Goal: Task Accomplishment & Management: Complete application form

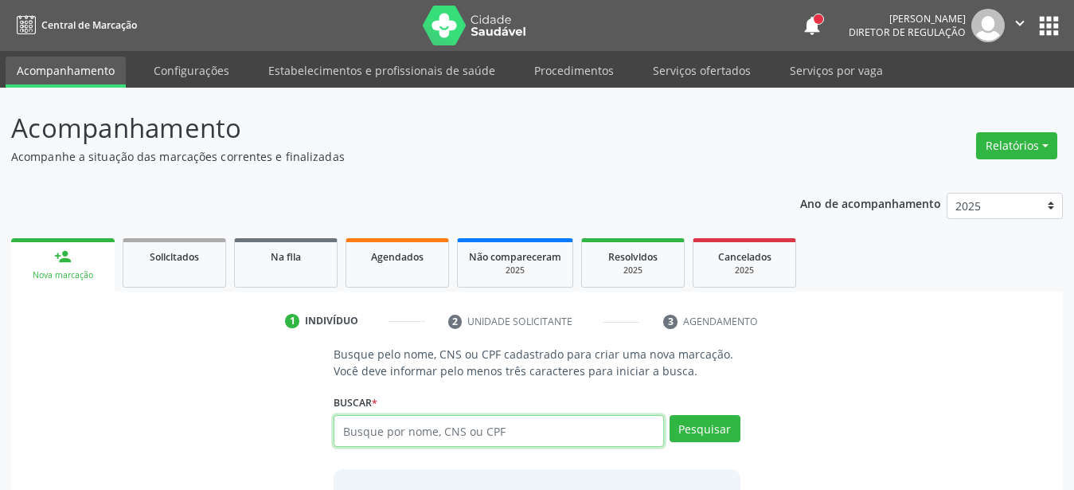
paste input "898003454126551"
type input "898003454126551"
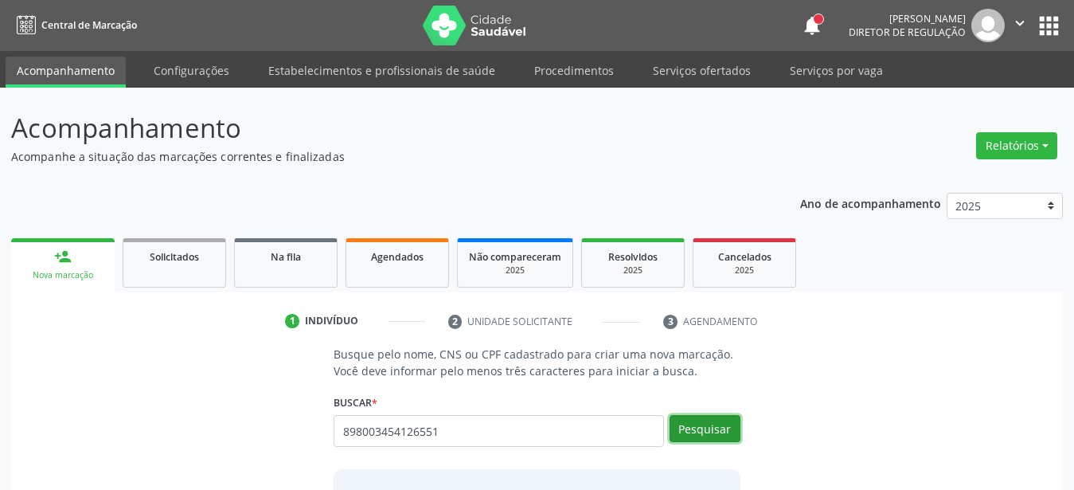
click at [710, 432] on button "Pesquisar" at bounding box center [705, 428] width 71 height 27
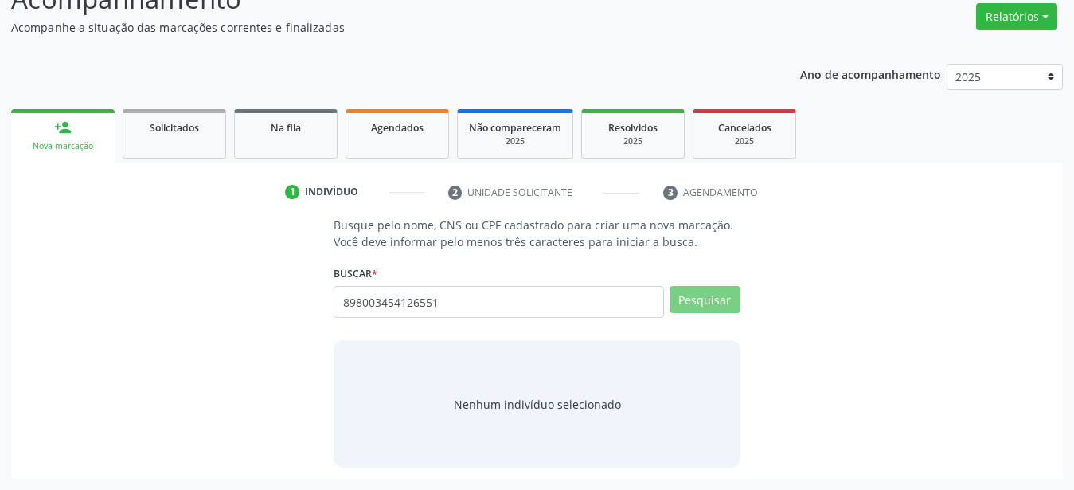
scroll to position [123, 0]
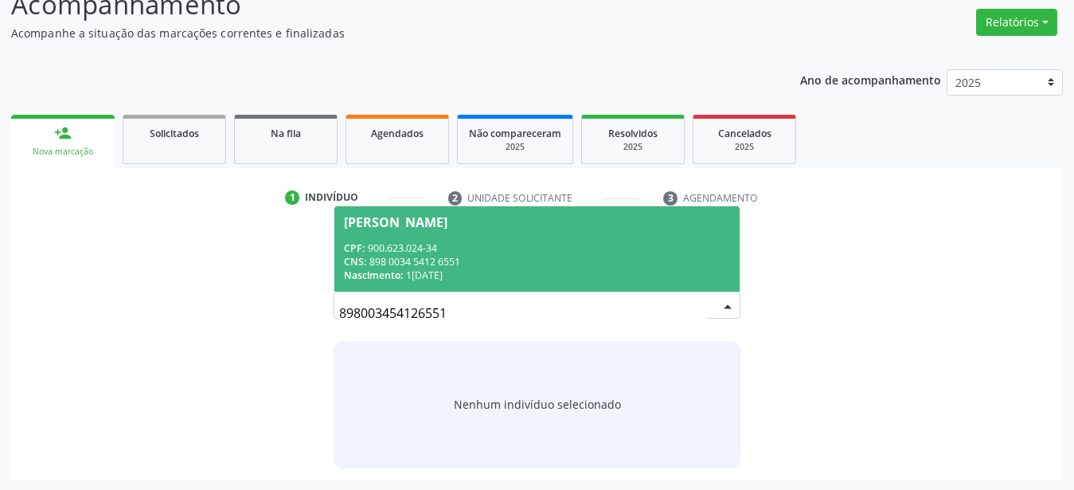
click at [452, 275] on div "Nascimento: 17/08/1954" at bounding box center [537, 275] width 386 height 14
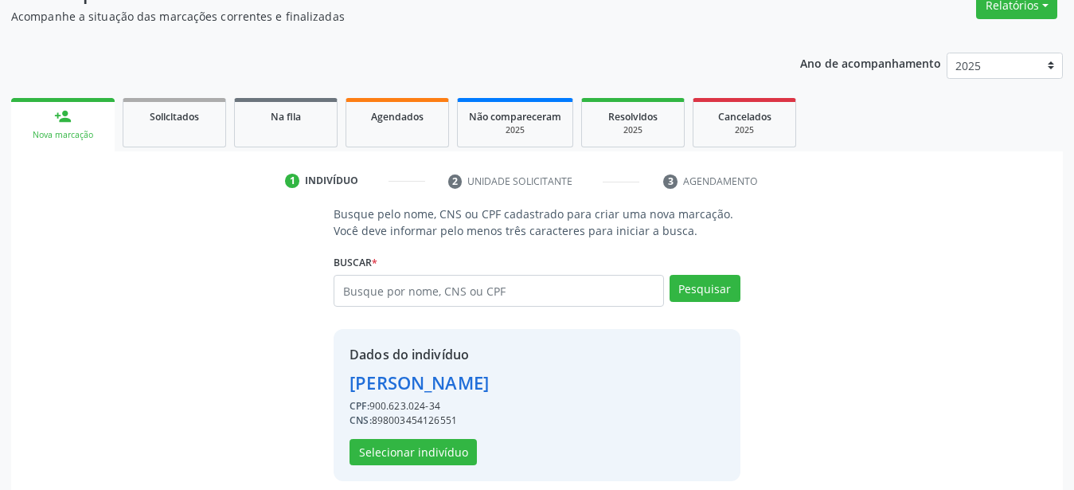
scroll to position [154, 0]
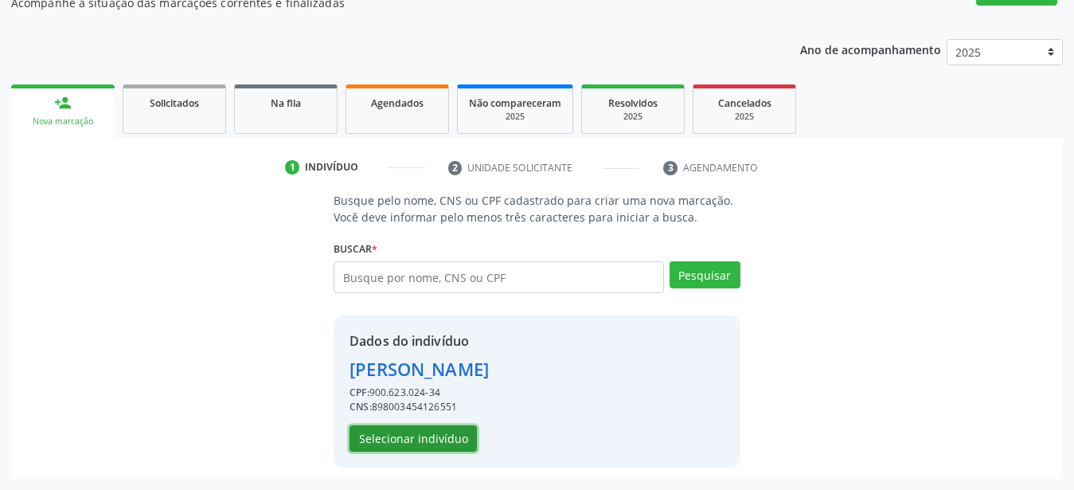
click at [450, 436] on button "Selecionar indivíduo" at bounding box center [413, 438] width 127 height 27
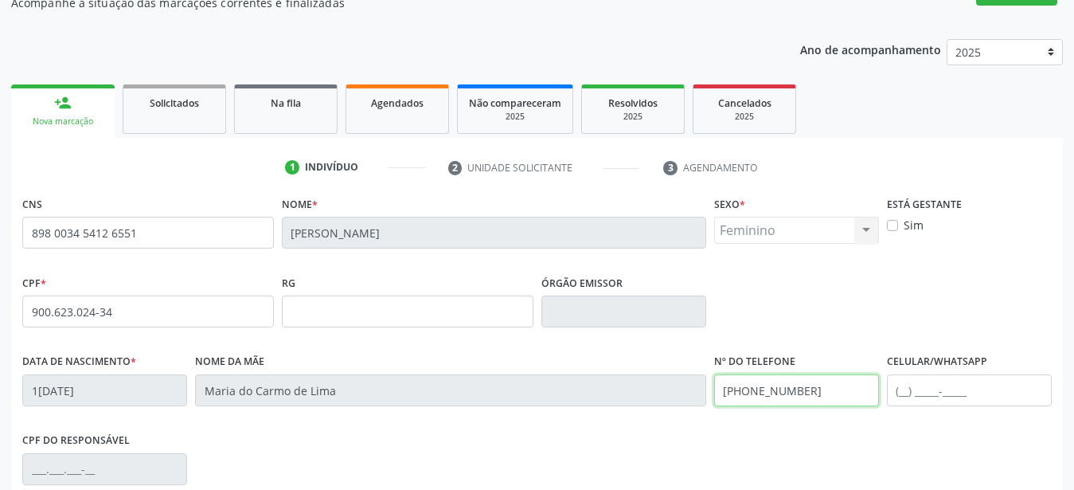
drag, startPoint x: 836, startPoint y: 393, endPoint x: 385, endPoint y: 397, distance: 451.6
click at [714, 397] on input "(87) 98803-1479" at bounding box center [796, 390] width 165 height 32
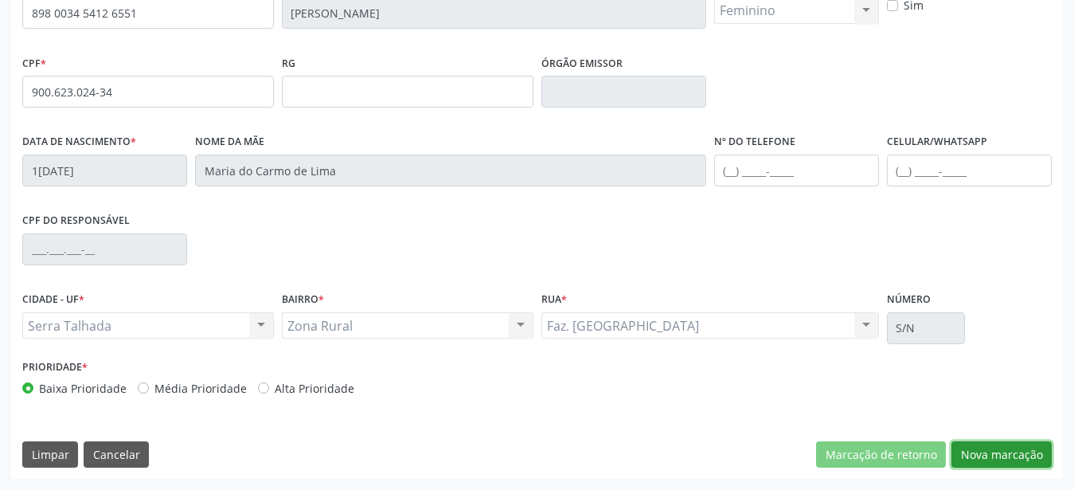
drag, startPoint x: 1019, startPoint y: 462, endPoint x: 753, endPoint y: 417, distance: 269.1
click at [1015, 464] on button "Nova marcação" at bounding box center [1002, 454] width 100 height 27
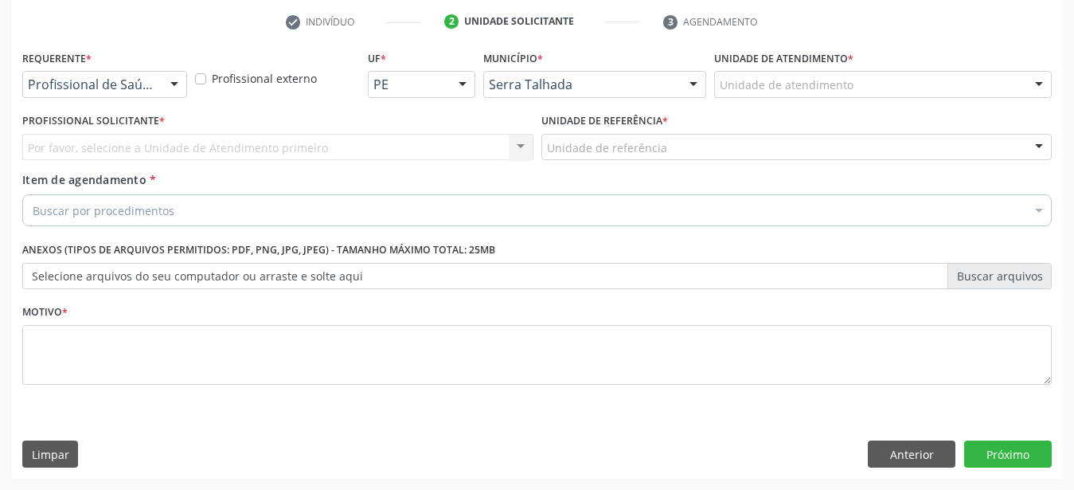
scroll to position [312, 0]
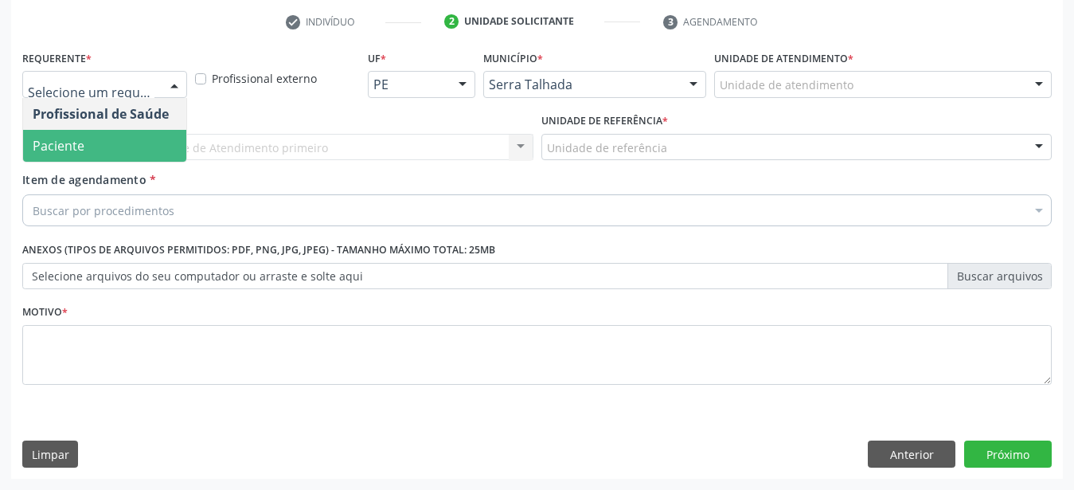
click at [83, 137] on span "Paciente" at bounding box center [59, 146] width 52 height 18
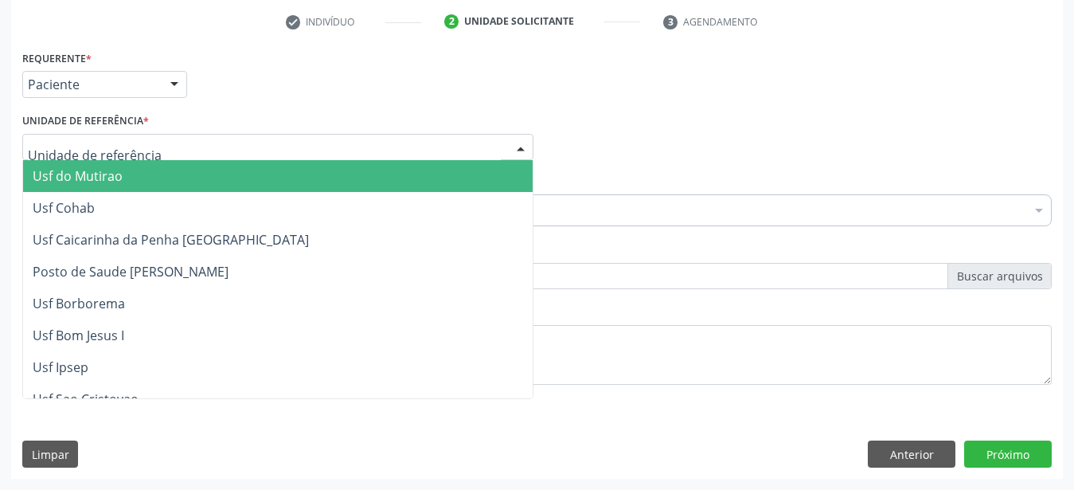
click at [74, 134] on div at bounding box center [277, 147] width 511 height 27
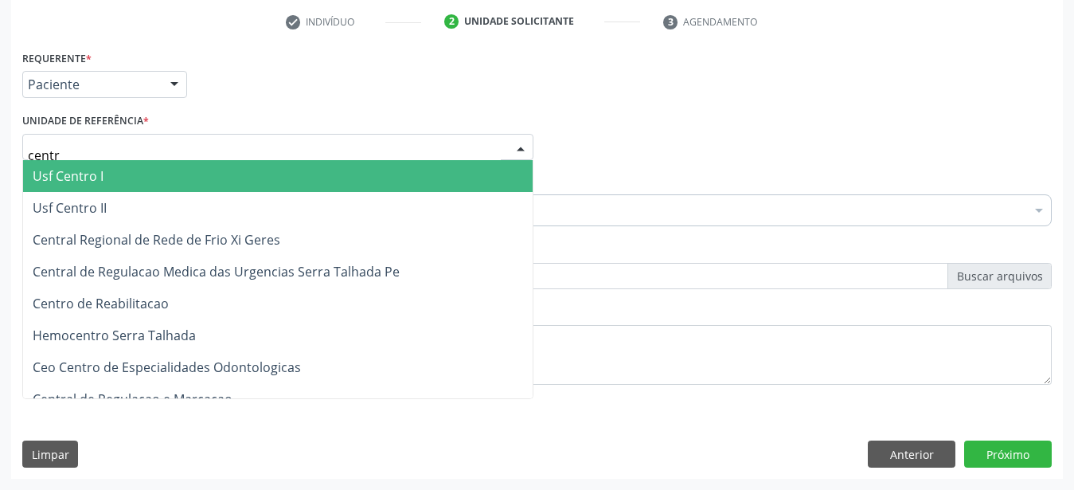
type input "centro"
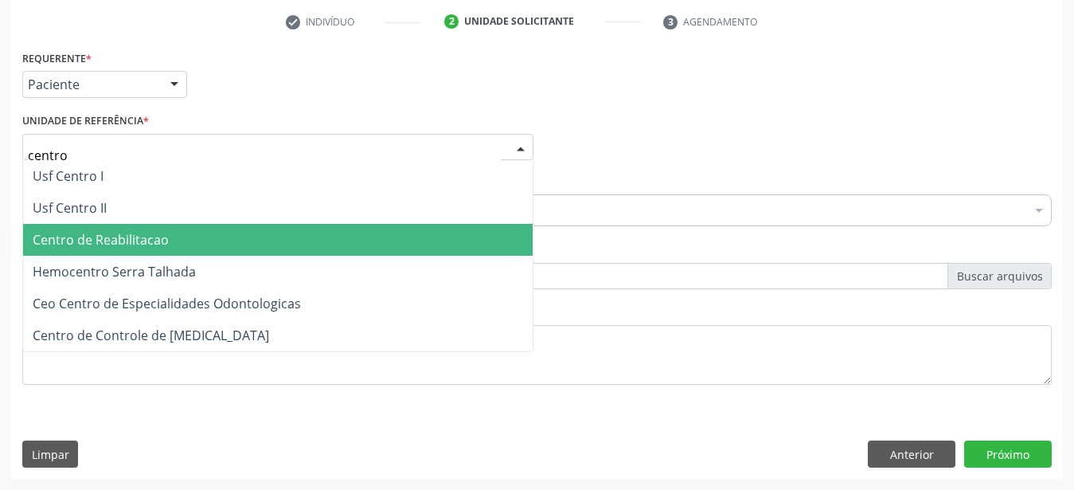
click at [103, 231] on span "Centro de Reabilitacao" at bounding box center [101, 240] width 136 height 18
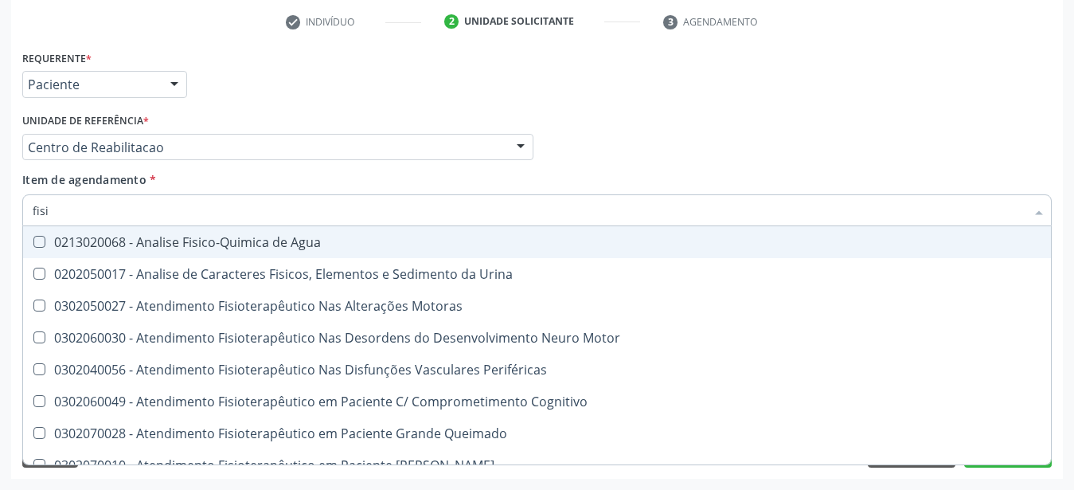
type input "fisio"
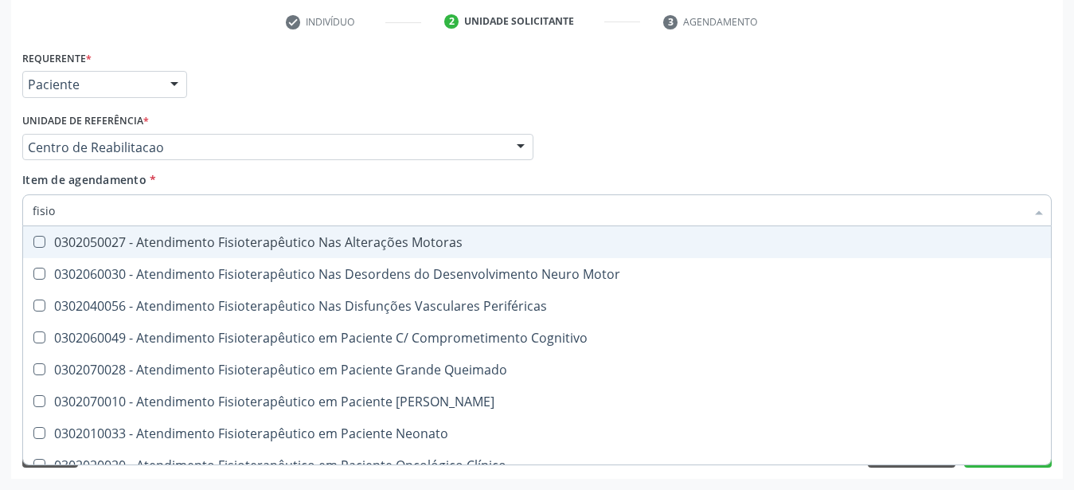
drag, startPoint x: 48, startPoint y: 227, endPoint x: 64, endPoint y: 227, distance: 15.9
click at [49, 236] on div "0302050027 - Atendimento Fisioterapêutico Nas Alterações Motoras" at bounding box center [603, 242] width 1140 height 13
checkbox Motoras "true"
click at [377, 113] on div "Unidade de referência * Centro de Reabilitacao Usf do Mutirao Usf Cohab Usf Cai…" at bounding box center [277, 134] width 511 height 51
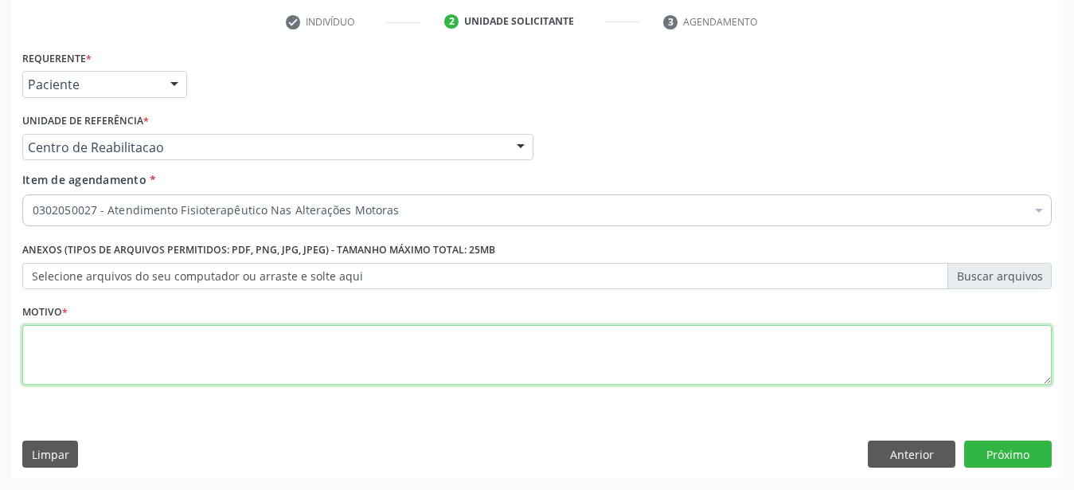
click at [124, 342] on textarea at bounding box center [537, 355] width 1030 height 61
type textarea "..."
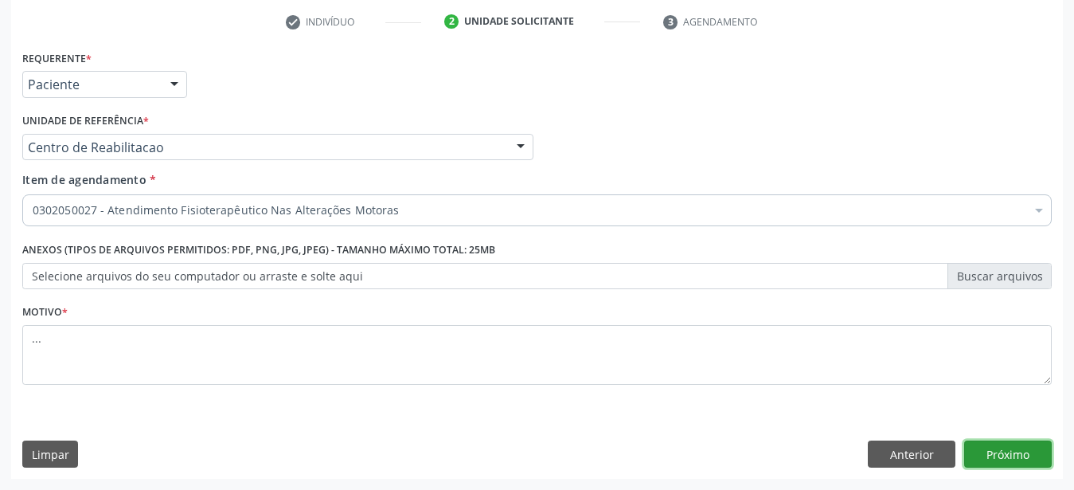
click at [1032, 460] on button "Próximo" at bounding box center [1009, 453] width 88 height 27
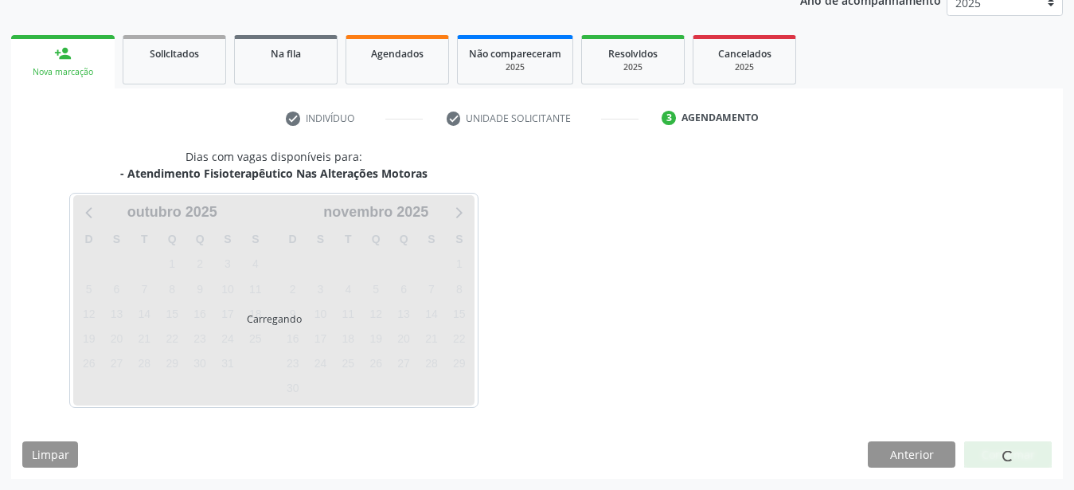
scroll to position [203, 0]
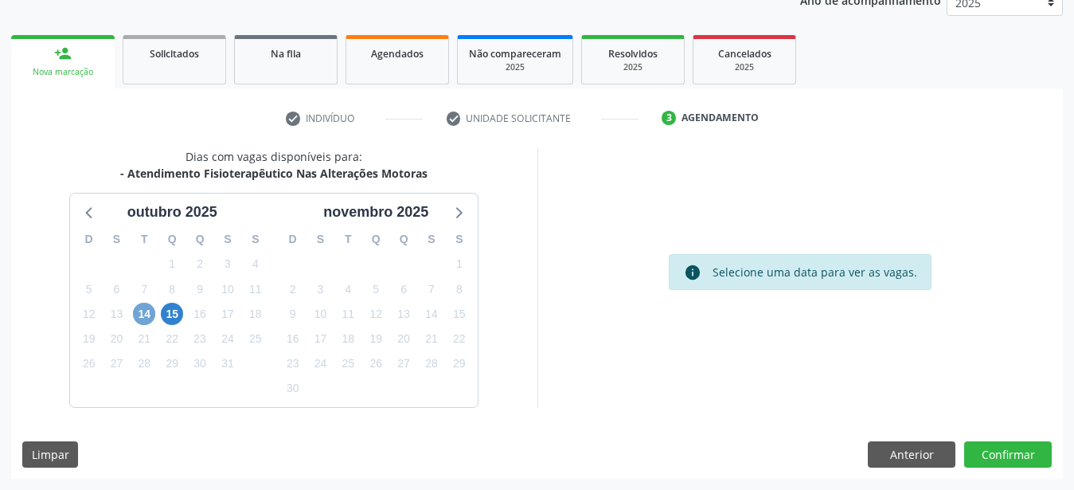
click at [142, 305] on span "14" at bounding box center [144, 314] width 22 height 22
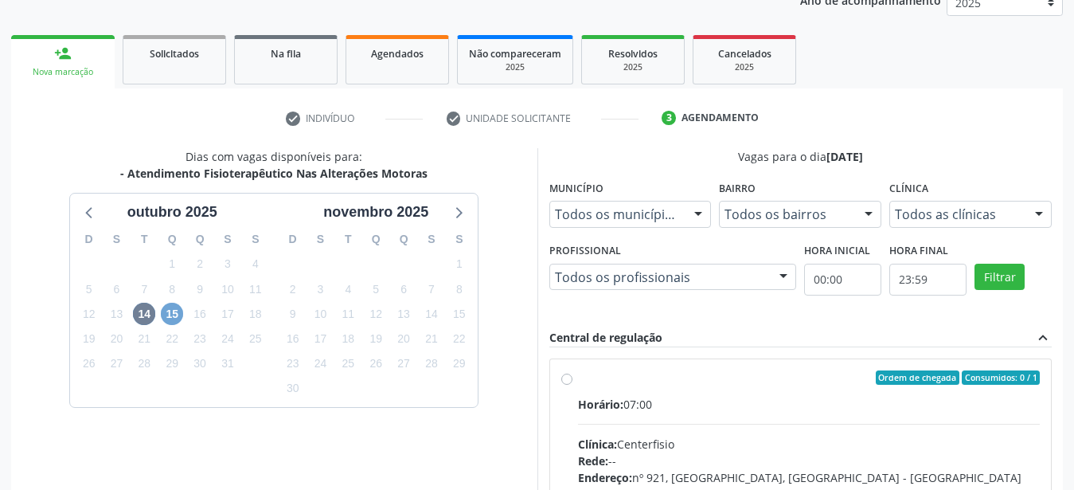
click at [171, 313] on span "15" at bounding box center [172, 314] width 22 height 22
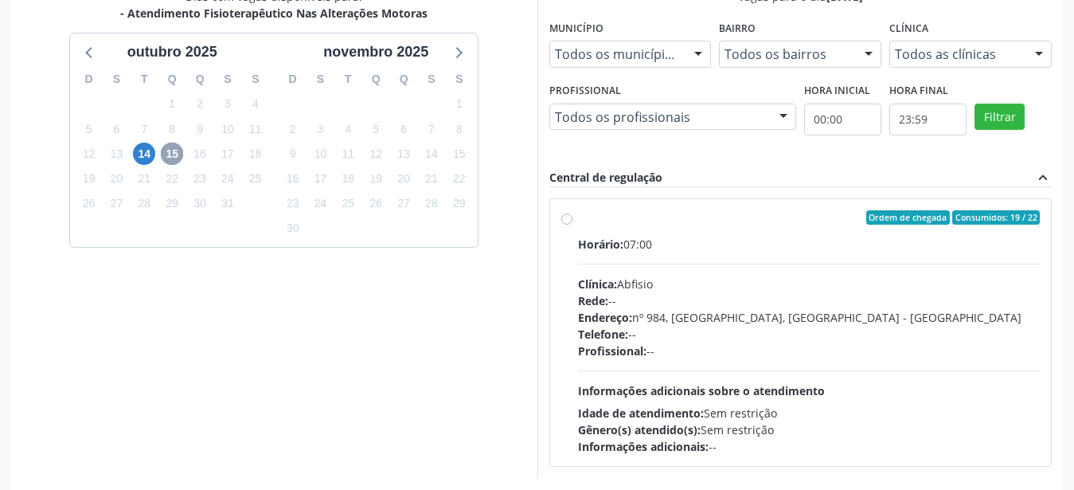
scroll to position [366, 0]
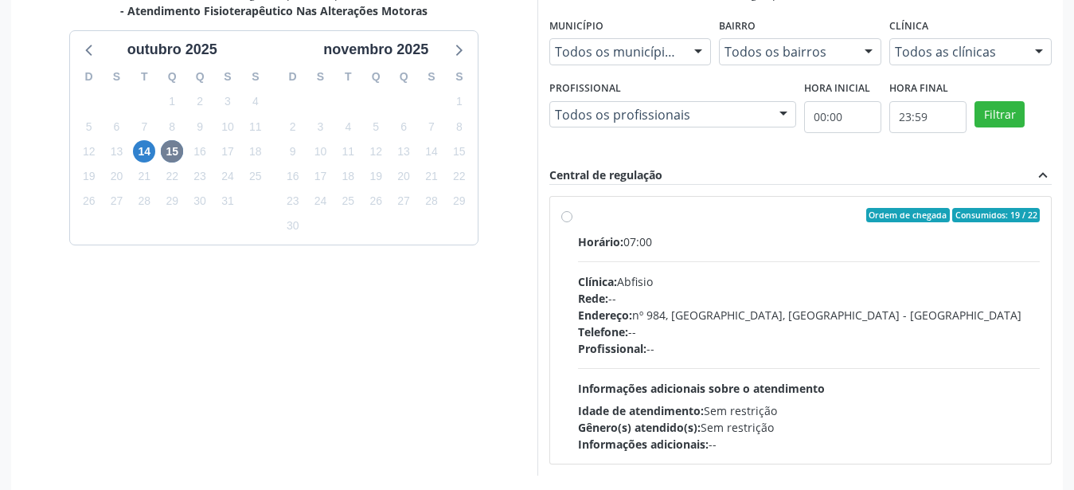
click at [578, 215] on label "Ordem de chegada Consumidos: 19 / 22 Horário: 07:00 Clínica: Abfisio Rede: -- E…" at bounding box center [809, 330] width 463 height 245
click at [570, 215] on input "Ordem de chegada Consumidos: 19 / 22 Horário: 07:00 Clínica: Abfisio Rede: -- E…" at bounding box center [567, 215] width 11 height 14
radio input "true"
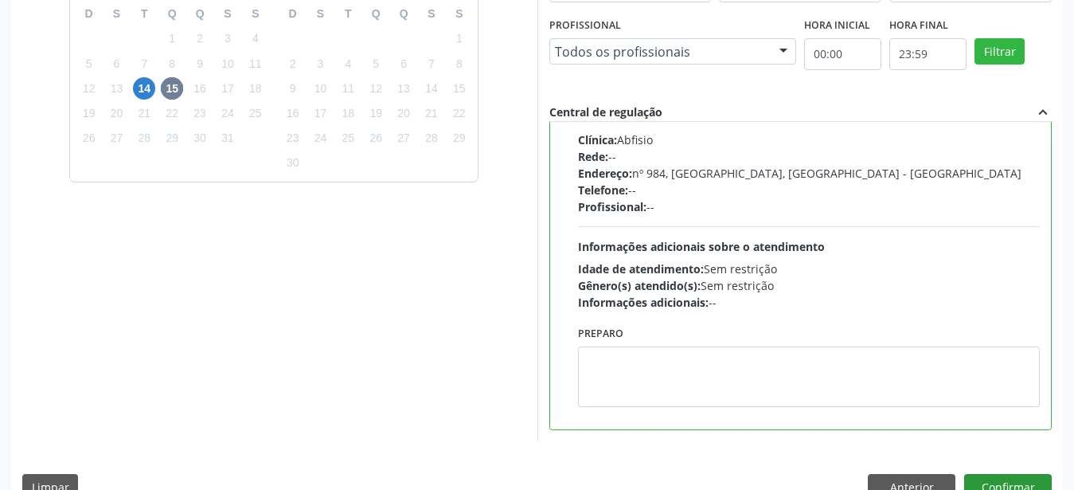
scroll to position [461, 0]
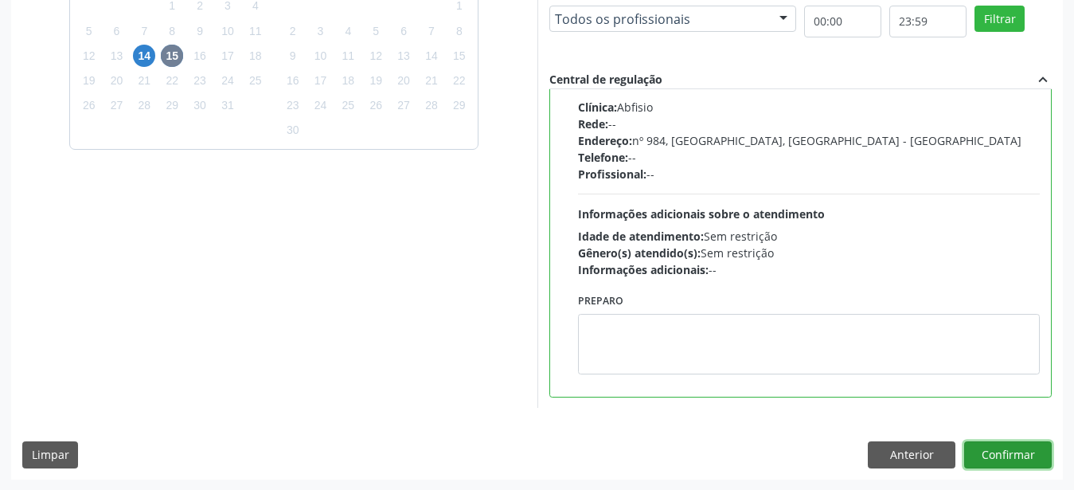
click at [1012, 454] on button "Confirmar" at bounding box center [1009, 454] width 88 height 27
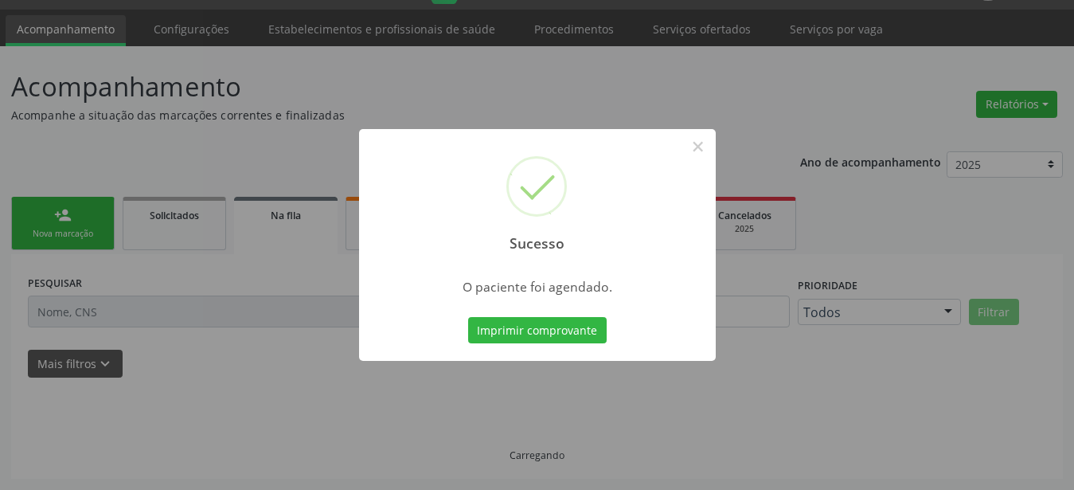
scroll to position [41, 0]
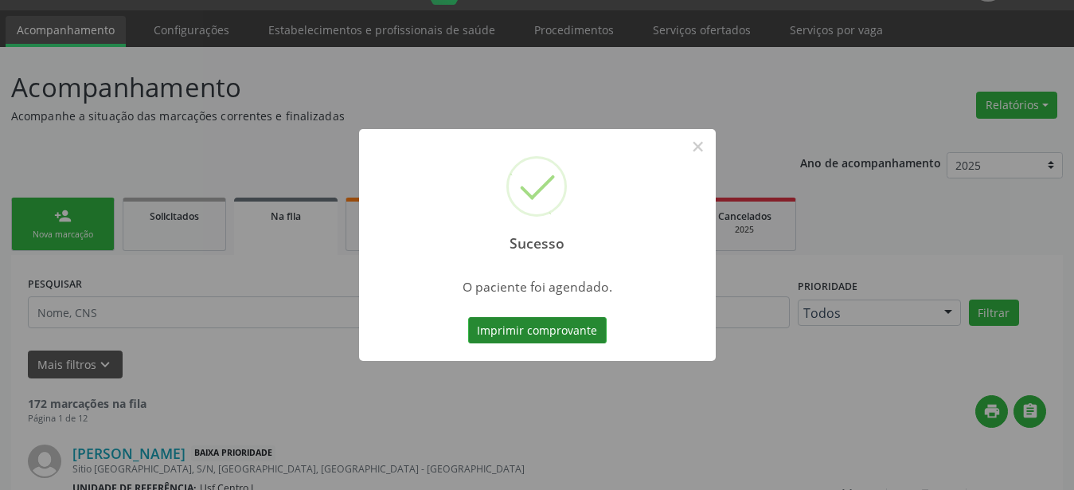
click at [585, 329] on button "Imprimir comprovante" at bounding box center [537, 330] width 139 height 27
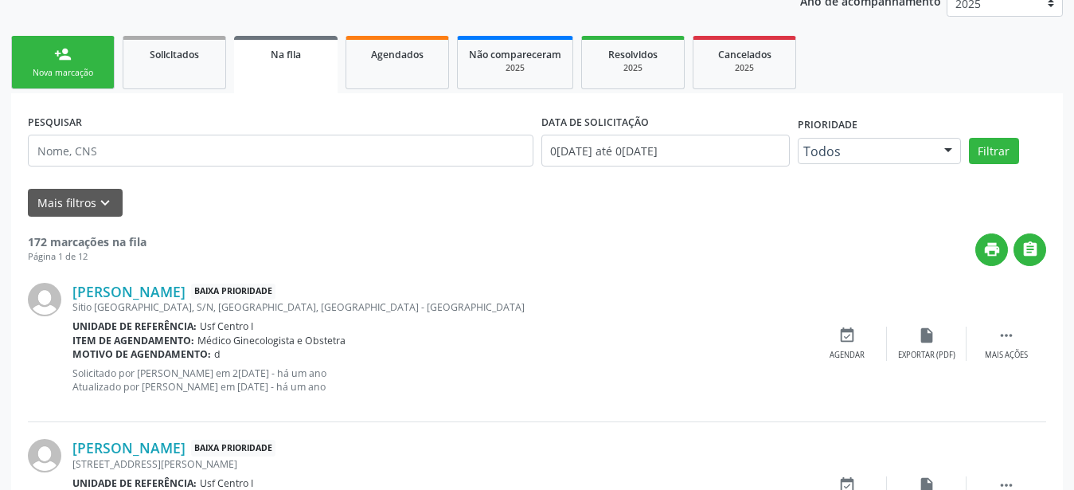
scroll to position [0, 0]
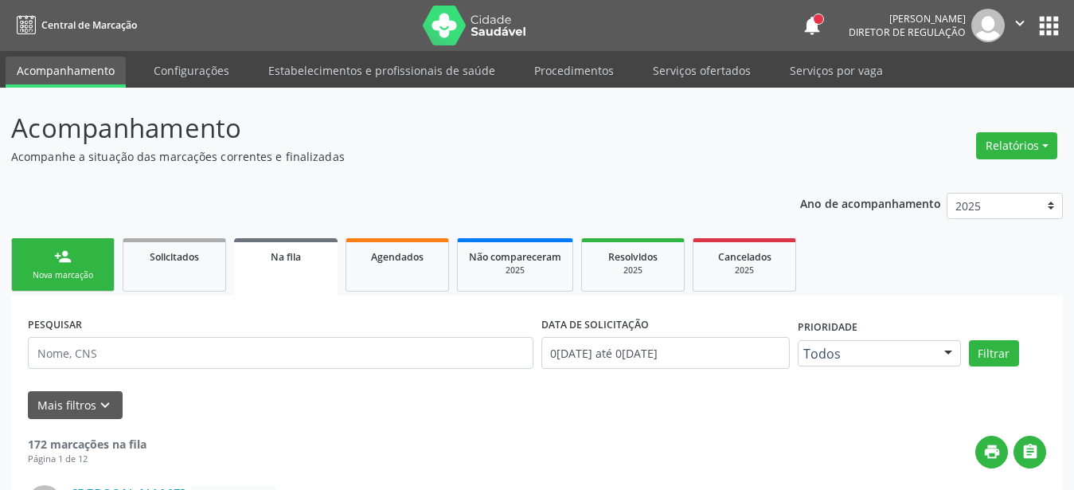
click at [1044, 30] on button "apps" at bounding box center [1049, 26] width 28 height 28
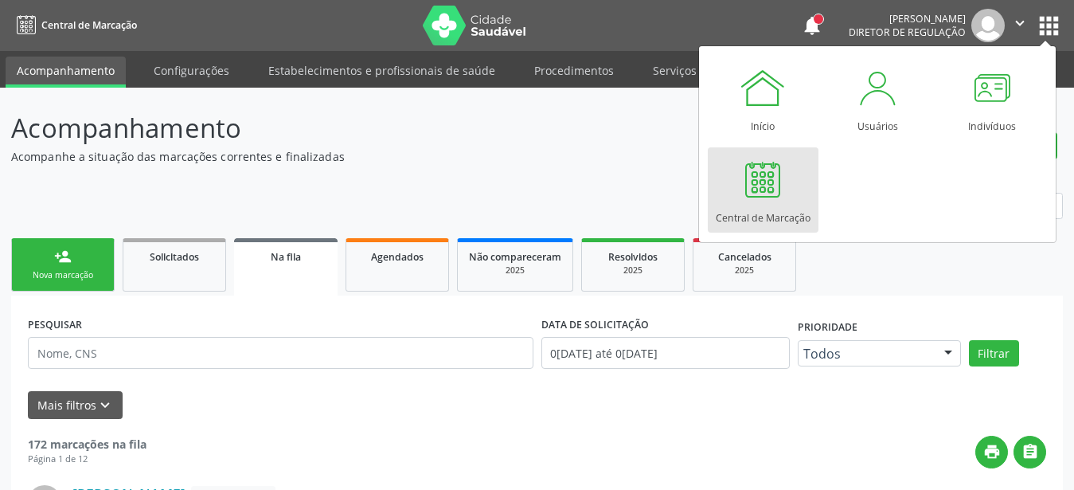
click at [770, 203] on div at bounding box center [763, 179] width 48 height 48
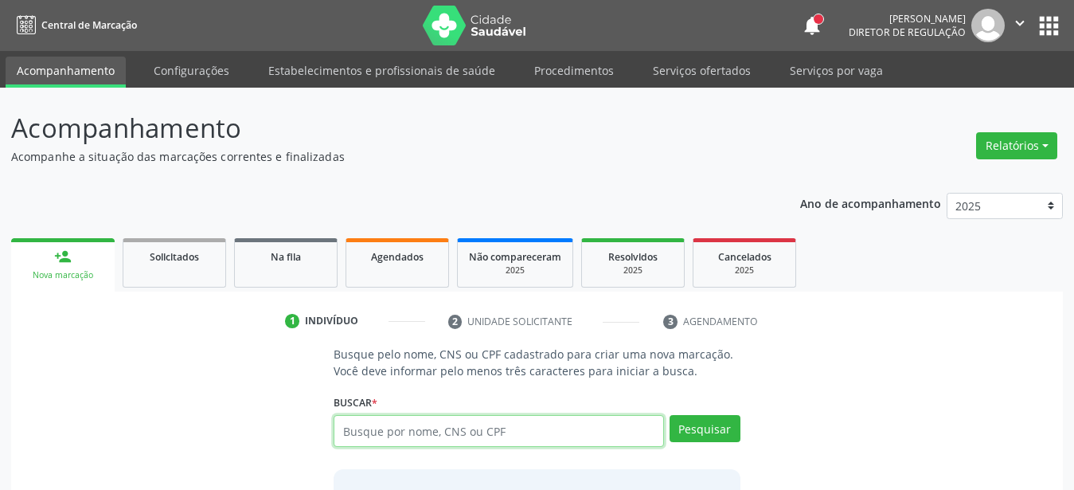
click at [458, 426] on input "text" at bounding box center [499, 431] width 331 height 32
type input "898002985439819"
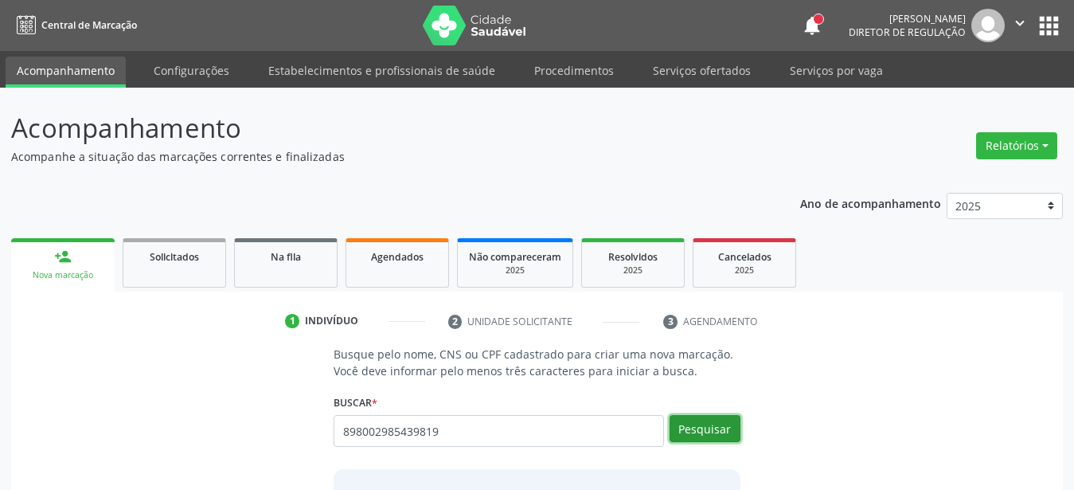
click at [710, 431] on button "Pesquisar" at bounding box center [705, 428] width 71 height 27
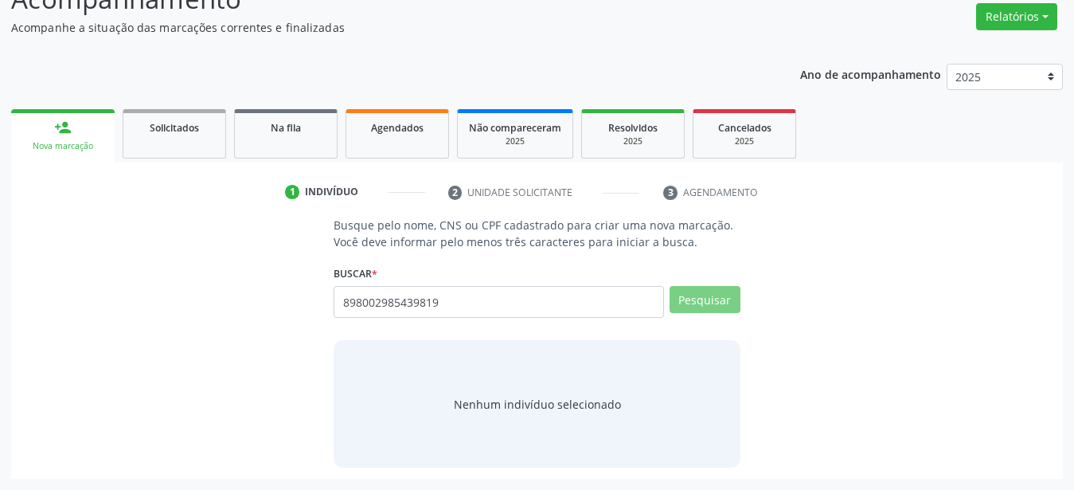
scroll to position [123, 0]
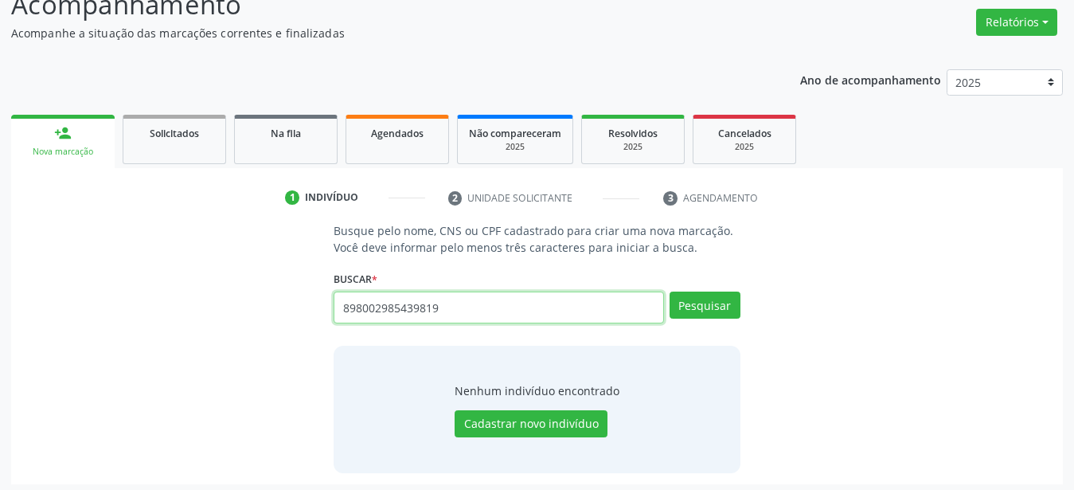
drag, startPoint x: 468, startPoint y: 320, endPoint x: 276, endPoint y: 315, distance: 191.2
click at [334, 315] on input "898002985439819" at bounding box center [499, 308] width 331 height 32
type input "zezito pereira de lima"
click at [716, 306] on button "Pesquisar" at bounding box center [705, 305] width 71 height 27
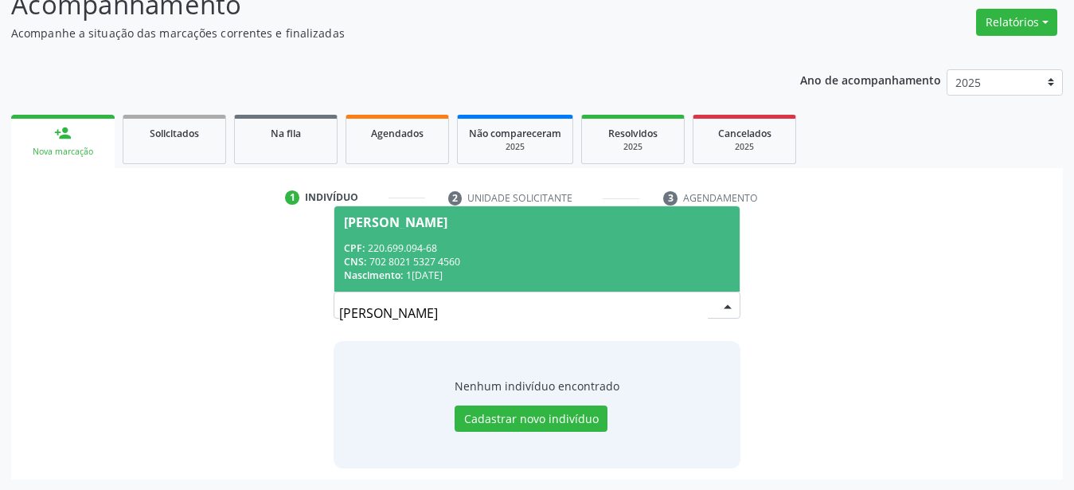
click at [413, 268] on div "CNS: 702 8021 5327 4560" at bounding box center [537, 262] width 386 height 14
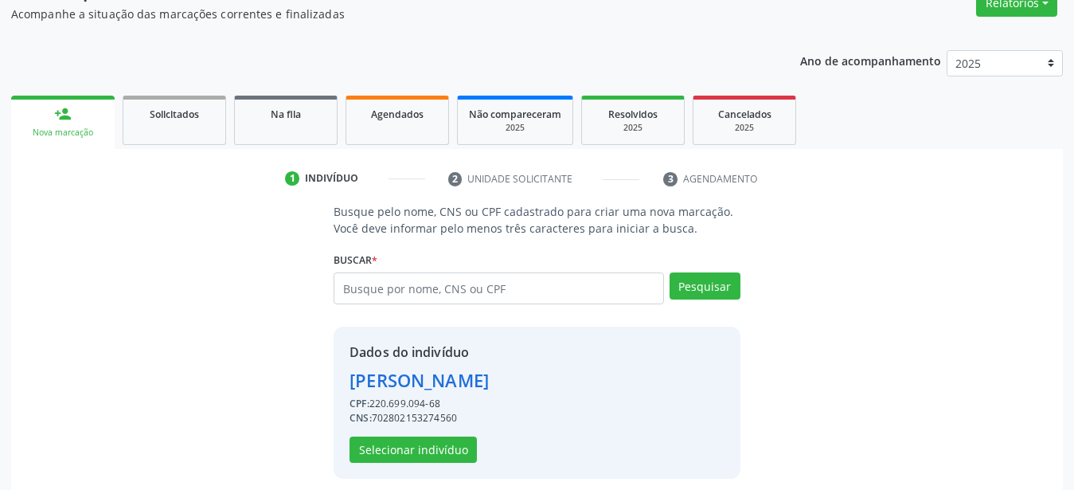
scroll to position [154, 0]
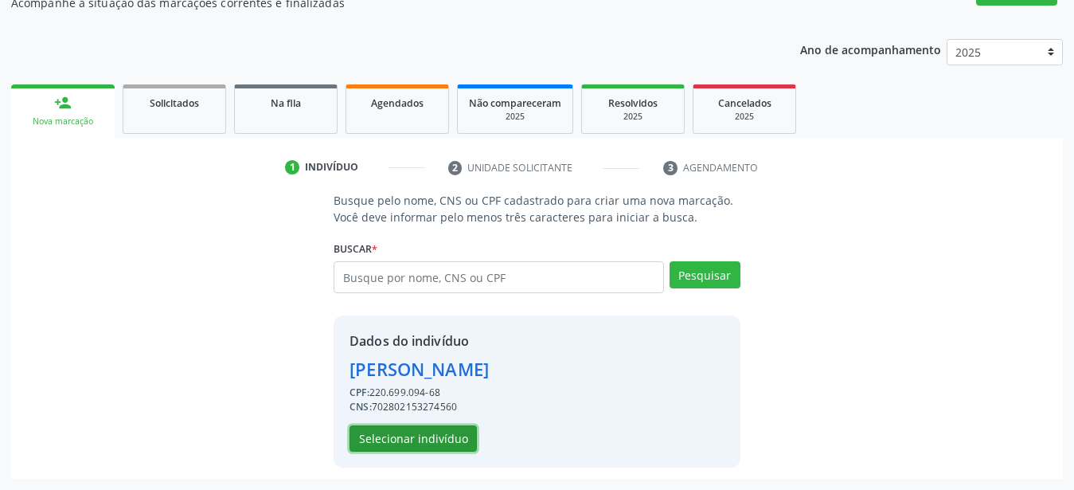
click at [443, 441] on button "Selecionar indivíduo" at bounding box center [413, 438] width 127 height 27
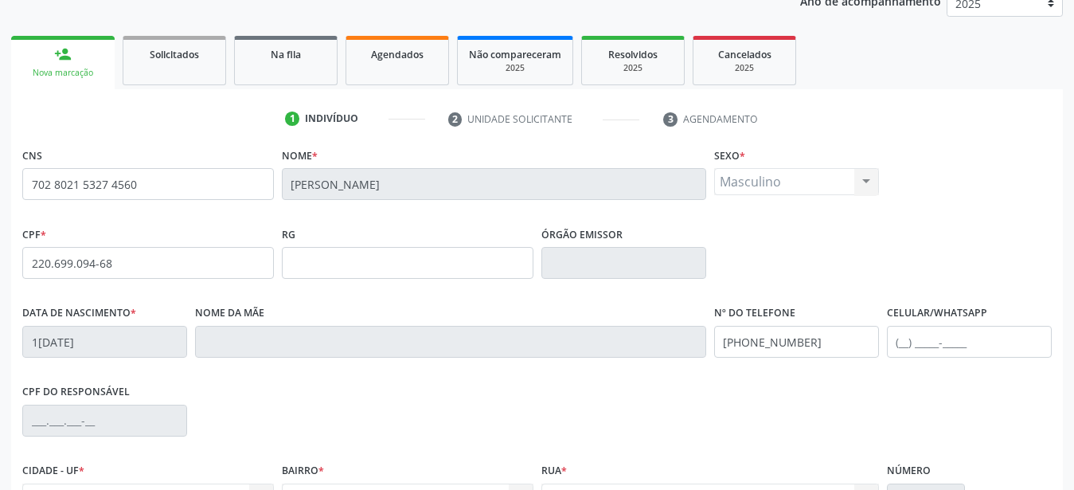
scroll to position [235, 0]
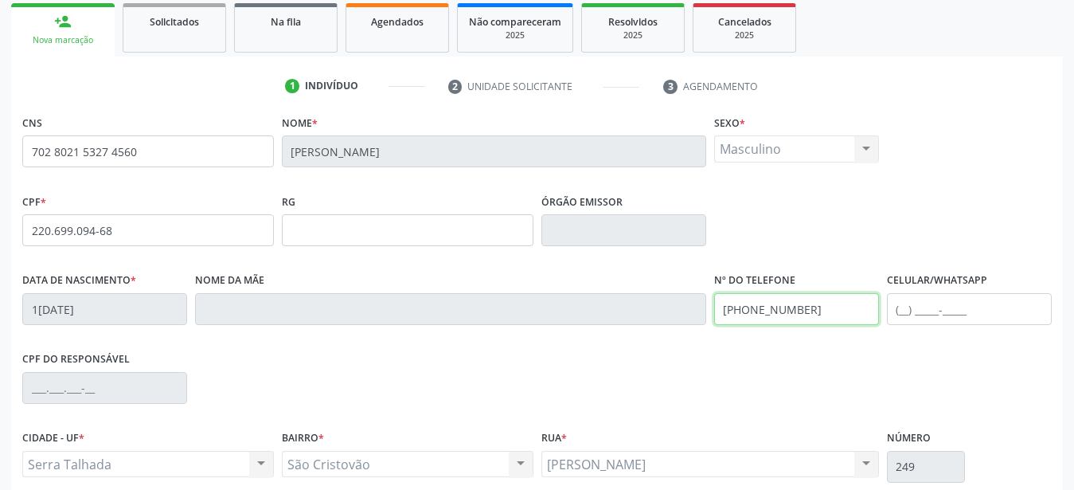
drag, startPoint x: 832, startPoint y: 303, endPoint x: 399, endPoint y: 317, distance: 433.5
click at [714, 316] on input "(87) 99988-9674" at bounding box center [796, 309] width 165 height 32
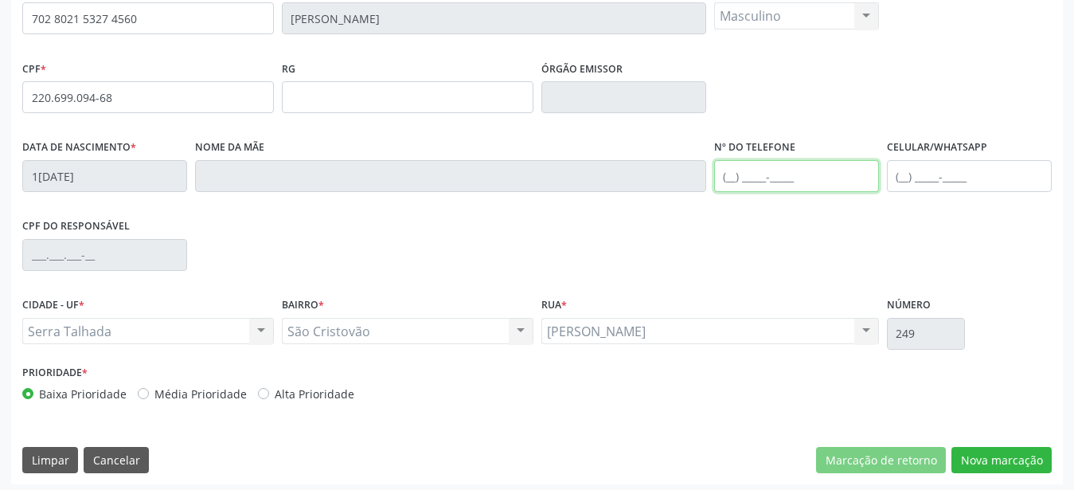
scroll to position [374, 0]
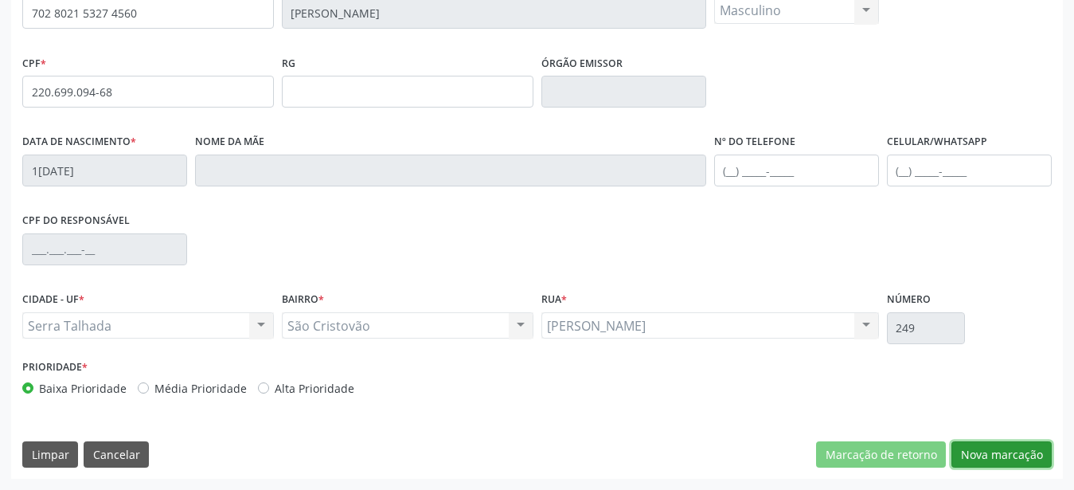
click at [1039, 448] on button "Nova marcação" at bounding box center [1002, 454] width 100 height 27
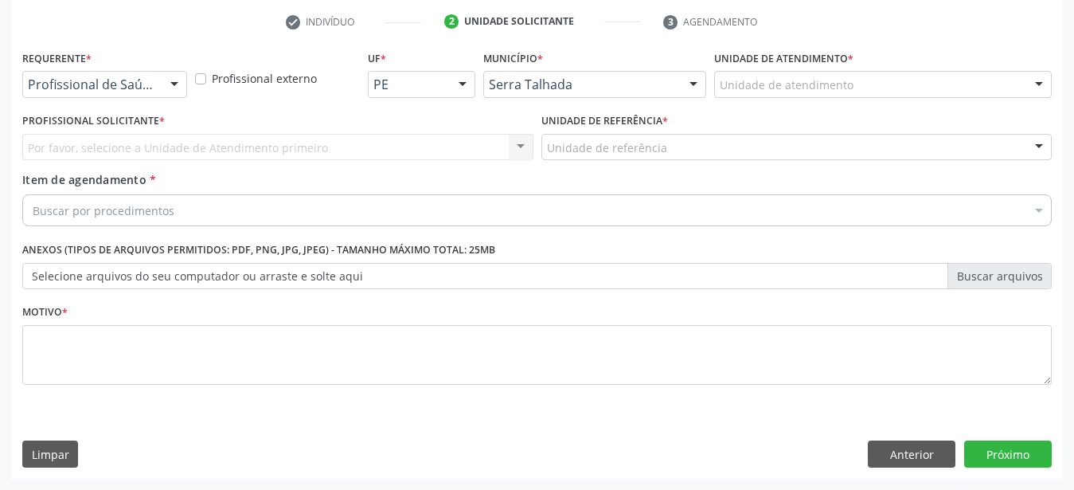
scroll to position [312, 0]
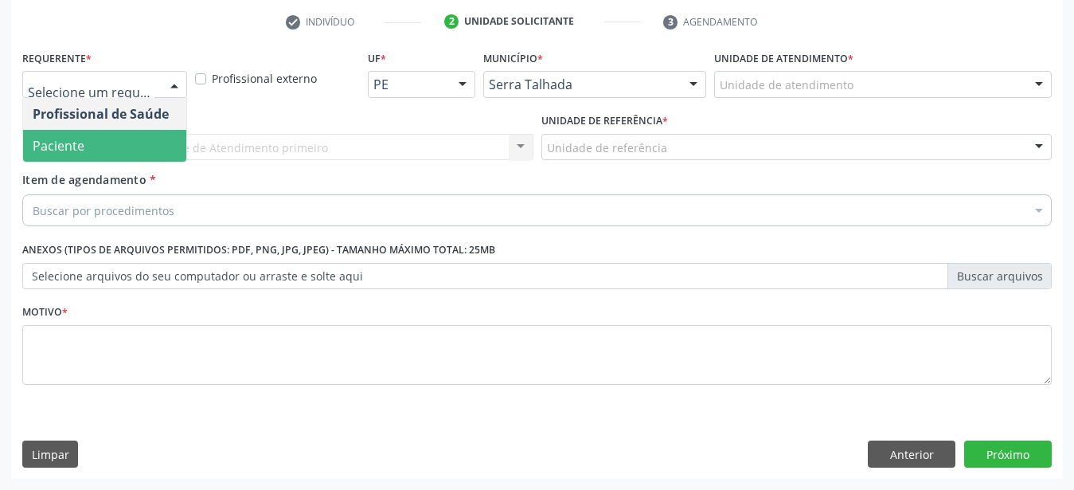
click at [80, 139] on span "Paciente" at bounding box center [59, 146] width 52 height 18
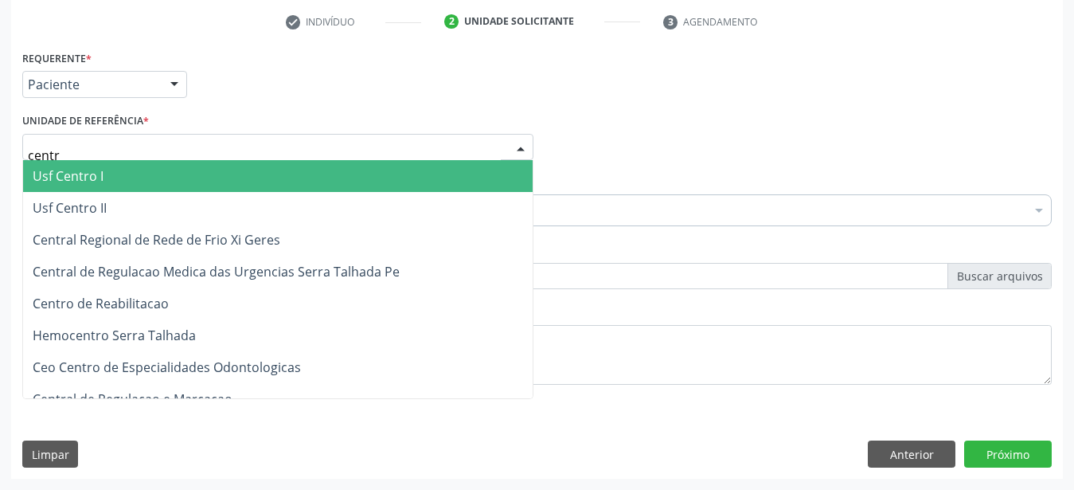
type input "centro"
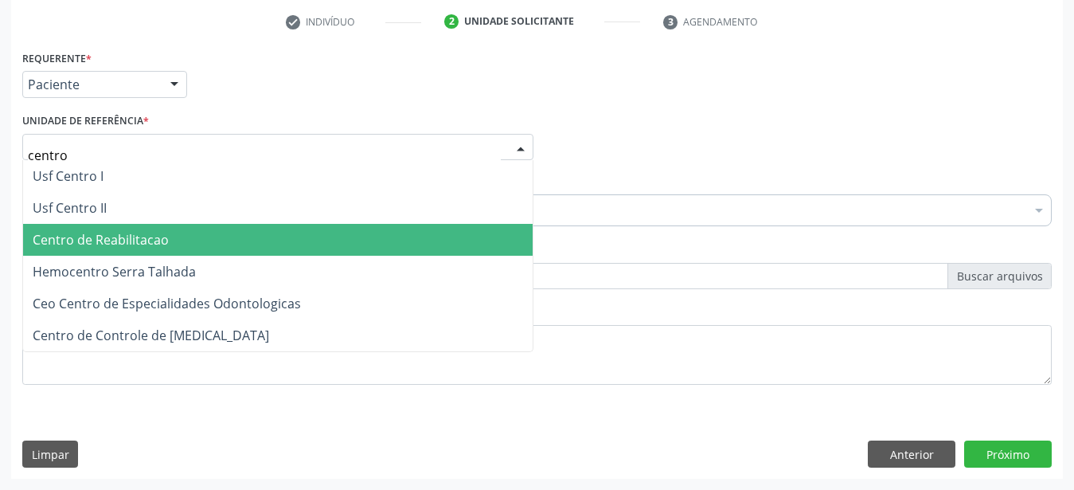
click at [124, 231] on span "Centro de Reabilitacao" at bounding box center [101, 240] width 136 height 18
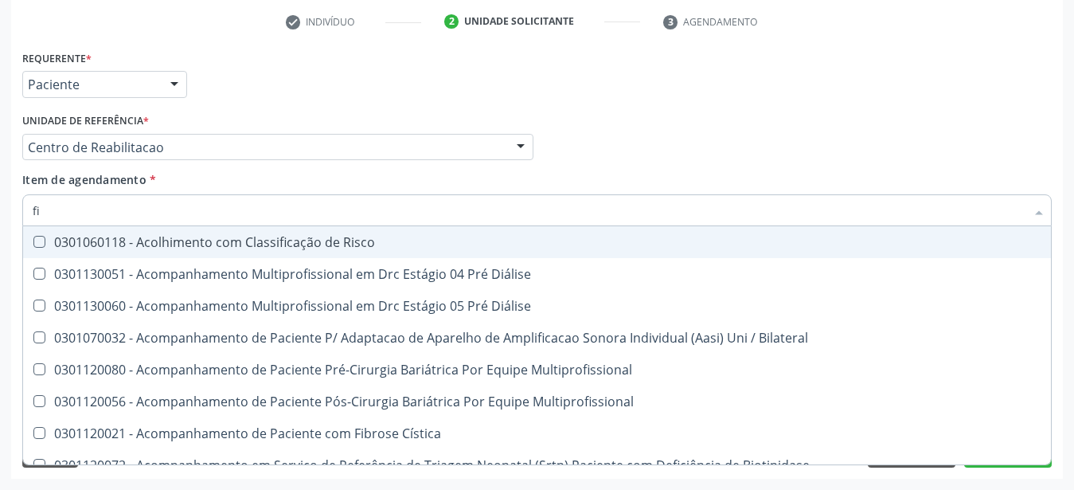
type input "f"
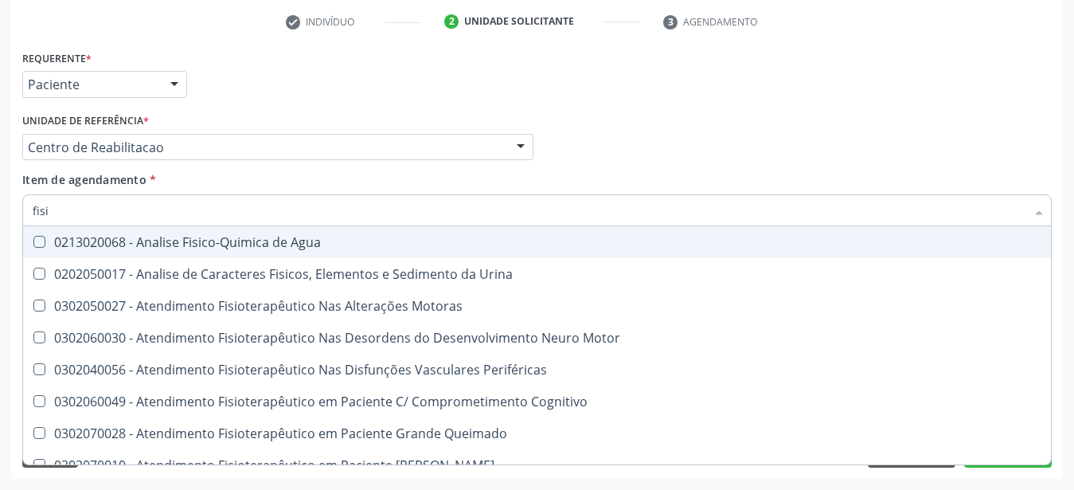
type input "fisio"
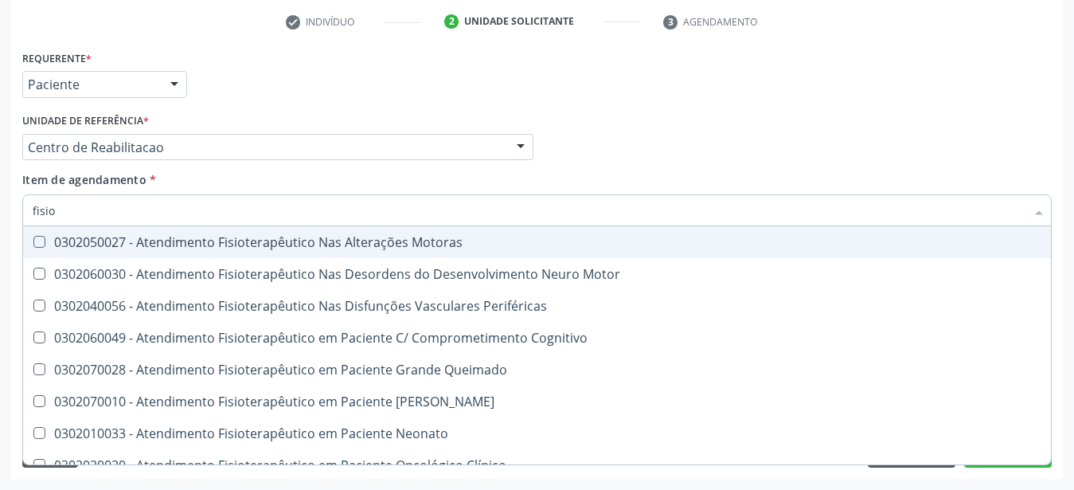
click at [116, 237] on div "0302050027 - Atendimento Fisioterapêutico Nas Alterações Motoras" at bounding box center [603, 242] width 1140 height 13
checkbox Motoras "true"
click at [623, 126] on div "Profissional Solicitante Por favor, selecione a Unidade de Atendimento primeiro…" at bounding box center [537, 140] width 1038 height 62
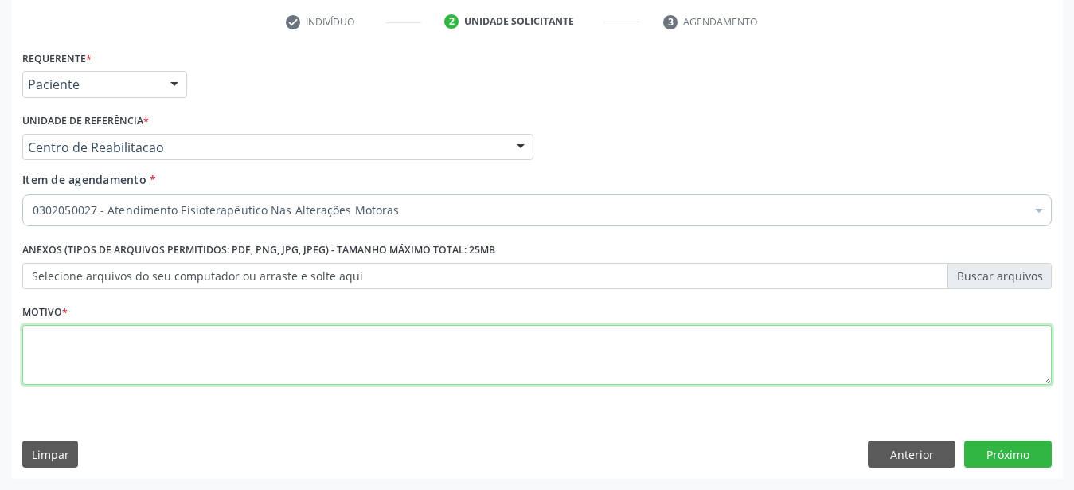
click at [200, 334] on textarea at bounding box center [537, 355] width 1030 height 61
type textarea "..."
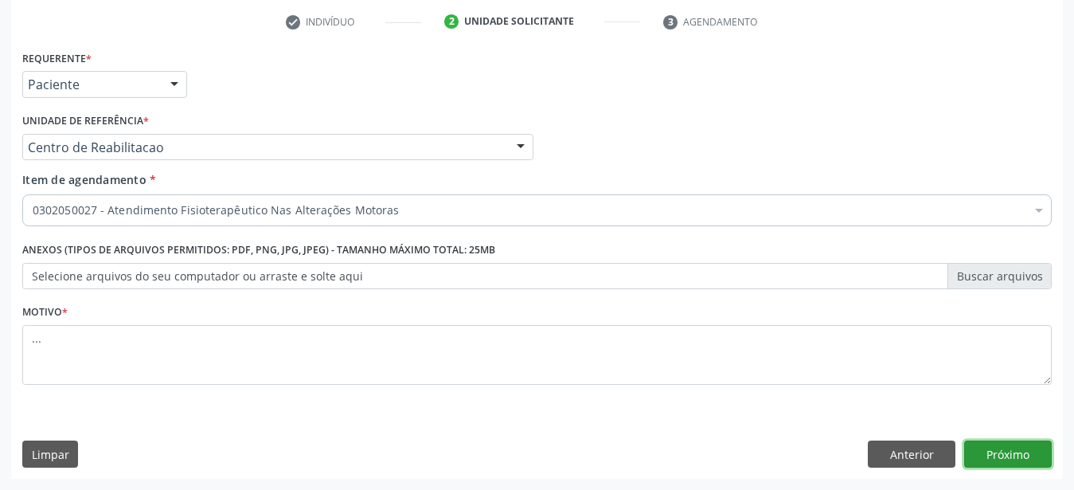
drag, startPoint x: 1032, startPoint y: 448, endPoint x: 978, endPoint y: 477, distance: 61.3
click at [1031, 448] on button "Próximo" at bounding box center [1009, 453] width 88 height 27
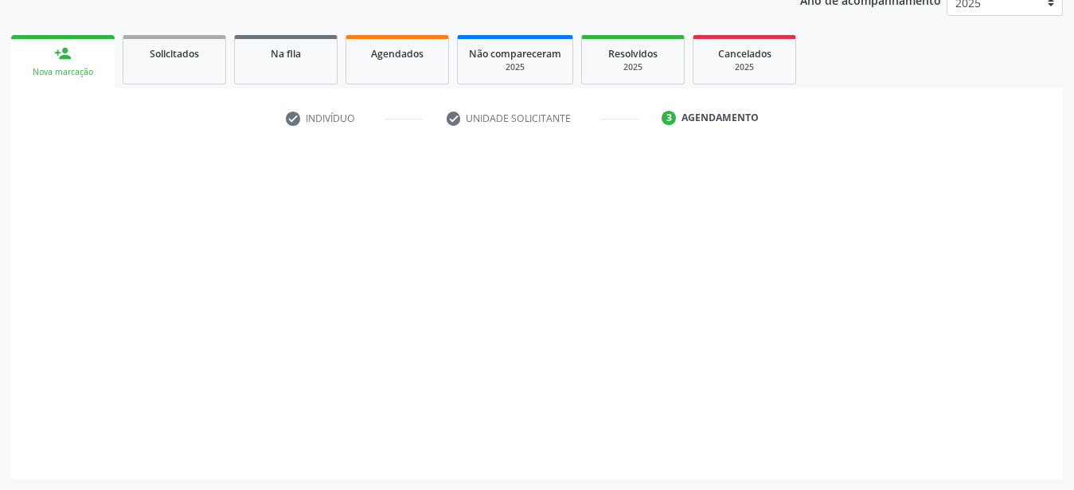
scroll to position [203, 0]
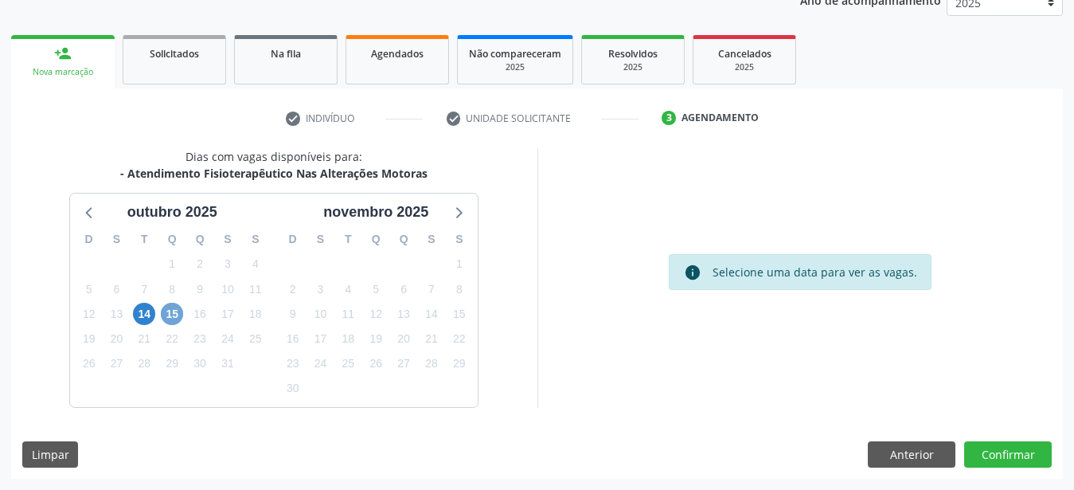
click at [178, 311] on span "15" at bounding box center [172, 314] width 22 height 22
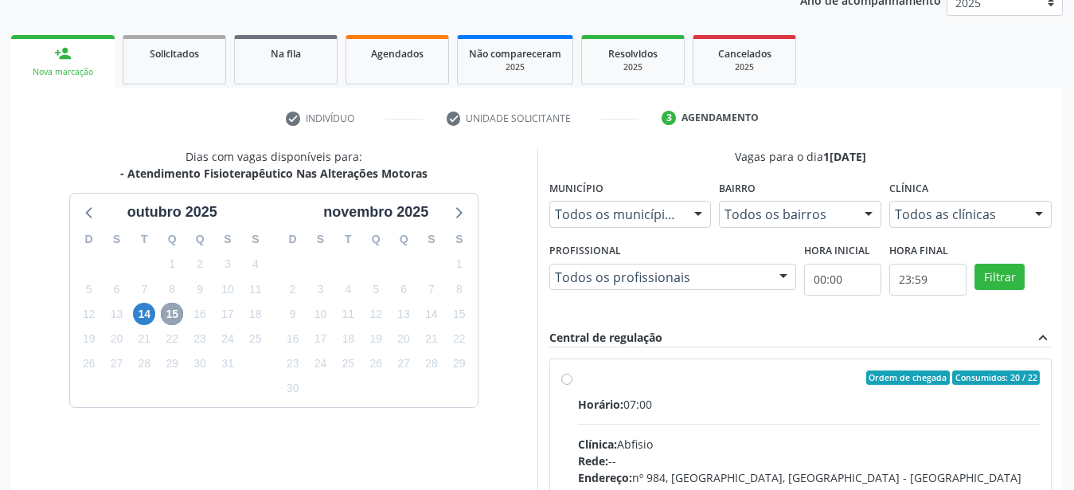
scroll to position [284, 0]
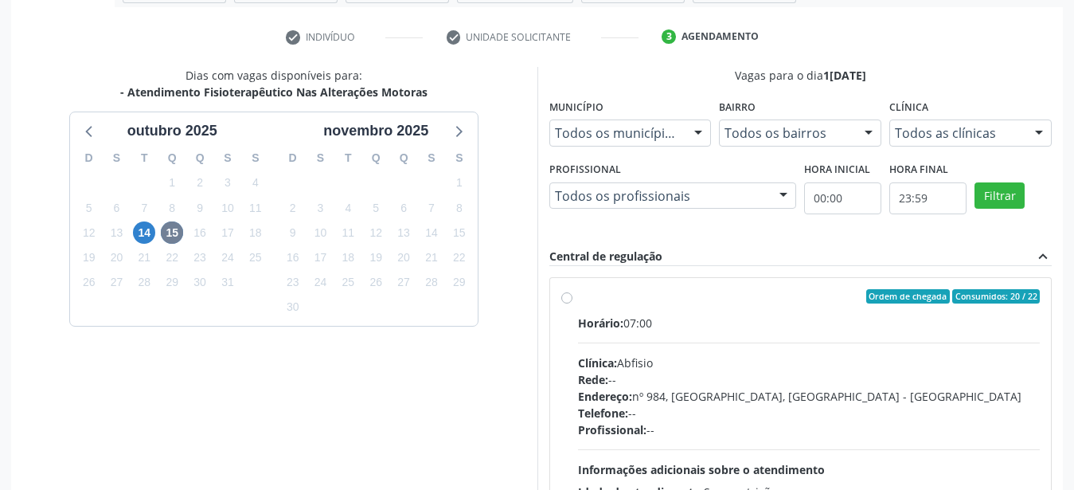
click at [575, 292] on div "Ordem de chegada Consumidos: 20 / 22 Horário: 07:00 Clínica: Abfisio Rede: -- E…" at bounding box center [801, 411] width 479 height 245
radio input "true"
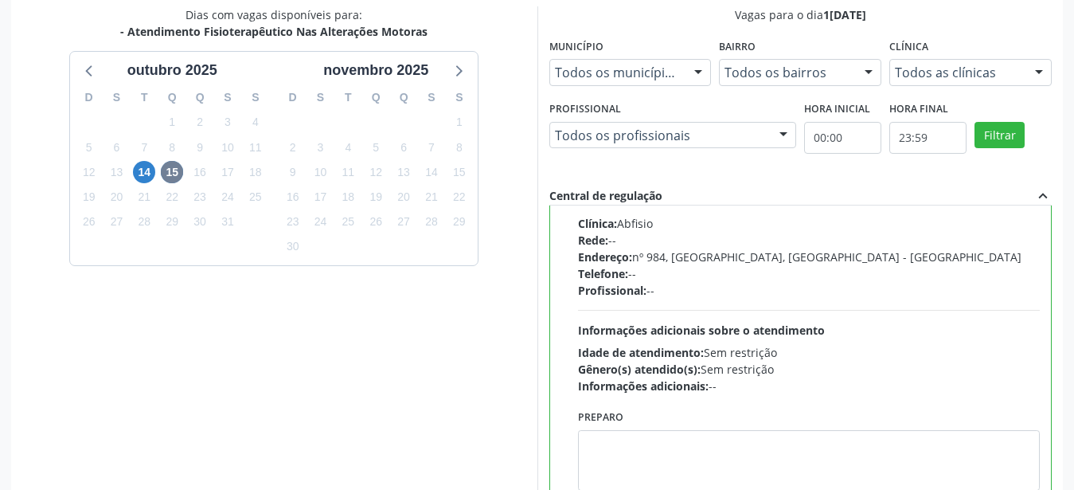
scroll to position [447, 0]
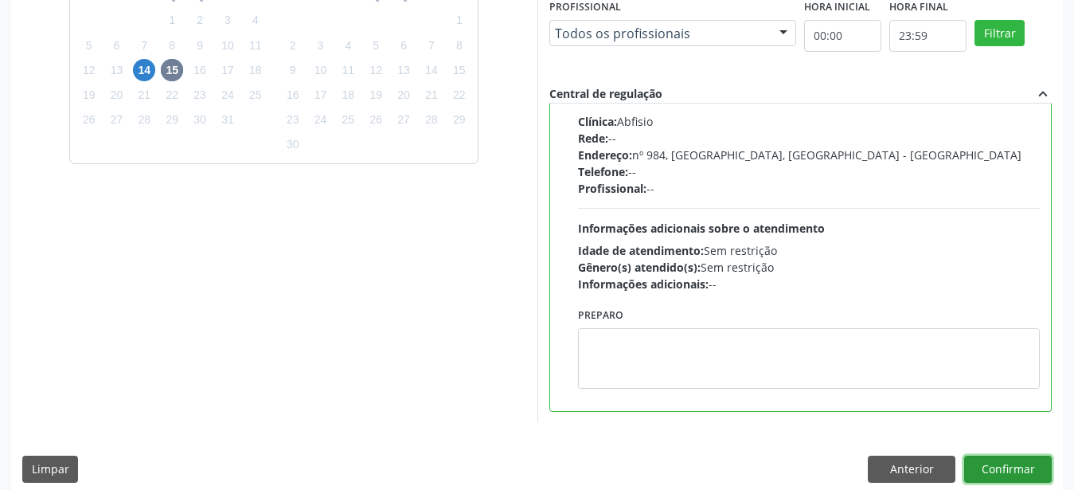
click at [1000, 456] on button "Confirmar" at bounding box center [1009, 469] width 88 height 27
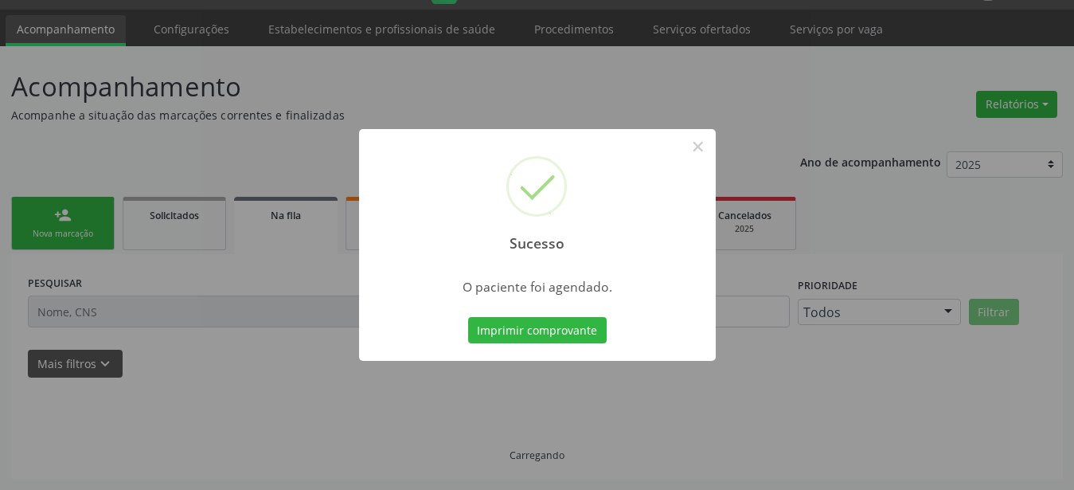
scroll to position [41, 0]
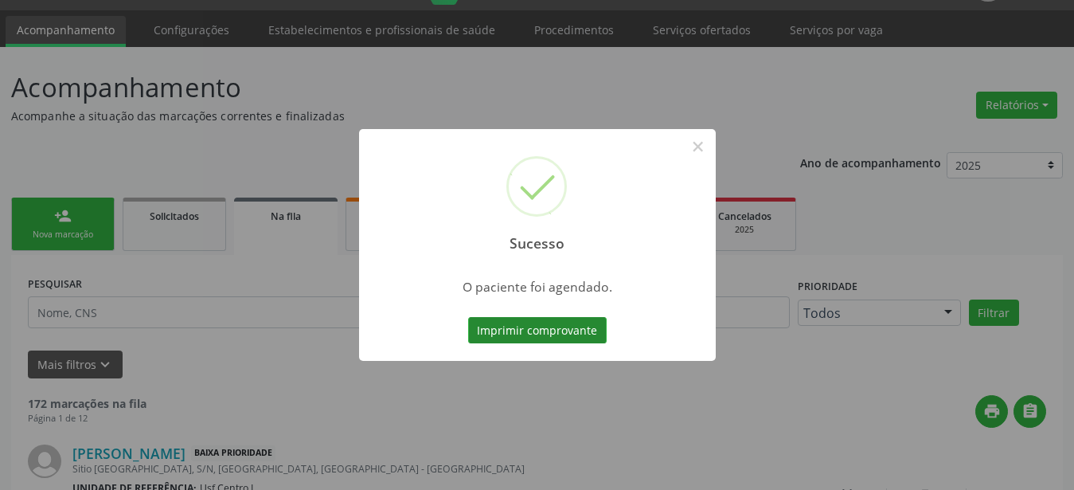
click at [543, 333] on button "Imprimir comprovante" at bounding box center [537, 330] width 139 height 27
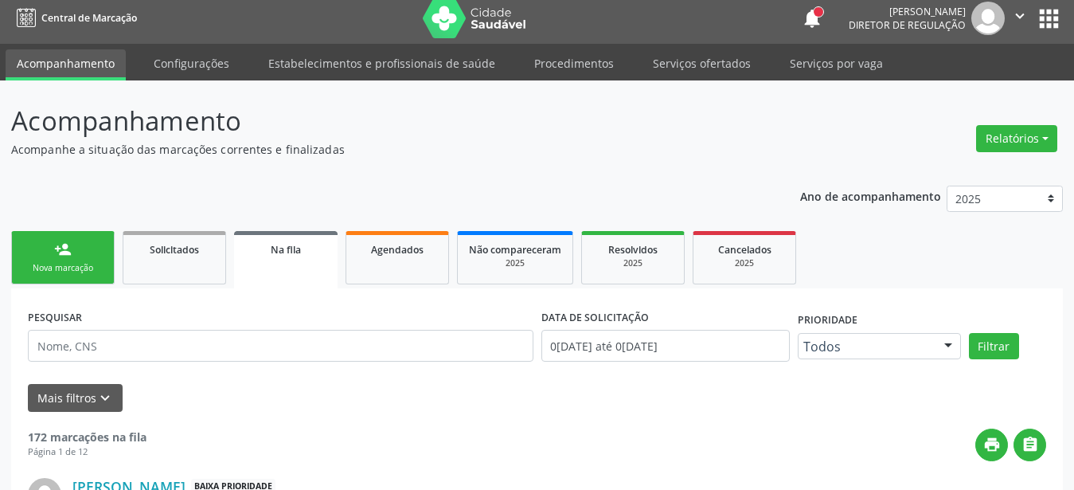
scroll to position [0, 0]
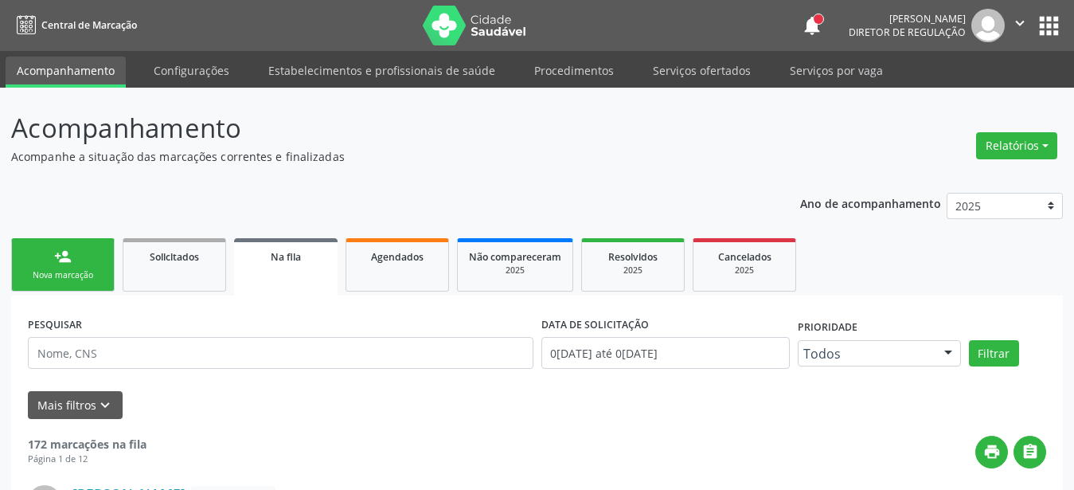
click at [1048, 16] on button "apps" at bounding box center [1049, 26] width 28 height 28
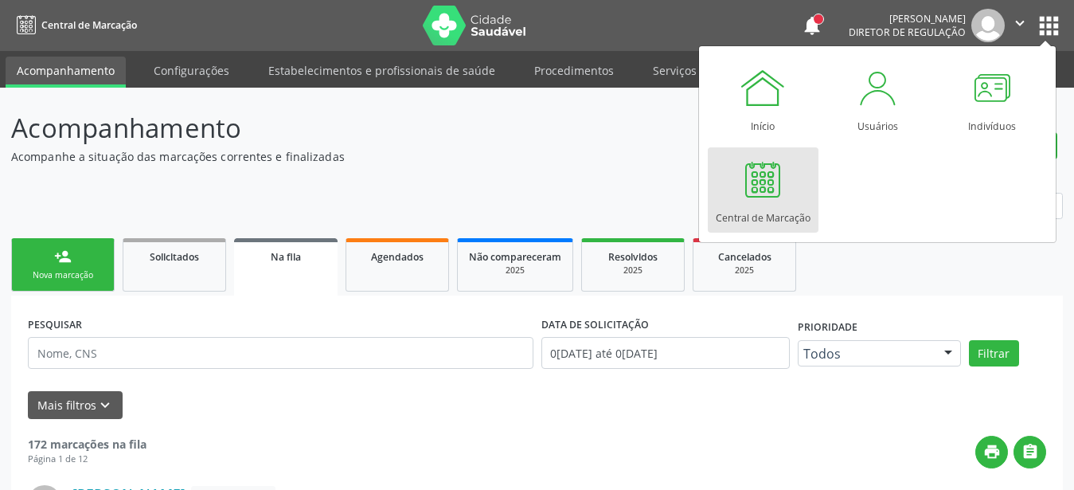
click at [765, 217] on div "Central de Marcação" at bounding box center [763, 214] width 95 height 22
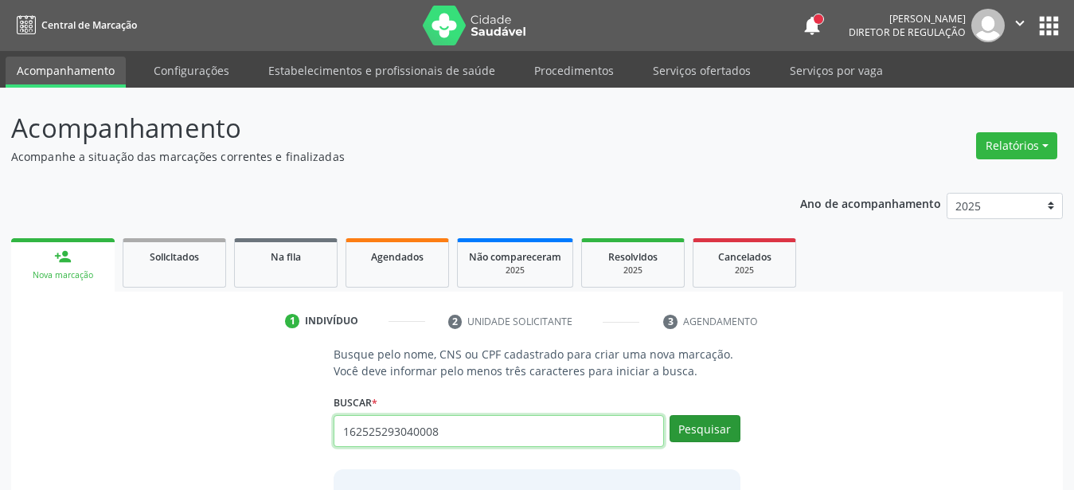
type input "162525293040008"
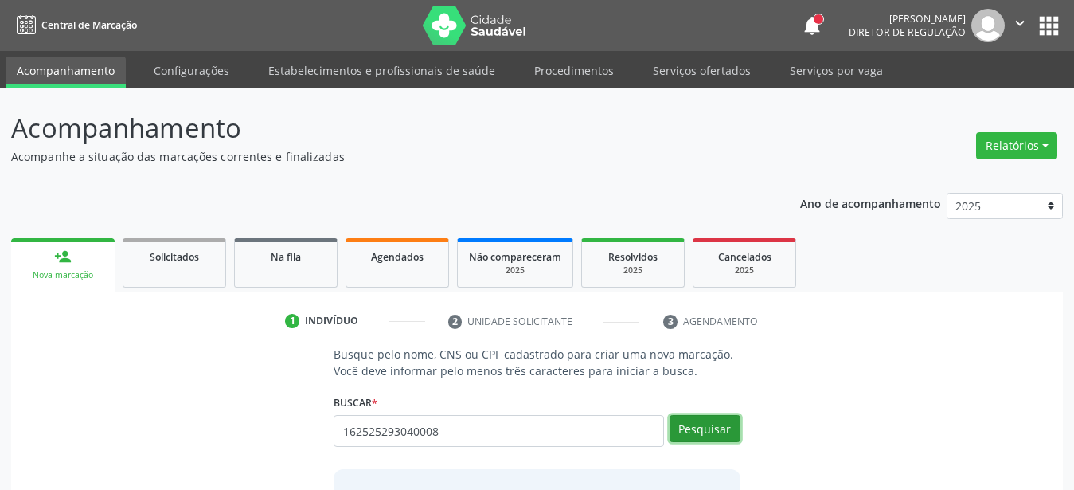
click at [722, 429] on button "Pesquisar" at bounding box center [705, 428] width 71 height 27
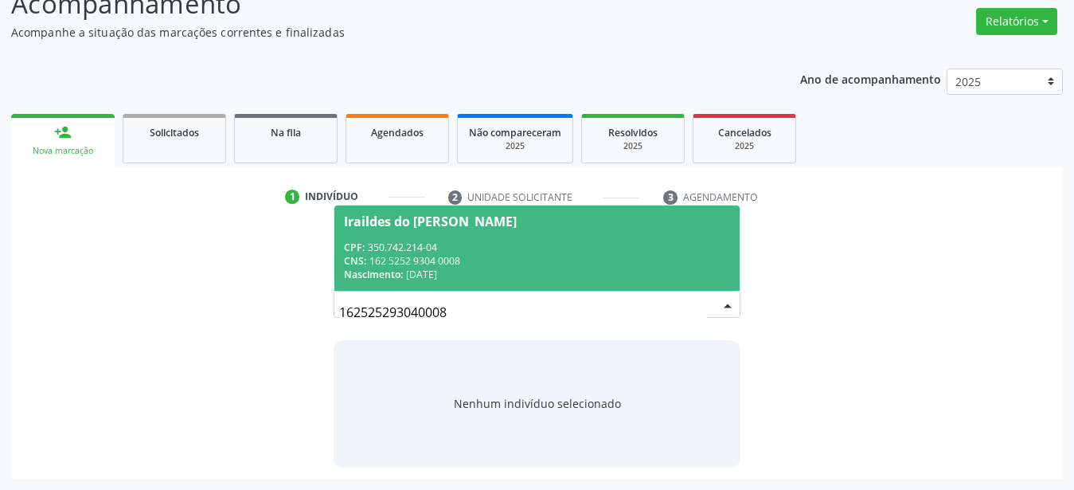
scroll to position [123, 0]
click at [550, 246] on div "CPF: 350.742.214-04" at bounding box center [537, 248] width 386 height 14
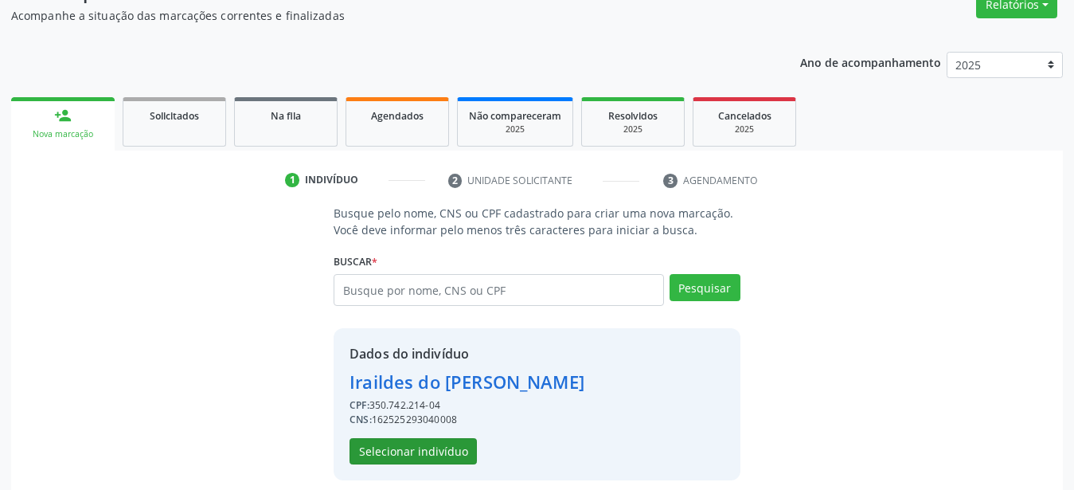
scroll to position [154, 0]
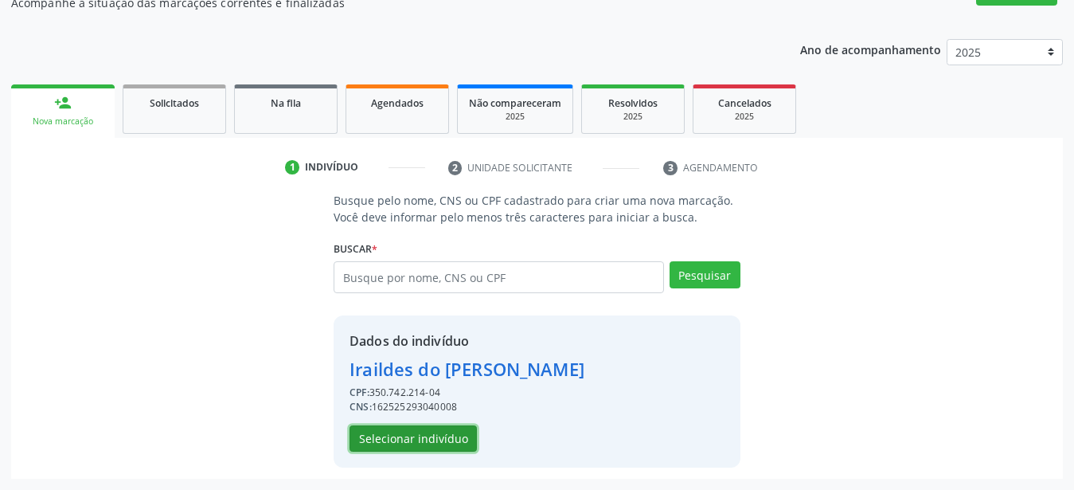
click at [413, 435] on button "Selecionar indivíduo" at bounding box center [413, 438] width 127 height 27
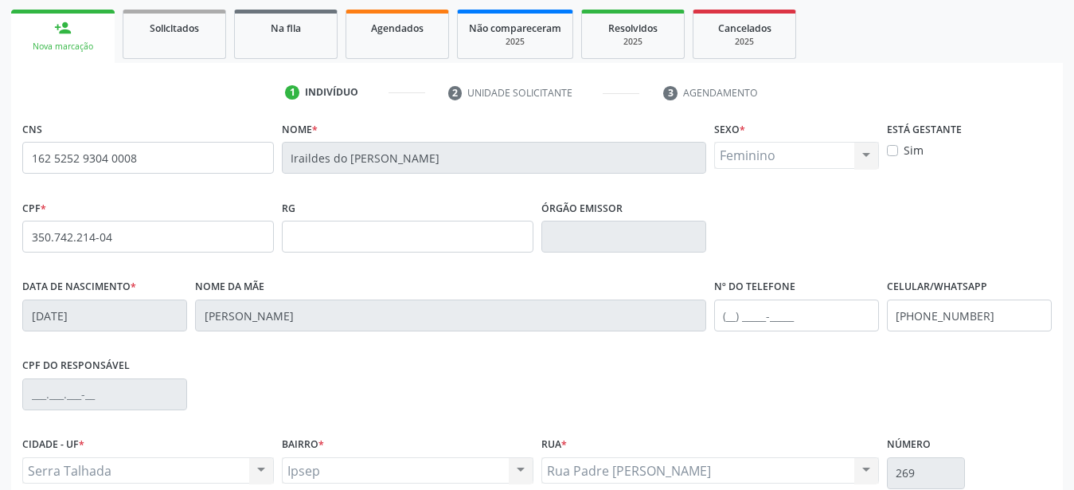
scroll to position [374, 0]
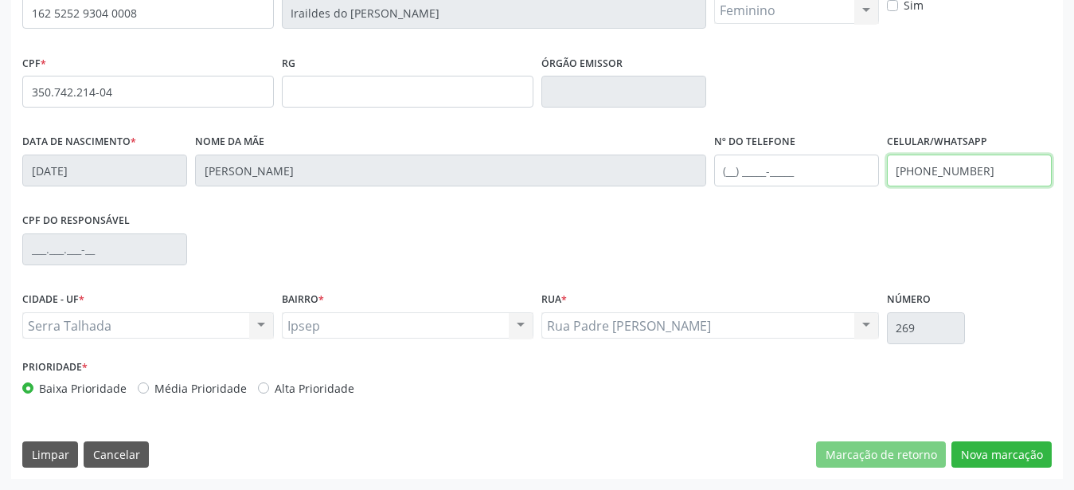
drag, startPoint x: 988, startPoint y: 163, endPoint x: 718, endPoint y: 186, distance: 270.1
click at [887, 186] on input "(87) 98113-7643" at bounding box center [969, 171] width 165 height 32
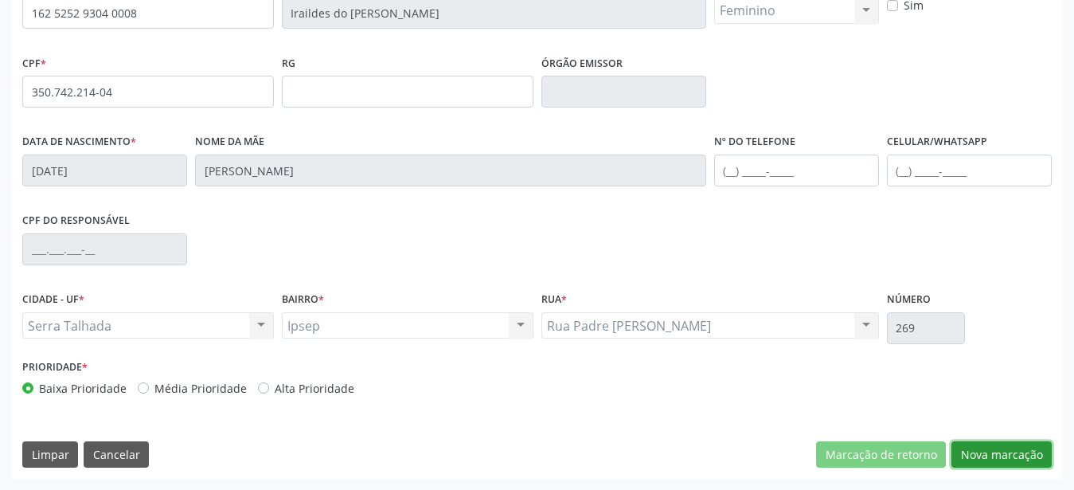
click at [981, 447] on button "Nova marcação" at bounding box center [1002, 454] width 100 height 27
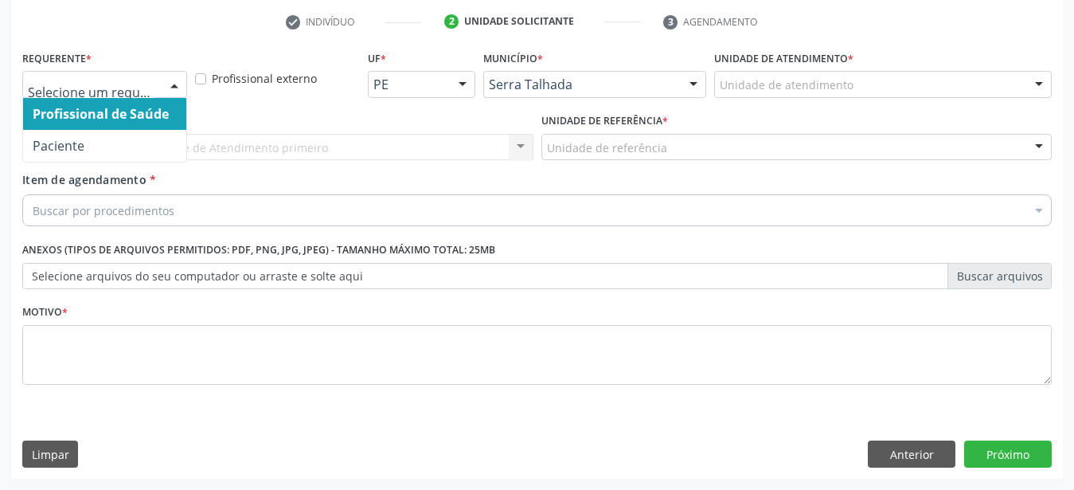
drag, startPoint x: 99, startPoint y: 76, endPoint x: 96, endPoint y: 93, distance: 17.0
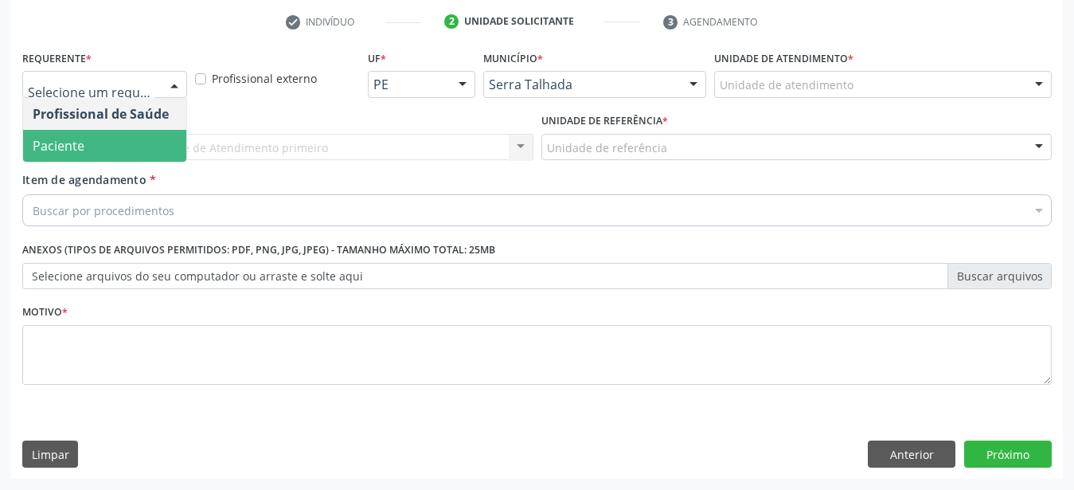
click at [84, 139] on span "Paciente" at bounding box center [104, 146] width 163 height 32
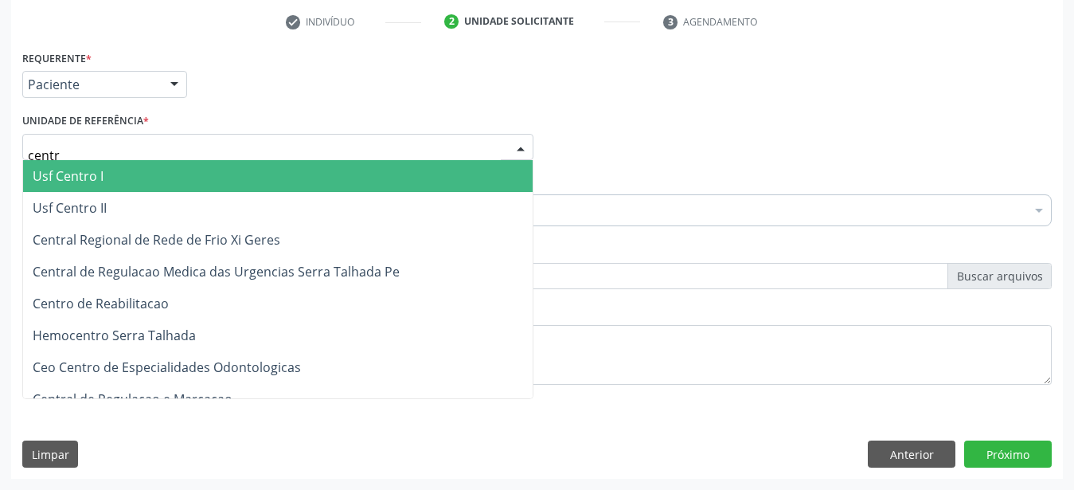
type input "centro"
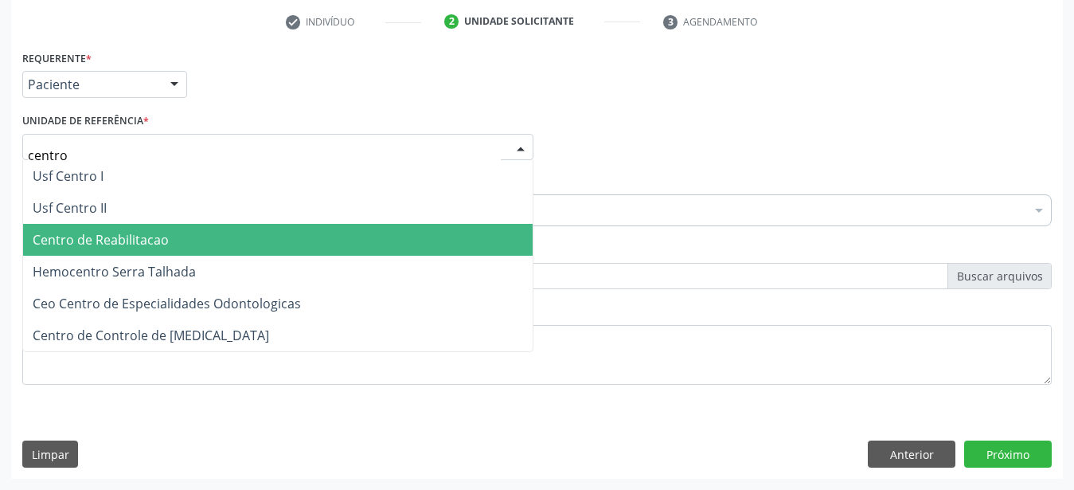
click at [86, 231] on span "Centro de Reabilitacao" at bounding box center [101, 240] width 136 height 18
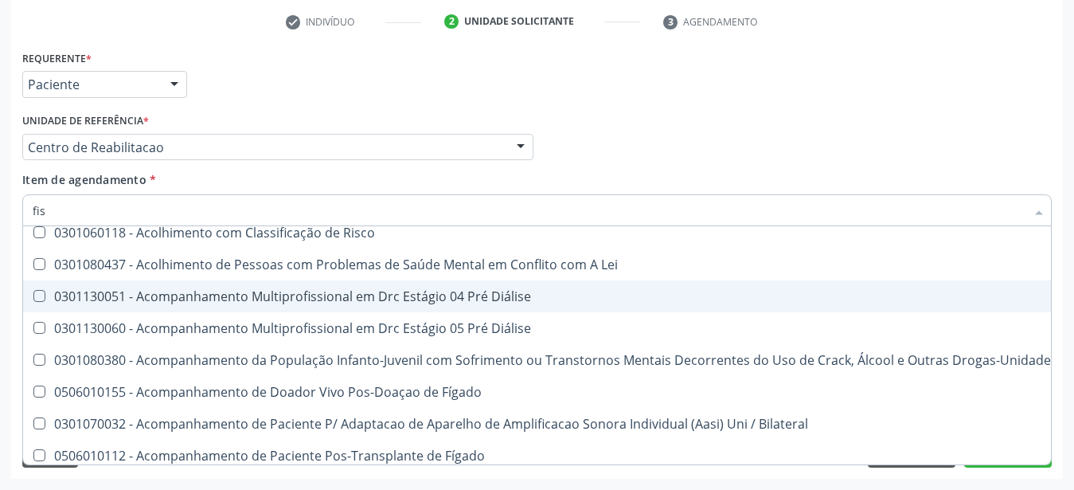
scroll to position [39, 0]
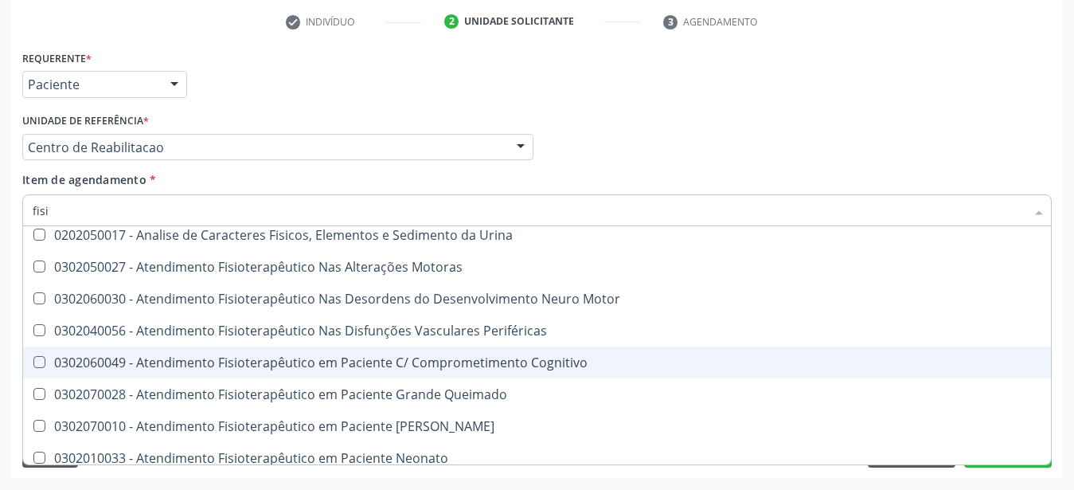
type input "fisio"
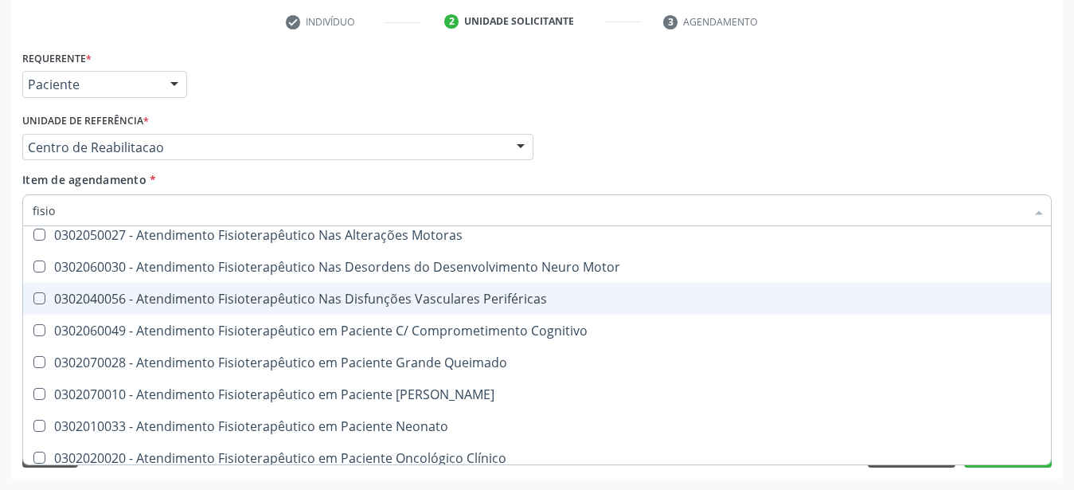
scroll to position [0, 0]
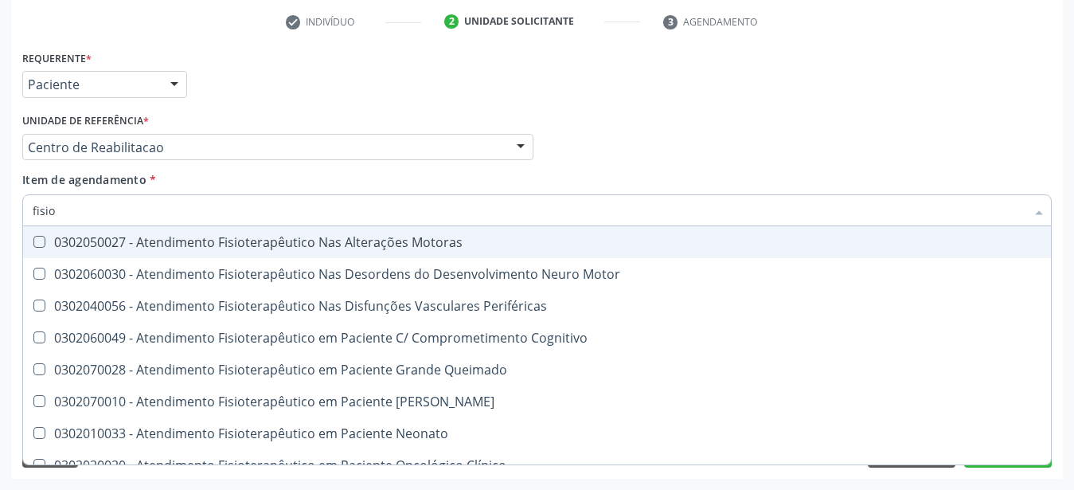
click at [311, 236] on div "0302050027 - Atendimento Fisioterapêutico Nas Alterações Motoras" at bounding box center [603, 242] width 1140 height 13
checkbox Motoras "true"
click at [555, 120] on div "Profissional Solicitante Por favor, selecione a Unidade de Atendimento primeiro…" at bounding box center [537, 140] width 1038 height 62
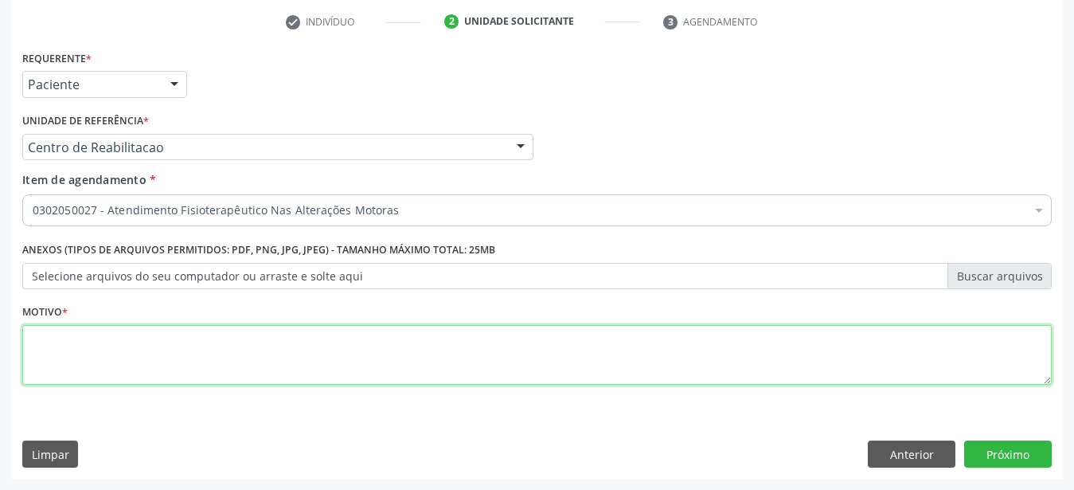
click at [113, 343] on textarea at bounding box center [537, 355] width 1030 height 61
type textarea "..."
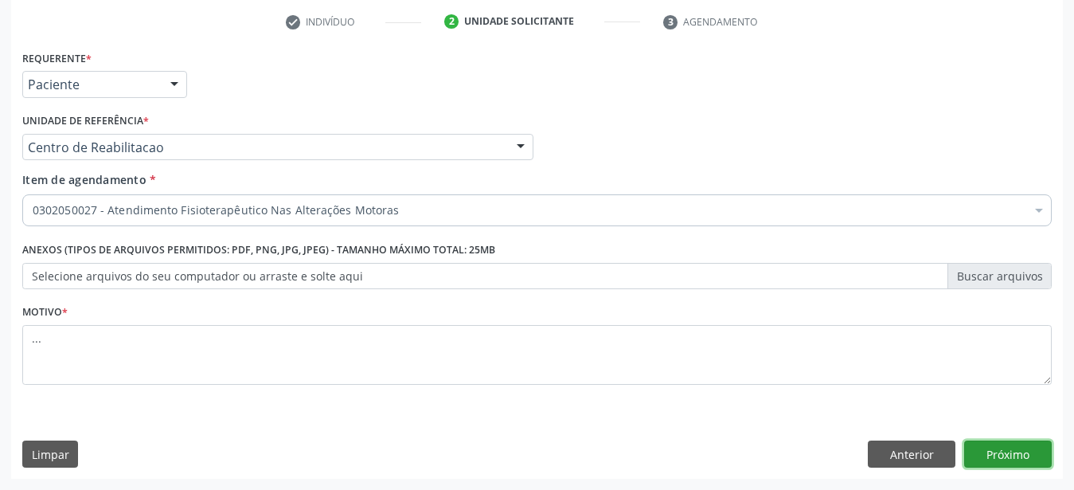
click at [1000, 448] on button "Próximo" at bounding box center [1009, 453] width 88 height 27
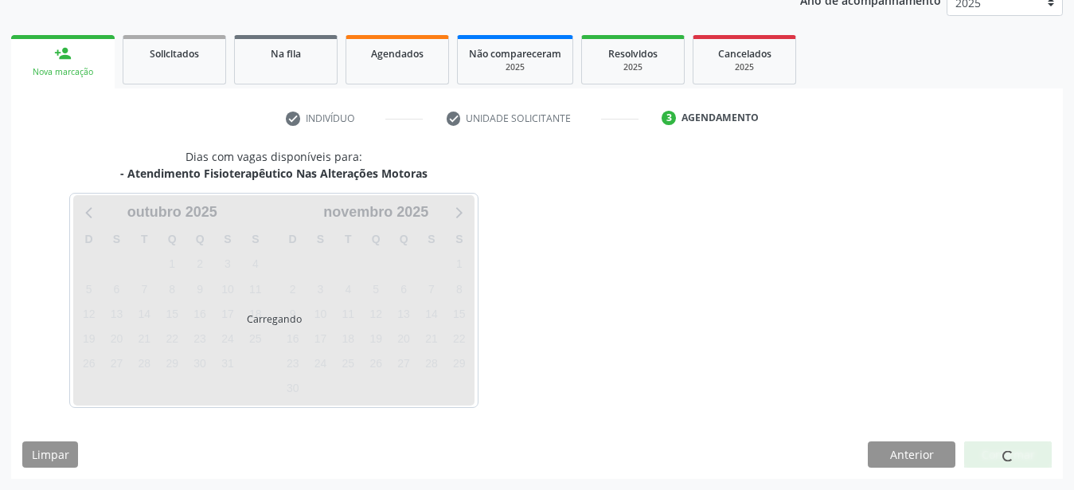
scroll to position [203, 0]
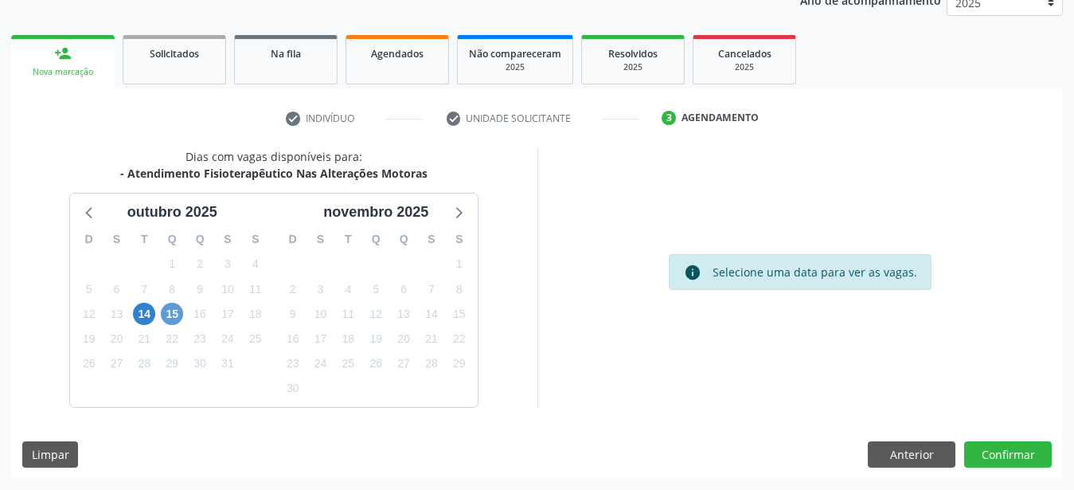
drag, startPoint x: 182, startPoint y: 307, endPoint x: 164, endPoint y: 315, distance: 19.6
click at [177, 314] on div "15" at bounding box center [172, 314] width 22 height 25
click at [170, 308] on span "15" at bounding box center [172, 314] width 22 height 22
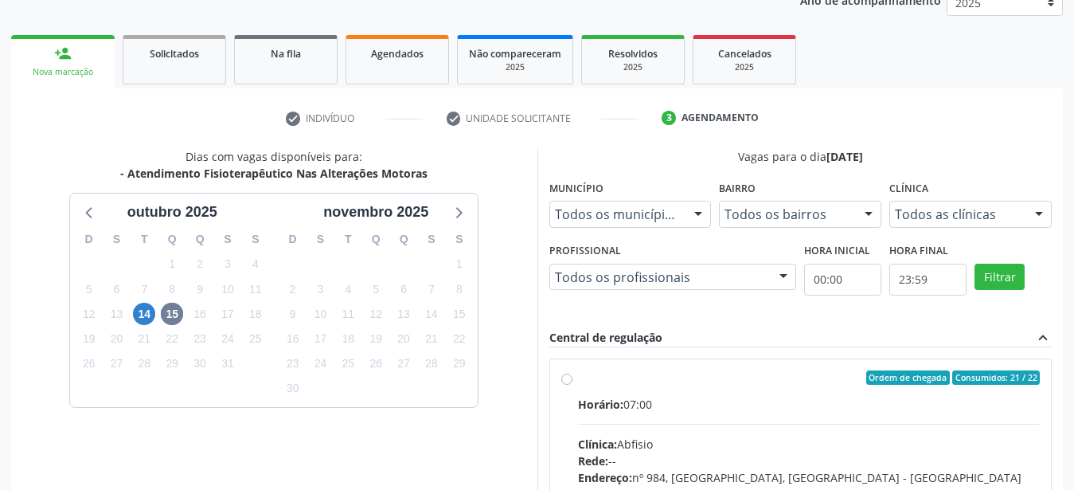
click at [574, 375] on div "Ordem de chegada Consumidos: 21 / 22 Horário: 07:00 Clínica: Abfisio Rede: -- E…" at bounding box center [801, 492] width 479 height 245
radio input "true"
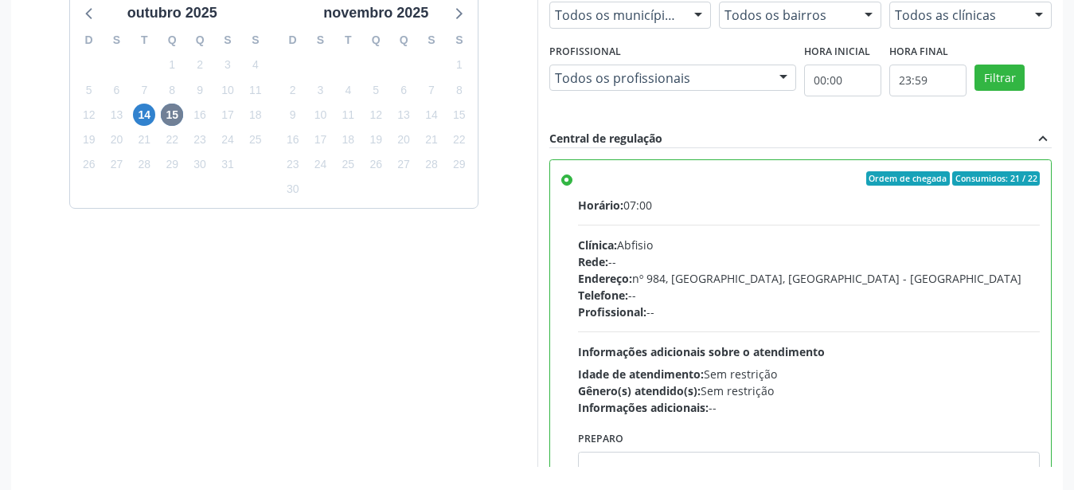
scroll to position [461, 0]
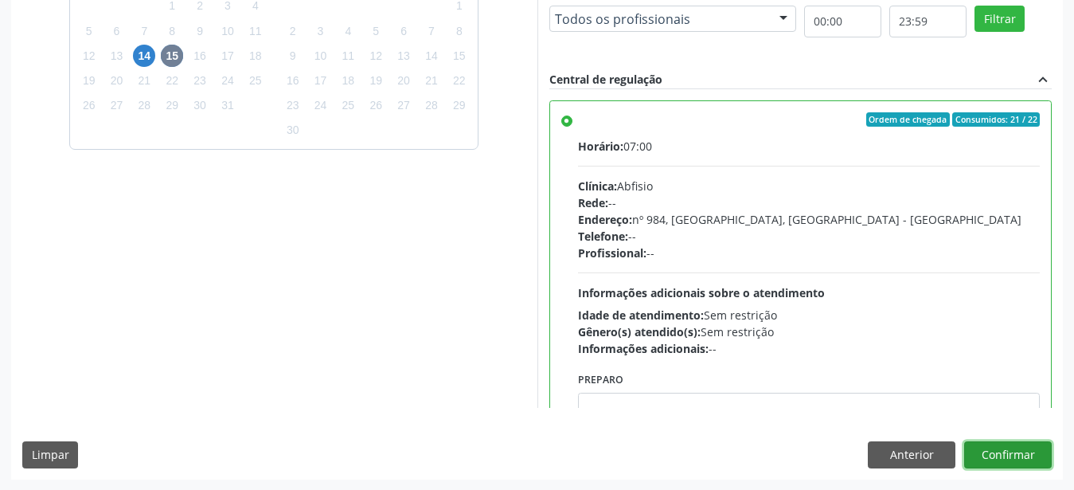
click at [1000, 456] on button "Confirmar" at bounding box center [1009, 454] width 88 height 27
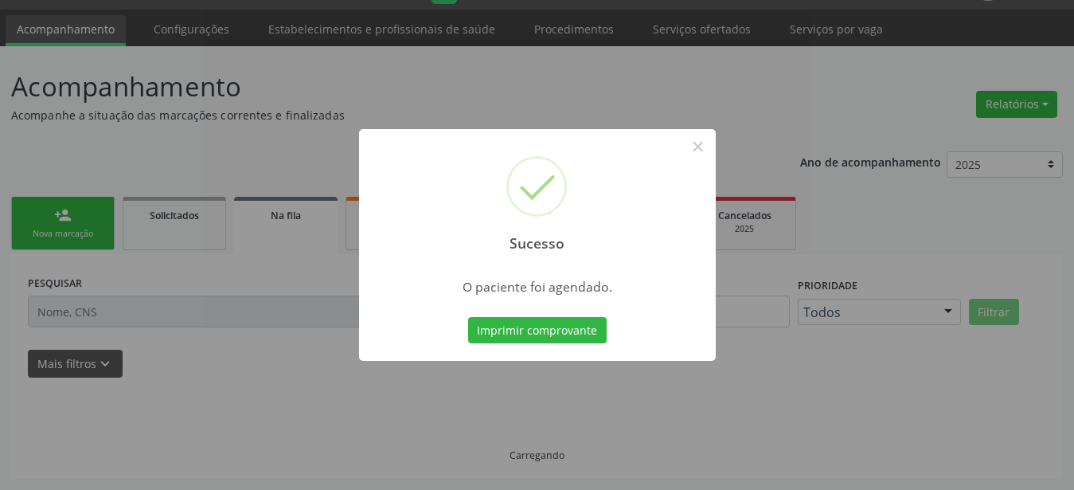
scroll to position [41, 0]
click at [519, 331] on button "Imprimir comprovante" at bounding box center [537, 330] width 139 height 27
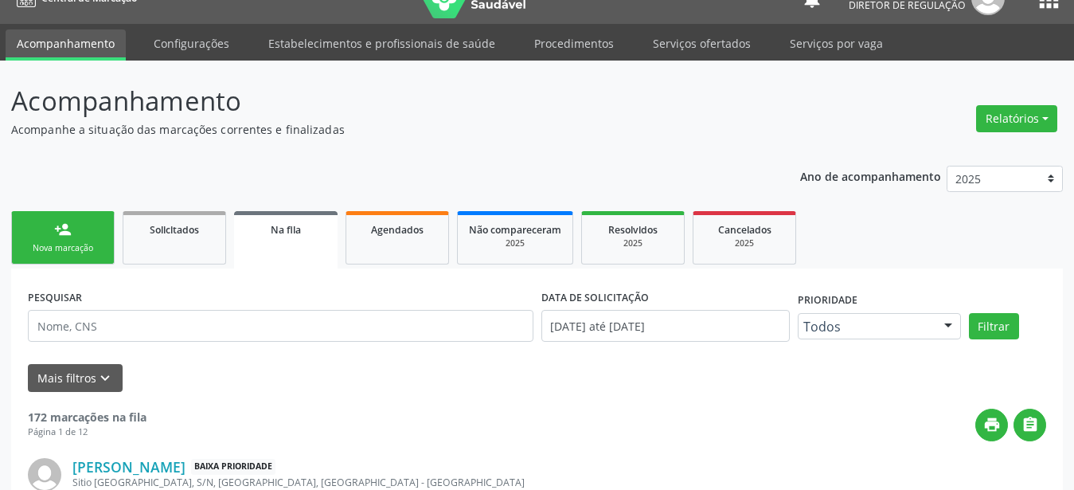
scroll to position [0, 0]
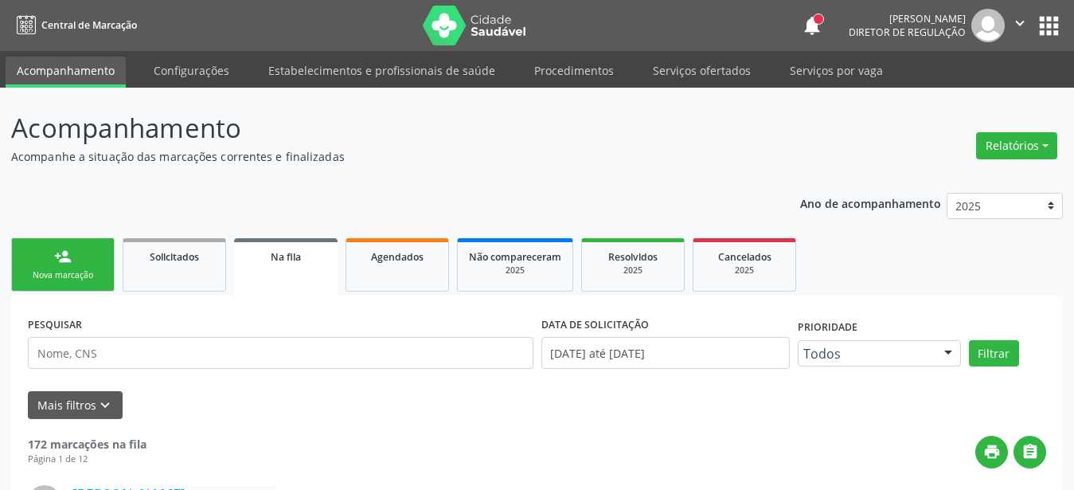
click at [1039, 29] on button "apps" at bounding box center [1049, 26] width 28 height 28
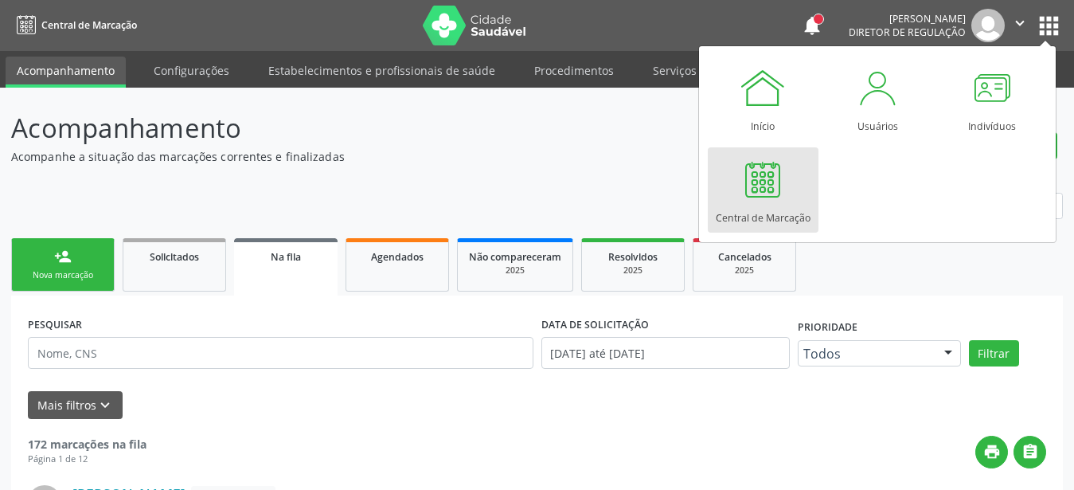
click at [774, 205] on div "Central de Marcação" at bounding box center [763, 214] width 95 height 22
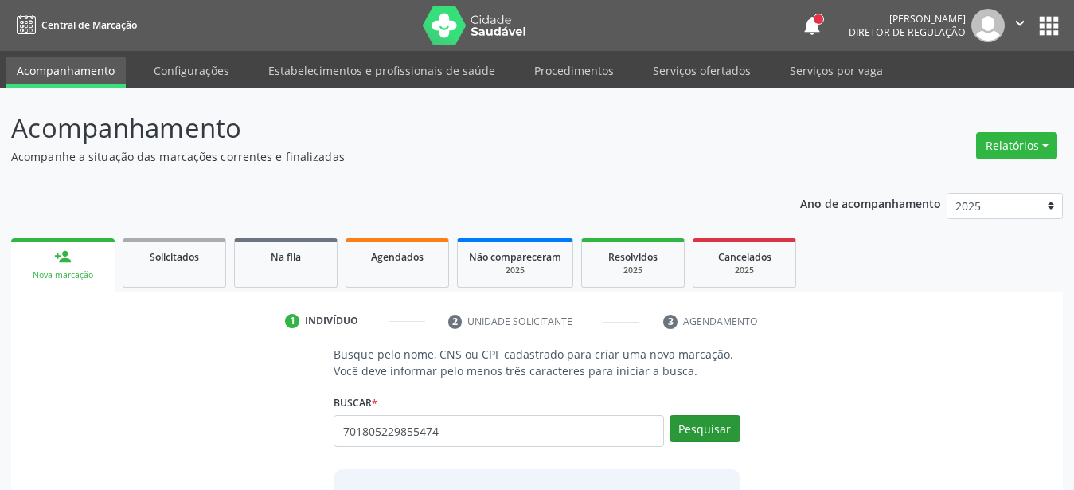
type input "701805229855474"
click at [711, 421] on button "Pesquisar" at bounding box center [705, 428] width 71 height 27
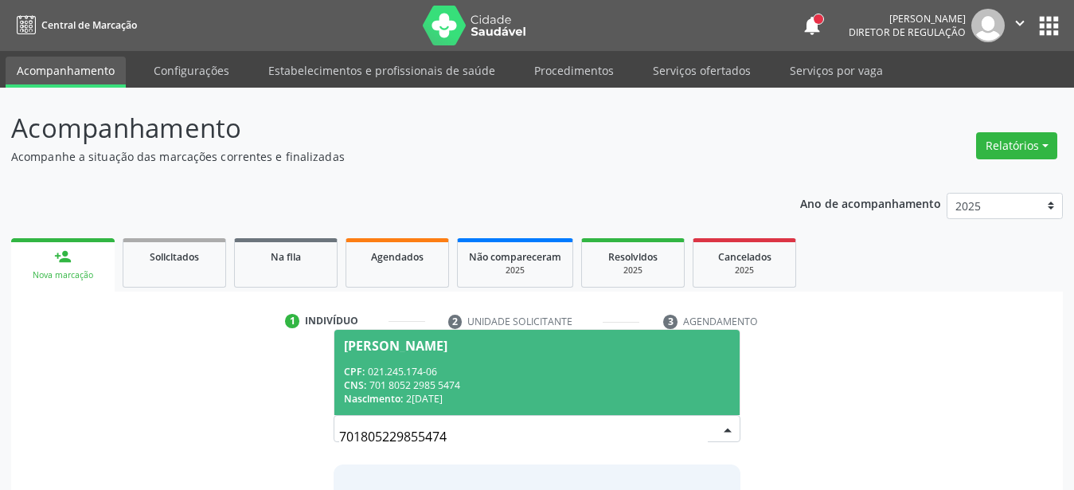
click at [468, 381] on div "CNS: 701 8052 2985 5474" at bounding box center [537, 385] width 386 height 14
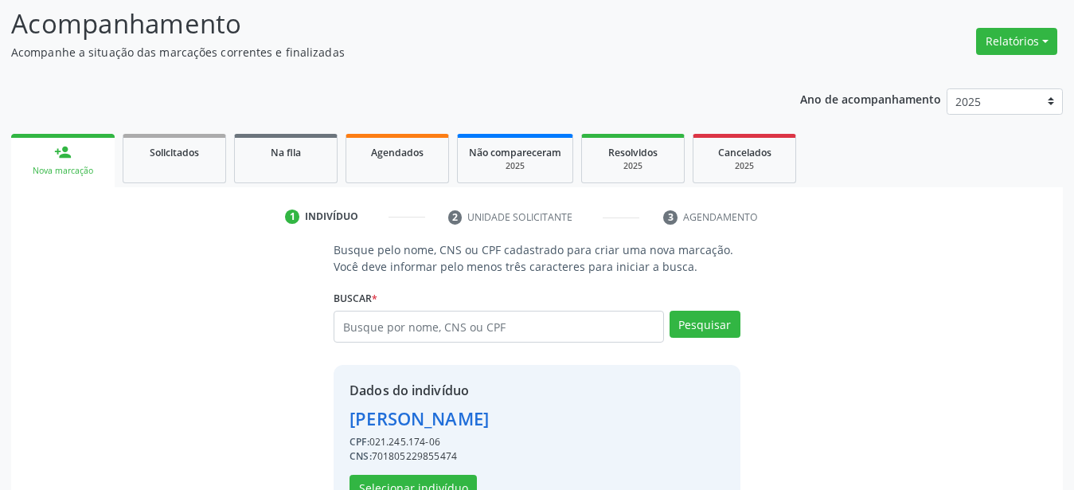
scroll to position [154, 0]
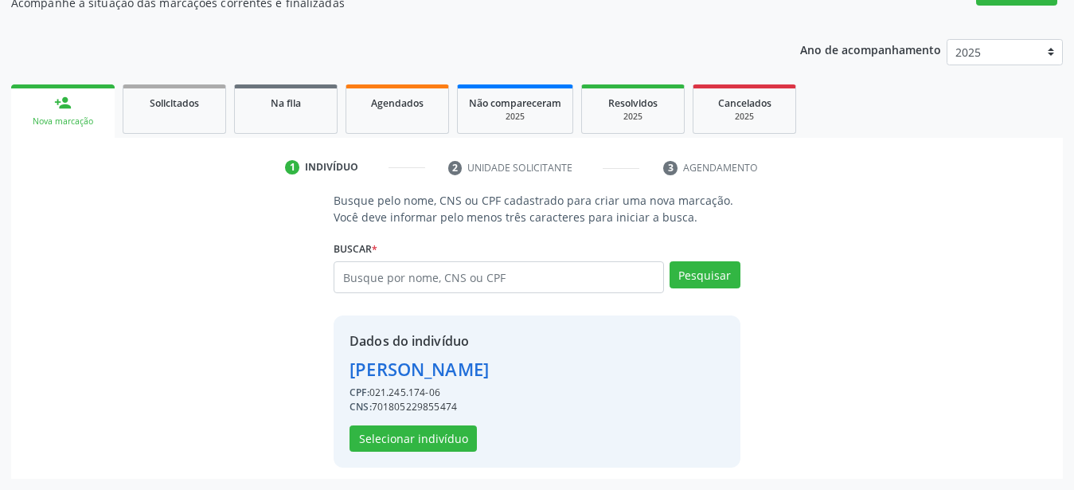
drag, startPoint x: 430, startPoint y: 452, endPoint x: 432, endPoint y: 440, distance: 12.2
click at [432, 440] on button "Selecionar indivíduo" at bounding box center [413, 438] width 127 height 27
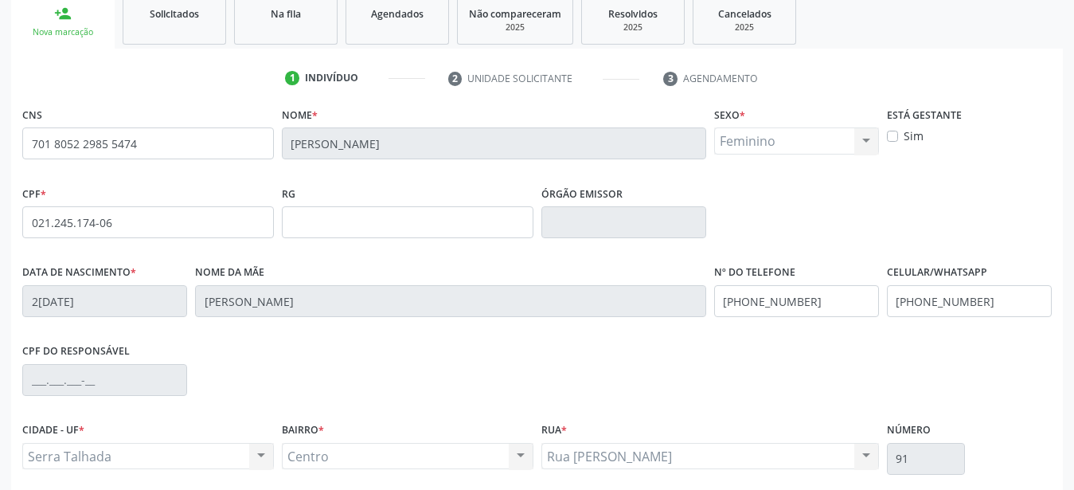
scroll to position [316, 0]
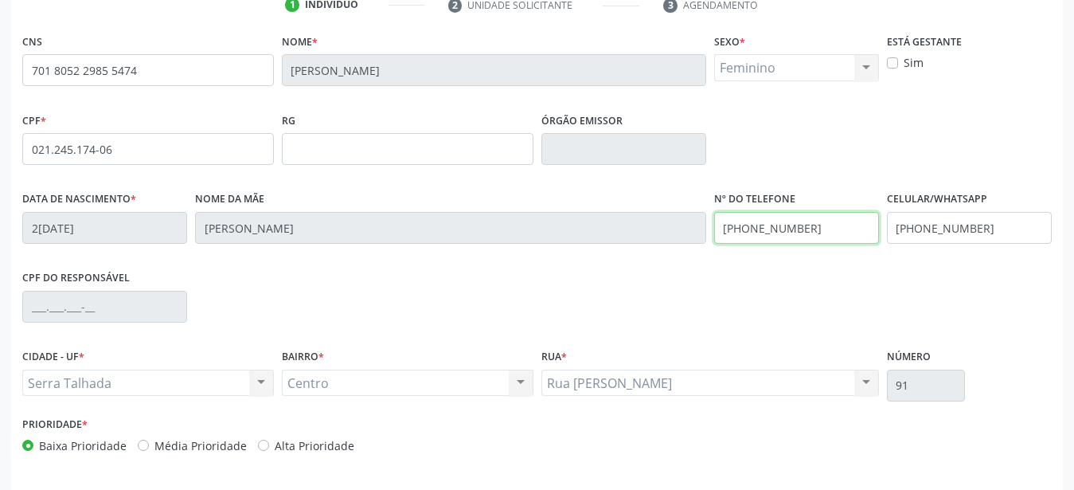
drag, startPoint x: 859, startPoint y: 229, endPoint x: 592, endPoint y: 243, distance: 268.0
click at [714, 230] on input "(87) 99634-6486" at bounding box center [796, 228] width 165 height 32
drag, startPoint x: 1007, startPoint y: 232, endPoint x: 671, endPoint y: 218, distance: 336.4
click at [887, 212] on input "(87) 99634-6486" at bounding box center [969, 228] width 165 height 32
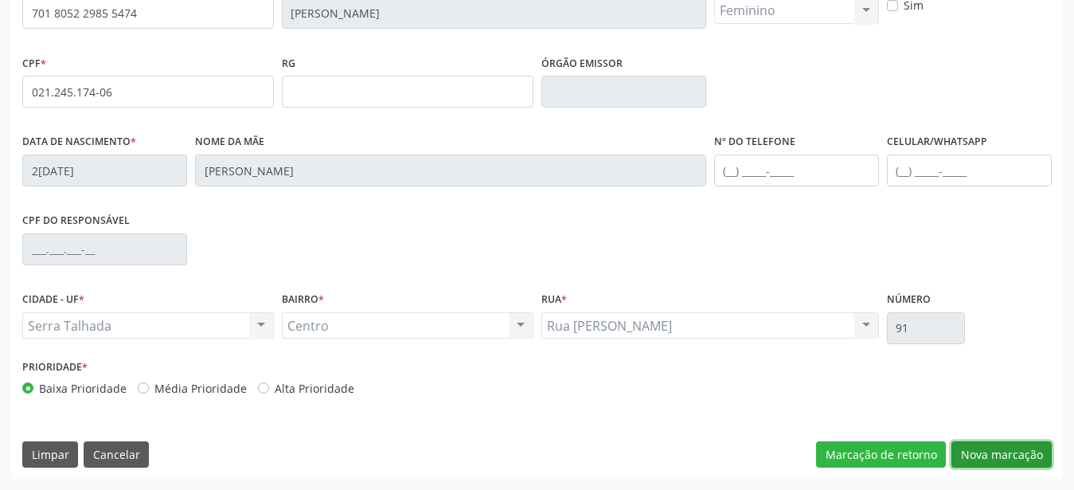
drag, startPoint x: 1004, startPoint y: 466, endPoint x: 899, endPoint y: 432, distance: 110.3
click at [1004, 466] on button "Nova marcação" at bounding box center [1002, 454] width 100 height 27
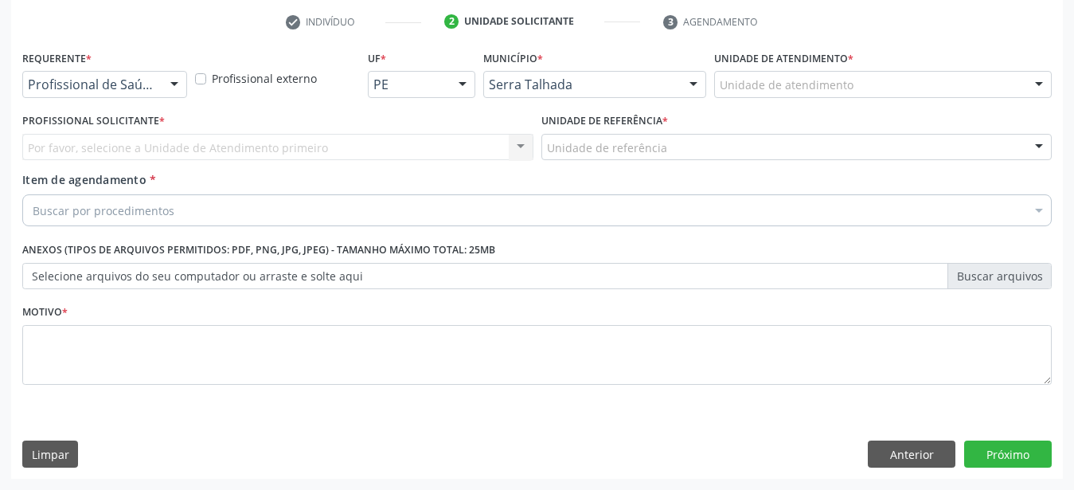
scroll to position [312, 0]
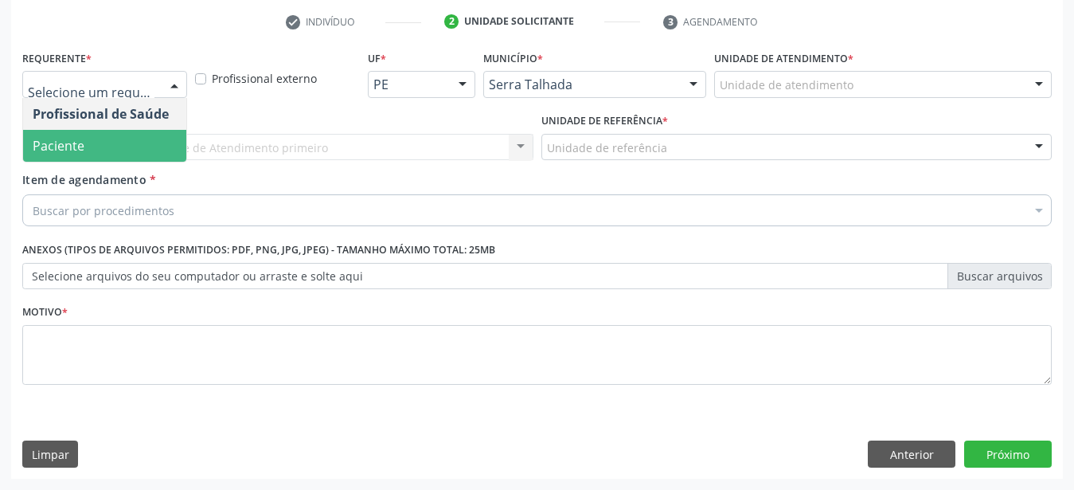
click at [107, 130] on span "Paciente" at bounding box center [104, 146] width 163 height 32
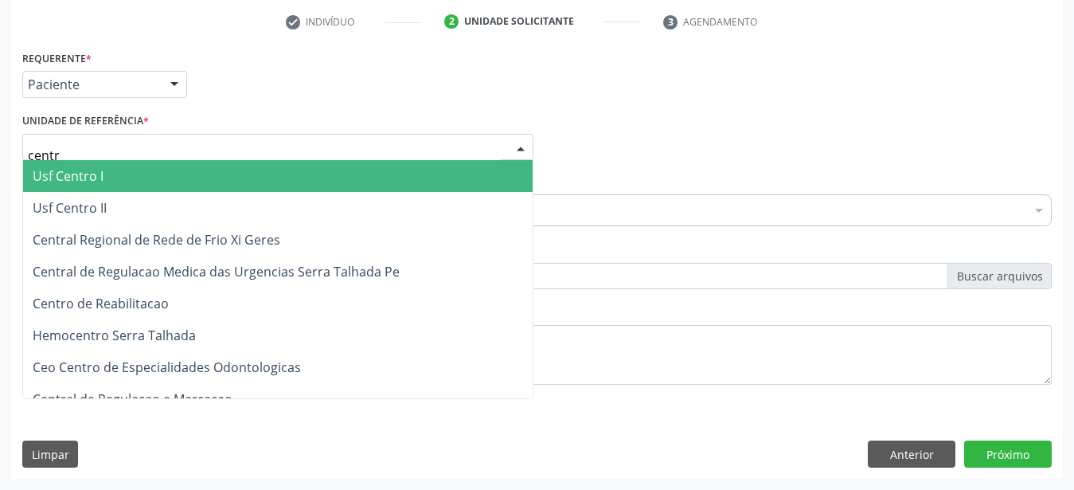
type input "centro"
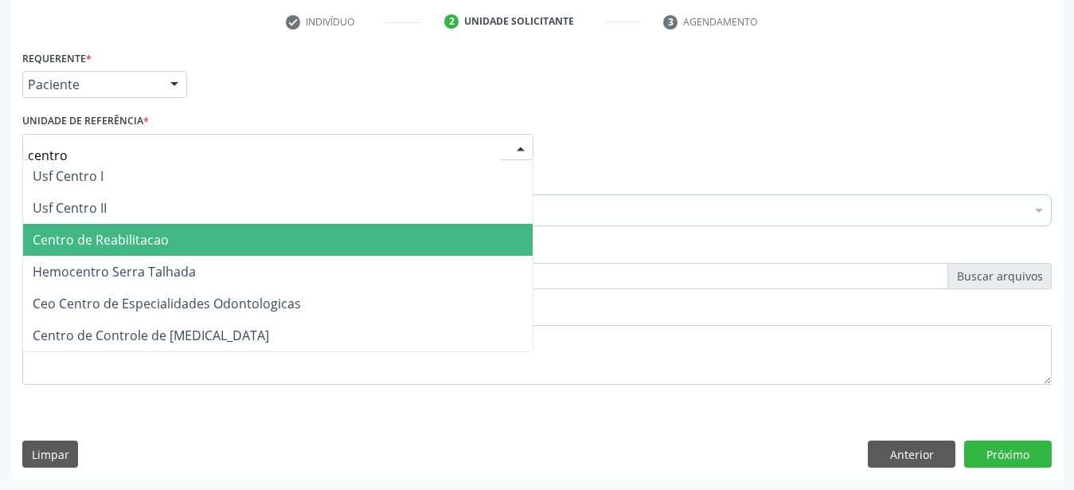
click at [118, 231] on span "Centro de Reabilitacao" at bounding box center [101, 240] width 136 height 18
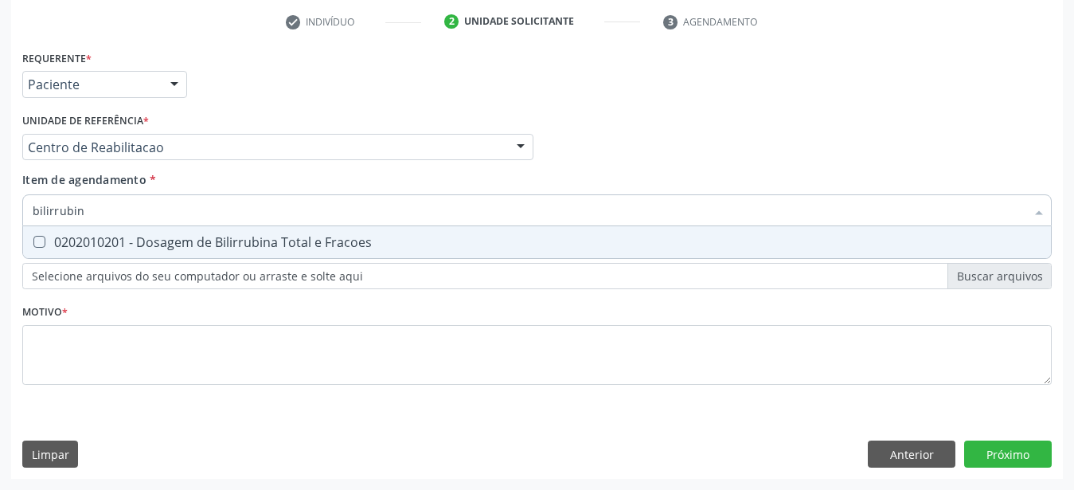
type input "bilirrubina"
click at [95, 236] on div "0202010201 - Dosagem de Bilirrubina Total e Fracoes" at bounding box center [537, 242] width 1009 height 13
checkbox Fracoes "true"
type input "bili"
checkbox Fracoes "false"
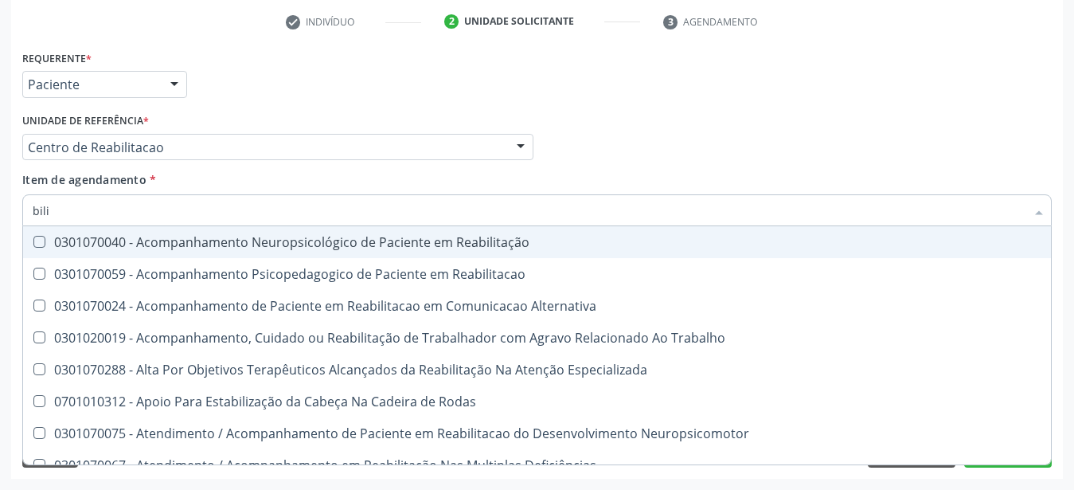
type input "bil"
checkbox Fracoes "false"
checkbox Completo\) "true"
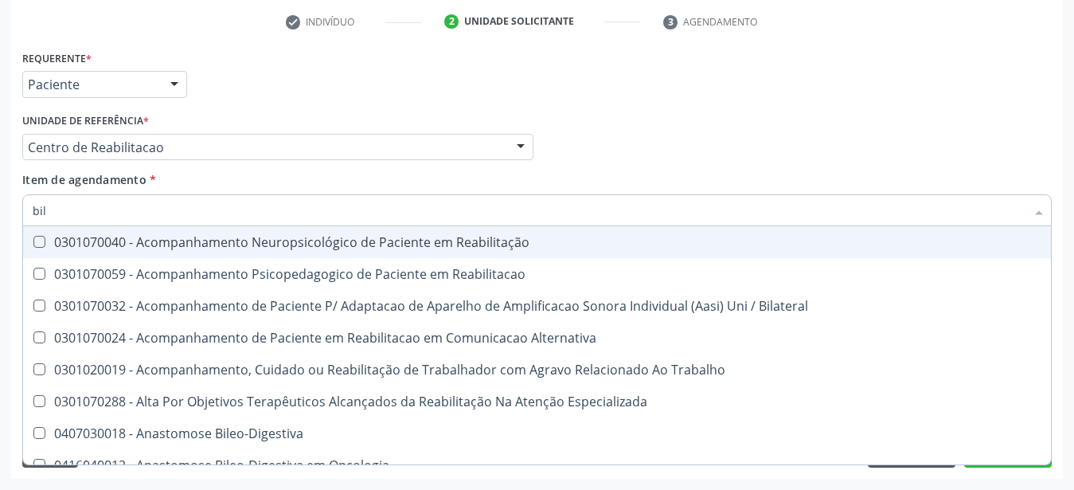
type input "bi"
checkbox Fracoes "false"
type input "b"
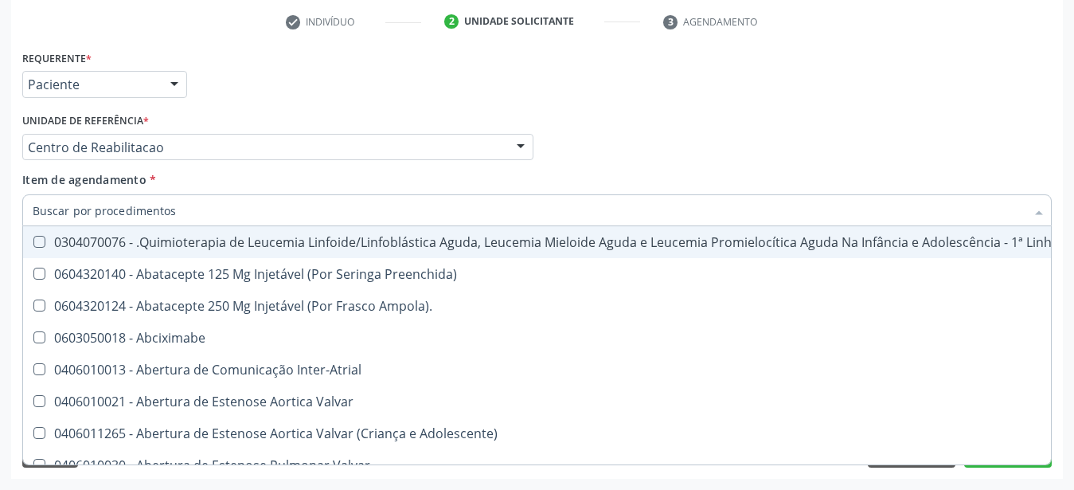
checkbox Fracoes "false"
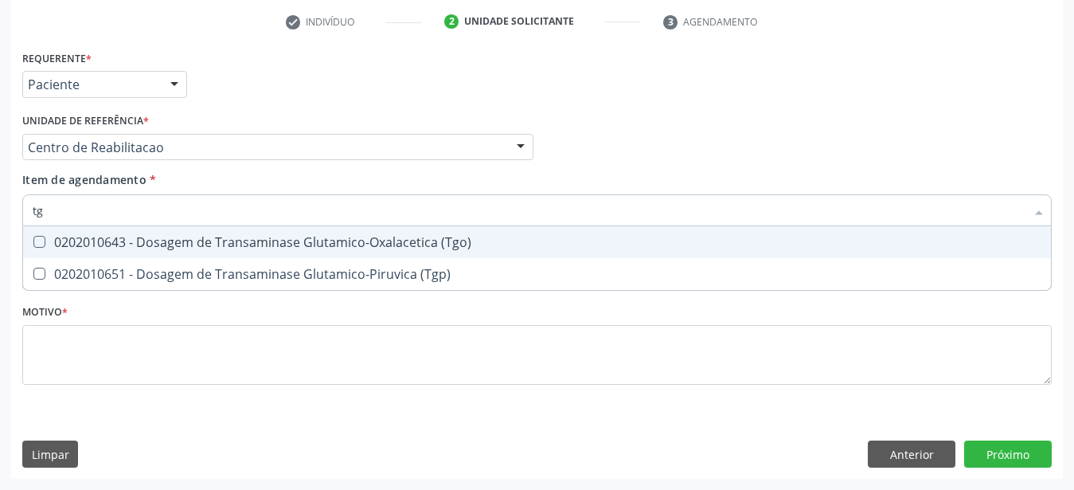
type input "tgo"
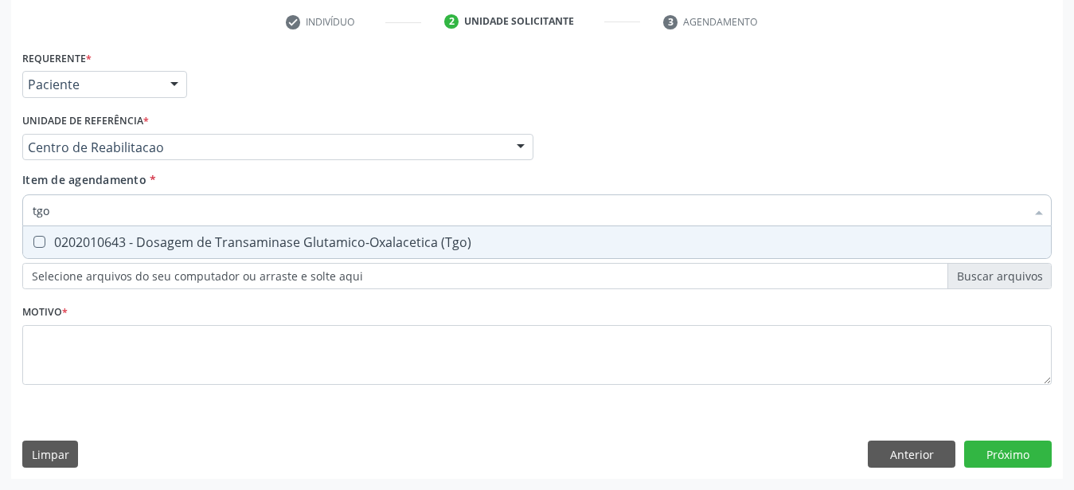
click at [99, 236] on div "0202010643 - Dosagem de Transaminase Glutamico-Oxalacetica (Tgo)" at bounding box center [537, 242] width 1009 height 13
checkbox \(Tgo\) "true"
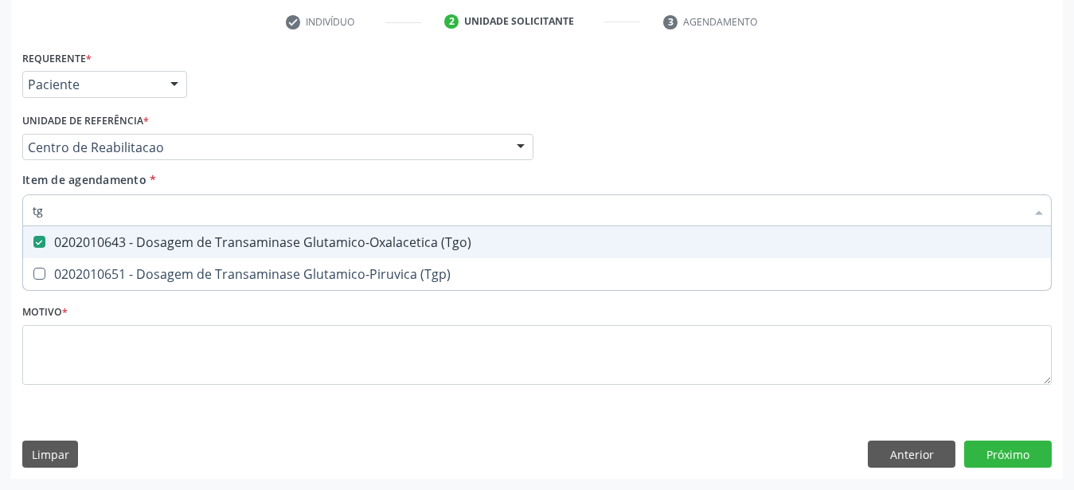
type input "tgp"
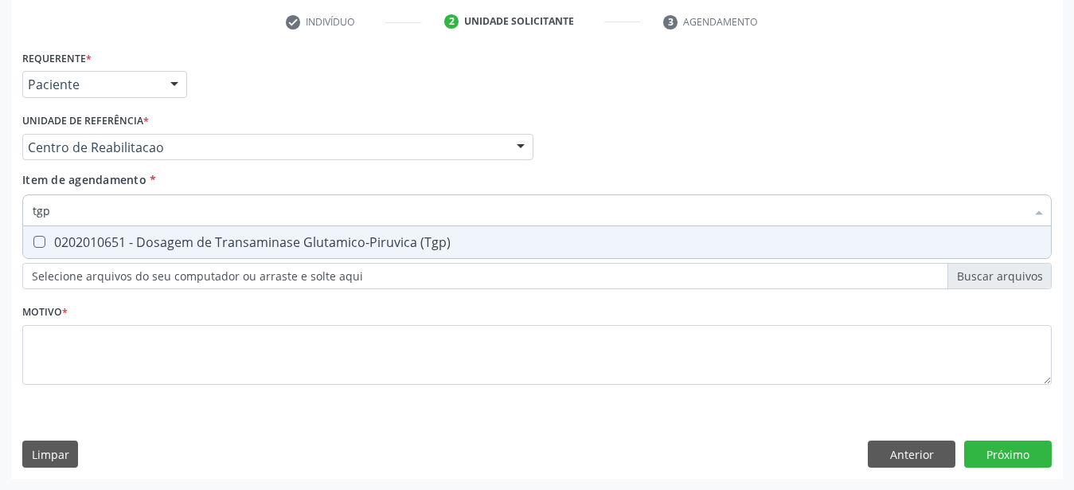
click at [99, 236] on div "0202010651 - Dosagem de Transaminase Glutamico-Piruvica (Tgp)" at bounding box center [537, 242] width 1009 height 13
checkbox \(Tgp\) "true"
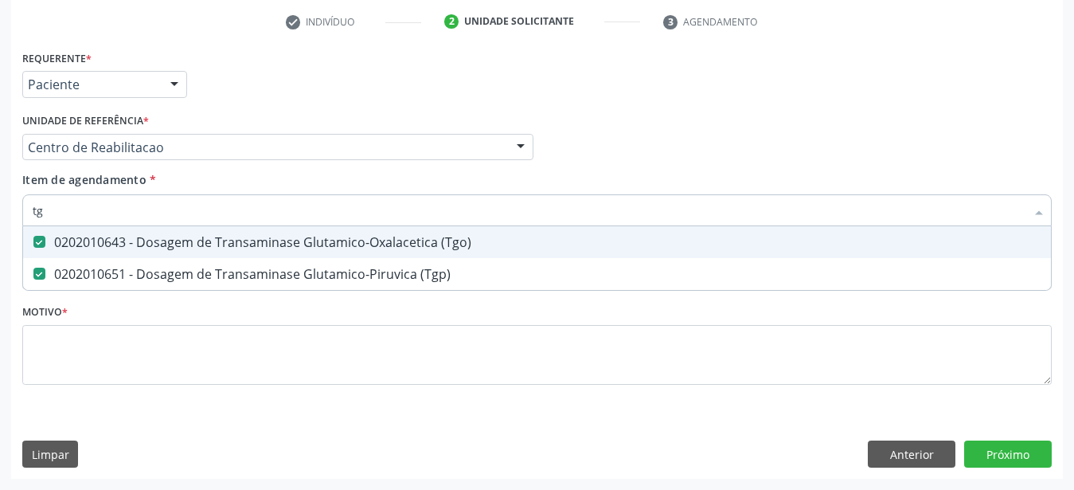
type input "t"
checkbox \(Tgo\) "false"
checkbox \(Tgp\) "false"
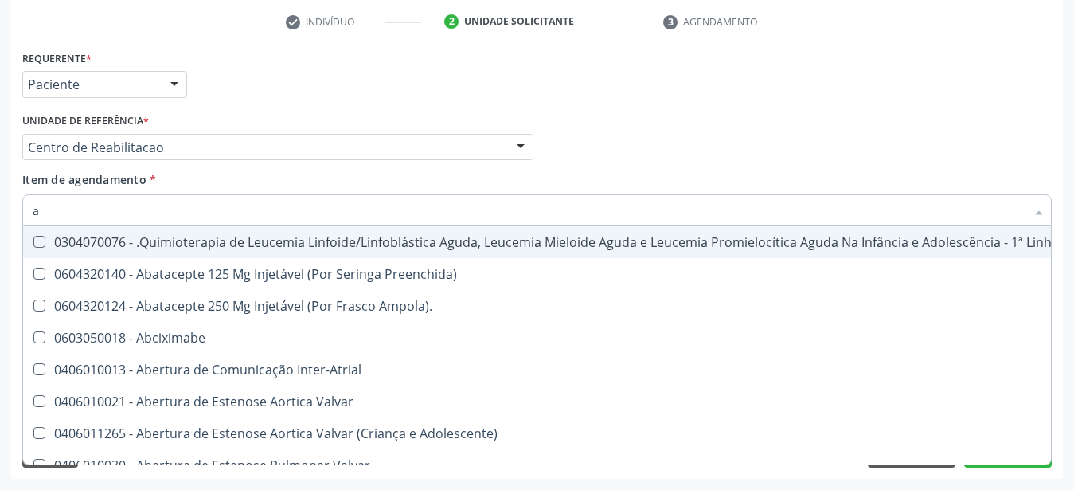
type input "am"
checkbox A "true"
checkbox B "true"
type input "ami"
checkbox Trabalho "true"
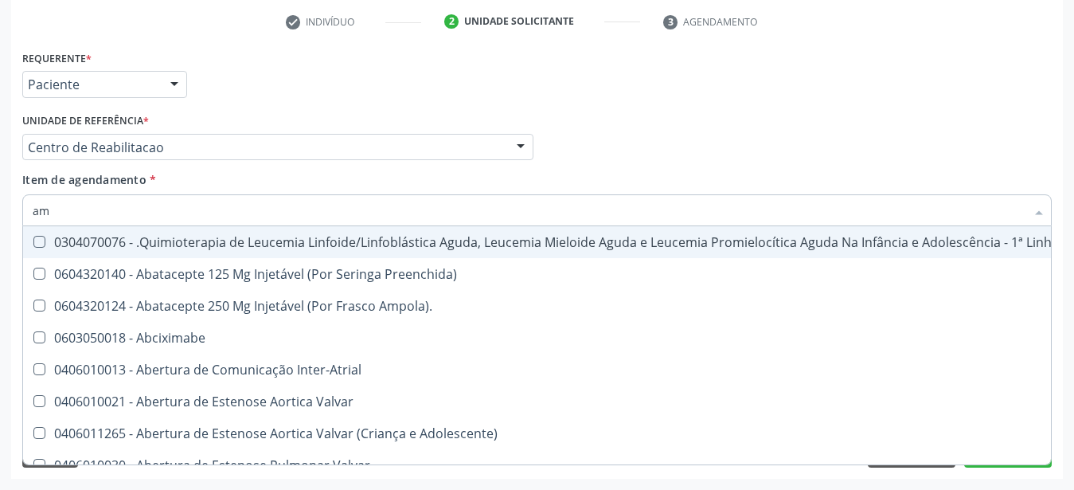
checkbox Coração "true"
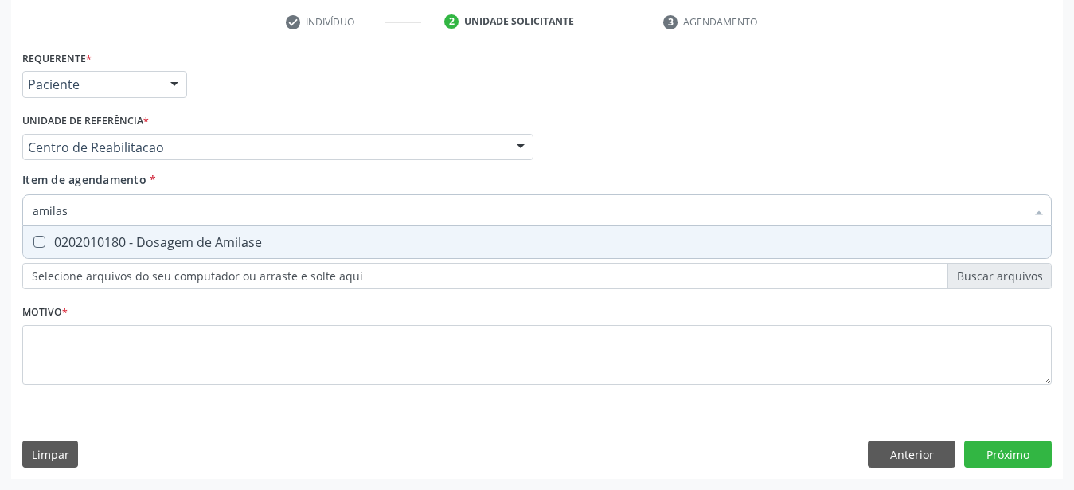
type input "amilase"
click at [99, 236] on div "0202010180 - Dosagem de Amilase" at bounding box center [537, 242] width 1009 height 13
checkbox Amilase "true"
type input "amil"
checkbox Amilase "false"
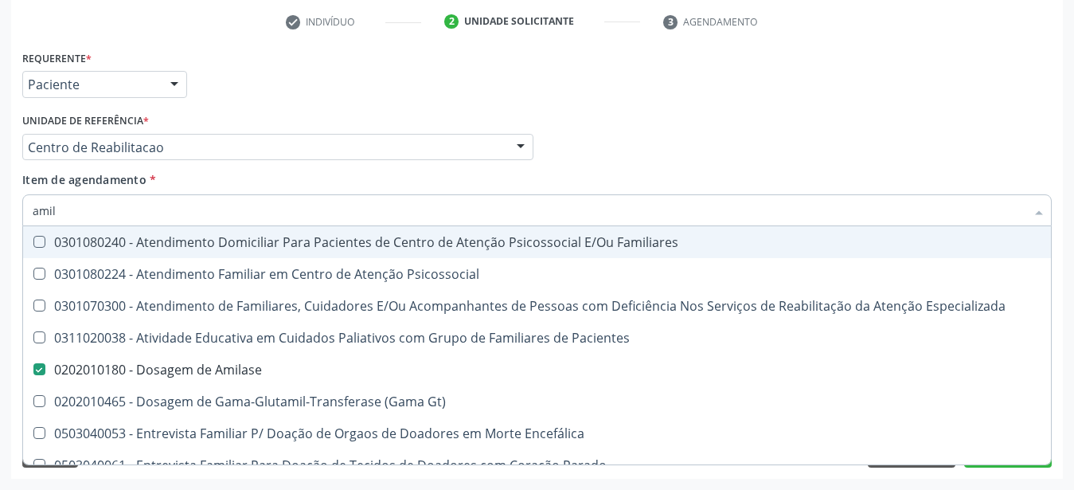
type input "ami"
checkbox Amilase "false"
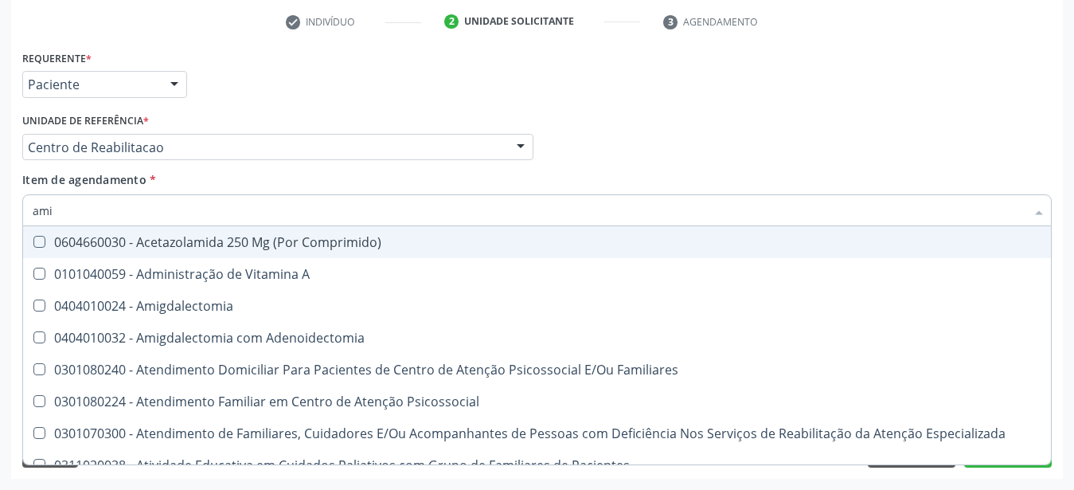
type input "am"
checkbox Amilase "false"
checkbox \(Tgo\) "false"
checkbox \(Tgp\) "false"
type input "a"
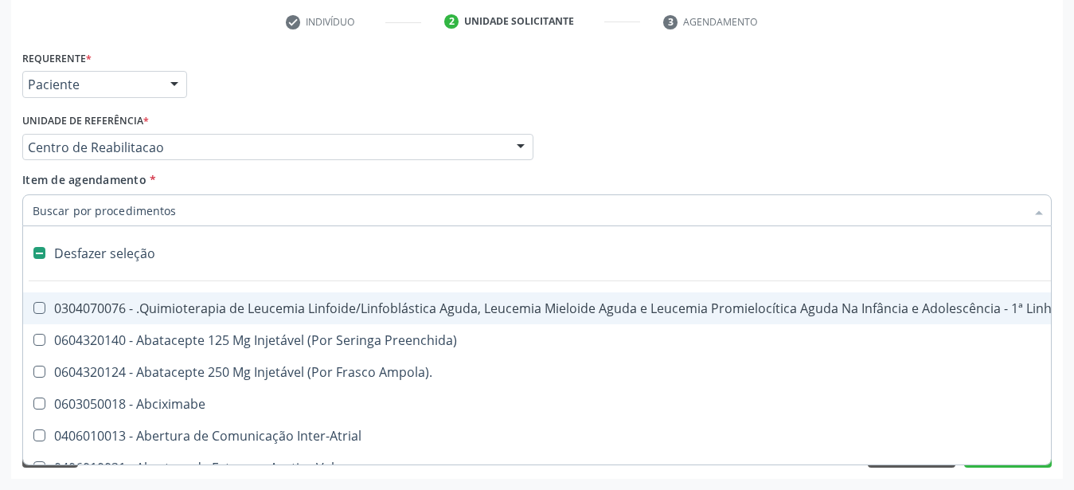
type input "u"
checkbox Herpesvirus "true"
checkbox Colecistectomia "true"
checkbox Doadora\) "true"
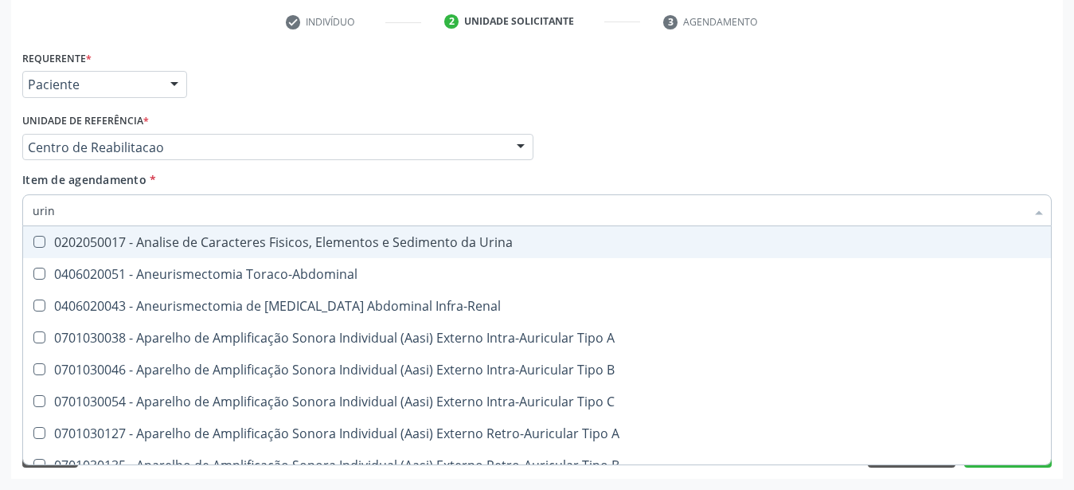
type input "urina"
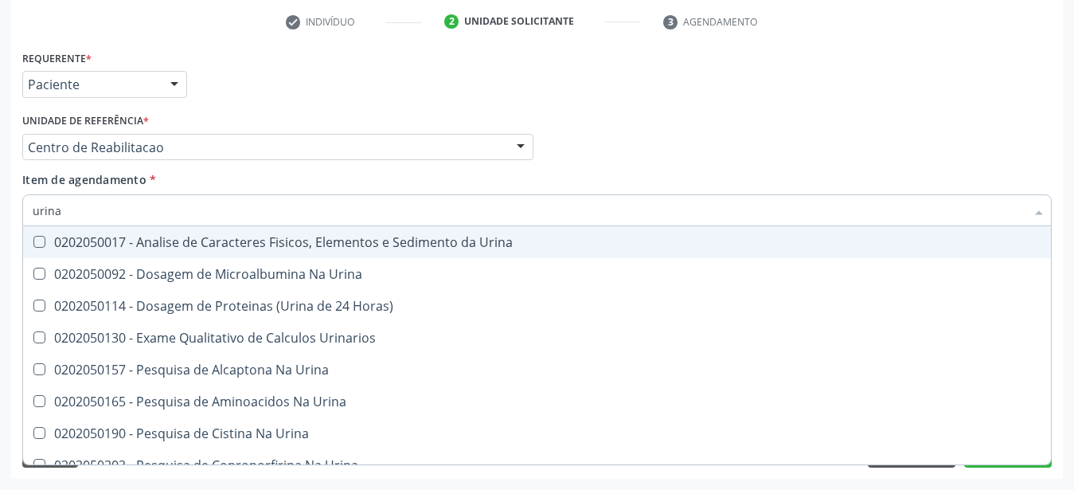
click at [99, 236] on div "0202050017 - Analise de Caracteres Fisicos, Elementos e Sedimento da Urina" at bounding box center [537, 242] width 1009 height 13
checkbox Urina "true"
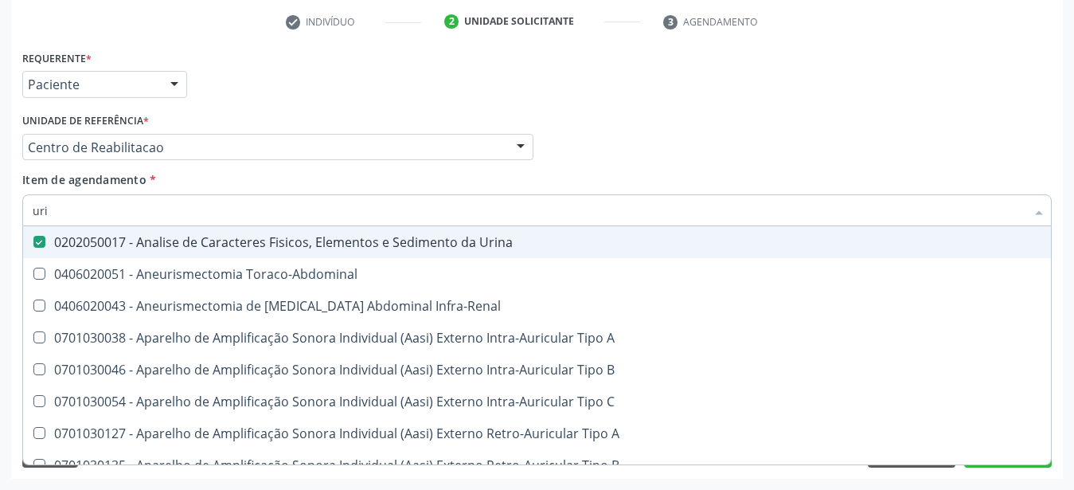
type input "ur"
checkbox Urina "false"
checkbox Cônica "true"
type input "u"
checkbox Cônica "false"
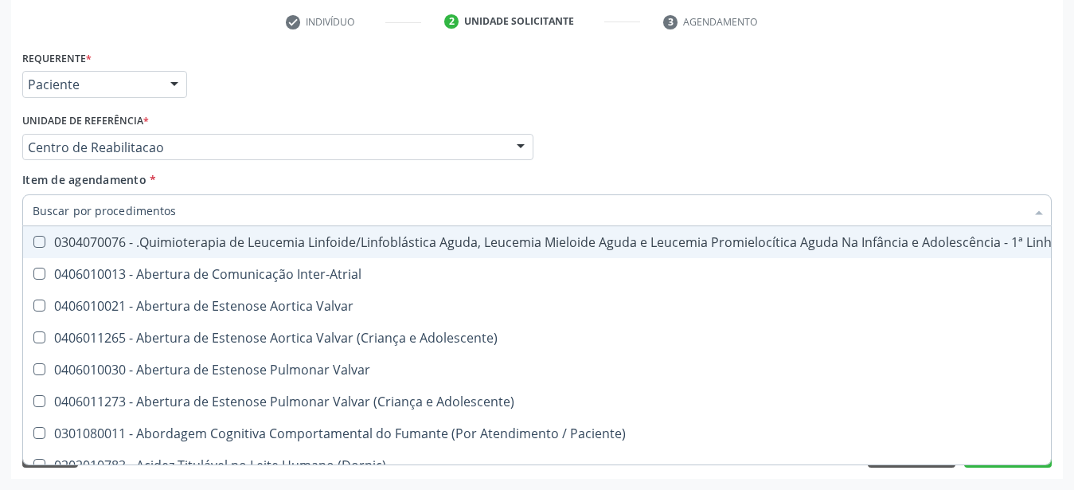
checkbox Urina "false"
checkbox Articulacoes "true"
checkbox Fracoes "false"
checkbox \(Tgo\) "false"
checkbox \(Tgp\) "false"
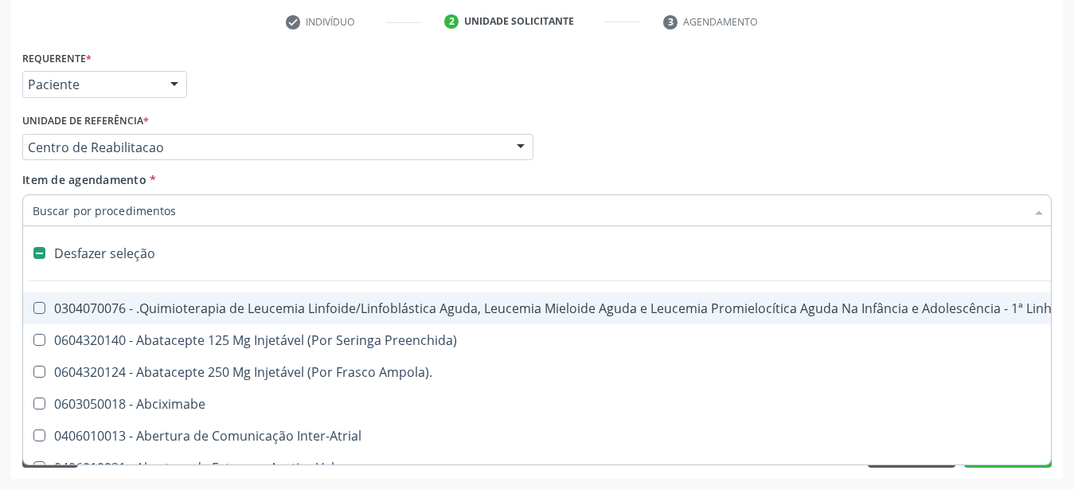
type input "c"
checkbox Punho "true"
checkbox Urina "false"
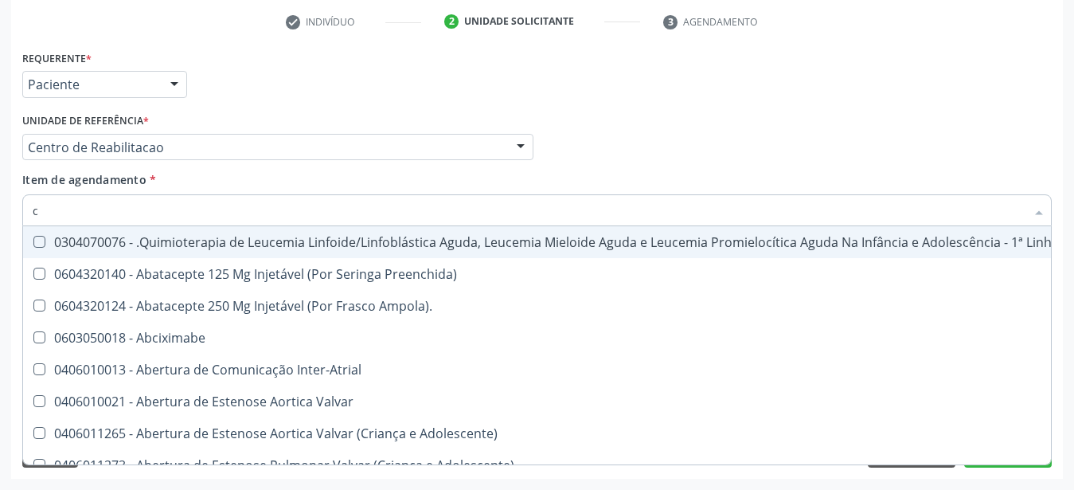
type input "ce"
checkbox Urina "false"
checkbox Coronariano "true"
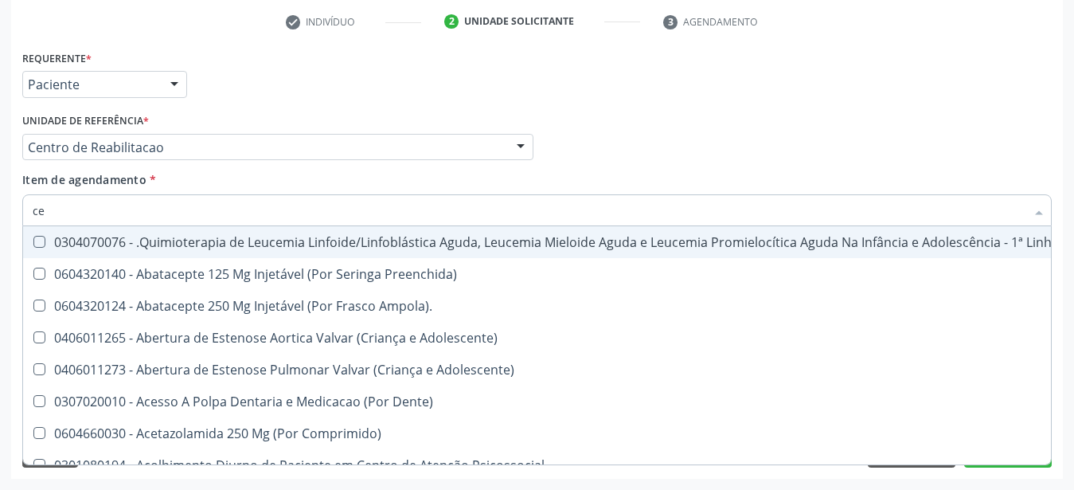
type input "cea"
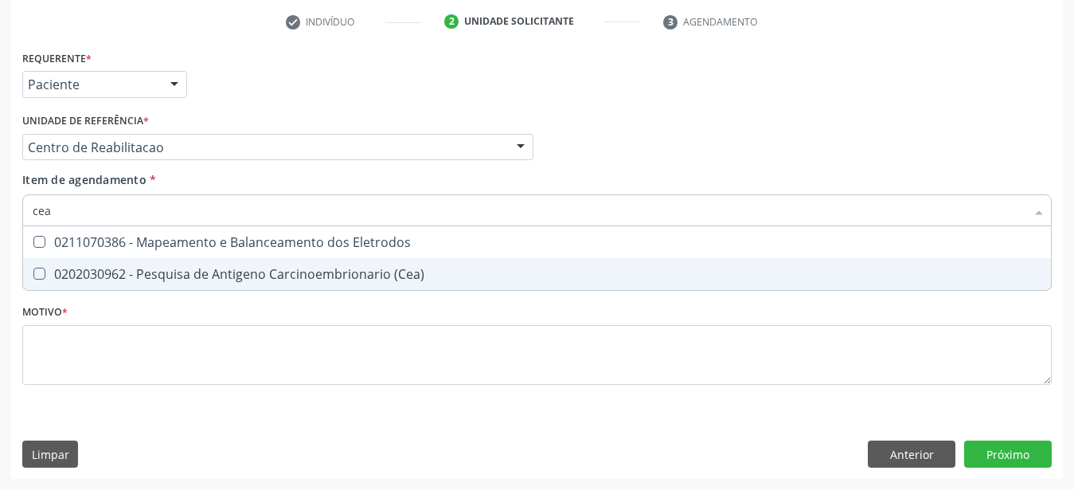
click at [103, 258] on span "0202030962 - Pesquisa de Antigeno Carcinoembrionario (Cea)" at bounding box center [537, 274] width 1028 height 32
checkbox \(Cea\) "true"
type input "ce"
checkbox \(Cea\) "false"
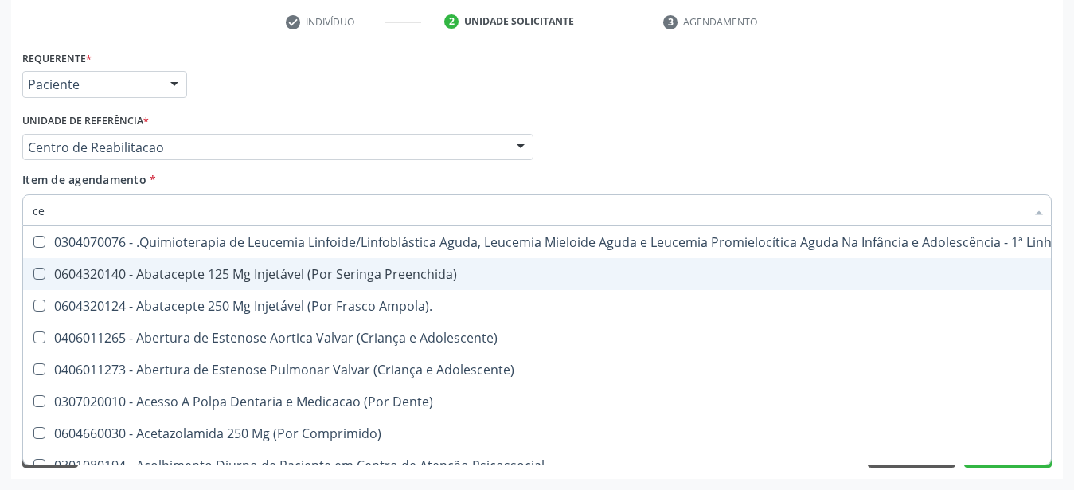
type input "c"
checkbox Adolescente\) "true"
checkbox \(Tgo\) "false"
checkbox \(Cea\) "false"
checkbox Adolescente\) "false"
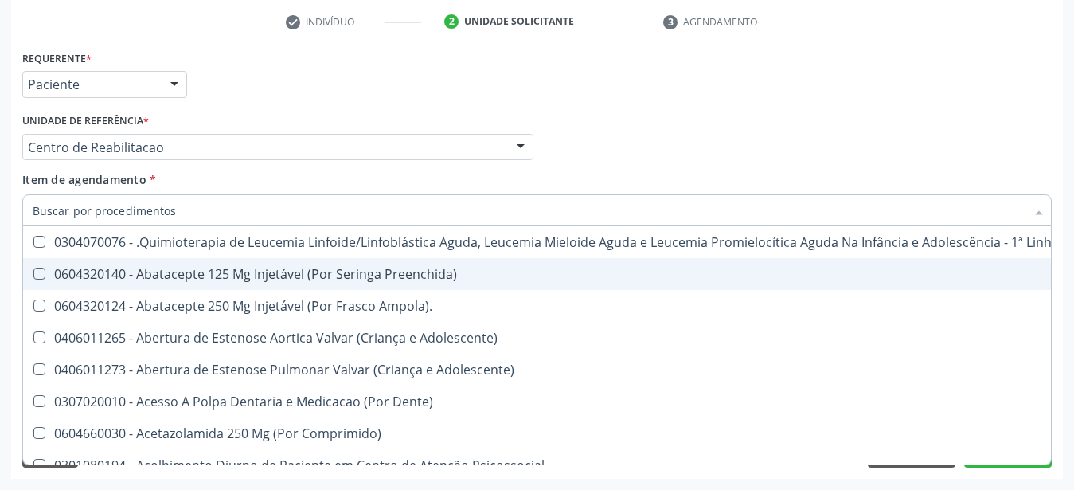
checkbox Plaquetas "true"
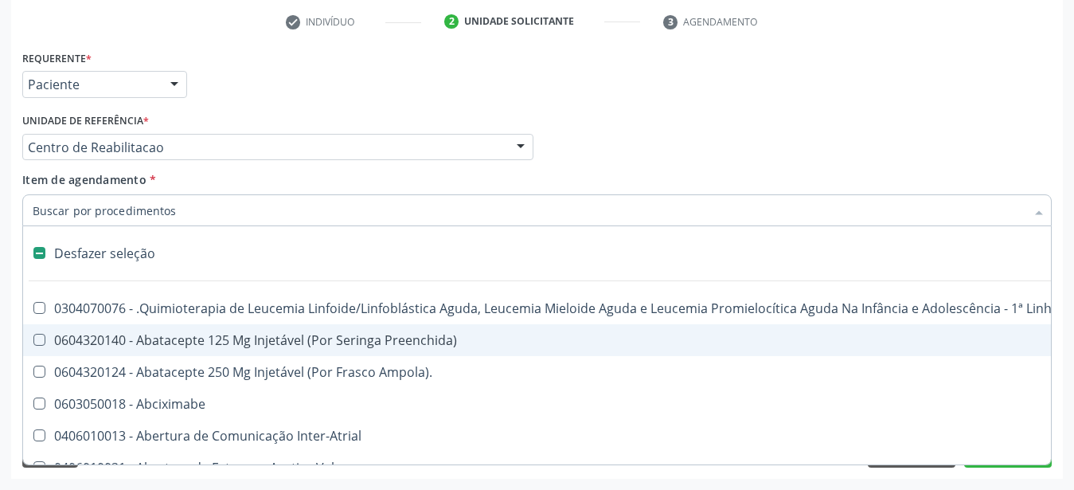
type input "c"
checkbox Punho "true"
checkbox Urina "false"
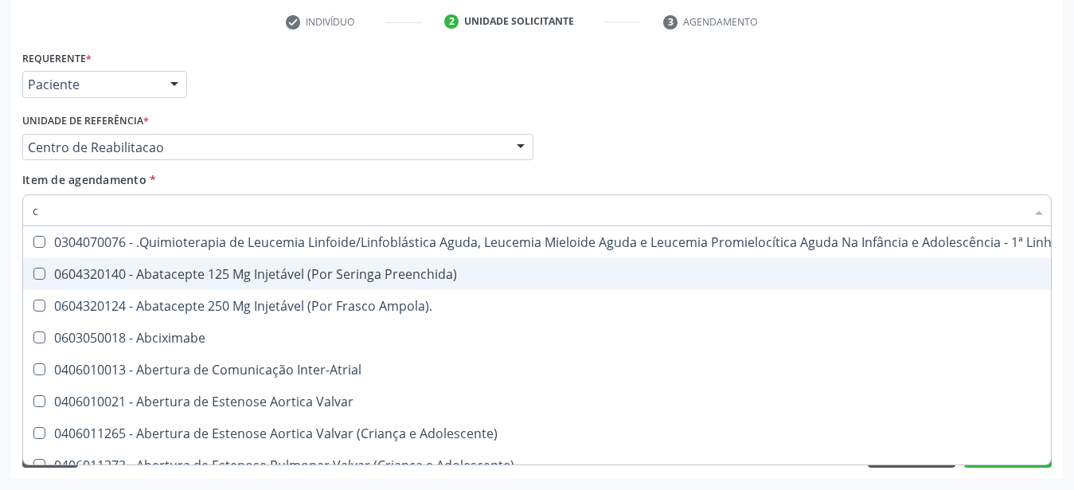
type input "ca"
checkbox Hemoglobinopatias "true"
checkbox Urina "false"
checkbox Medicamentos "true"
checkbox Saúde "true"
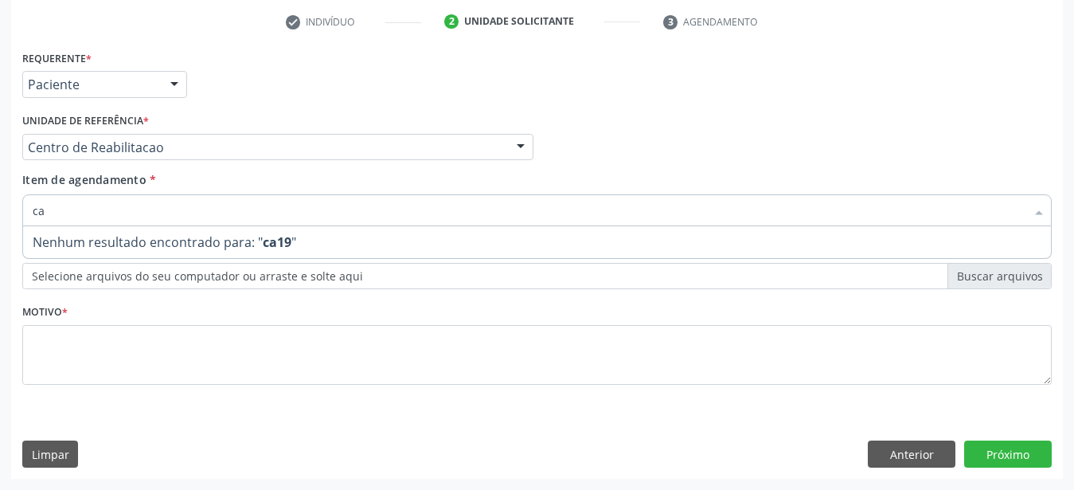
type input "c"
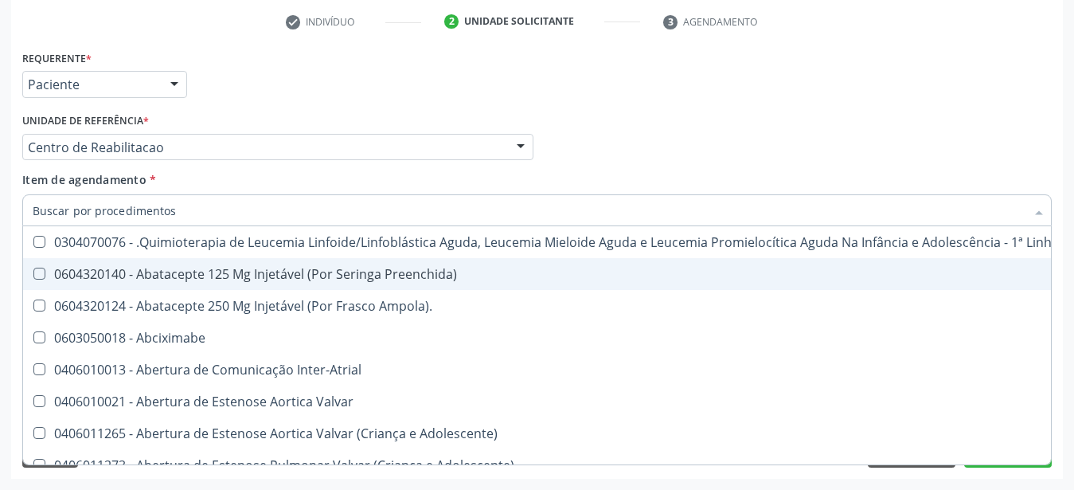
checkbox Urina "false"
checkbox Adolescente\) "true"
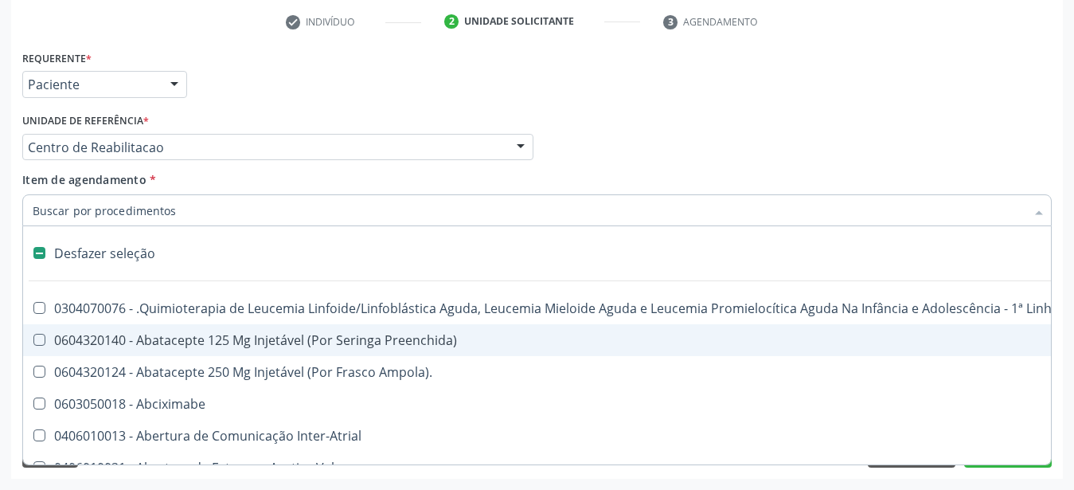
type input "g"
checkbox Urina "false"
checkbox Ureter "true"
checkbox Drenavel "true"
checkbox Ativa "true"
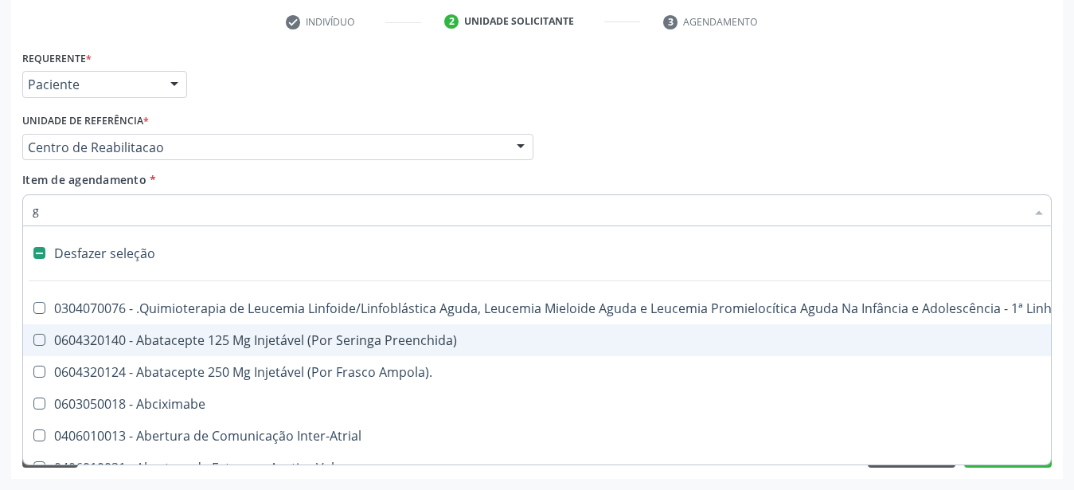
checkbox Ativa "true"
type input "gl"
checkbox Terapeutica\) "true"
checkbox Nutricional "true"
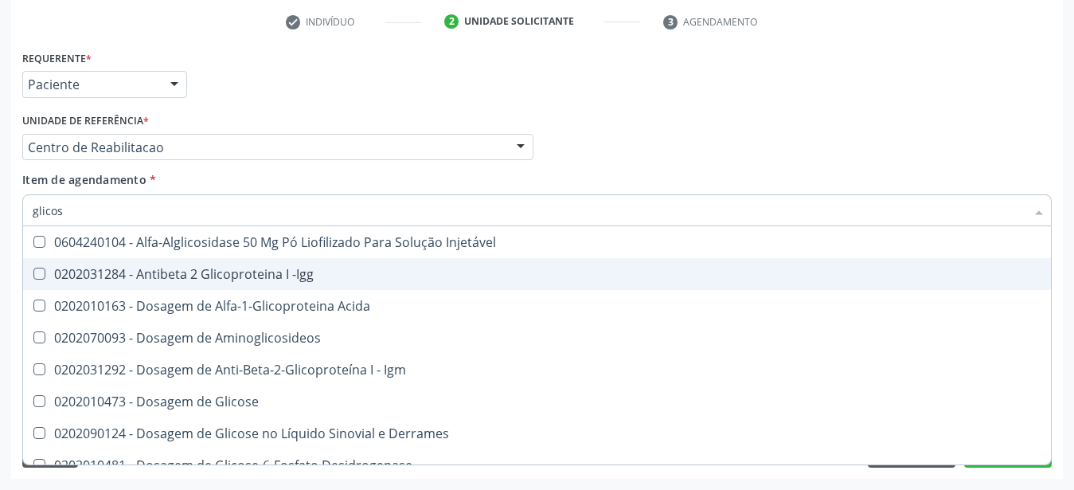
type input "glicose"
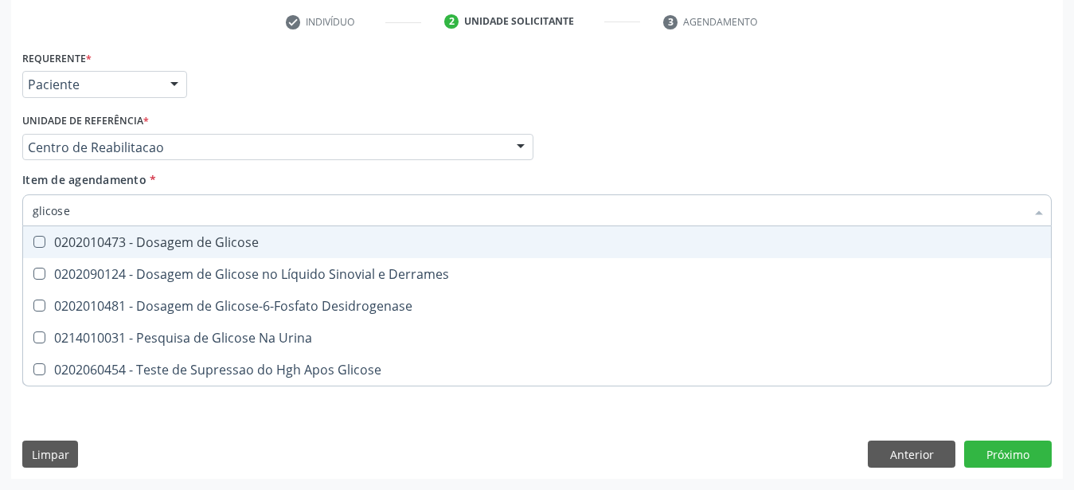
click at [112, 236] on div "0202010473 - Dosagem de Glicose" at bounding box center [537, 242] width 1009 height 13
checkbox Glicose "true"
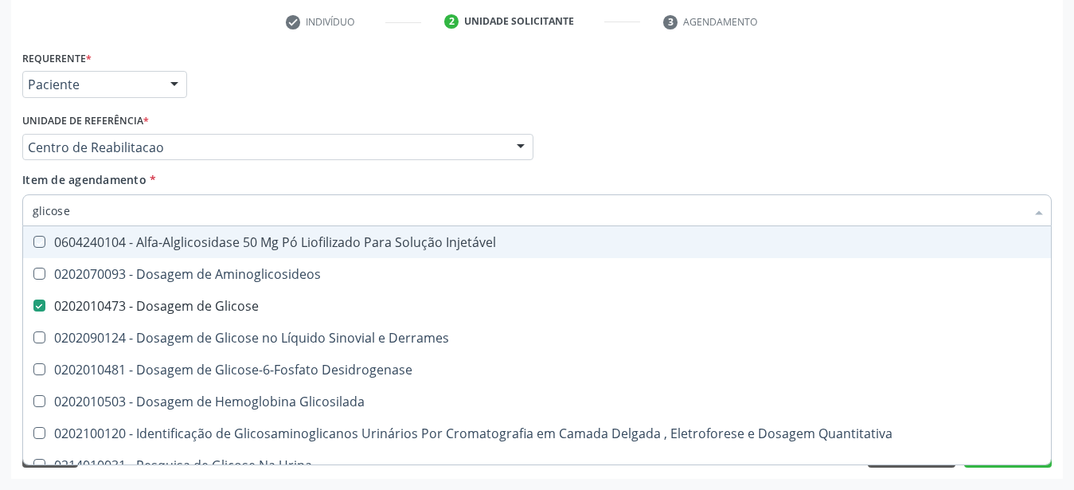
type input "glicos"
checkbox Injetável "false"
checkbox Glicose "true"
type input "glico"
checkbox Glicose "false"
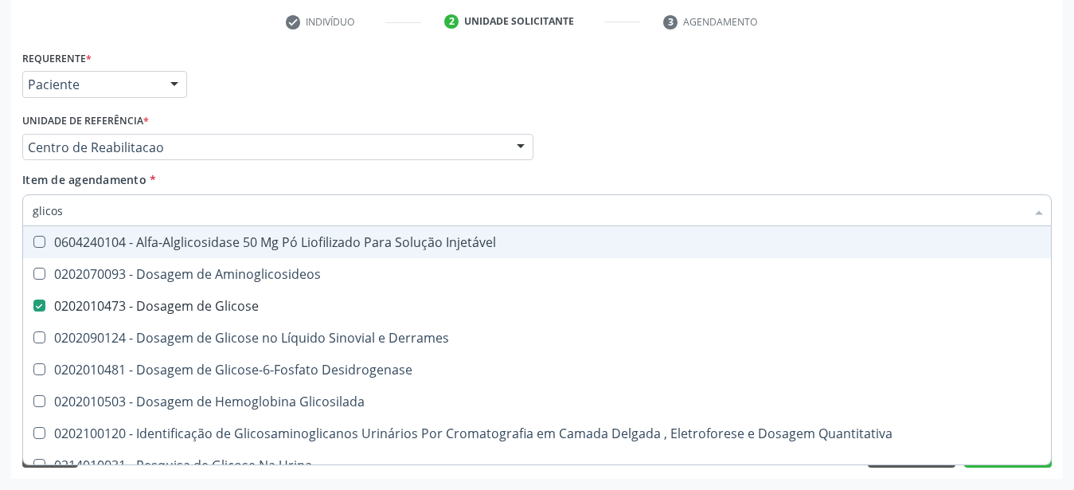
checkbox Glicosilada "true"
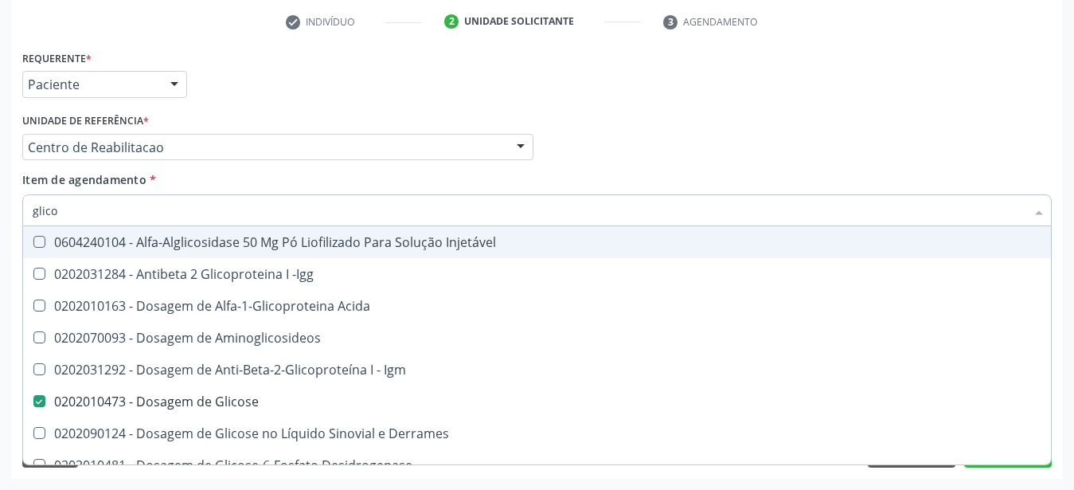
type input "glic"
checkbox Glicose "false"
checkbox Glicose "true"
type input "gli"
checkbox Glicose "false"
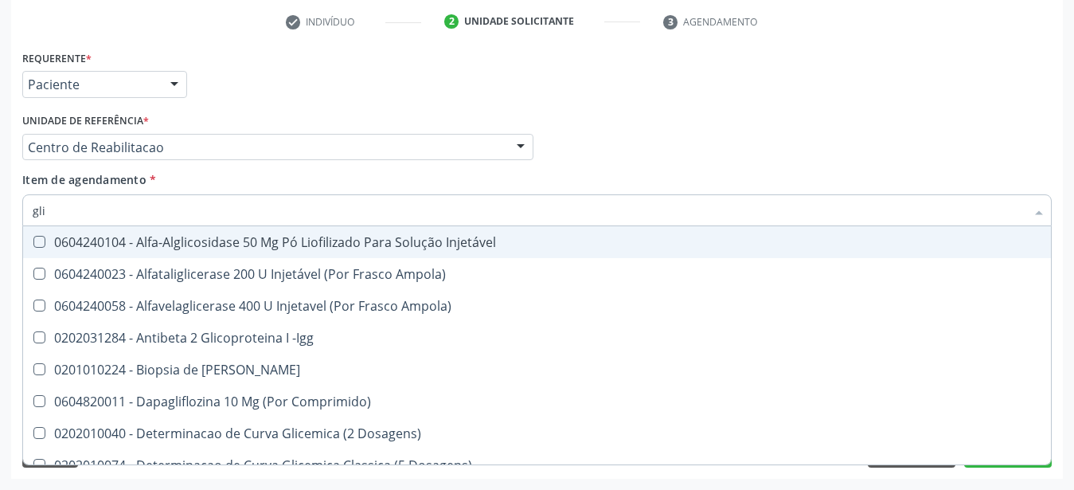
type input "gl"
checkbox Glicose "false"
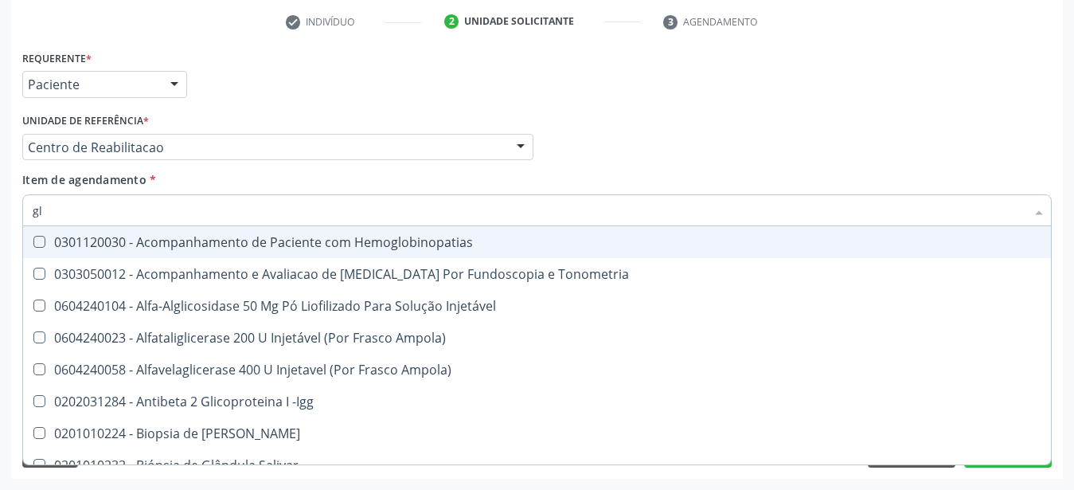
type input "g"
checkbox Glicose "false"
checkbox \(Tgo\) "false"
checkbox \(Tgp\) "false"
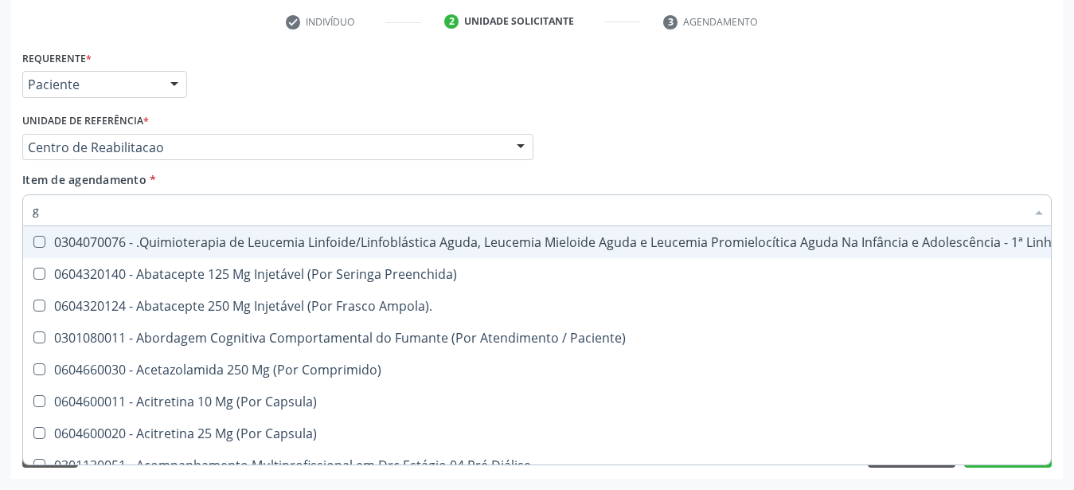
type input "gl"
checkbox Oftalmológica "true"
checkbox 5Ml\) "true"
checkbox Miotendinoso "true"
type input "gli"
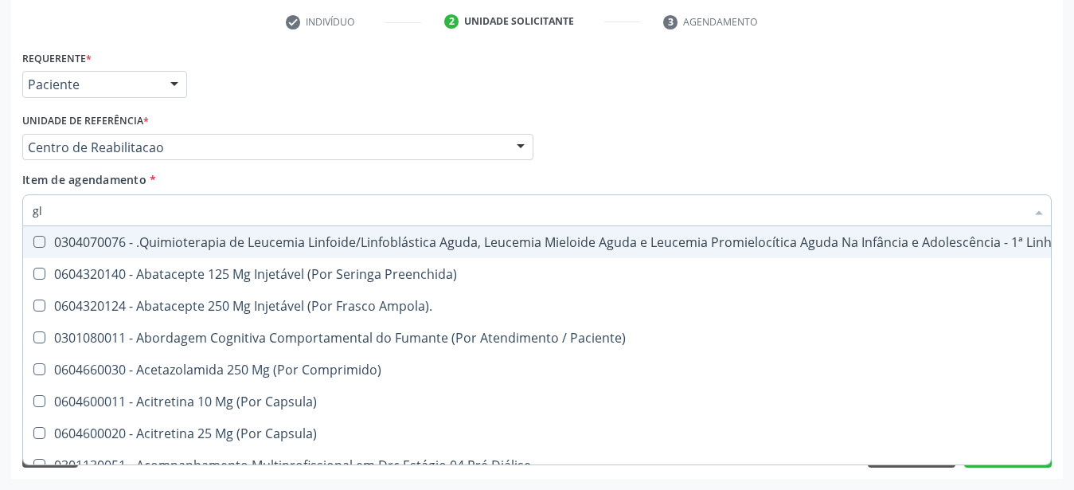
checkbox Fígado "true"
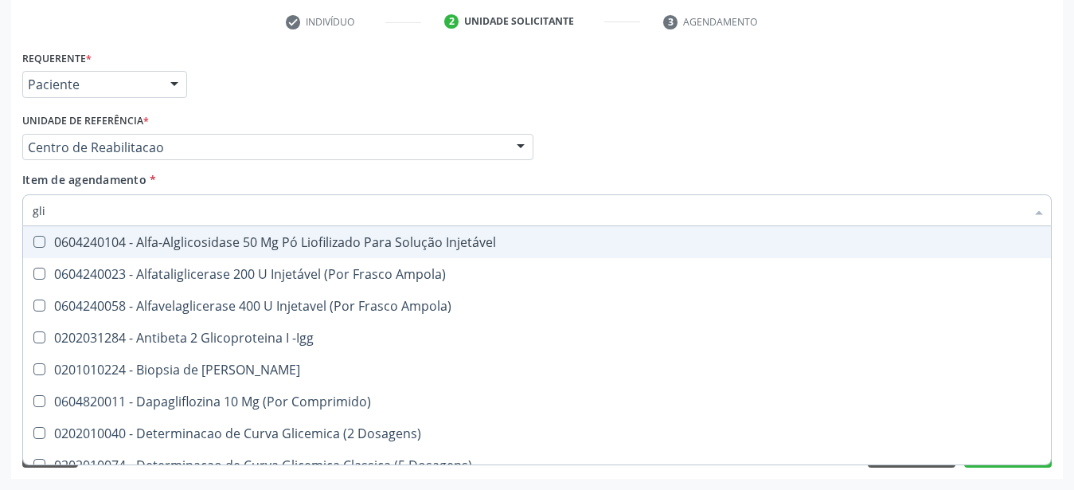
type input "glic"
checkbox Aminoglicosideos "true"
checkbox Glicose "false"
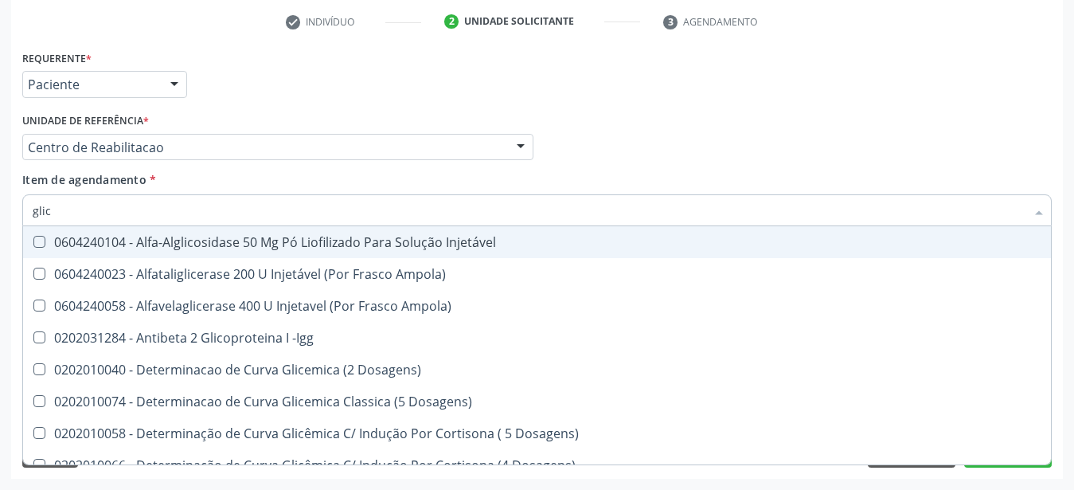
type input "glico"
checkbox Dosagens\) "true"
checkbox Glicose "false"
type input "glicos"
checkbox Ampola\) "true"
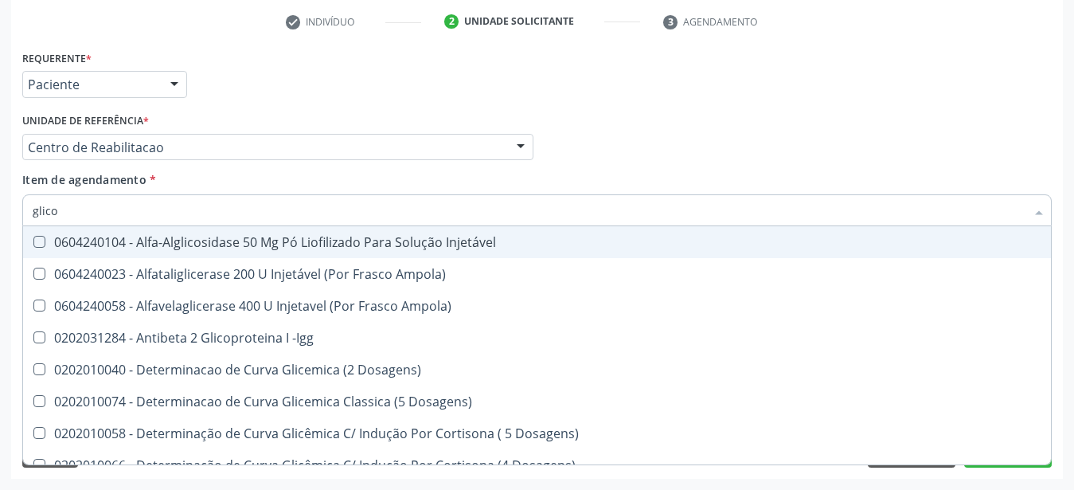
checkbox Dosagens\) "false"
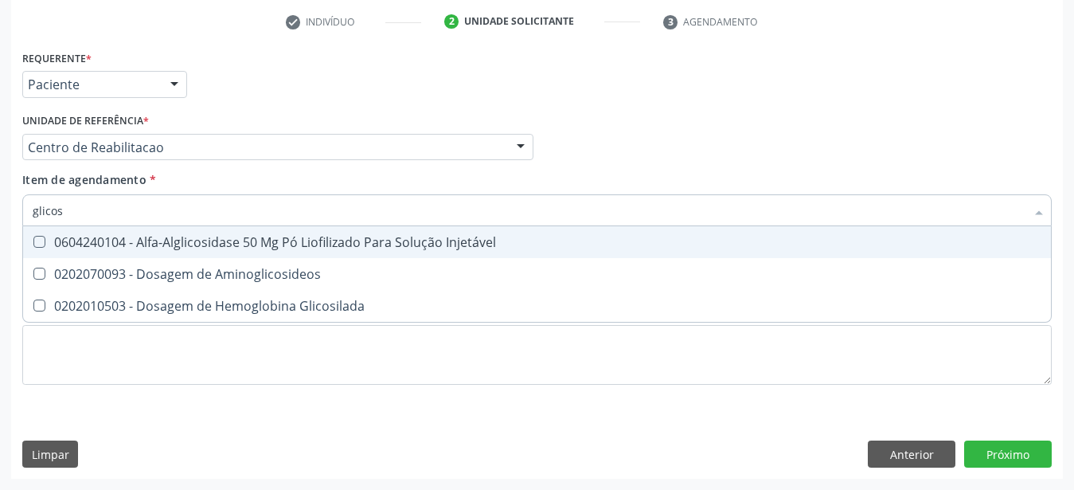
type input "glicosi"
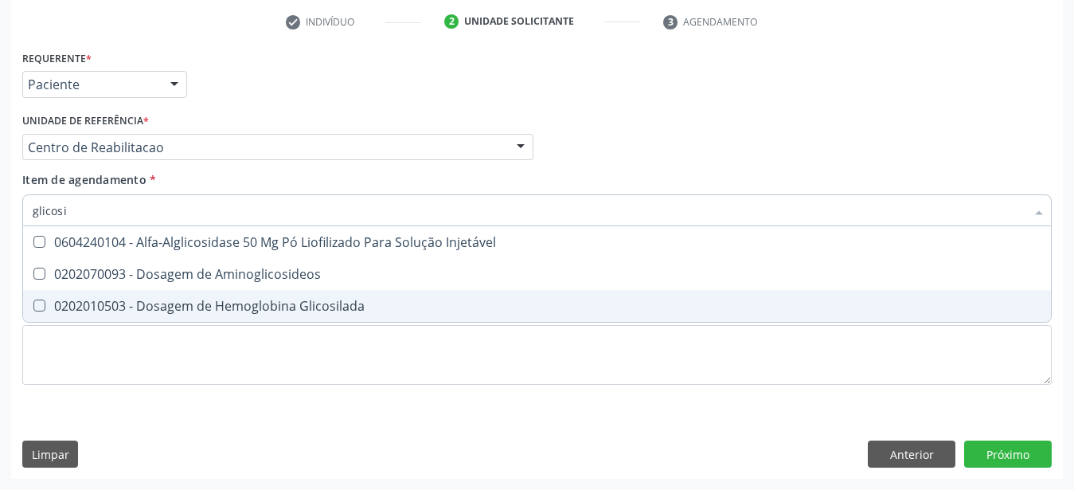
click at [130, 299] on div "0202010503 - Dosagem de Hemoglobina Glicosilada" at bounding box center [537, 305] width 1009 height 13
checkbox Glicosilada "true"
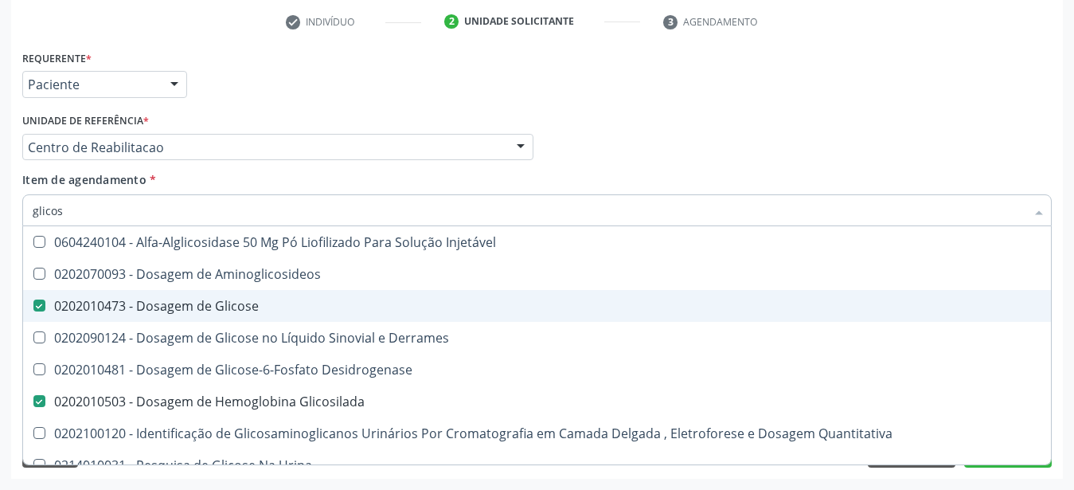
type input "glico"
checkbox Glicose "false"
checkbox Glicose "true"
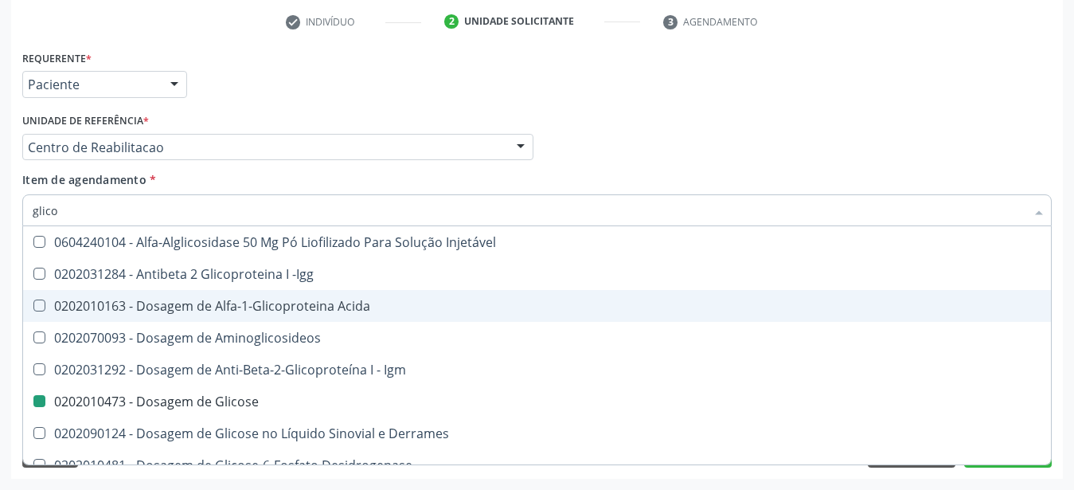
type input "glic"
checkbox Glicose "false"
checkbox Glicosilada "false"
checkbox Glicose "true"
type input "gli"
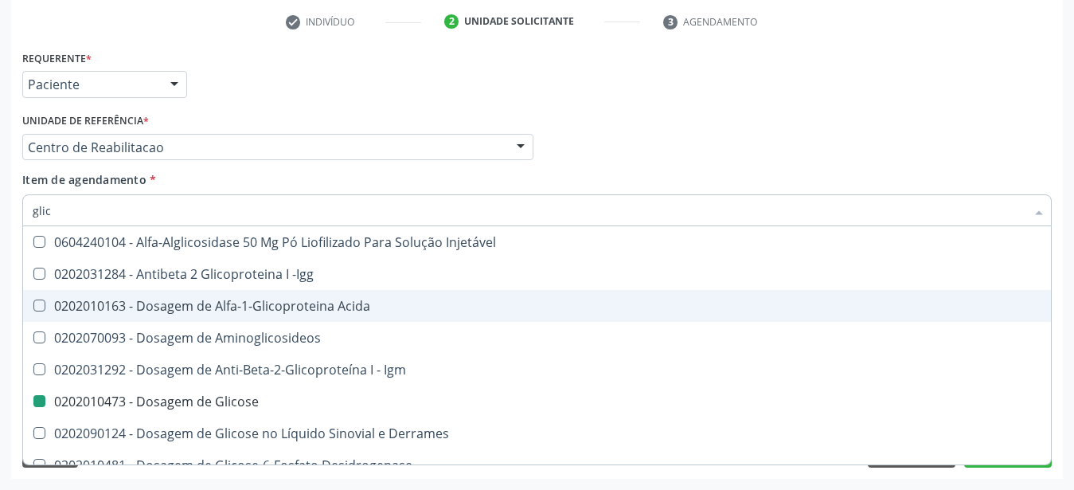
checkbox Glicose "false"
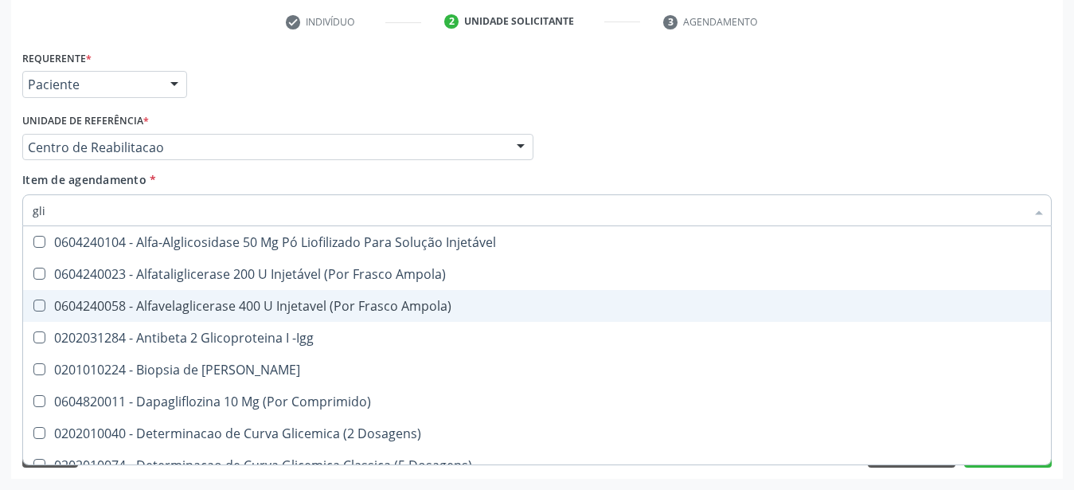
type input "gl"
checkbox Glicose "false"
checkbox Glicosilada "false"
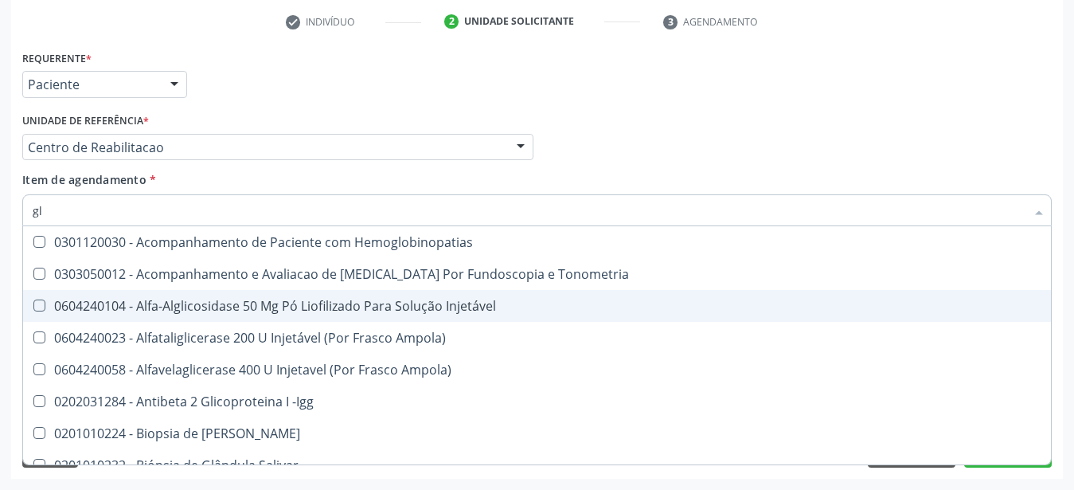
type input "g"
checkbox Glicose "false"
checkbox Glicosilada "false"
checkbox \(Tgo\) "false"
checkbox \(Tgp\) "false"
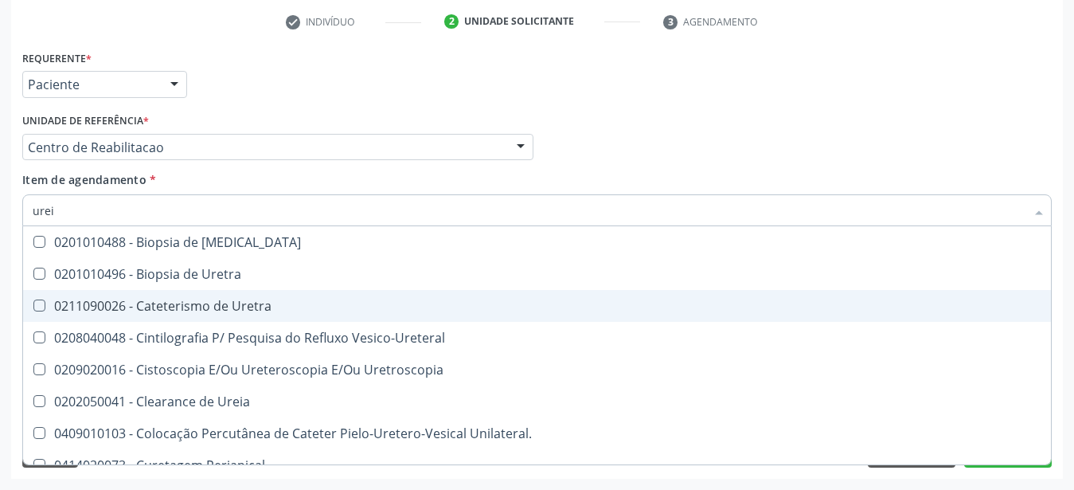
type input "ureia"
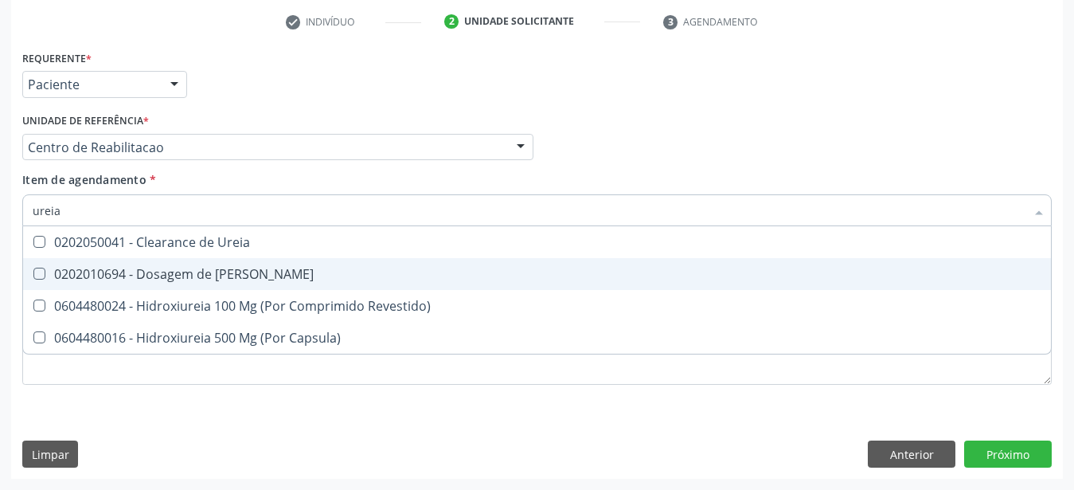
click at [139, 268] on div "0202010694 - Dosagem de [PERSON_NAME]" at bounding box center [537, 274] width 1009 height 13
checkbox Ureia "true"
type input "ure"
checkbox Ureia "false"
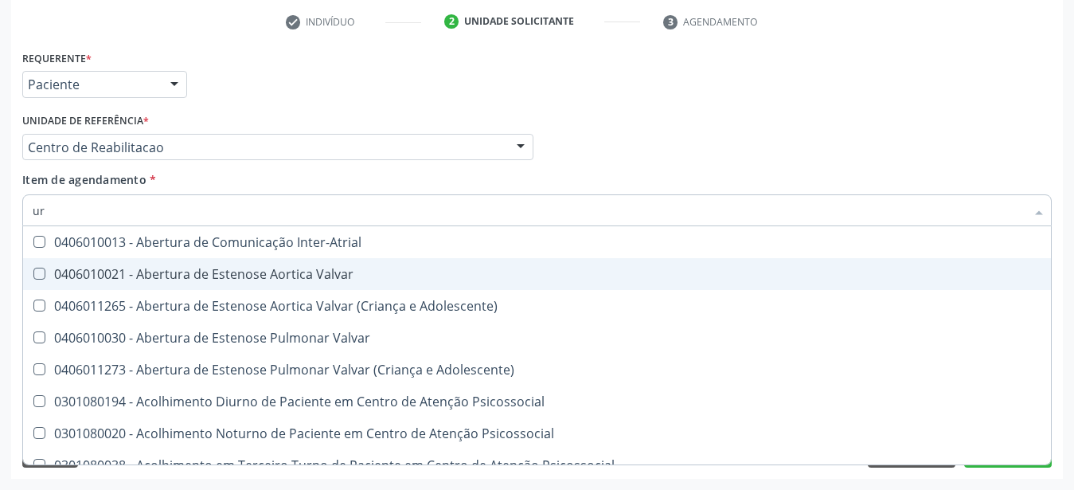
type input "u"
checkbox Urina "false"
checkbox Uretroscopia "false"
checkbox Hipurico "true"
checkbox Ureia "false"
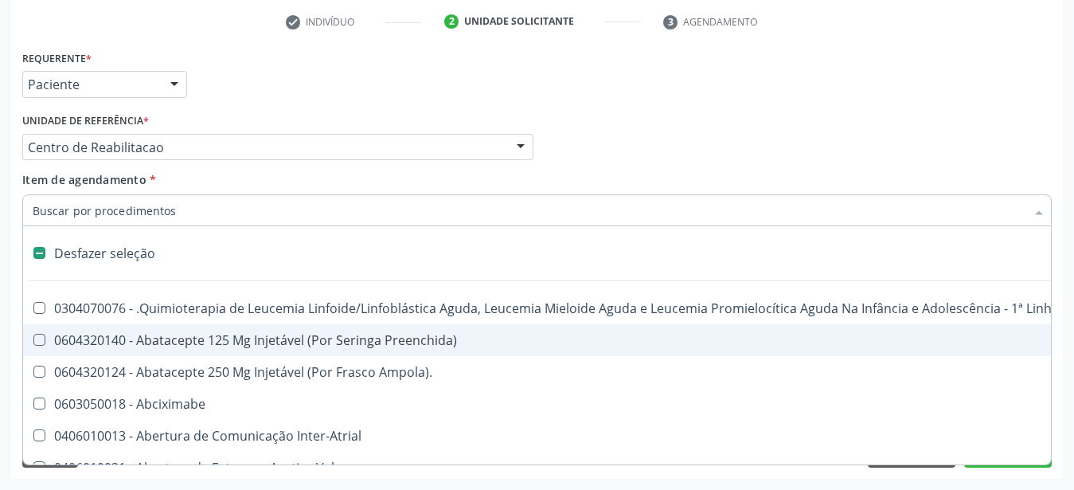
type input "c"
checkbox Punho "true"
checkbox Urina "false"
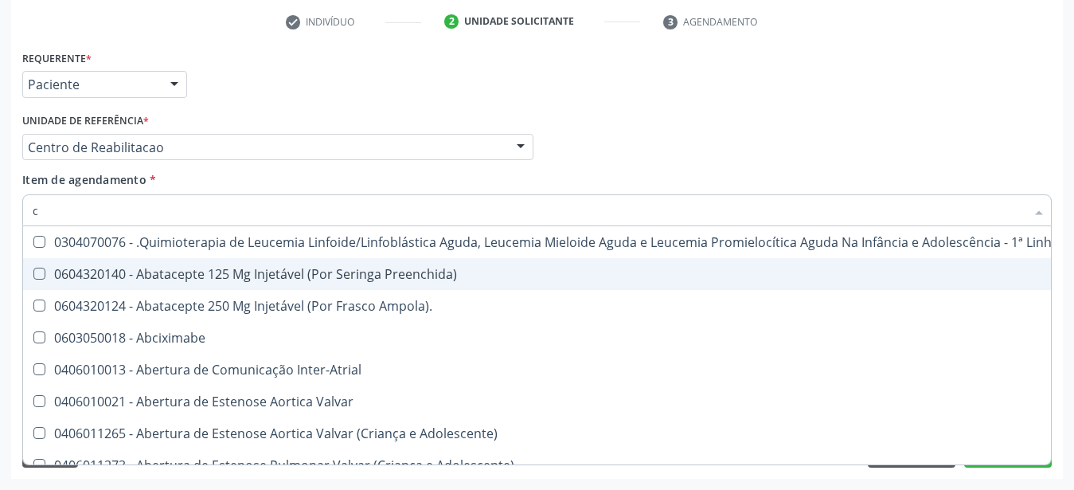
type input "cr"
checkbox Urina "false"
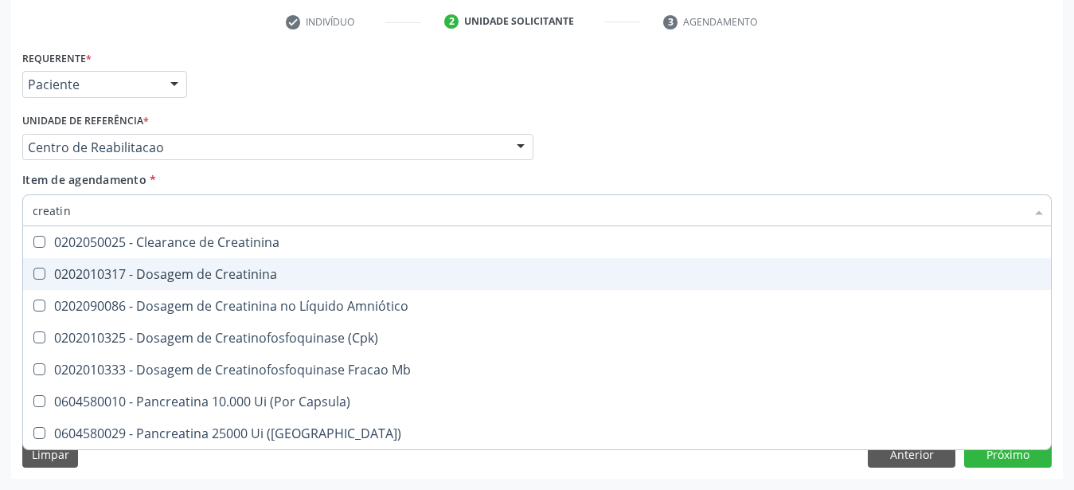
type input "creatini"
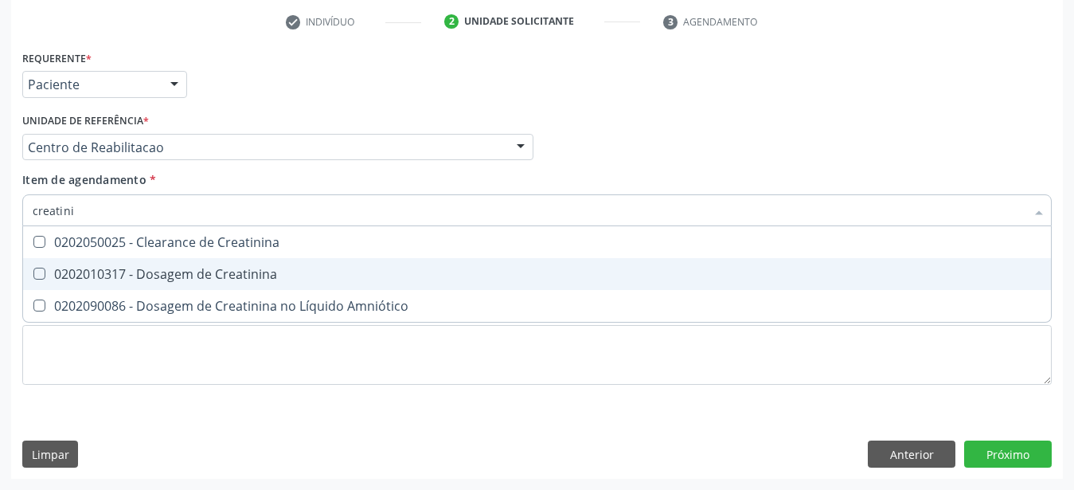
click at [132, 268] on div "0202010317 - Dosagem de Creatinina" at bounding box center [537, 274] width 1009 height 13
checkbox Creatinina "true"
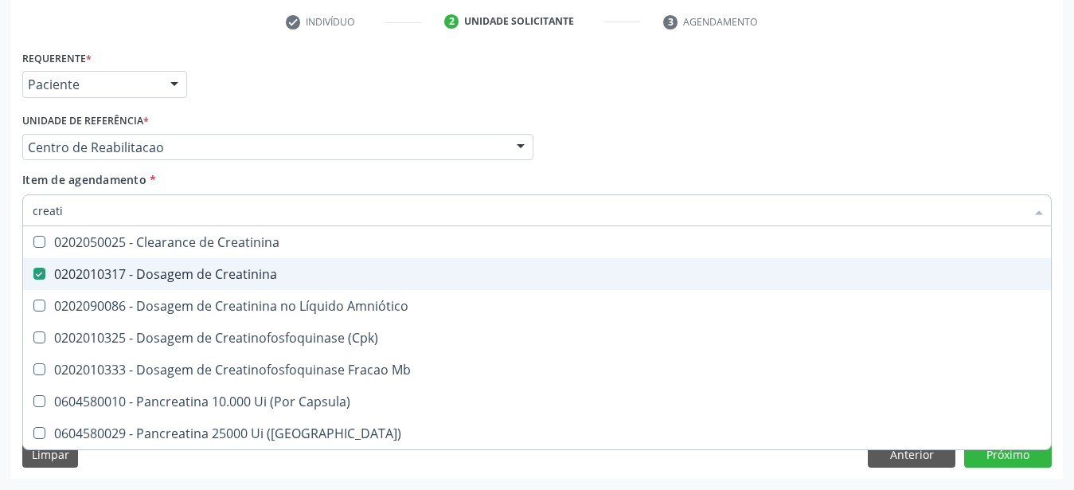
type input "creat"
checkbox Creatinina "false"
checkbox \(Cpk\) "true"
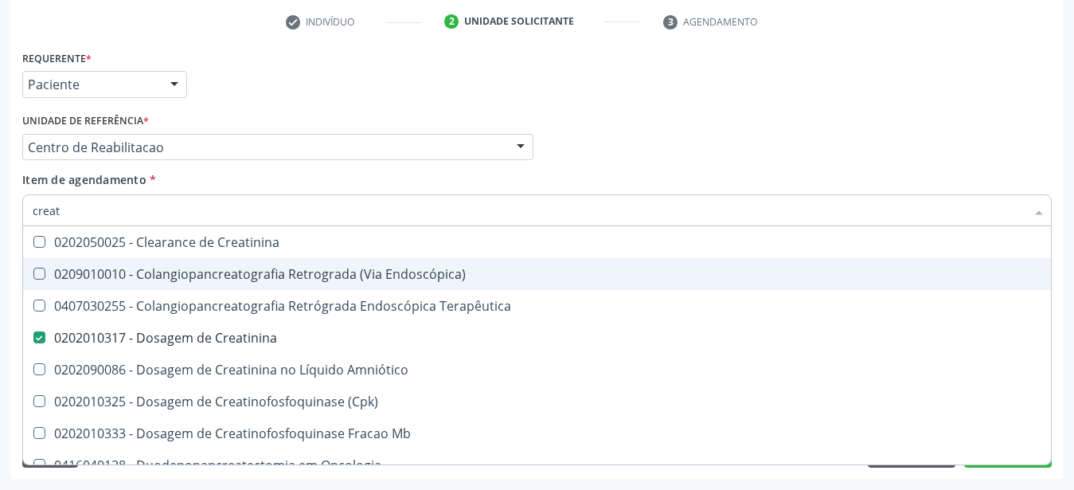
type input "crea"
checkbox Creatinina "false"
checkbox Mb "true"
type input "cre"
checkbox Mb "false"
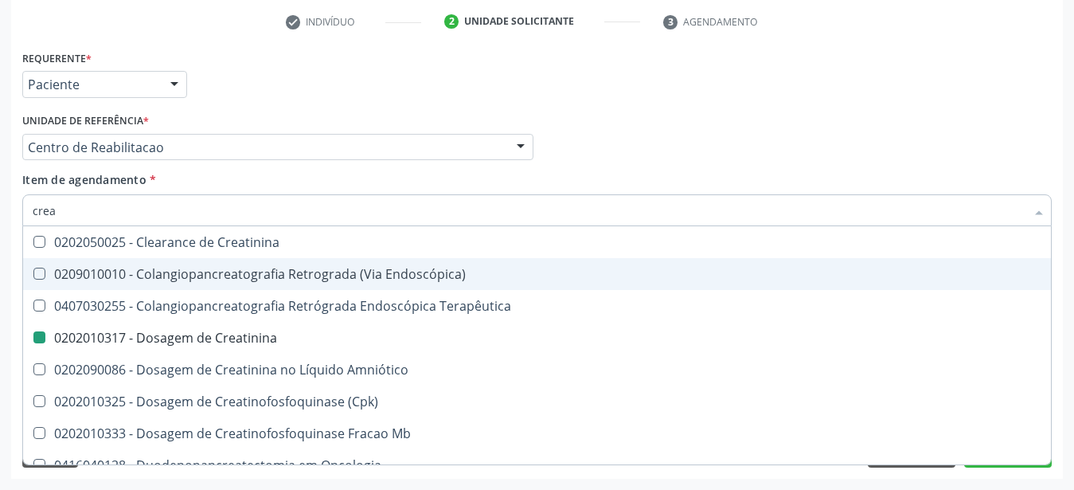
checkbox Oncologia "true"
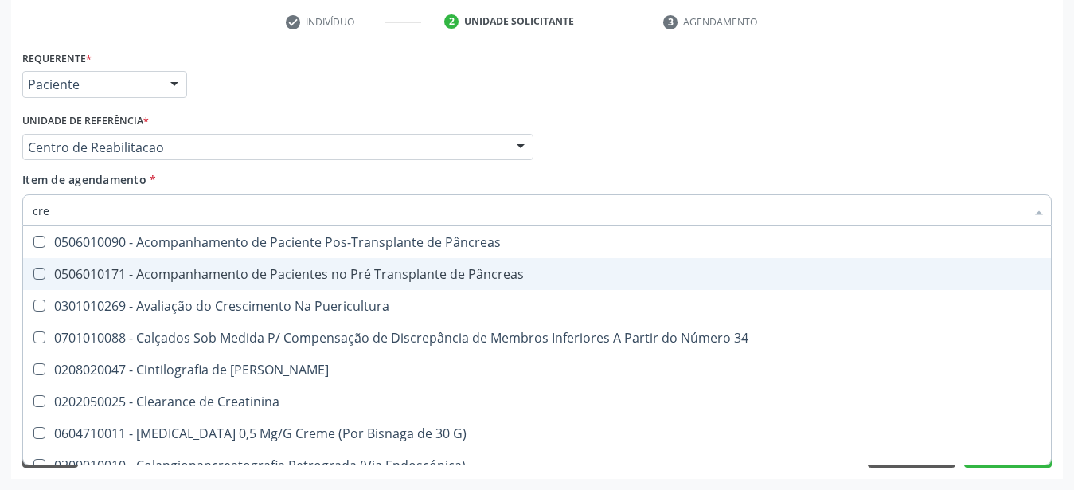
type input "cr"
checkbox Creatinina "false"
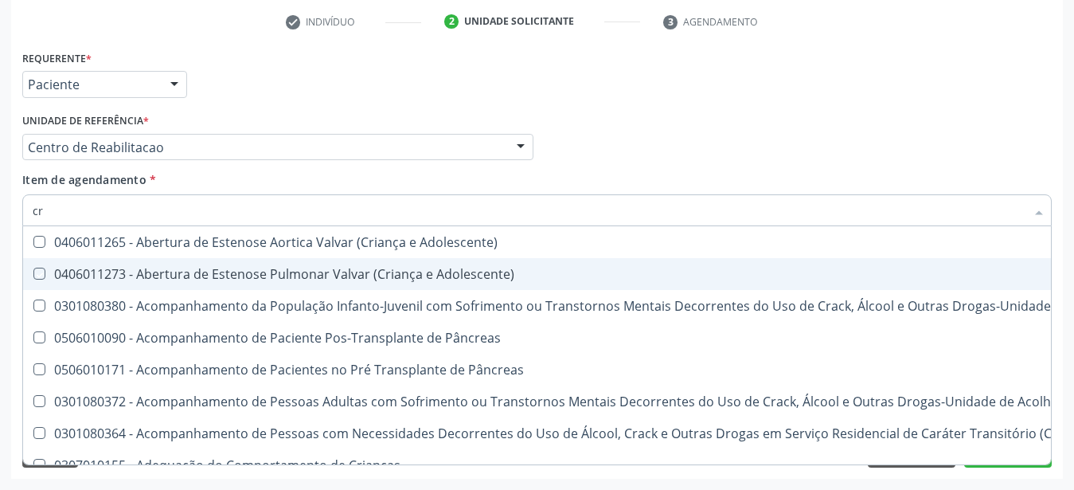
click at [654, 80] on div "Requerente * Paciente Profissional de Saúde Paciente Nenhum resultado encontrad…" at bounding box center [537, 77] width 1038 height 62
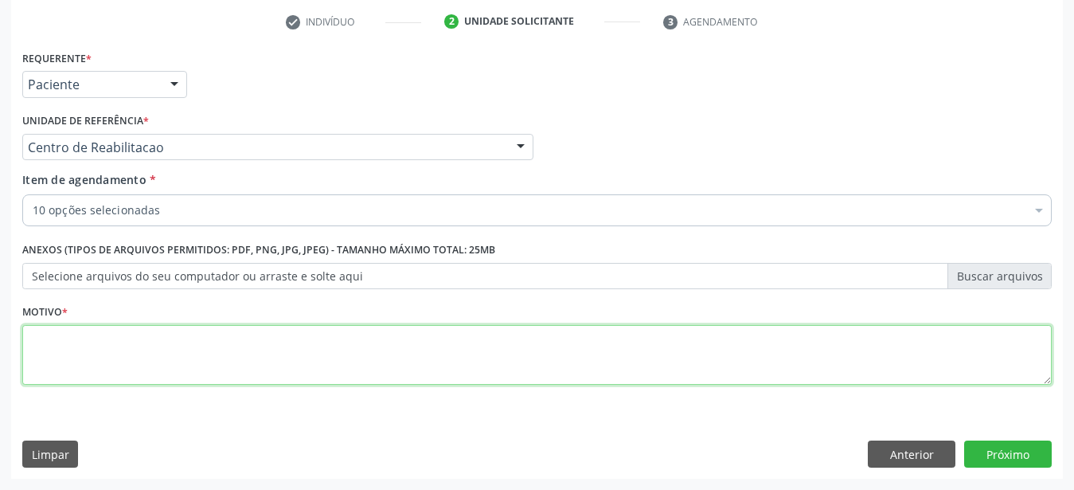
click at [132, 368] on textarea at bounding box center [537, 355] width 1030 height 61
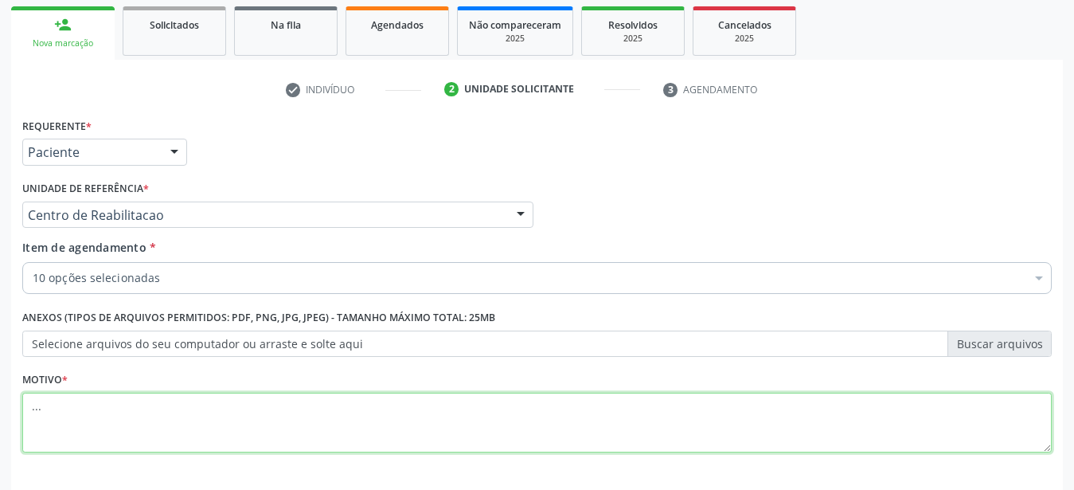
scroll to position [231, 0]
type textarea "..."
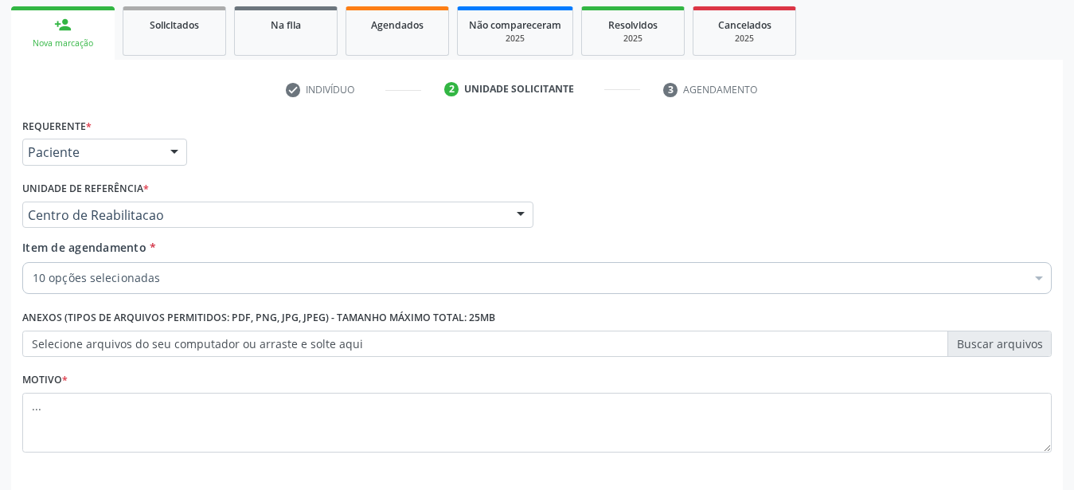
scroll to position [276, 0]
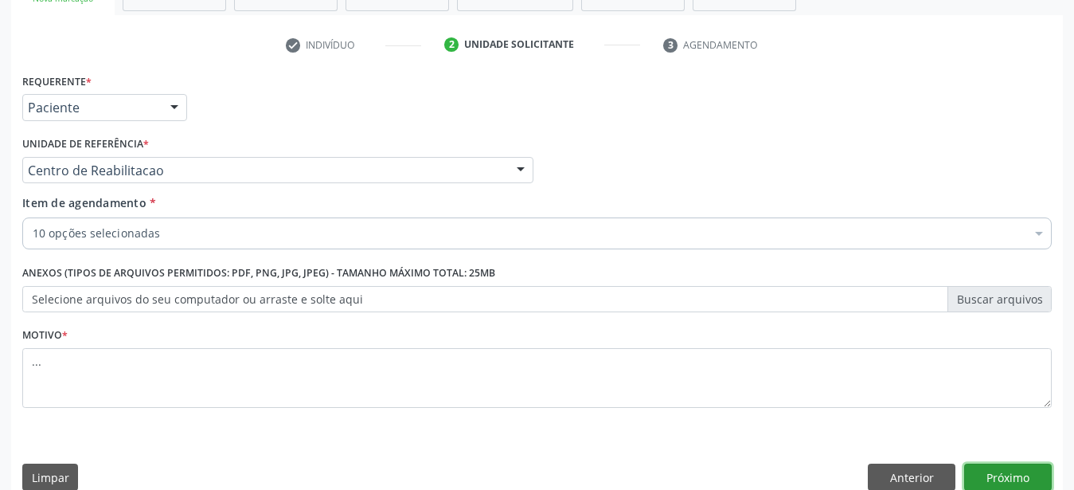
click at [998, 484] on button "Próximo" at bounding box center [1009, 477] width 88 height 27
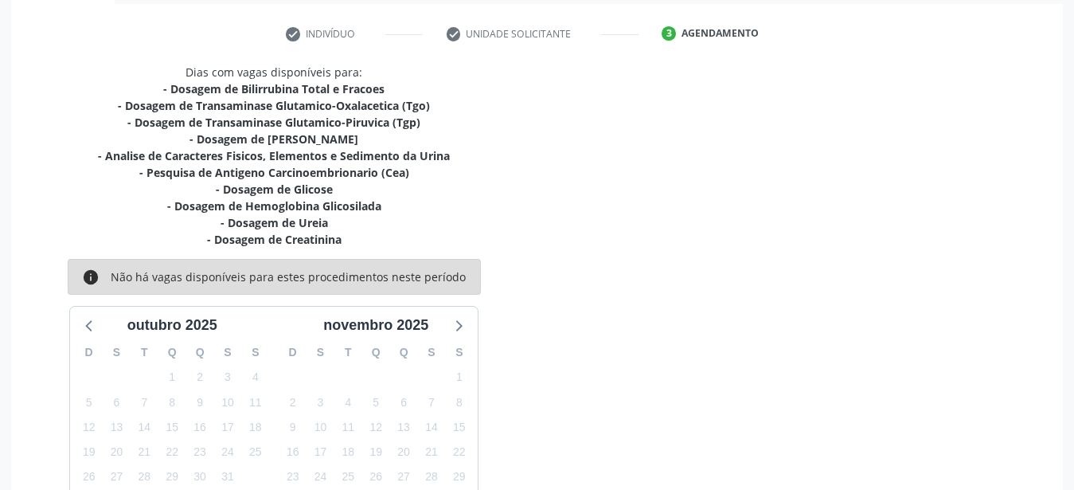
scroll to position [319, 0]
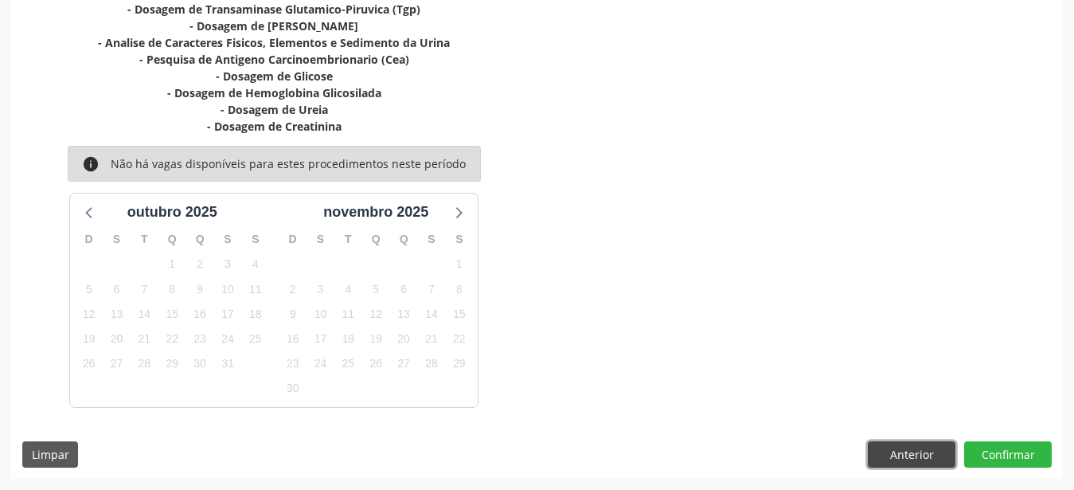
click at [926, 464] on button "Anterior" at bounding box center [912, 454] width 88 height 27
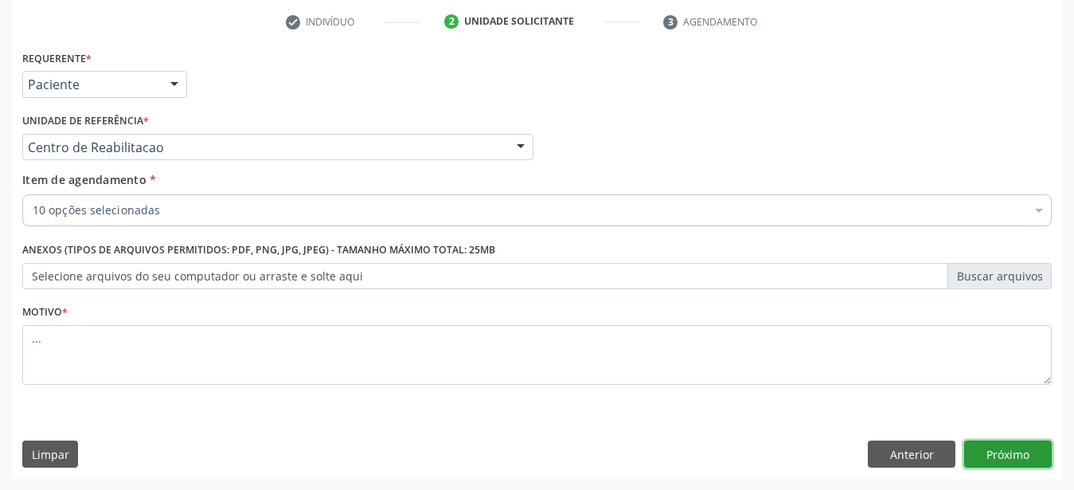
click at [1010, 464] on button "Próximo" at bounding box center [1009, 453] width 88 height 27
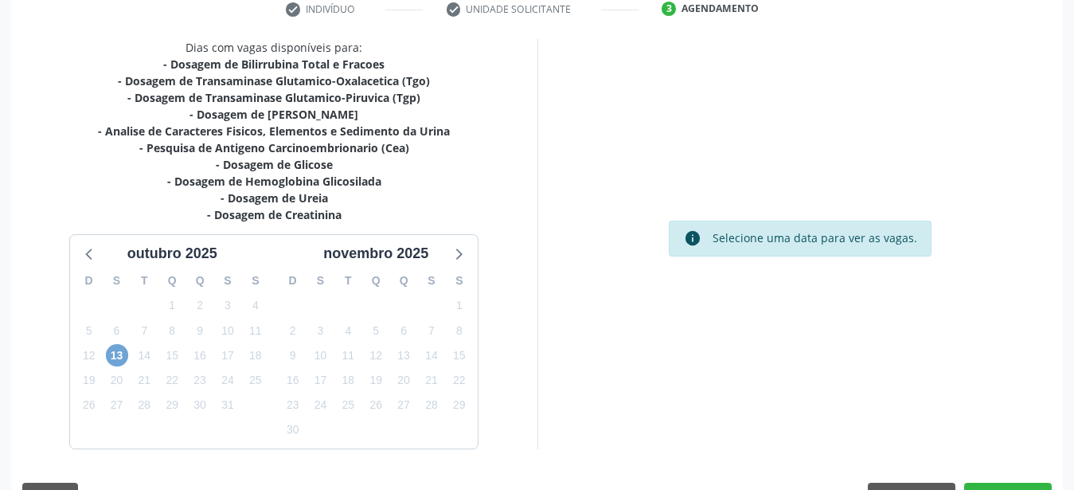
click at [124, 350] on span "13" at bounding box center [117, 355] width 22 height 22
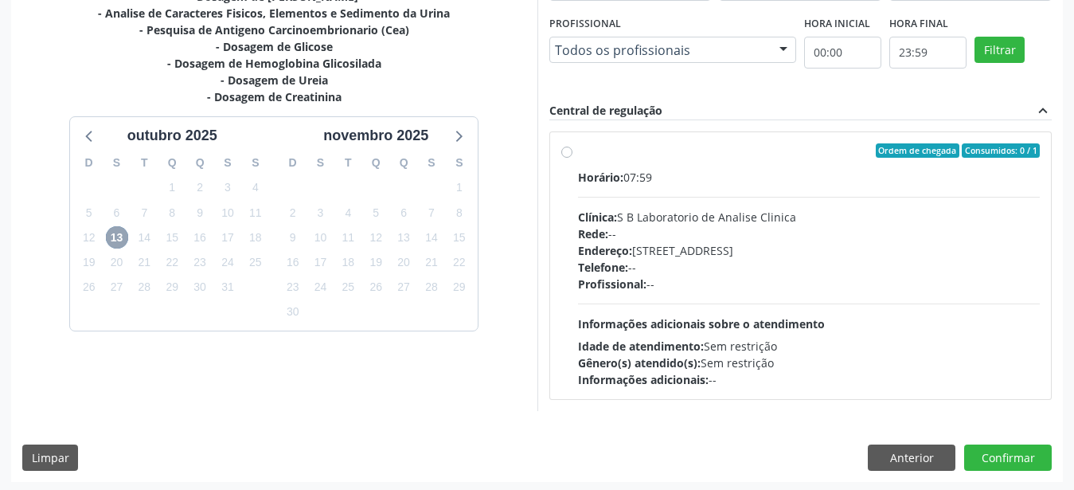
scroll to position [433, 0]
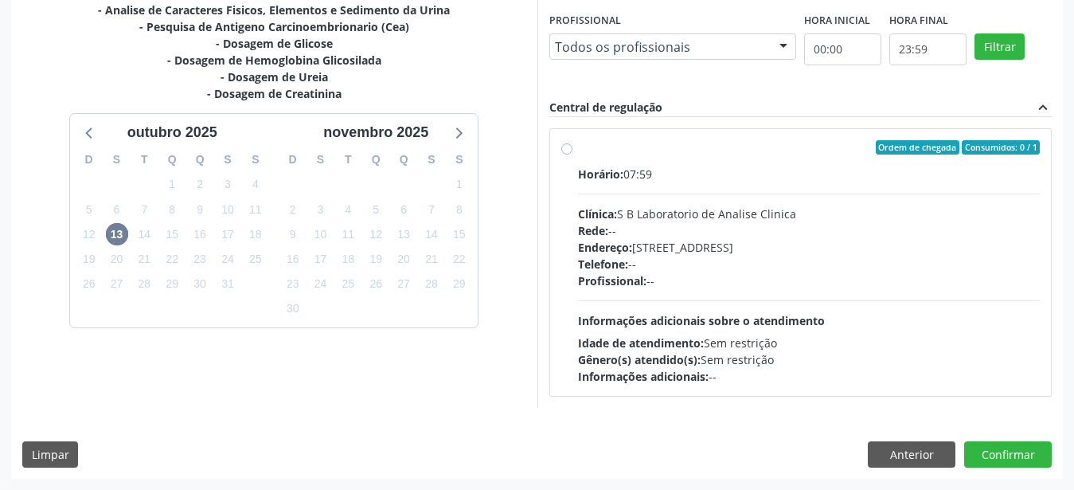
click at [578, 153] on label "Ordem de chegada Consumidos: 0 / 1 Horário: 07:59 Clínica: S B Laboratorio de A…" at bounding box center [809, 262] width 463 height 245
click at [563, 153] on input "Ordem de chegada Consumidos: 0 / 1 Horário: 07:59 Clínica: S B Laboratorio de A…" at bounding box center [567, 147] width 11 height 14
radio input "true"
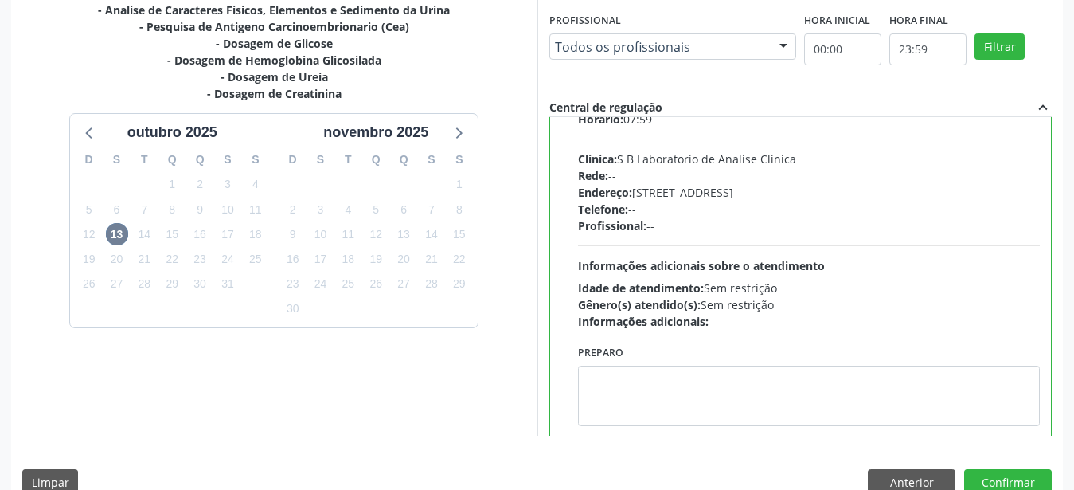
scroll to position [79, 0]
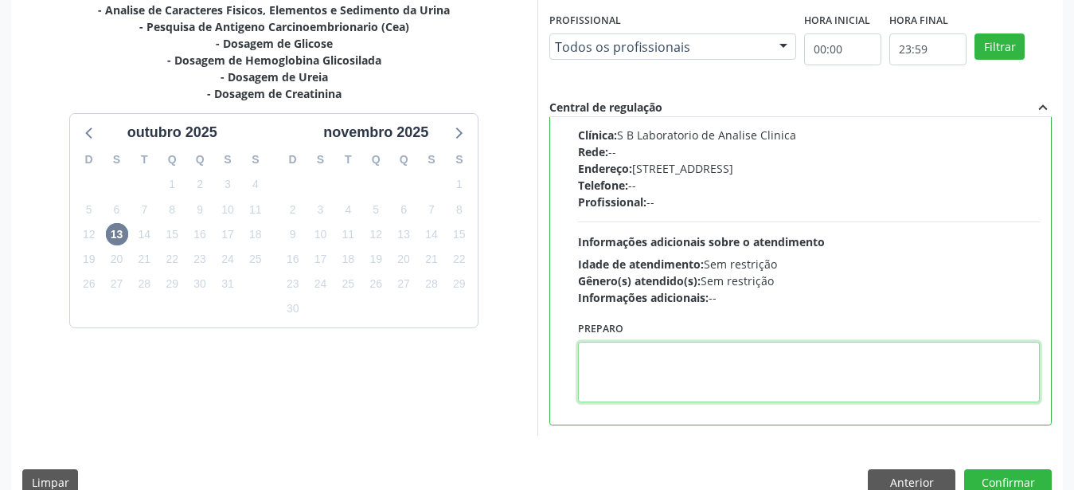
click at [642, 359] on textarea at bounding box center [809, 372] width 463 height 61
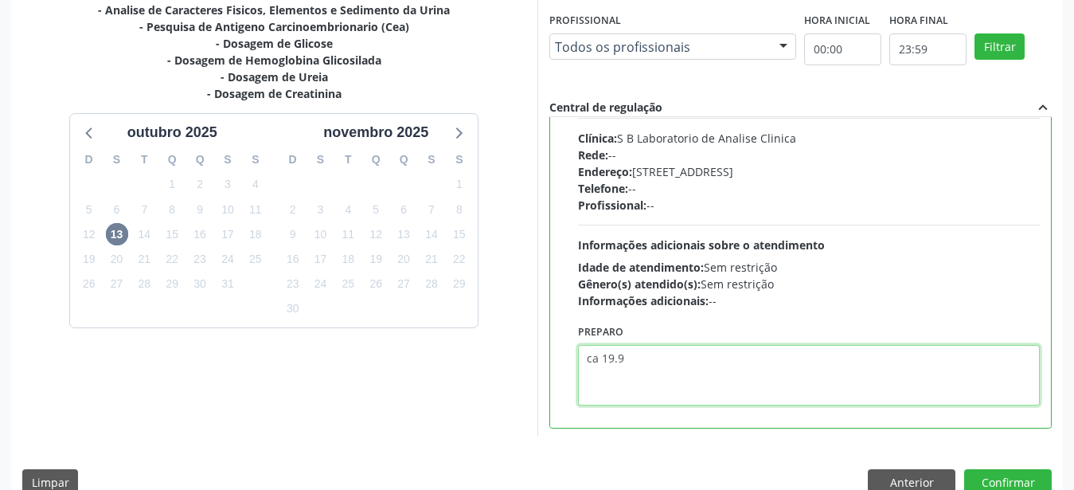
click at [598, 362] on textarea "ca 19.9" at bounding box center [809, 375] width 463 height 61
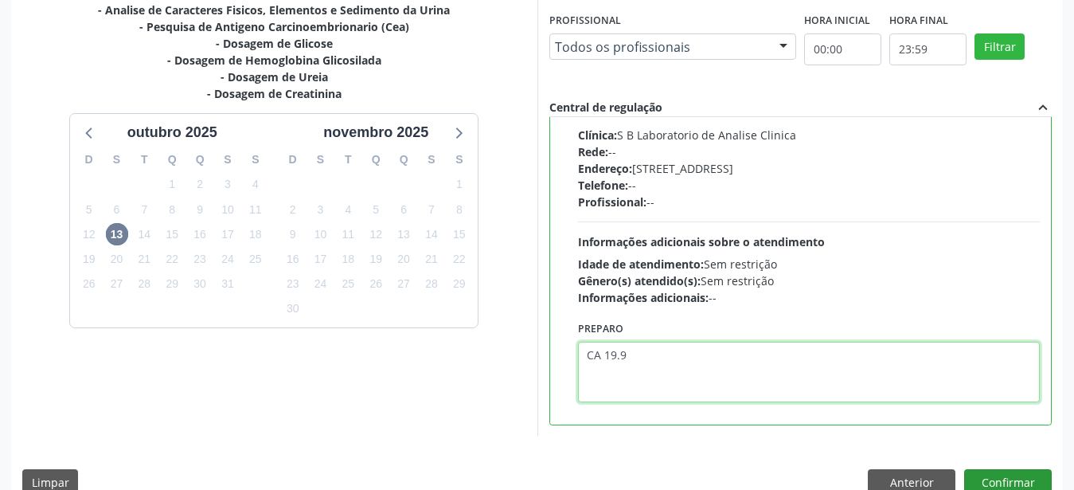
type textarea "CA 19.9"
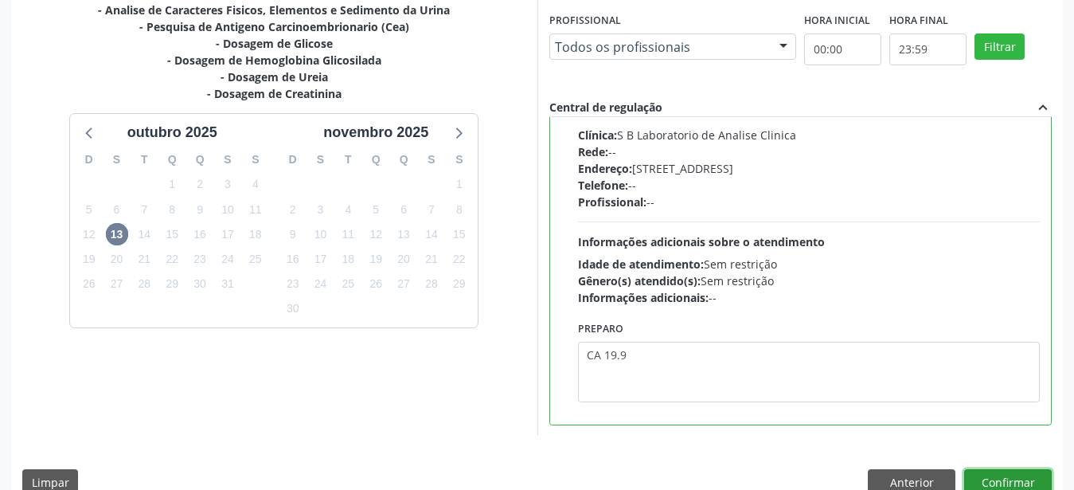
click at [1004, 479] on button "Confirmar" at bounding box center [1009, 482] width 88 height 27
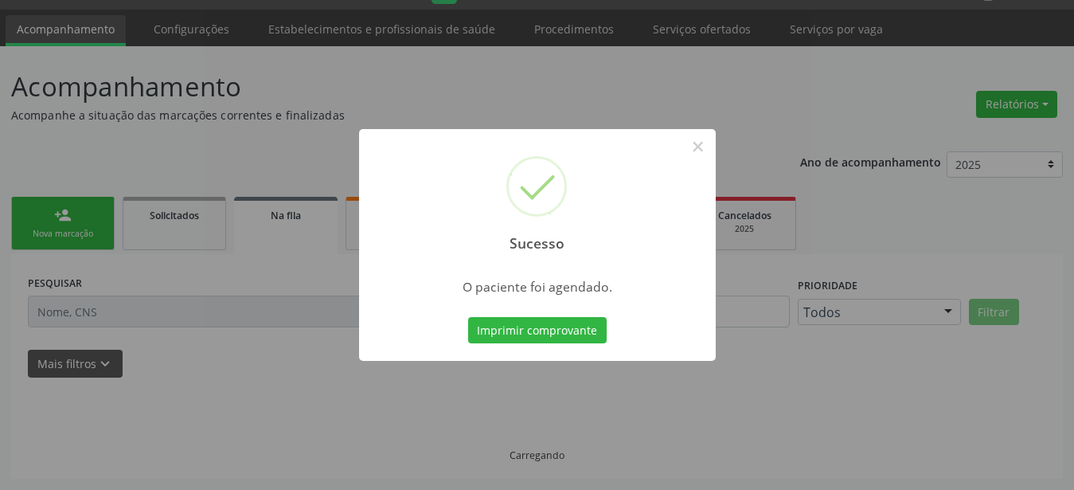
scroll to position [41, 0]
click at [565, 329] on button "Imprimir comprovante" at bounding box center [537, 330] width 139 height 27
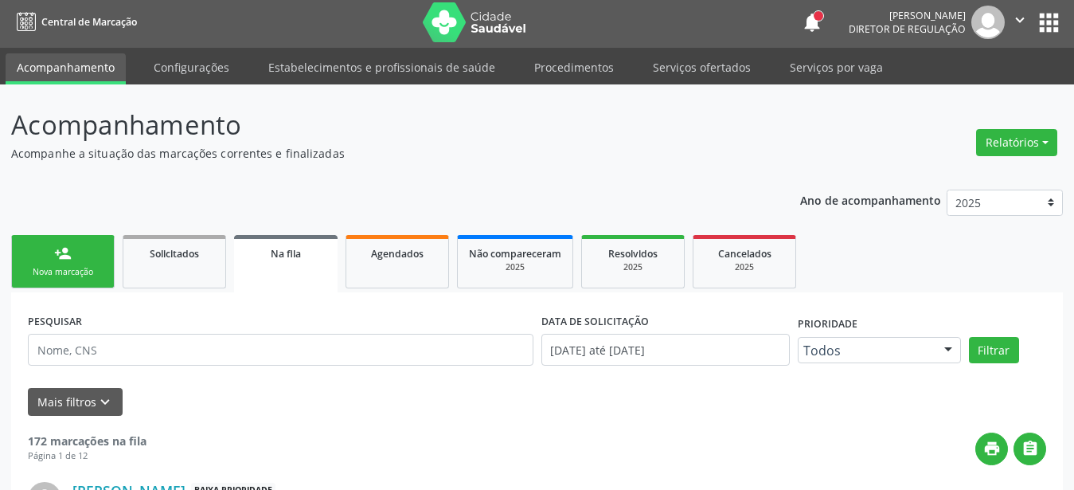
scroll to position [0, 0]
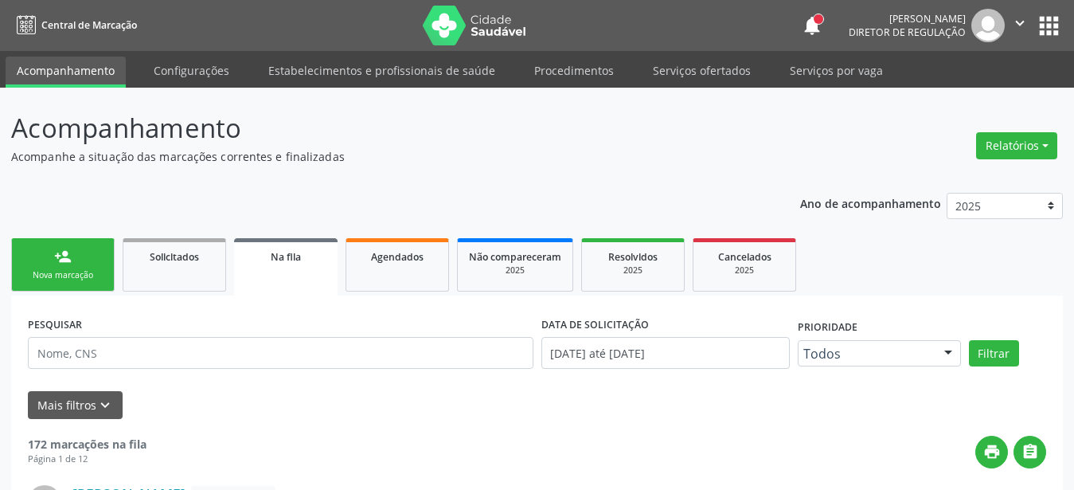
click at [1040, 23] on button "apps" at bounding box center [1049, 26] width 28 height 28
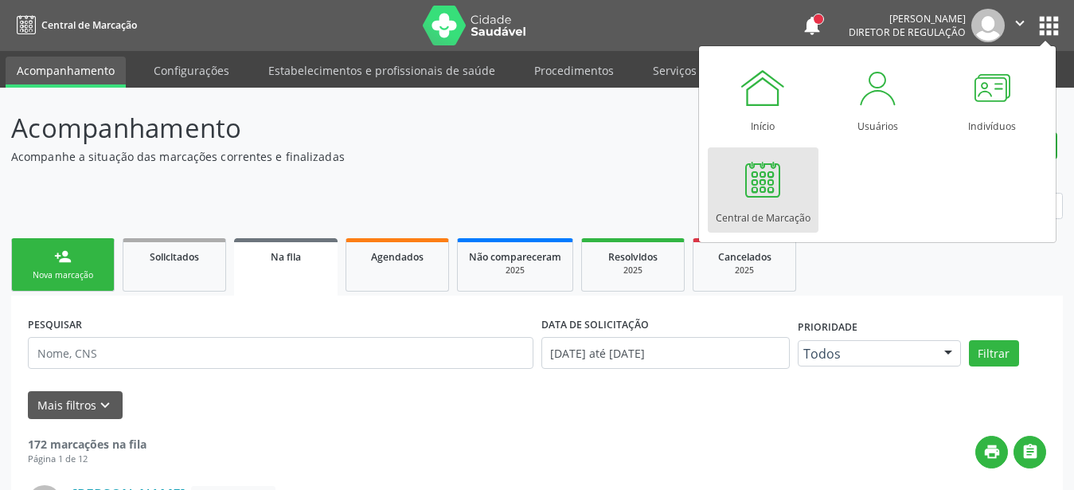
drag, startPoint x: 769, startPoint y: 219, endPoint x: 753, endPoint y: 237, distance: 24.8
click at [768, 221] on div "Central de Marcação" at bounding box center [763, 214] width 95 height 22
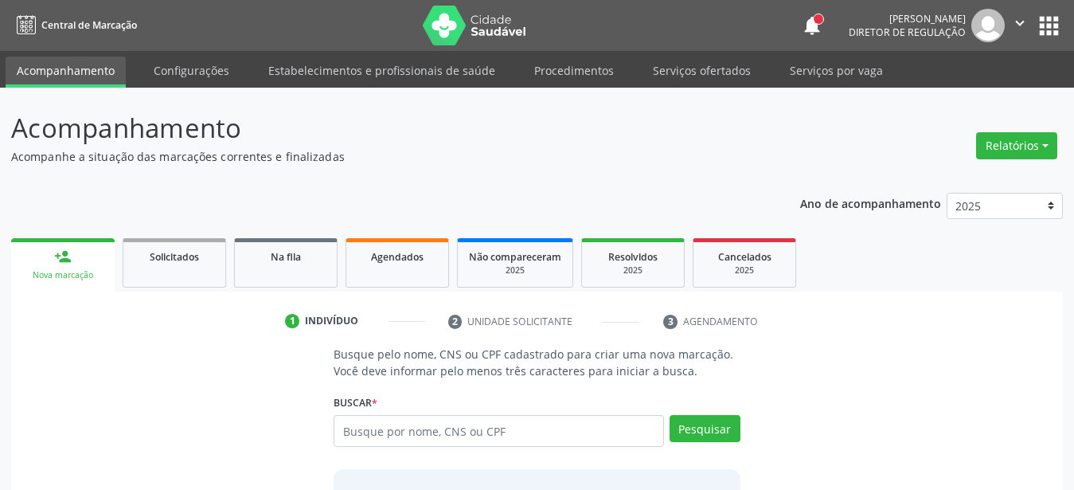
click at [372, 424] on input "text" at bounding box center [499, 431] width 331 height 32
click at [706, 429] on button "Pesquisar" at bounding box center [705, 428] width 71 height 27
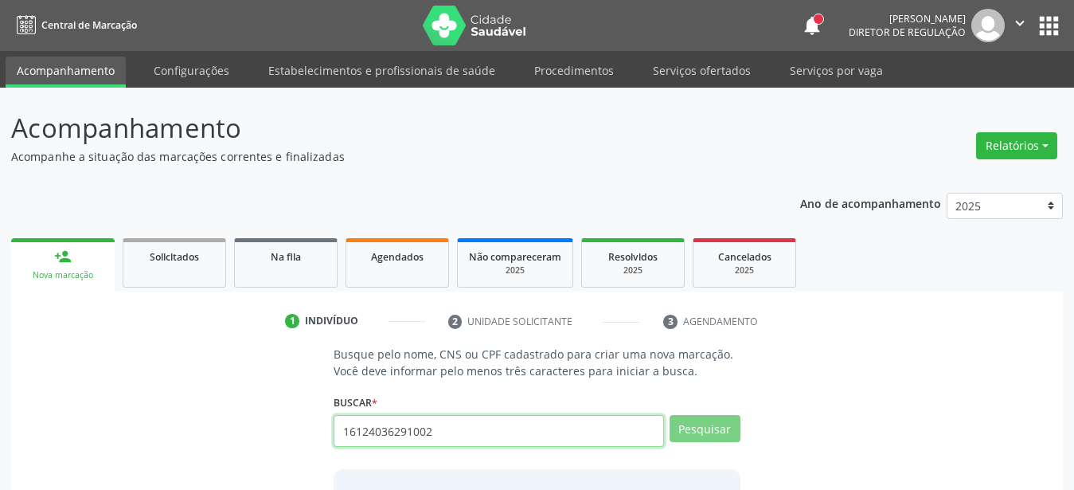
click at [425, 434] on input "16124036291002" at bounding box center [499, 431] width 331 height 32
type input "161240362910002"
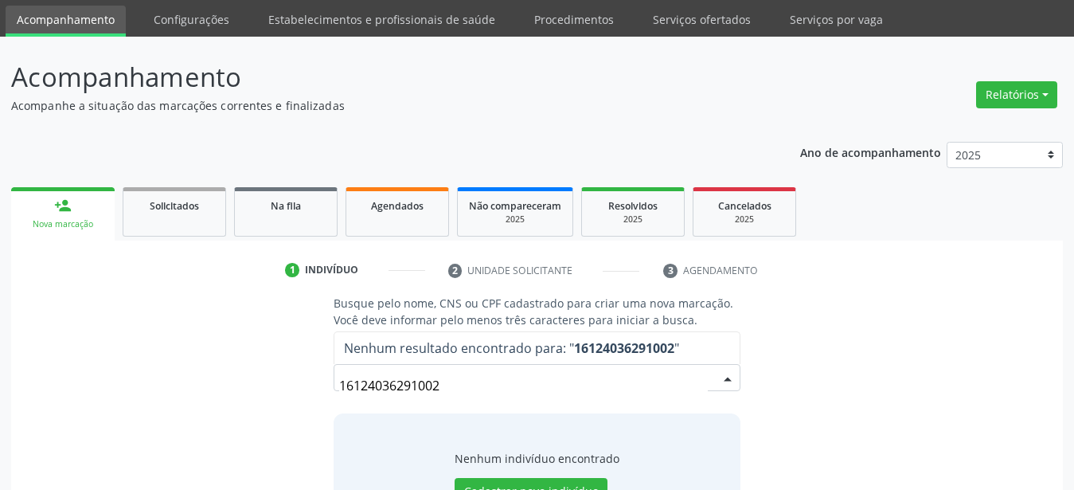
scroll to position [81, 0]
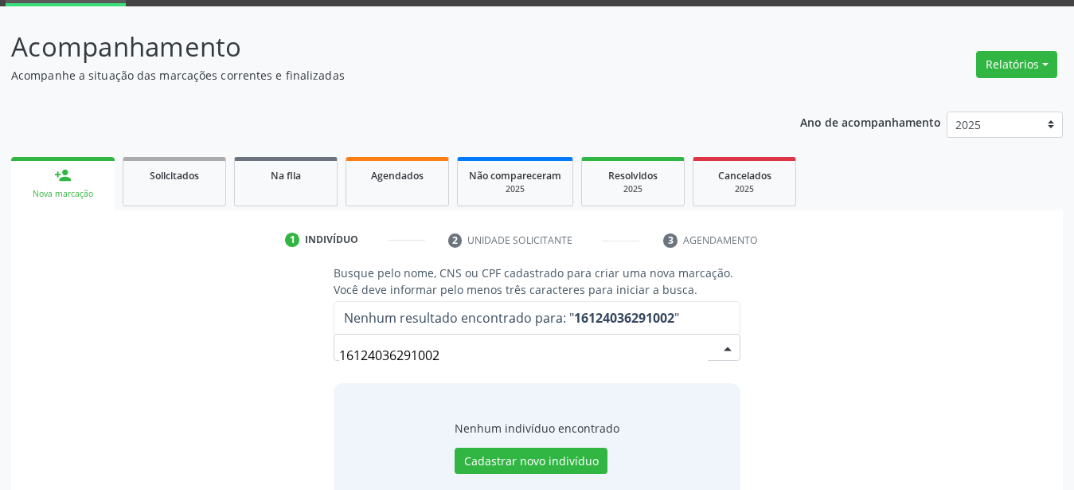
drag, startPoint x: 472, startPoint y: 356, endPoint x: 226, endPoint y: 346, distance: 246.3
click at [339, 346] on input "16124036291002" at bounding box center [523, 355] width 369 height 32
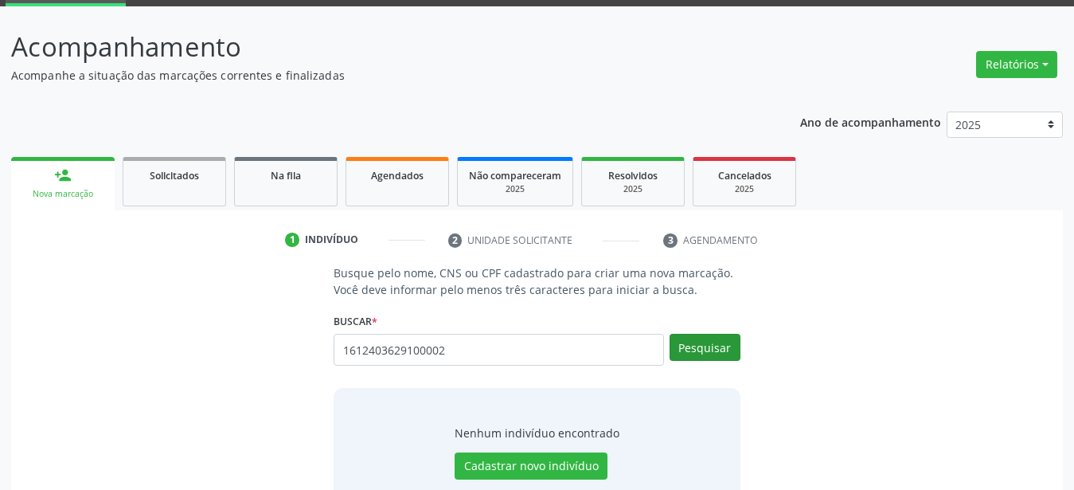
type input "1612403629100002"
click at [722, 347] on button "Pesquisar" at bounding box center [705, 347] width 71 height 27
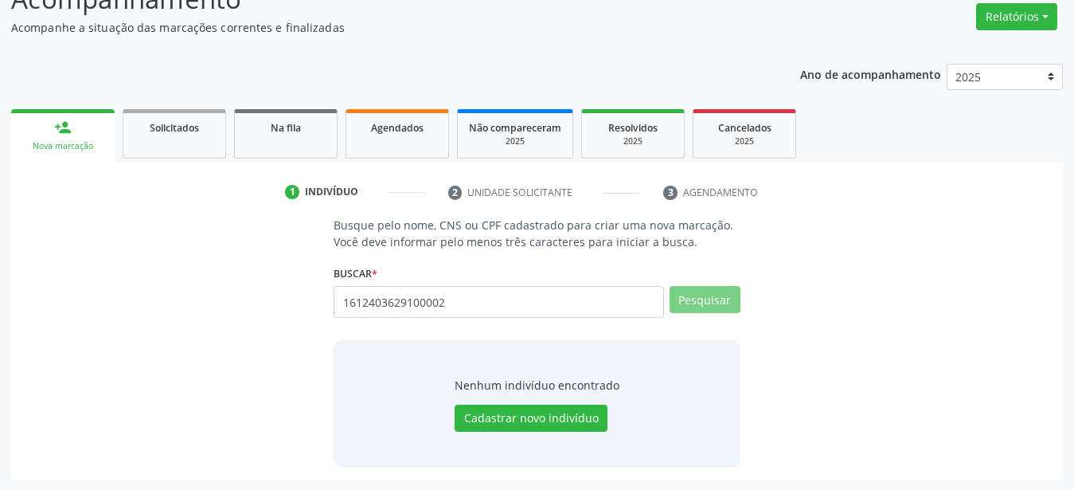
scroll to position [123, 0]
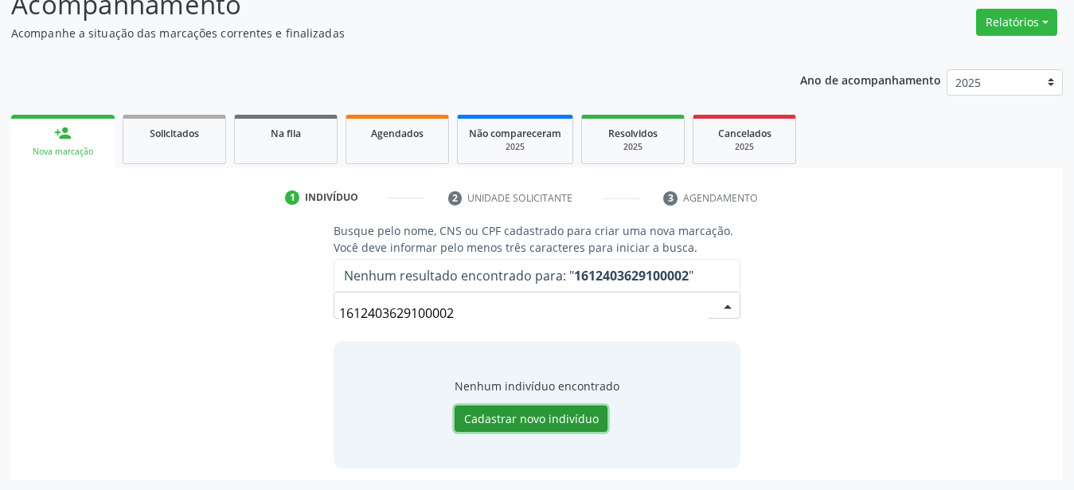
drag, startPoint x: 511, startPoint y: 425, endPoint x: 502, endPoint y: 432, distance: 10.8
click at [509, 427] on button "Cadastrar novo indivíduo" at bounding box center [531, 418] width 153 height 27
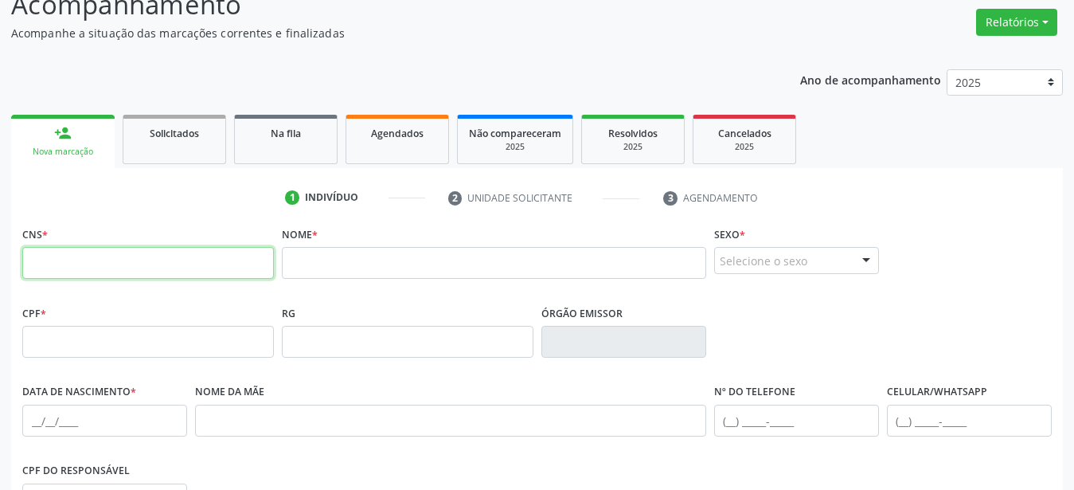
paste input "161 2403 6291 0002"
type input "161 2403 6291 0002"
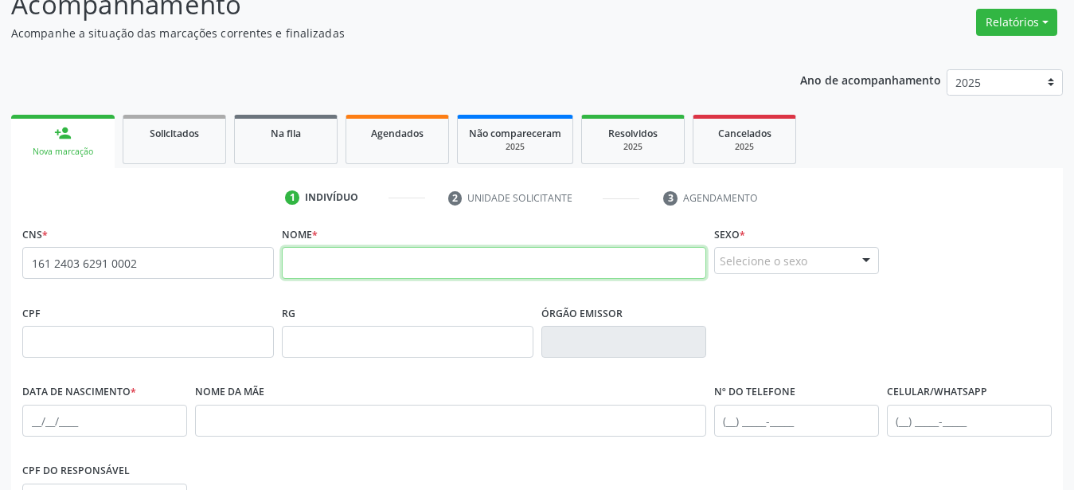
paste input "Damião Lima de Medeiros"
type input "Damião Lima de Medeiros"
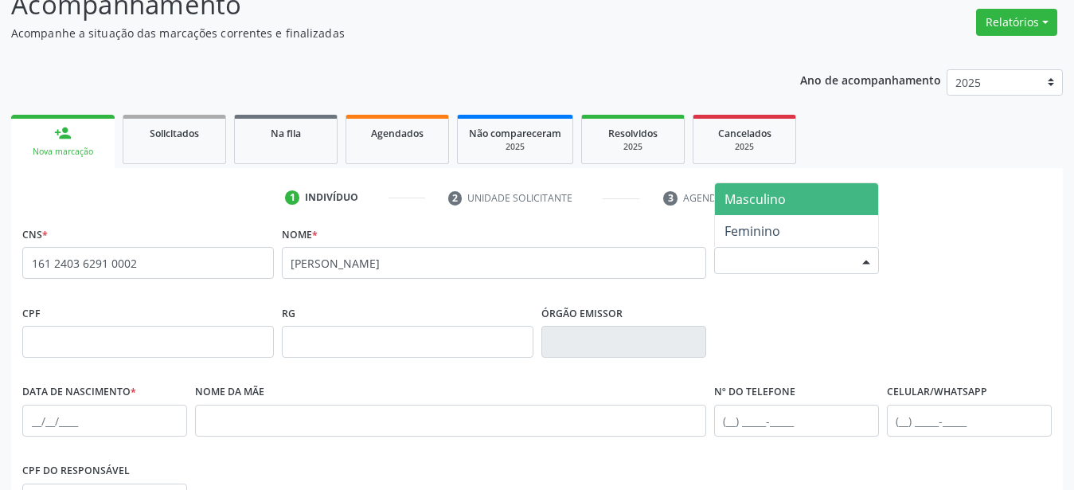
click at [823, 270] on div "Selecione o sexo" at bounding box center [796, 260] width 165 height 27
drag, startPoint x: 755, startPoint y: 209, endPoint x: 724, endPoint y: 220, distance: 32.7
click at [751, 213] on span "Masculino" at bounding box center [796, 199] width 163 height 32
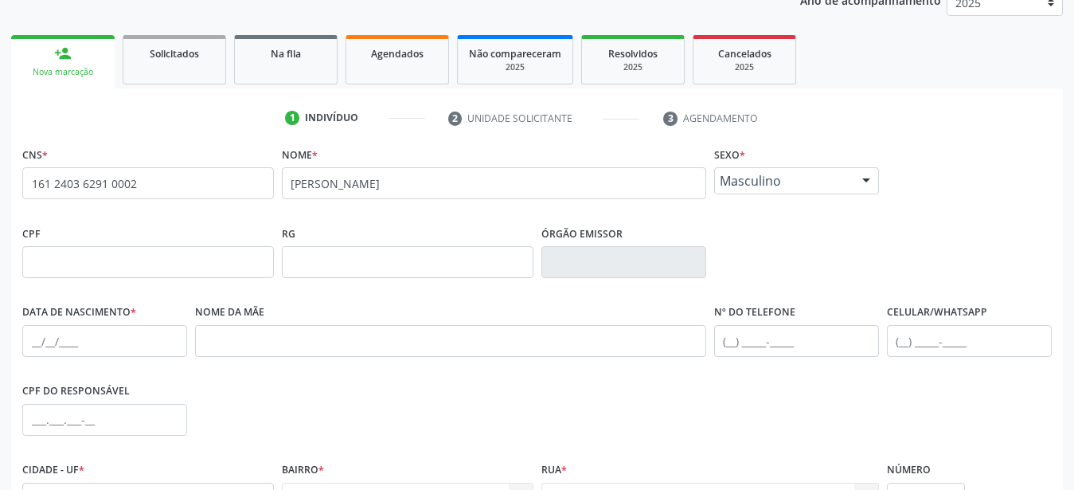
scroll to position [205, 0]
click at [34, 342] on input "text" at bounding box center [104, 339] width 165 height 32
type input "21/02/1974"
click at [393, 322] on div "Nome da mãe" at bounding box center [450, 327] width 511 height 57
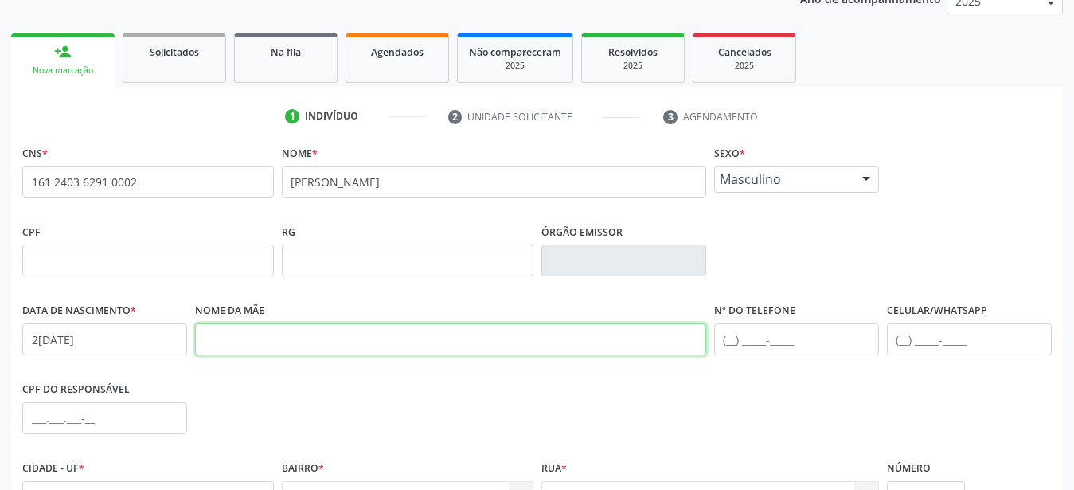
click at [389, 336] on input "text" at bounding box center [450, 339] width 511 height 32
paste input "Maria Eunice de Medeiros"
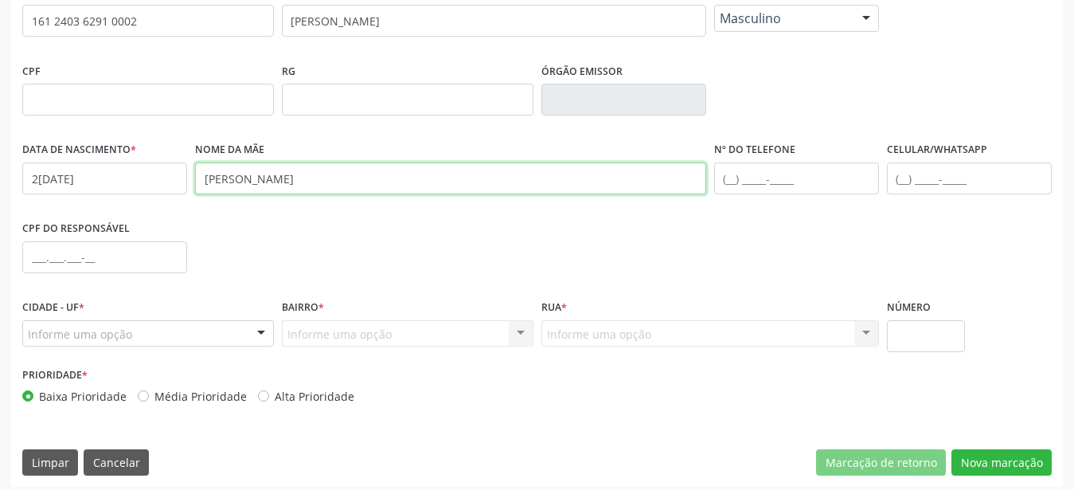
scroll to position [374, 0]
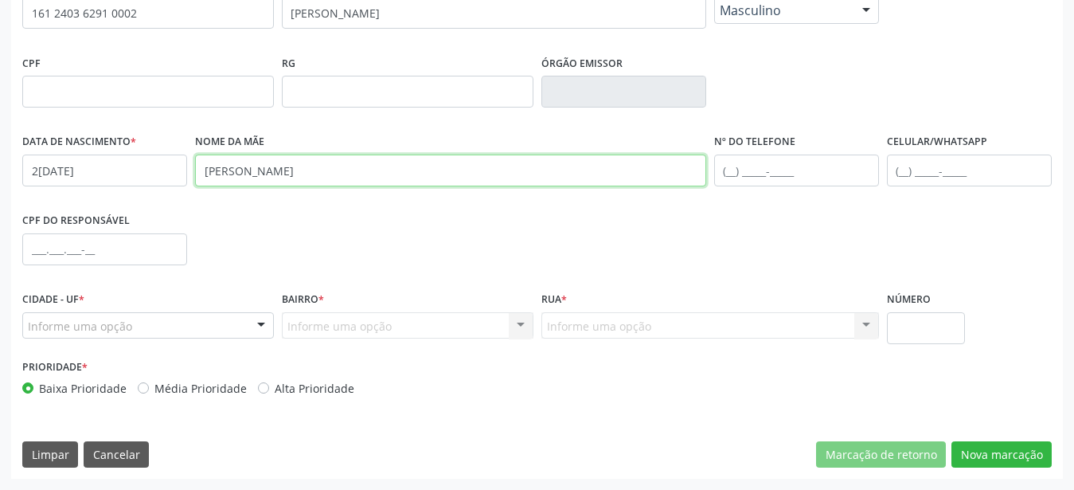
type input "Maria Eunice de Medeiros"
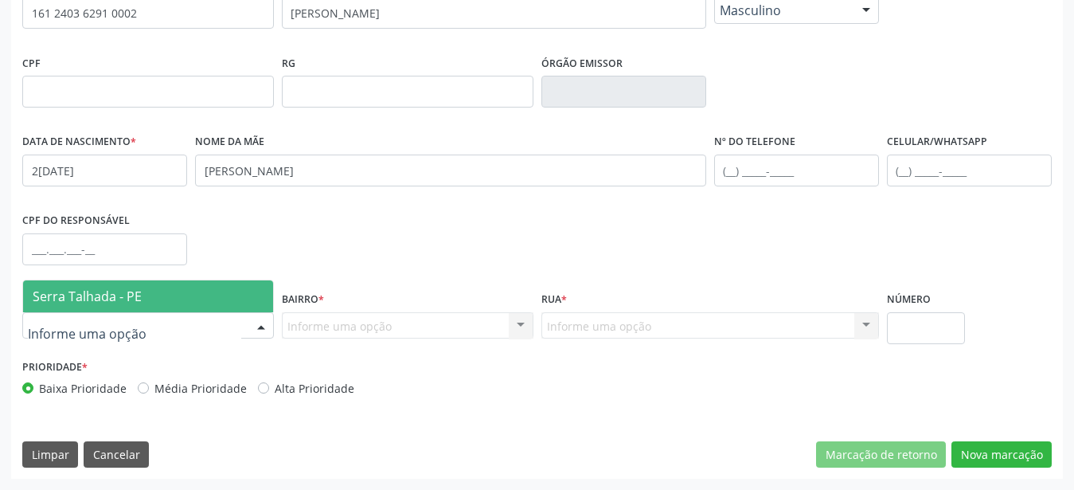
drag, startPoint x: 183, startPoint y: 315, endPoint x: 182, endPoint y: 323, distance: 8.0
click at [182, 315] on div at bounding box center [148, 325] width 252 height 27
click at [164, 296] on span "Serra Talhada - PE" at bounding box center [148, 296] width 250 height 32
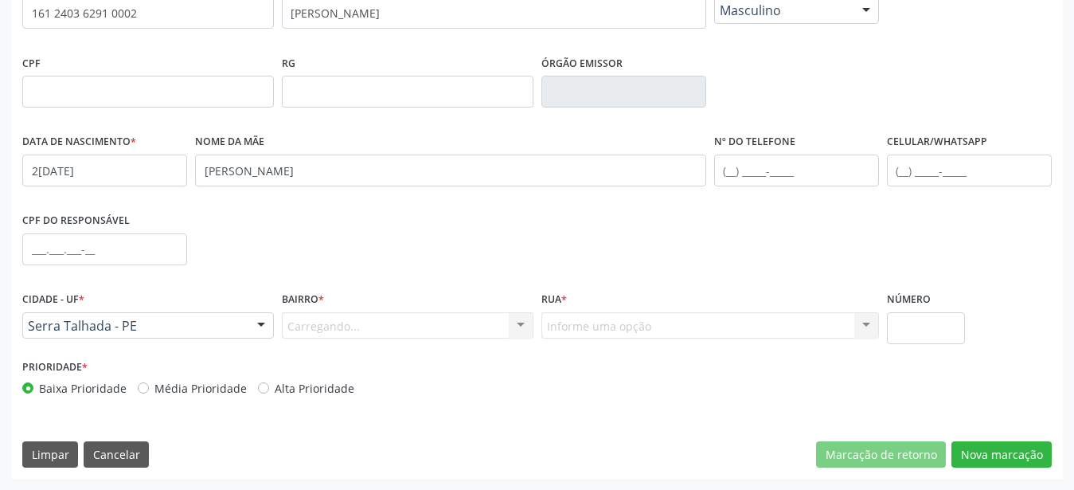
click at [335, 331] on div "Carregando... Nenhum resultado encontrado para: " " Nenhuma opção encontrada. D…" at bounding box center [408, 325] width 252 height 27
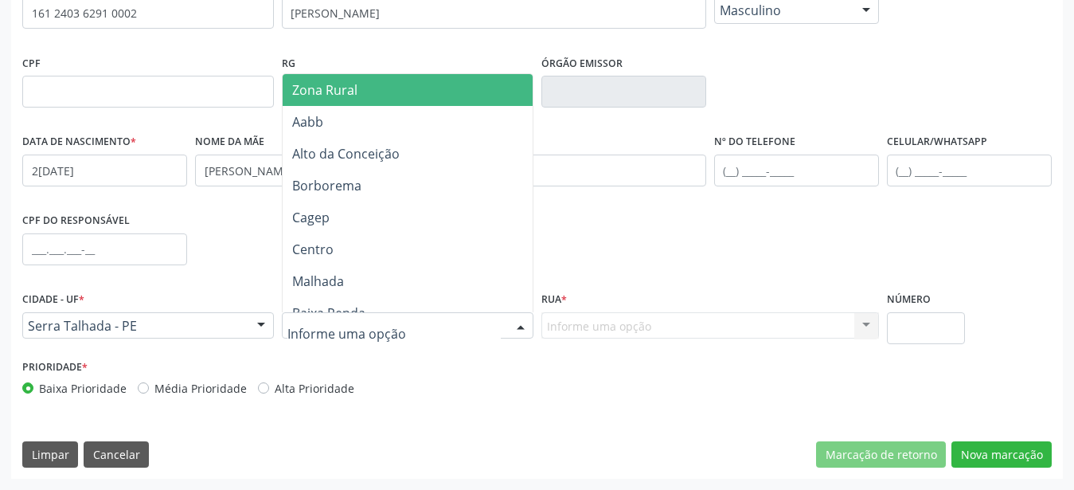
click at [344, 89] on span "Zona Rural" at bounding box center [324, 90] width 65 height 18
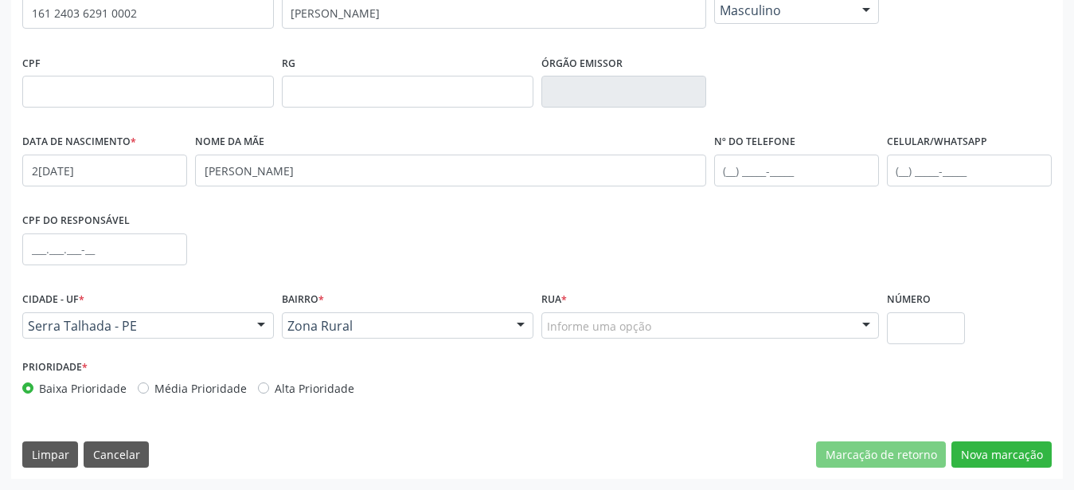
click at [660, 341] on div "Rua * Informe uma opção Faz. Cachoeira II Faz. Granja Faz. Salgadinho Faz. Alde…" at bounding box center [711, 322] width 346 height 68
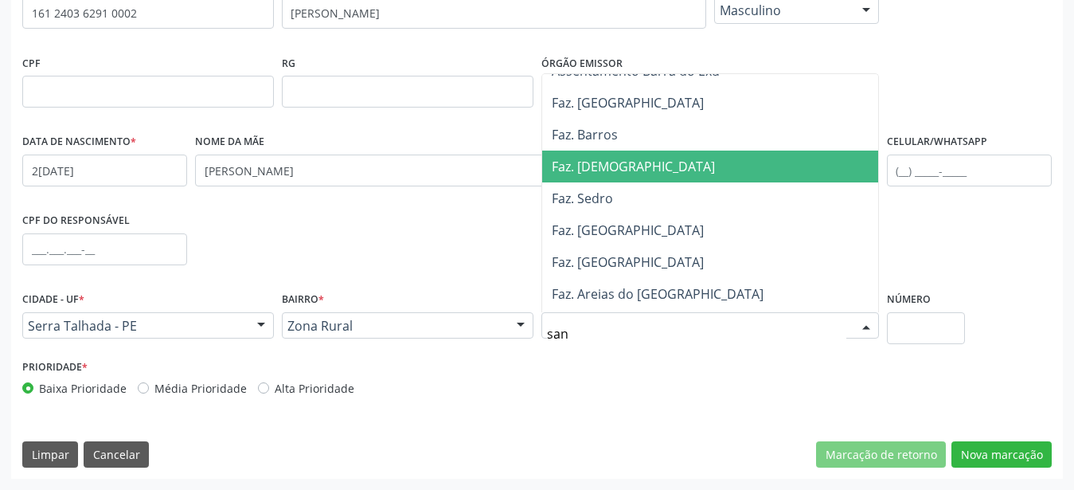
scroll to position [17, 0]
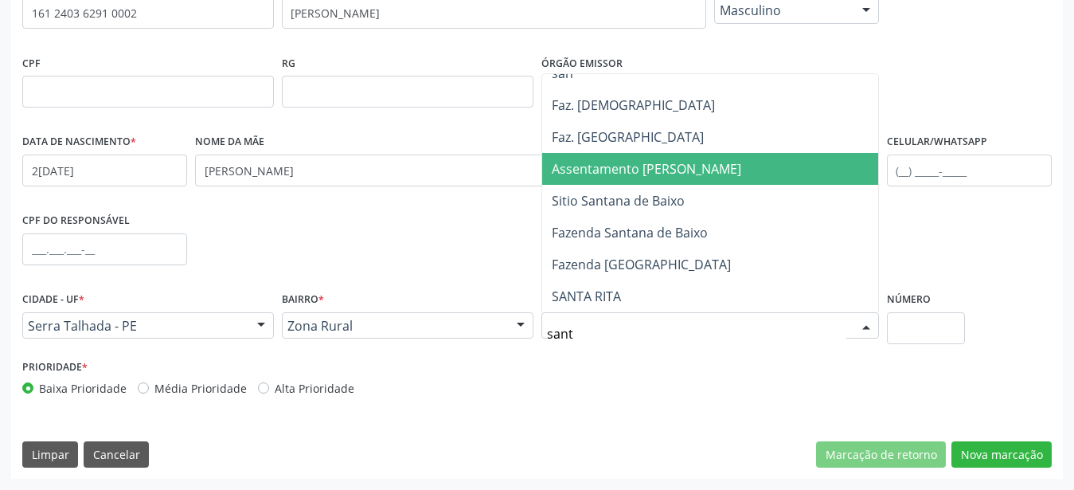
type input "santa"
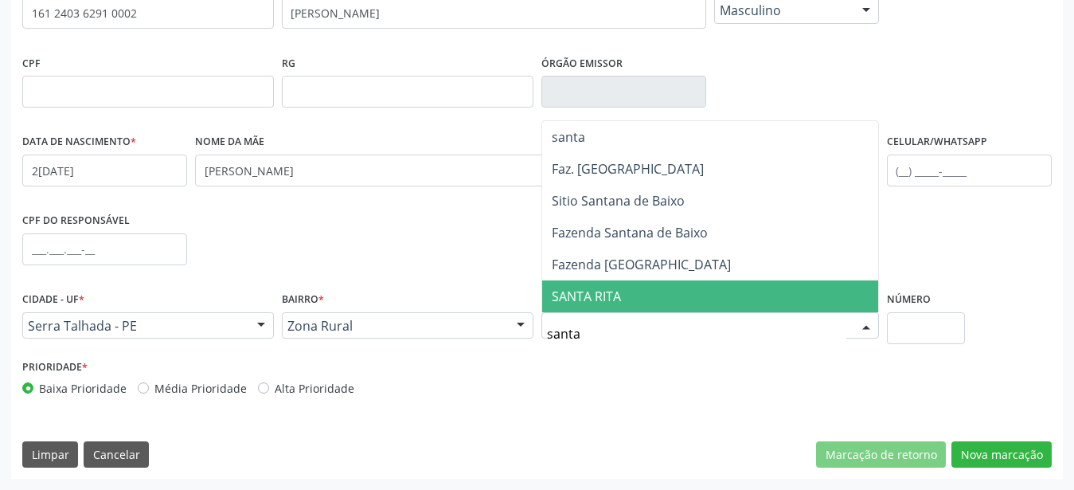
click at [698, 289] on span "SANTA RITA" at bounding box center [710, 296] width 336 height 32
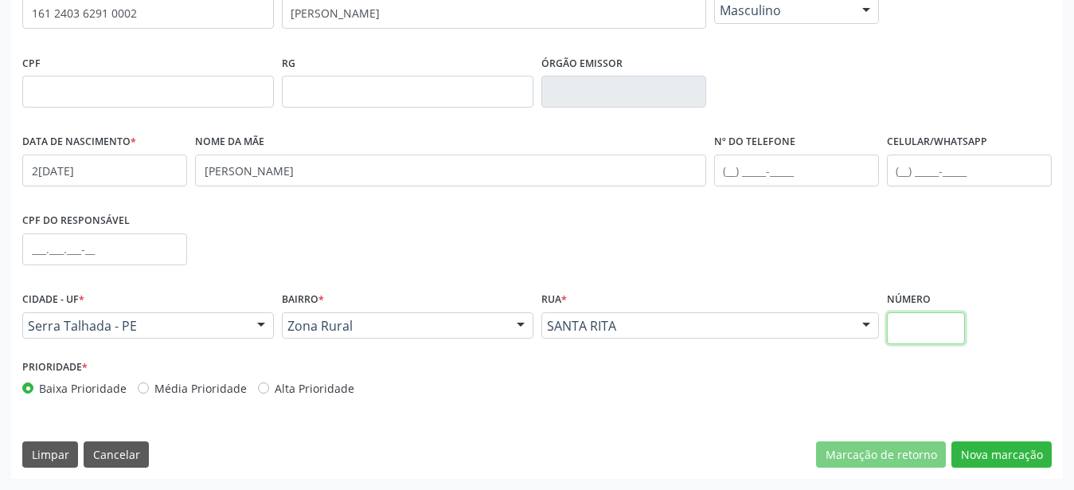
click at [937, 327] on input "text" at bounding box center [926, 328] width 79 height 32
type input "00"
click at [1032, 460] on button "Nova marcação" at bounding box center [1002, 454] width 100 height 27
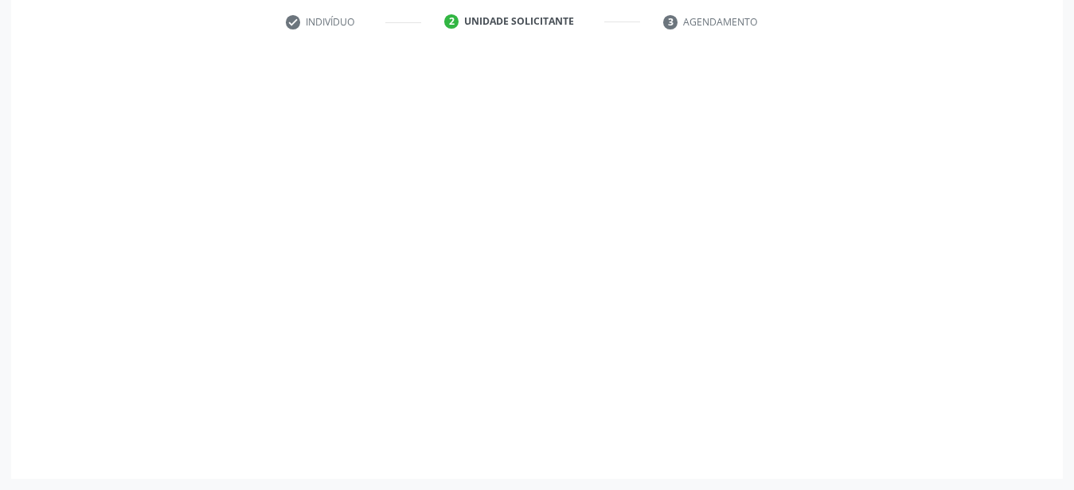
scroll to position [312, 0]
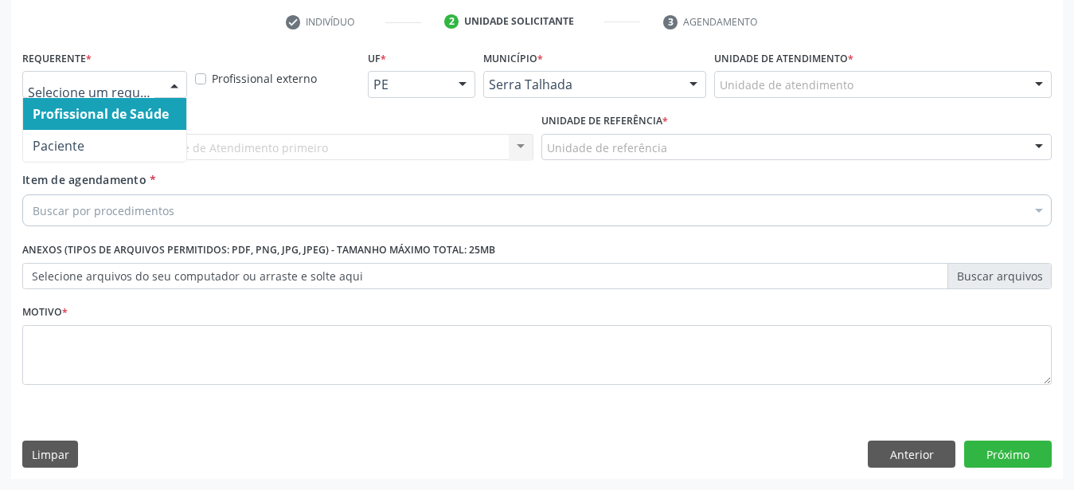
click at [173, 75] on div at bounding box center [174, 85] width 24 height 27
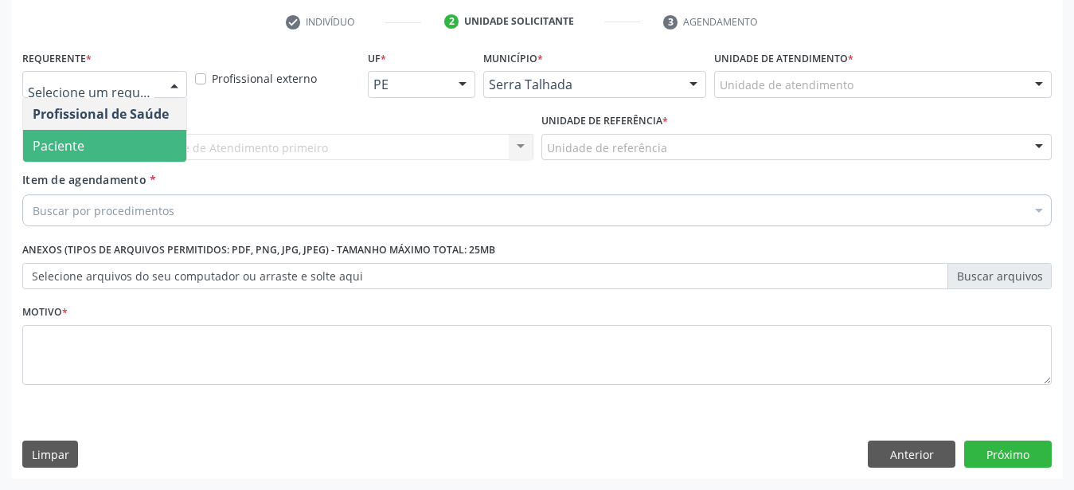
click at [127, 131] on span "Paciente" at bounding box center [104, 146] width 163 height 32
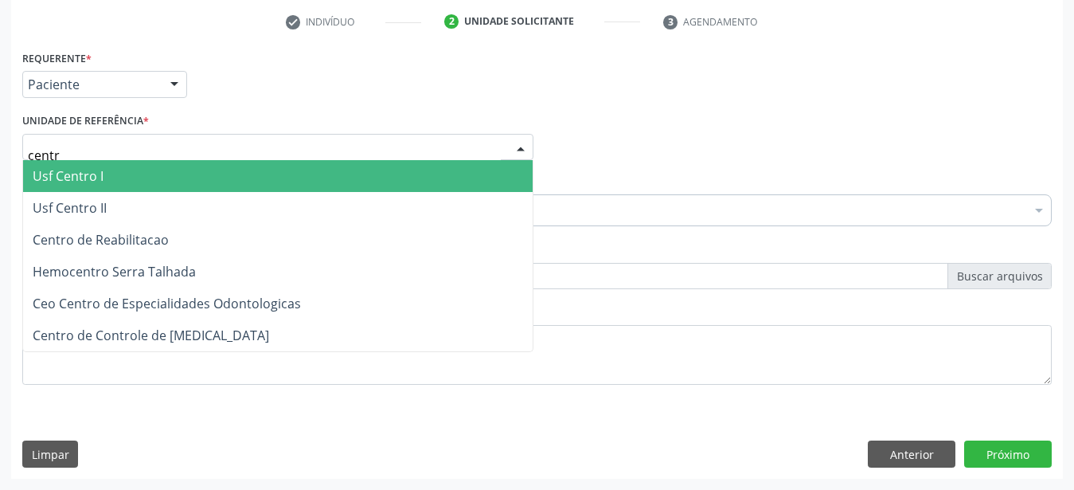
type input "centro"
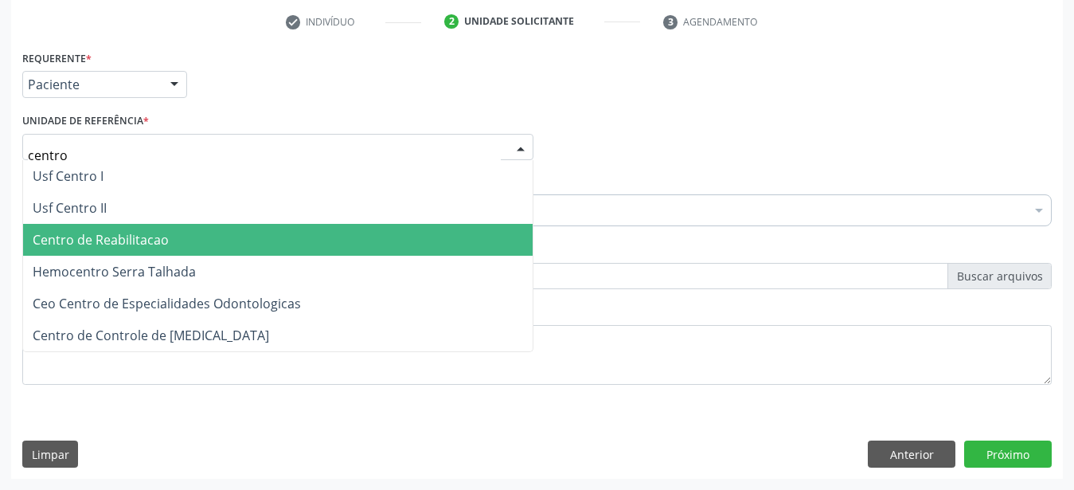
click at [239, 224] on span "Centro de Reabilitacao" at bounding box center [278, 240] width 510 height 32
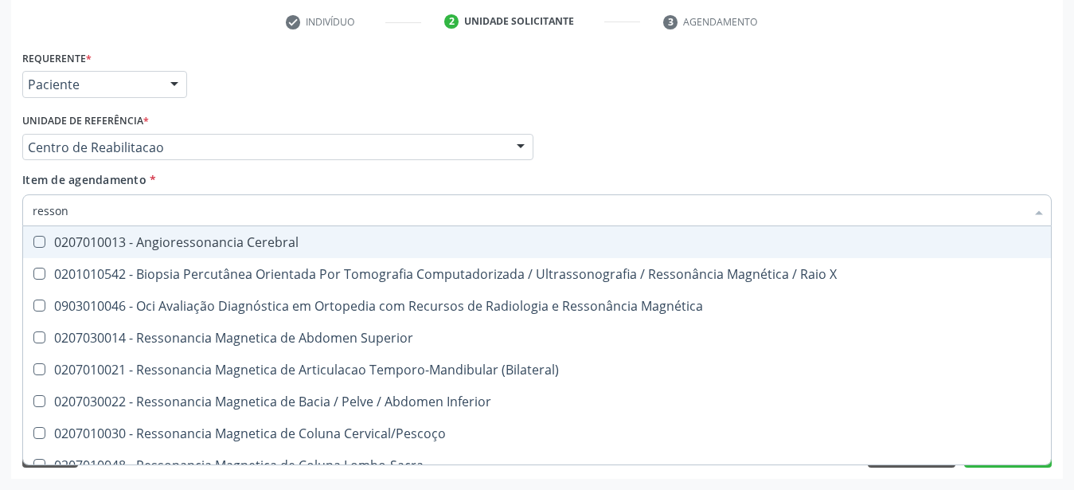
type input "ressona"
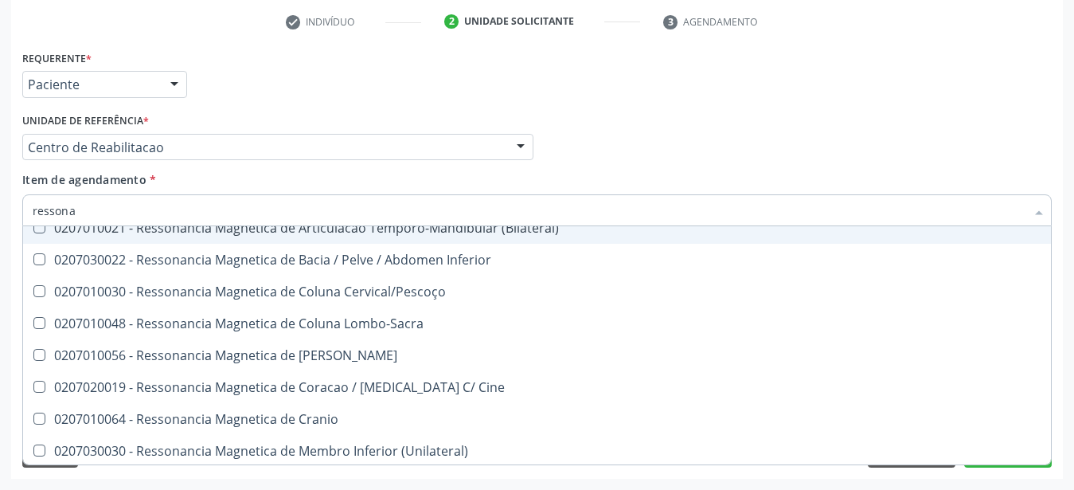
scroll to position [105, 0]
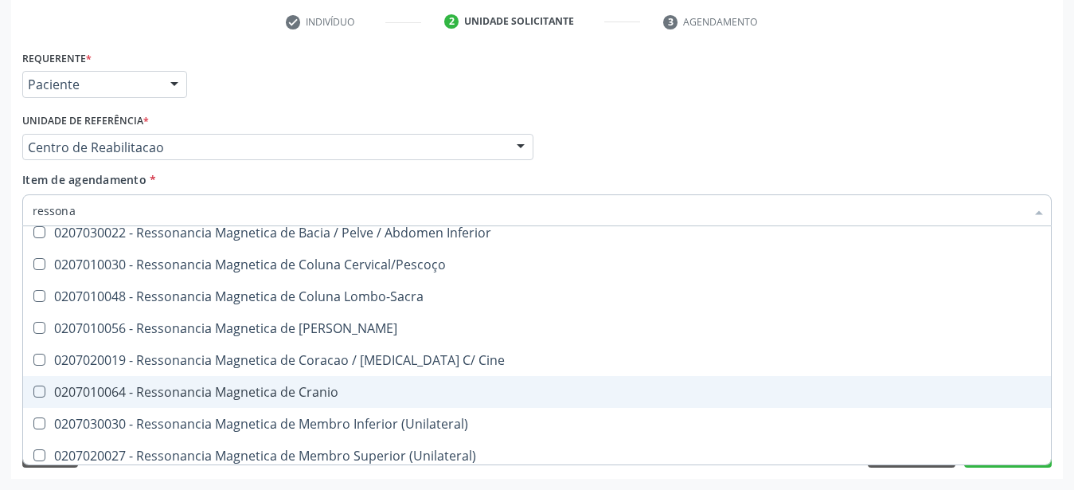
click at [292, 376] on span "0207010064 - Ressonancia Magnetica de Cranio" at bounding box center [537, 392] width 1028 height 32
checkbox Cranio "true"
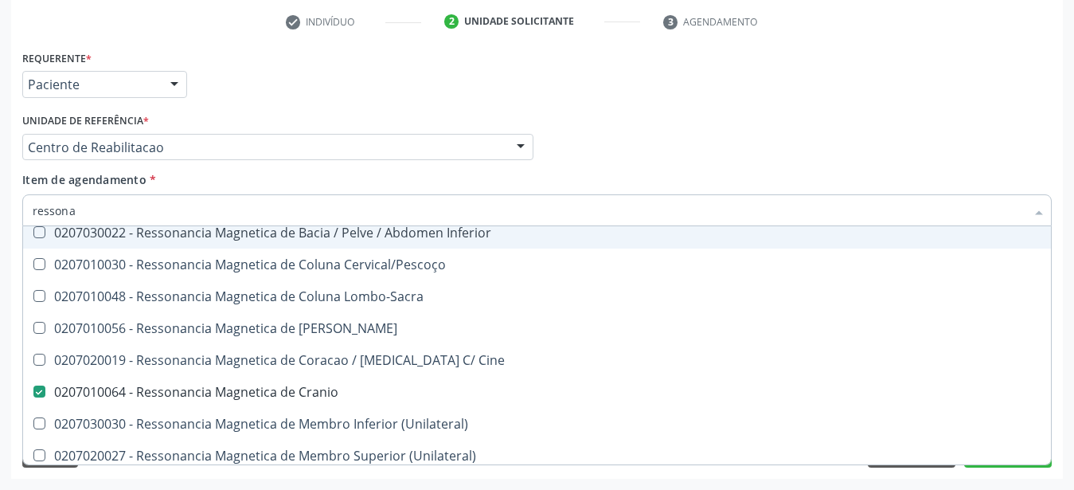
click at [611, 151] on div "Profissional Solicitante Por favor, selecione a Unidade de Atendimento primeiro…" at bounding box center [537, 140] width 1038 height 62
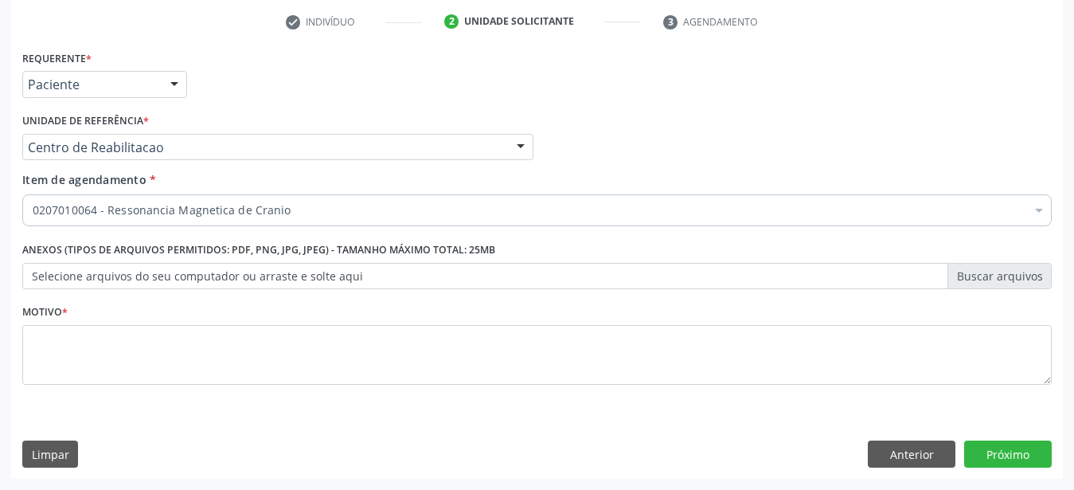
scroll to position [0, 0]
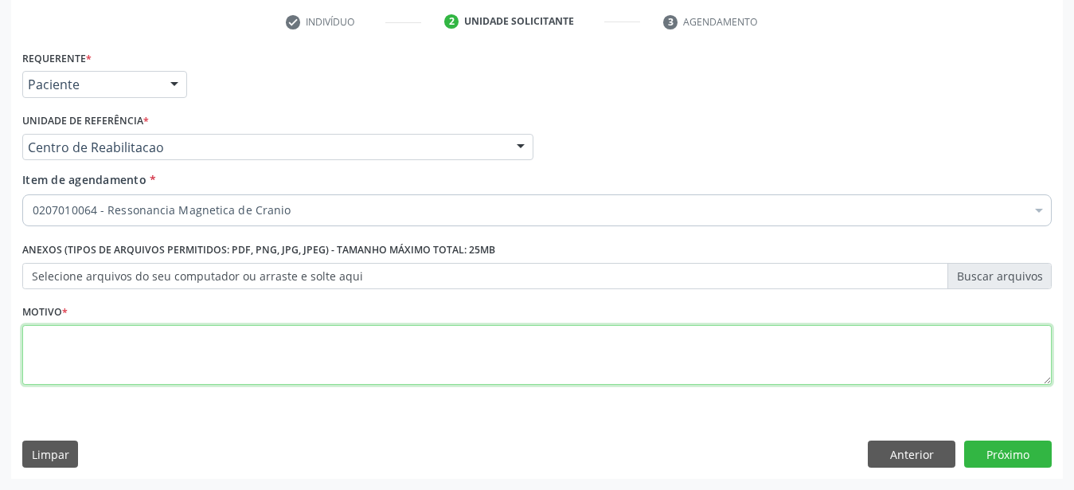
click at [131, 354] on textarea at bounding box center [537, 355] width 1030 height 61
type textarea "..."
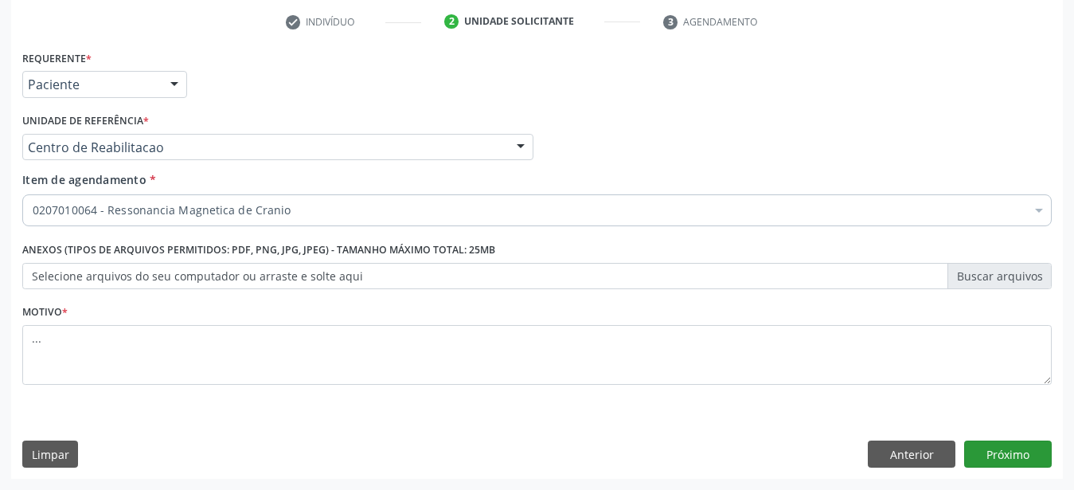
drag, startPoint x: 1014, startPoint y: 470, endPoint x: 1004, endPoint y: 457, distance: 15.9
click at [1000, 454] on button "Próximo" at bounding box center [1009, 453] width 88 height 27
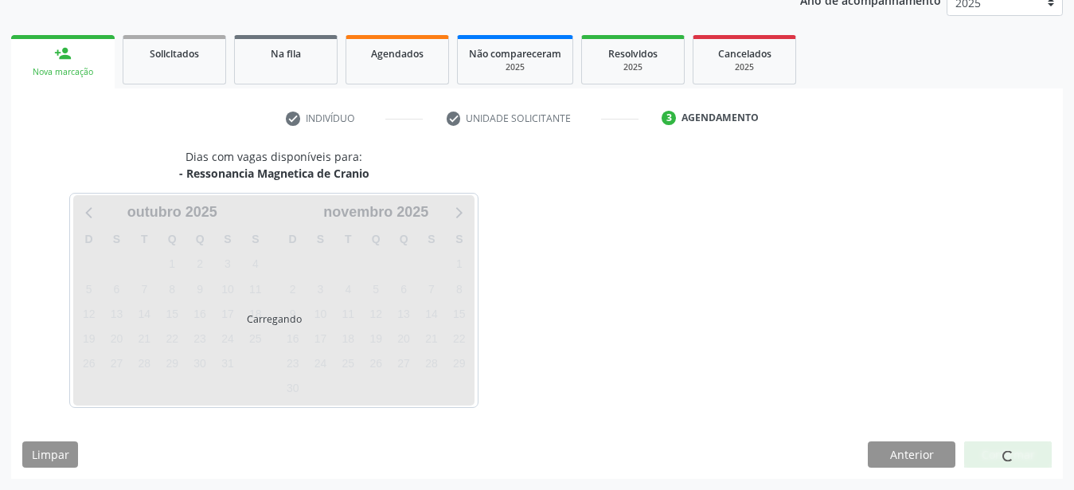
scroll to position [203, 0]
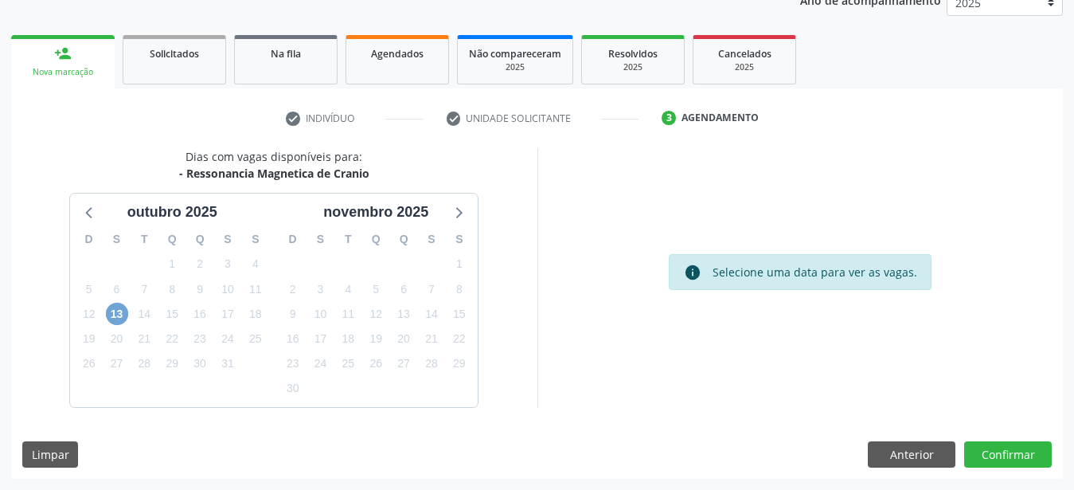
click at [124, 315] on span "13" at bounding box center [117, 314] width 22 height 22
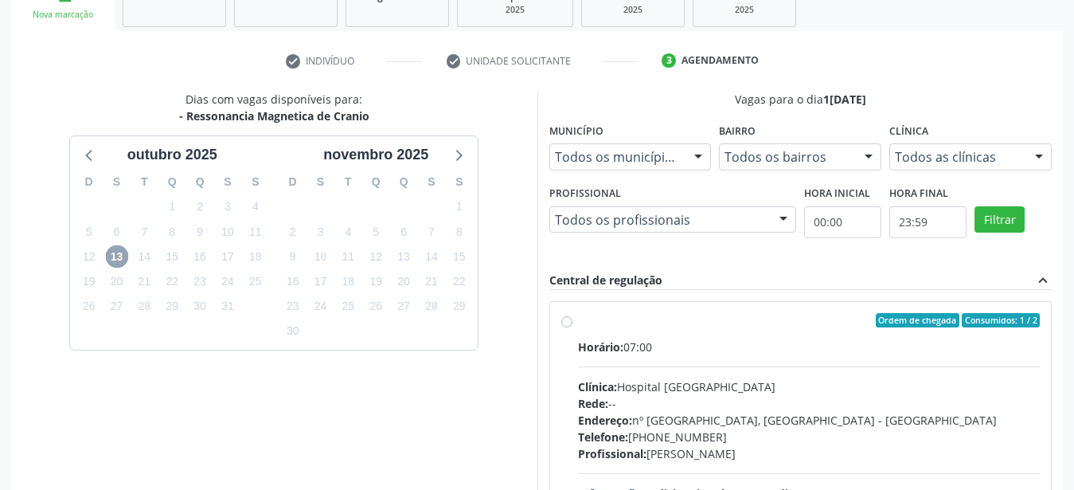
scroll to position [284, 0]
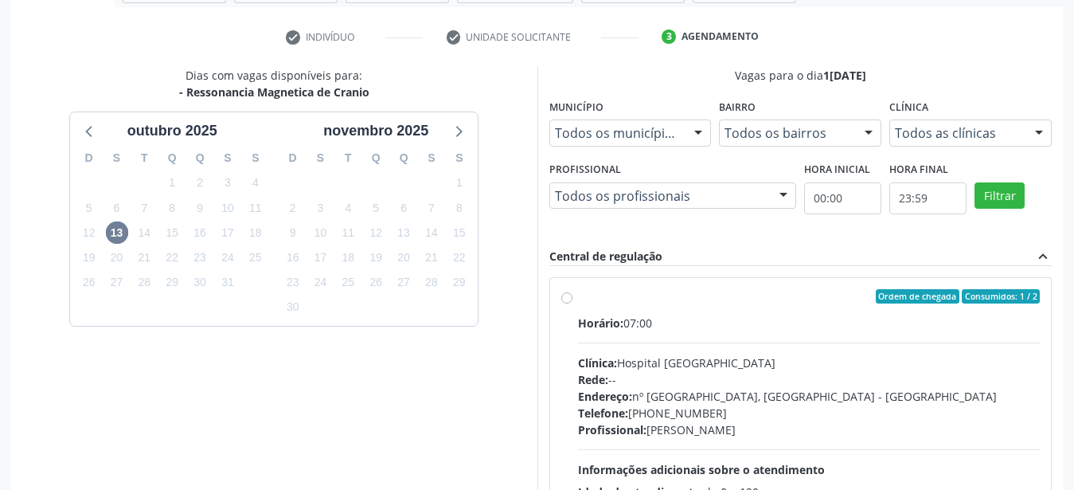
click at [578, 295] on label "Ordem de chegada Consumidos: 1 / 2 Horário: 07:00 Clínica: Hospital Santa Marta…" at bounding box center [809, 411] width 463 height 245
click at [564, 295] on input "Ordem de chegada Consumidos: 1 / 2 Horário: 07:00 Clínica: Hospital Santa Marta…" at bounding box center [567, 296] width 11 height 14
radio input "true"
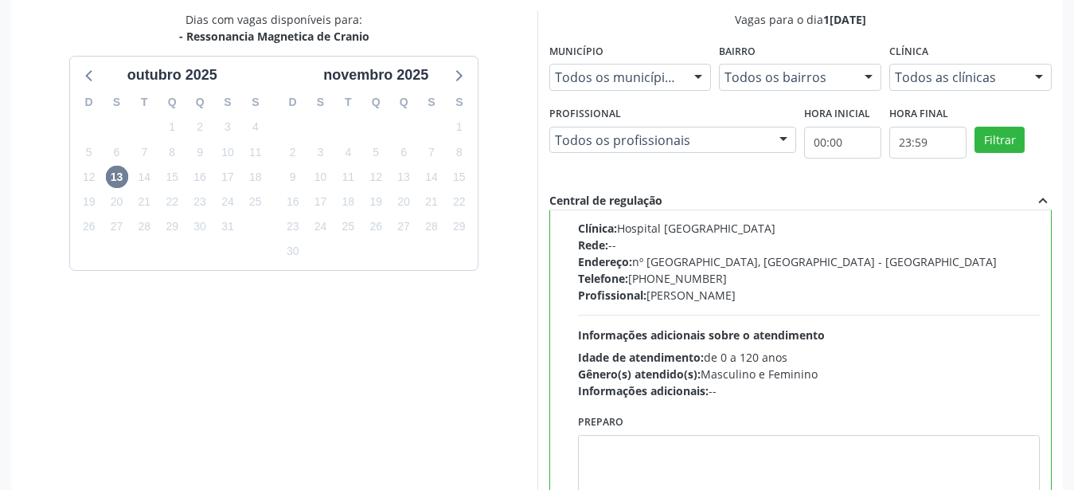
scroll to position [461, 0]
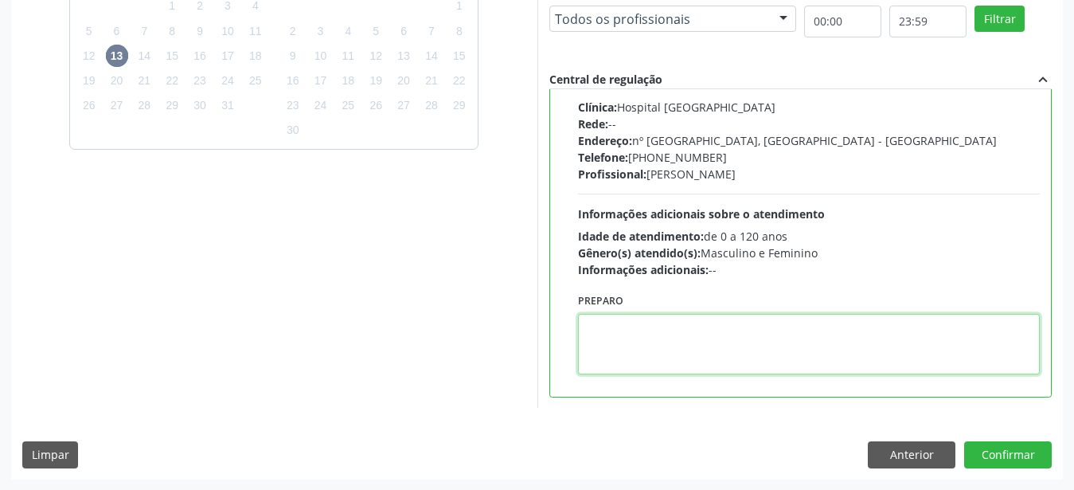
click at [632, 362] on textarea at bounding box center [809, 344] width 463 height 61
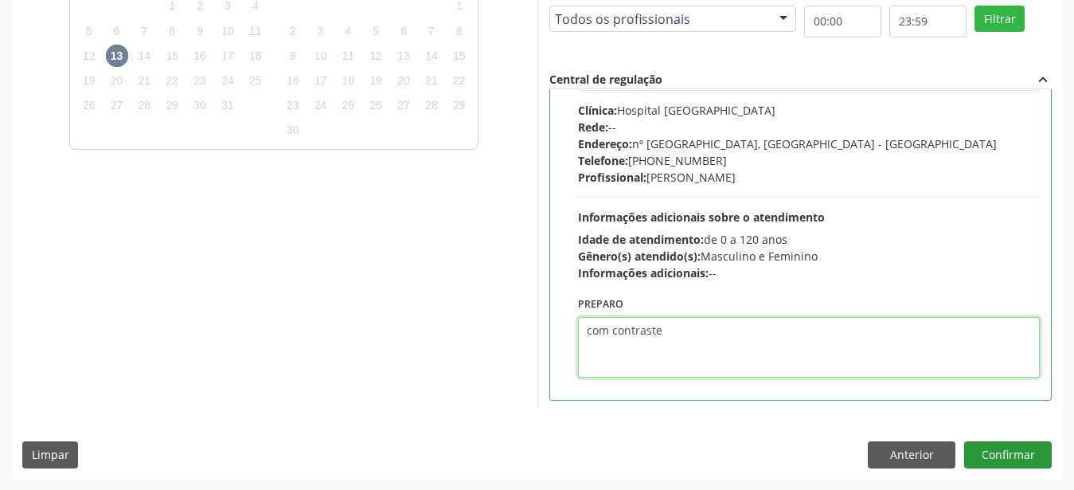
type textarea "com contraste"
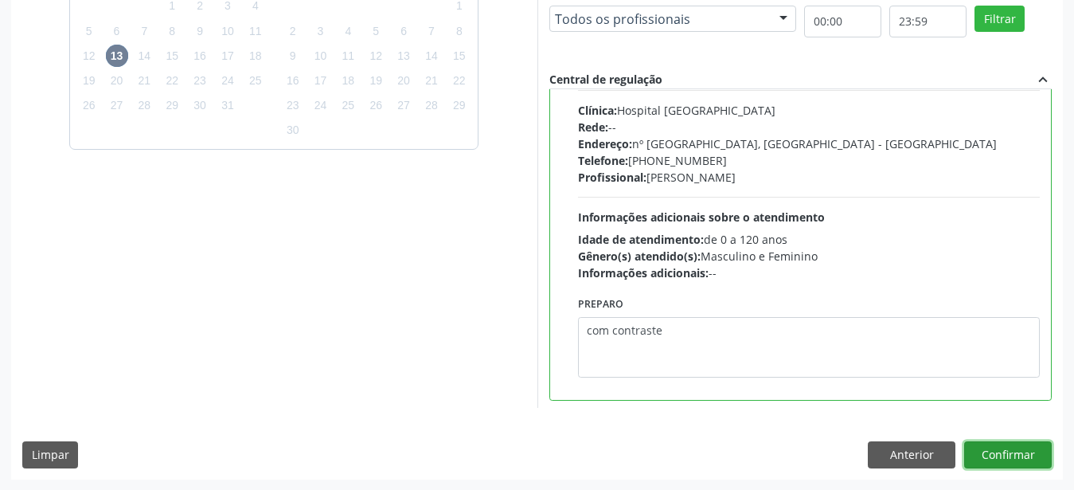
click at [993, 452] on button "Confirmar" at bounding box center [1009, 454] width 88 height 27
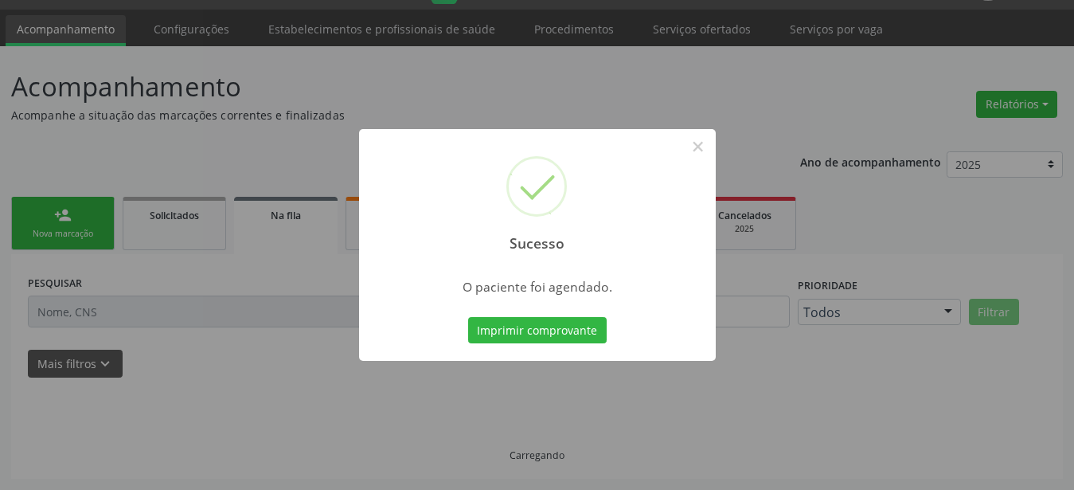
scroll to position [41, 0]
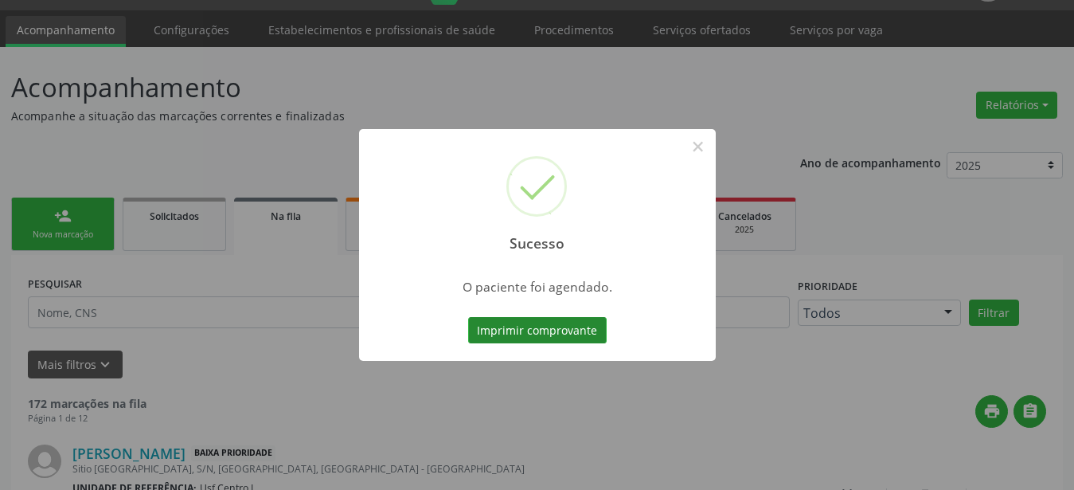
click at [577, 323] on button "Imprimir comprovante" at bounding box center [537, 330] width 139 height 27
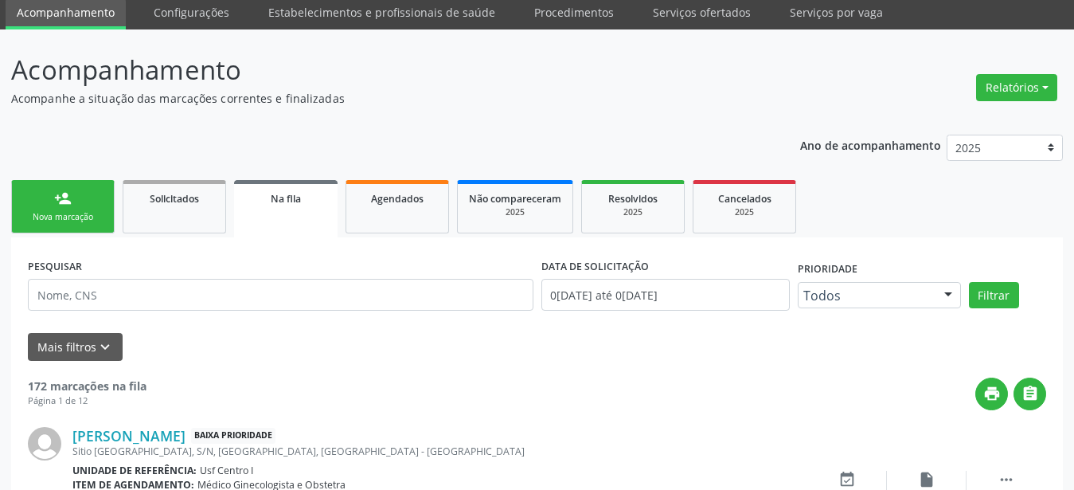
scroll to position [0, 0]
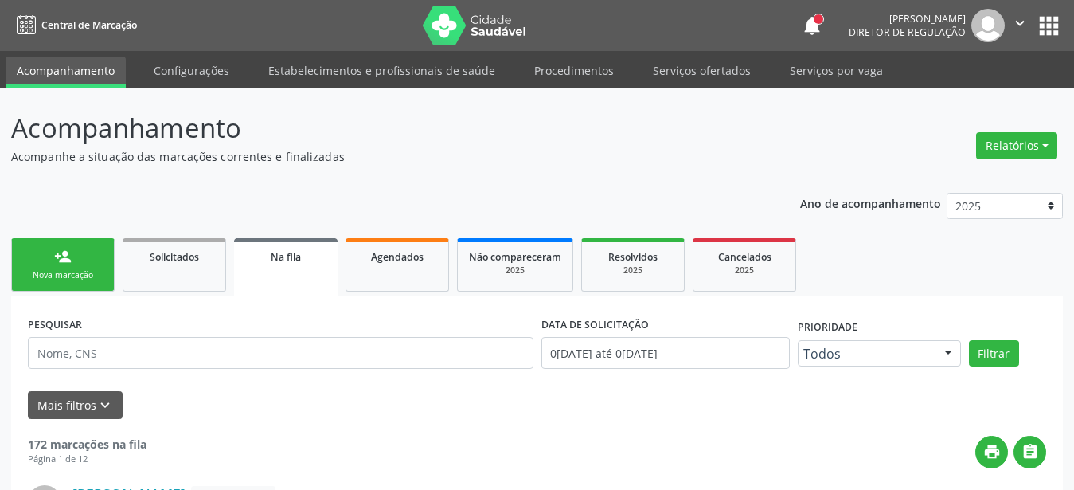
click at [1050, 27] on button "apps" at bounding box center [1049, 26] width 28 height 28
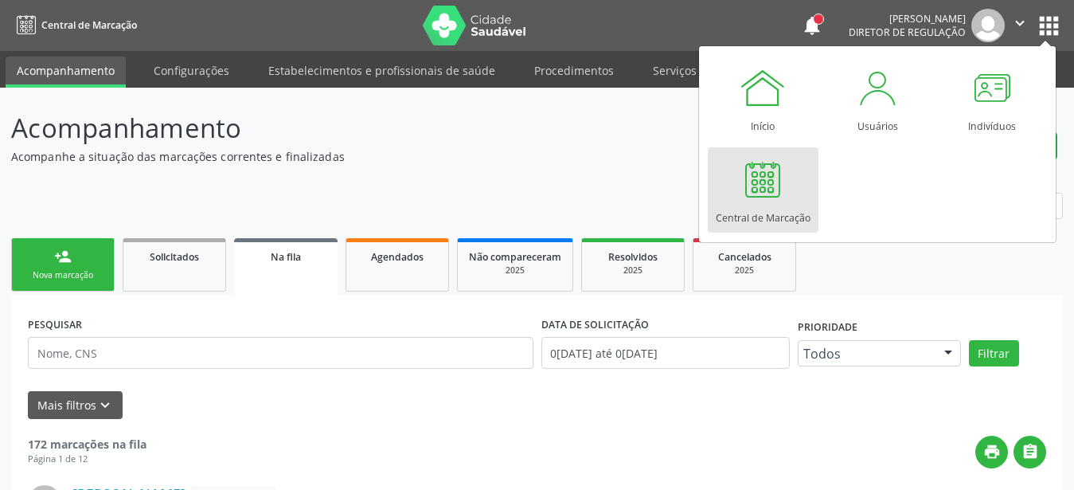
click at [780, 202] on div at bounding box center [763, 179] width 48 height 48
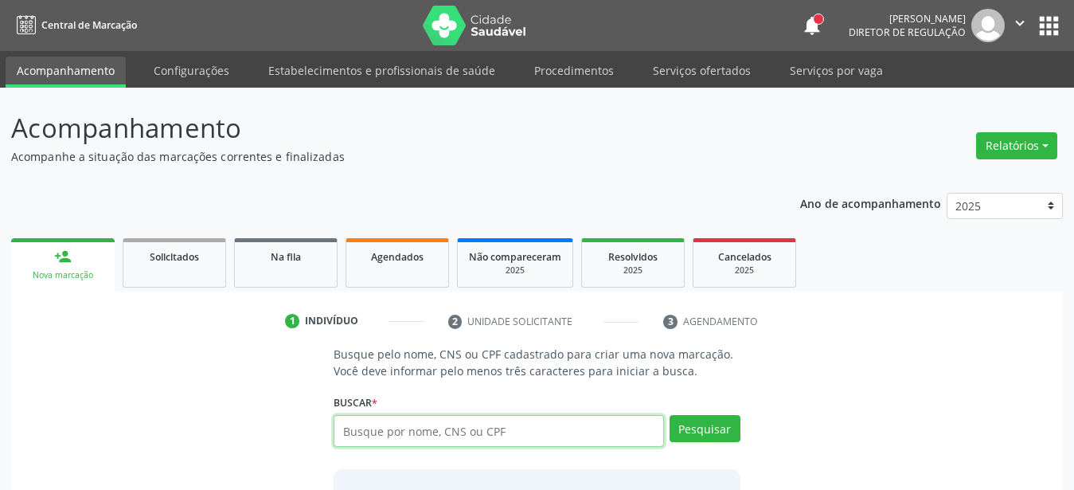
drag, startPoint x: 0, startPoint y: 0, endPoint x: 413, endPoint y: 423, distance: 590.8
paste input "161 2403 6291 0002"
type input "161 2403 6291 0002"
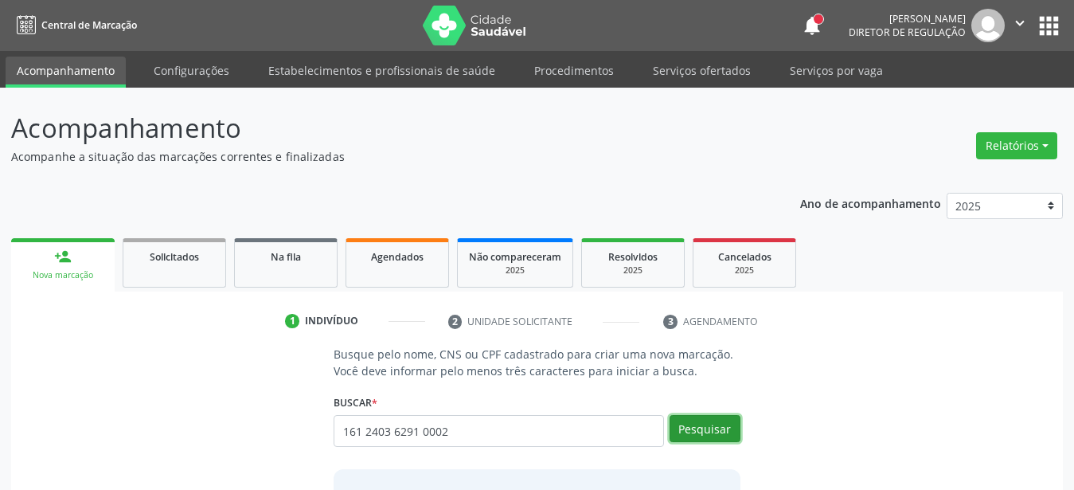
click at [700, 431] on button "Pesquisar" at bounding box center [705, 428] width 71 height 27
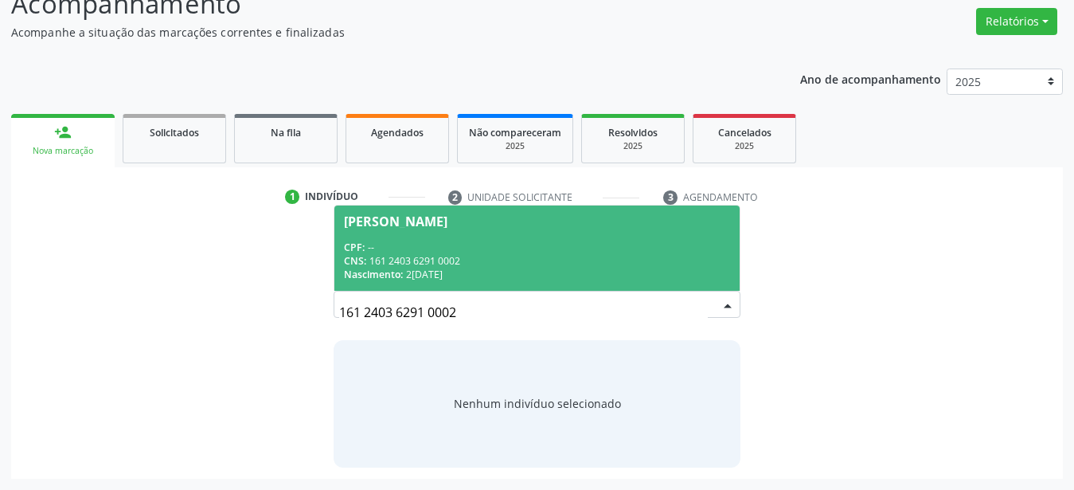
scroll to position [123, 0]
click at [459, 236] on span "[PERSON_NAME] CPF: -- CNS: 161 2403 6291 0002 Nascimento: 2[DATE]" at bounding box center [537, 248] width 405 height 85
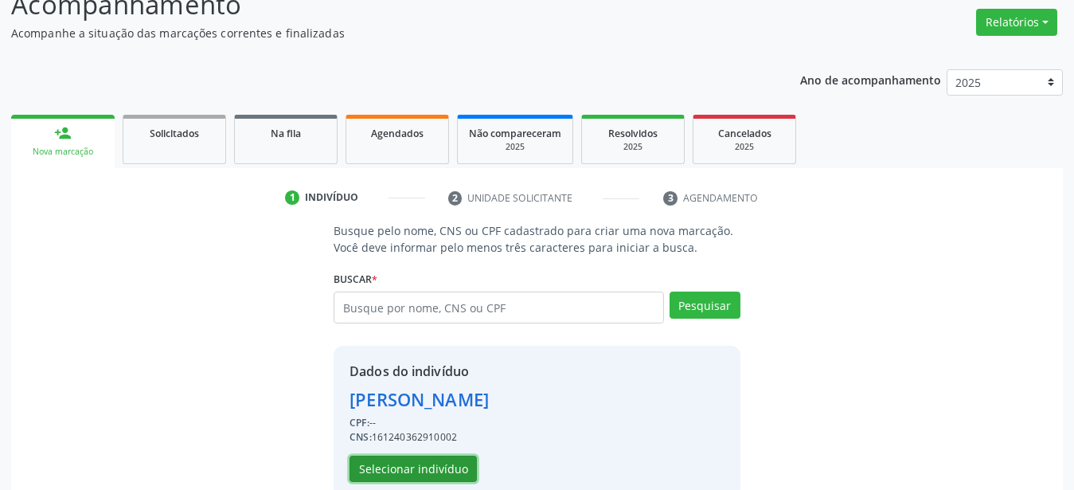
drag, startPoint x: 397, startPoint y: 461, endPoint x: 92, endPoint y: 446, distance: 305.4
click at [392, 468] on button "Selecionar indivíduo" at bounding box center [413, 469] width 127 height 27
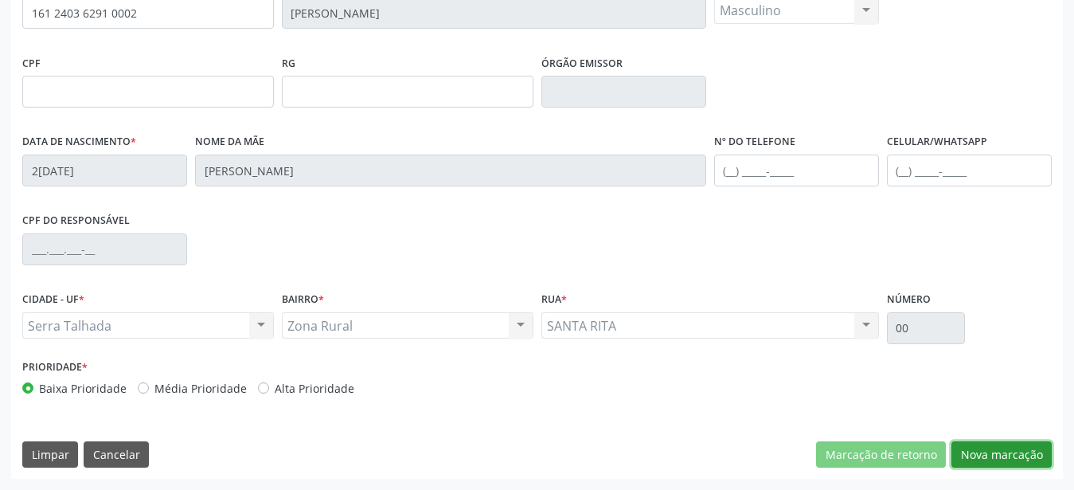
click at [996, 452] on button "Nova marcação" at bounding box center [1002, 454] width 100 height 27
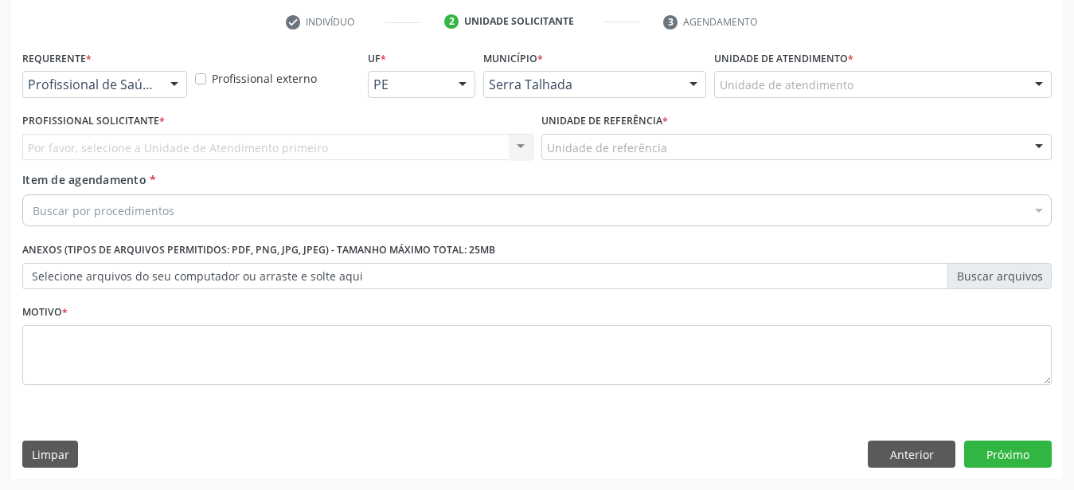
scroll to position [312, 0]
click at [174, 77] on div at bounding box center [174, 85] width 24 height 27
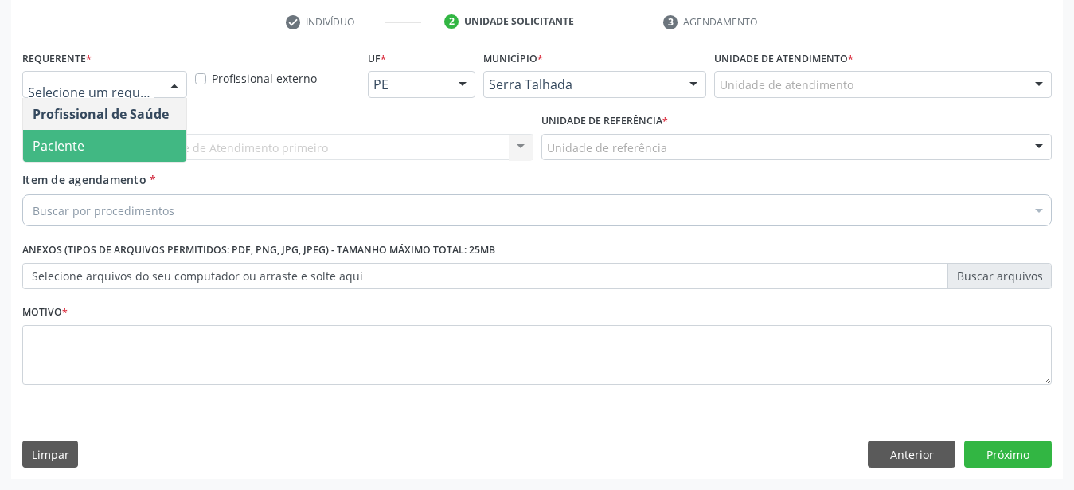
click at [124, 137] on span "Paciente" at bounding box center [104, 146] width 163 height 32
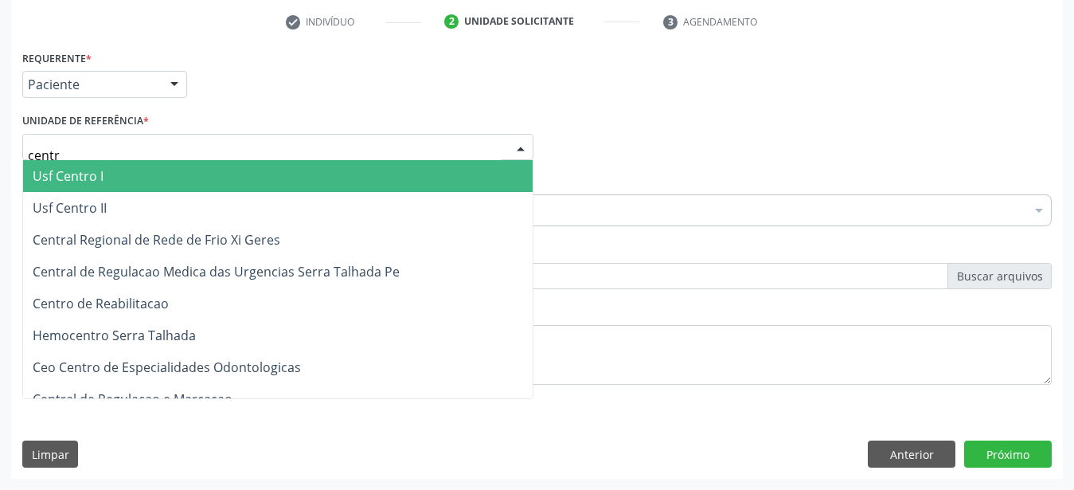
type input "centro"
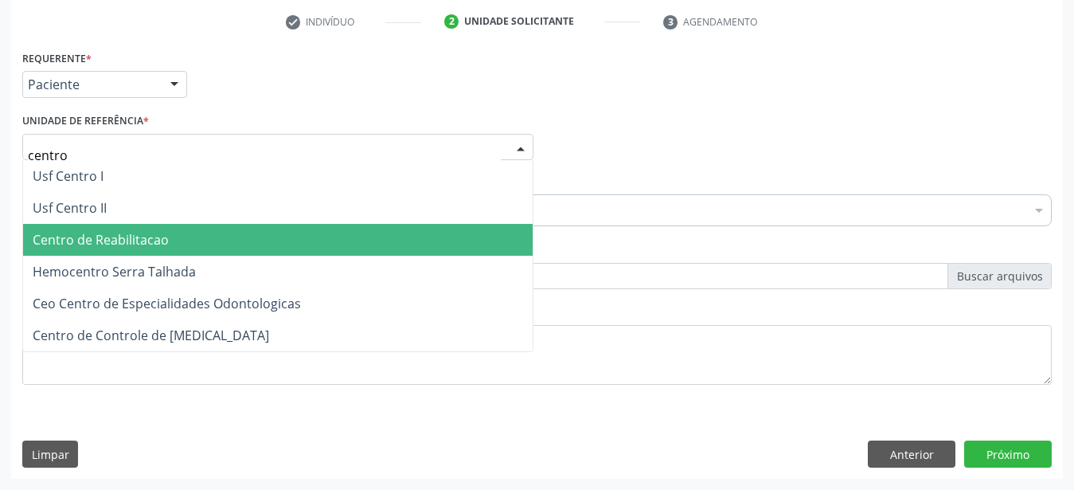
click at [175, 224] on span "Centro de Reabilitacao" at bounding box center [278, 240] width 510 height 32
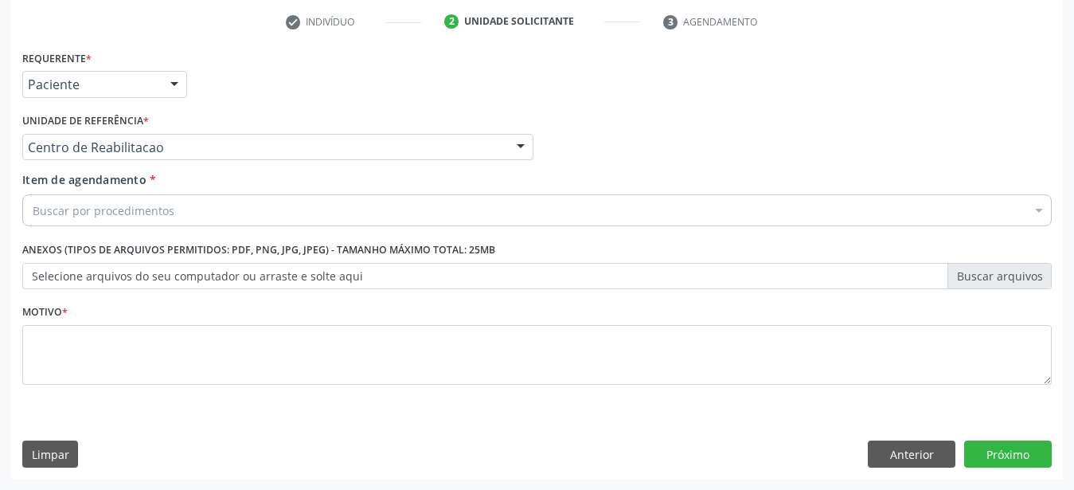
click at [714, 114] on div "Profissional Solicitante Por favor, selecione a Unidade de Atendimento primeiro…" at bounding box center [537, 140] width 1038 height 62
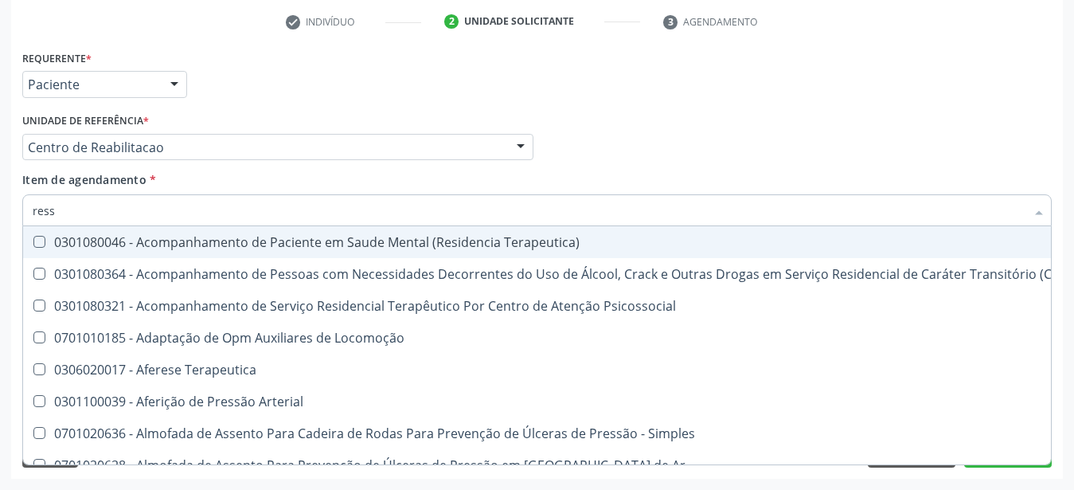
type input "resso"
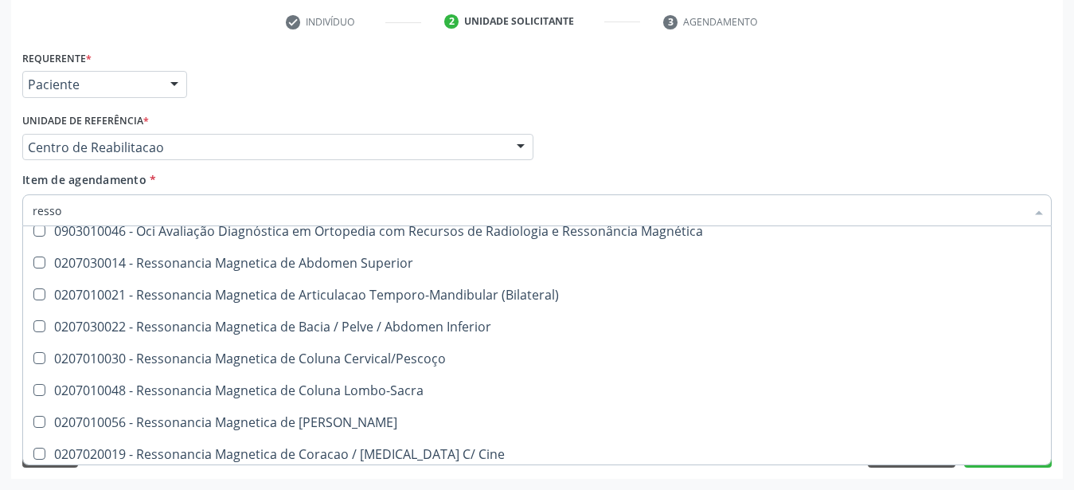
scroll to position [105, 0]
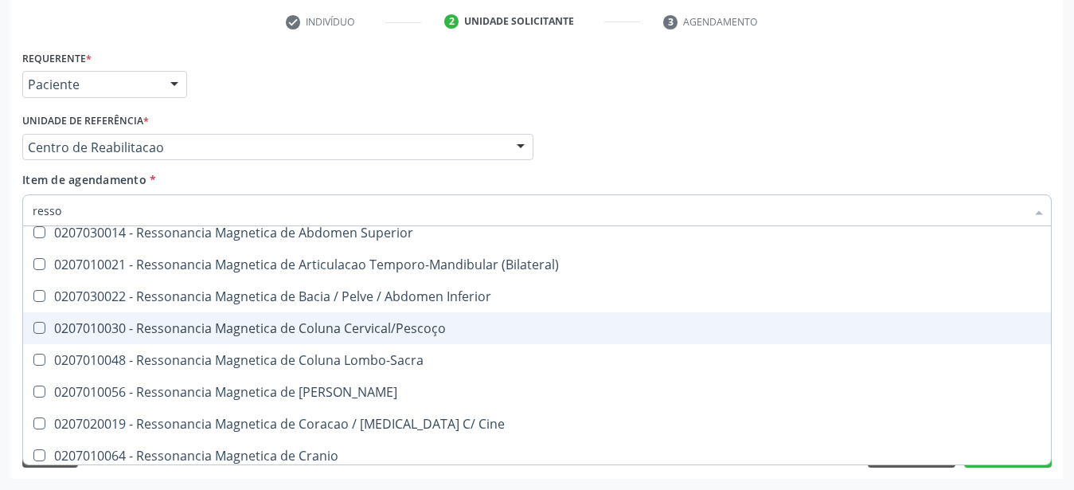
click at [318, 322] on div "0207010030 - Ressonancia Magnetica de Coluna Cervical/Pescoço" at bounding box center [537, 328] width 1009 height 13
checkbox Cervical\/Pescoço "true"
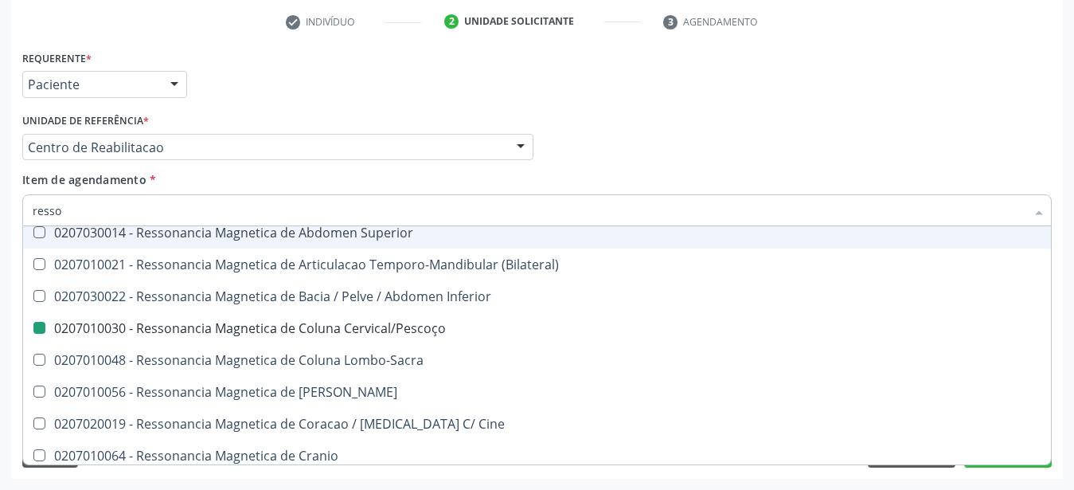
click at [723, 95] on div "Requerente * Paciente Profissional de Saúde Paciente Nenhum resultado encontrad…" at bounding box center [537, 77] width 1038 height 62
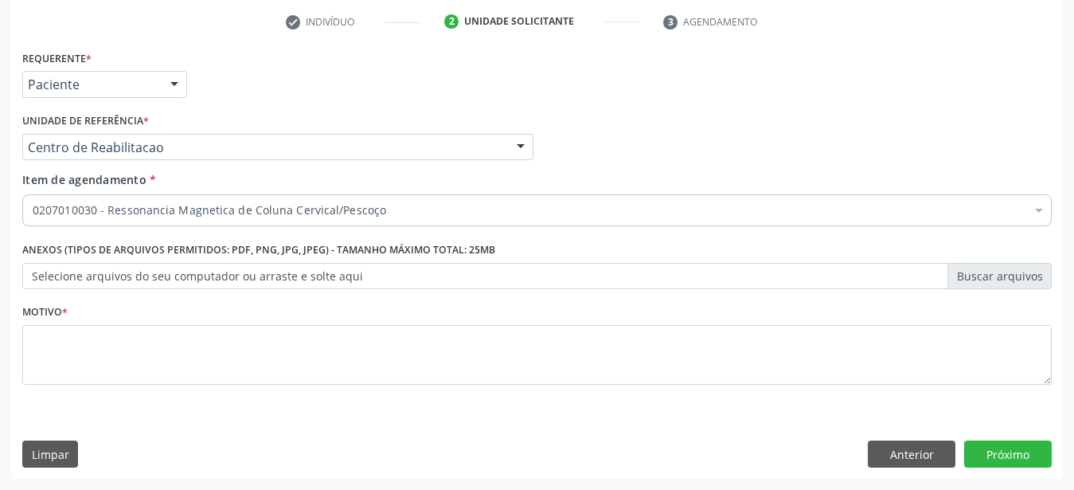
scroll to position [0, 0]
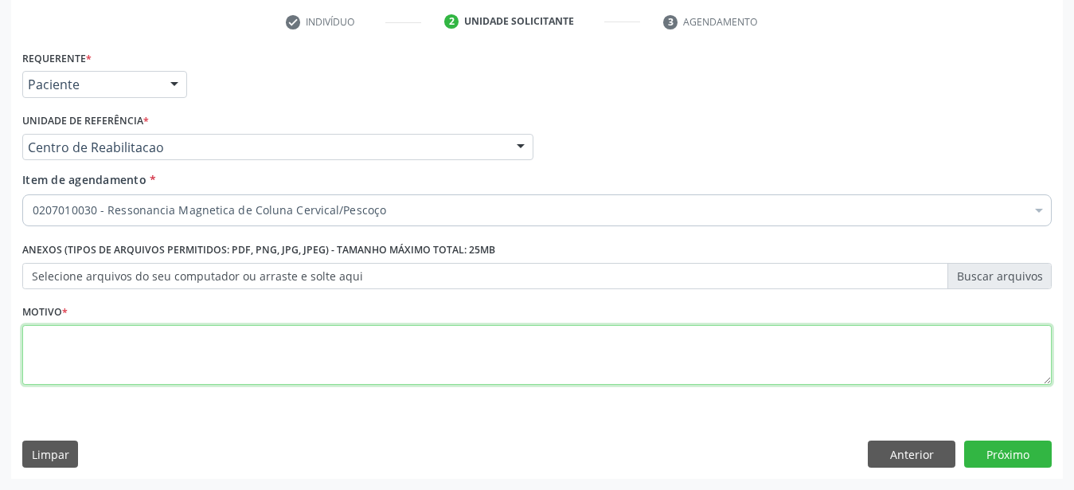
click at [131, 341] on textarea at bounding box center [537, 355] width 1030 height 61
type textarea "..."
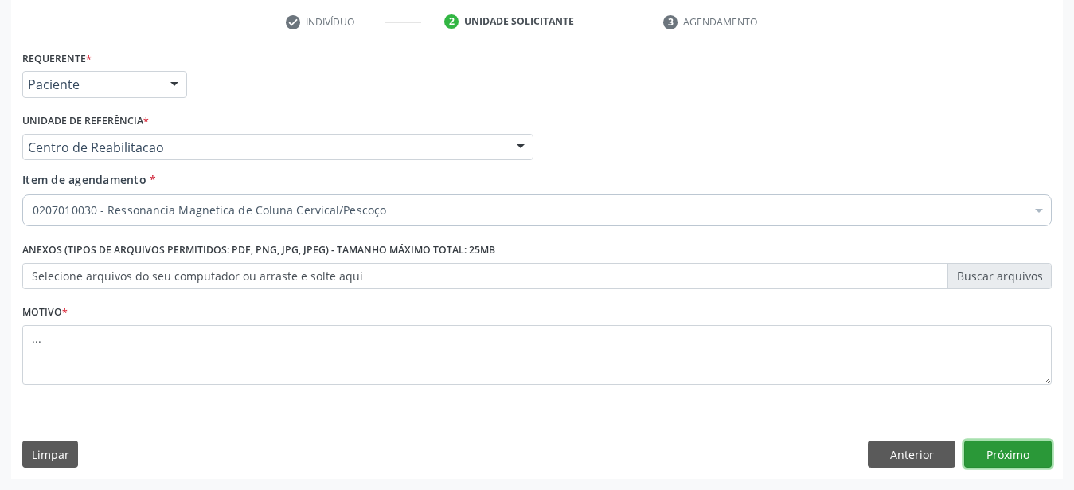
drag, startPoint x: 1014, startPoint y: 459, endPoint x: 996, endPoint y: 460, distance: 18.3
click at [1008, 464] on button "Próximo" at bounding box center [1009, 453] width 88 height 27
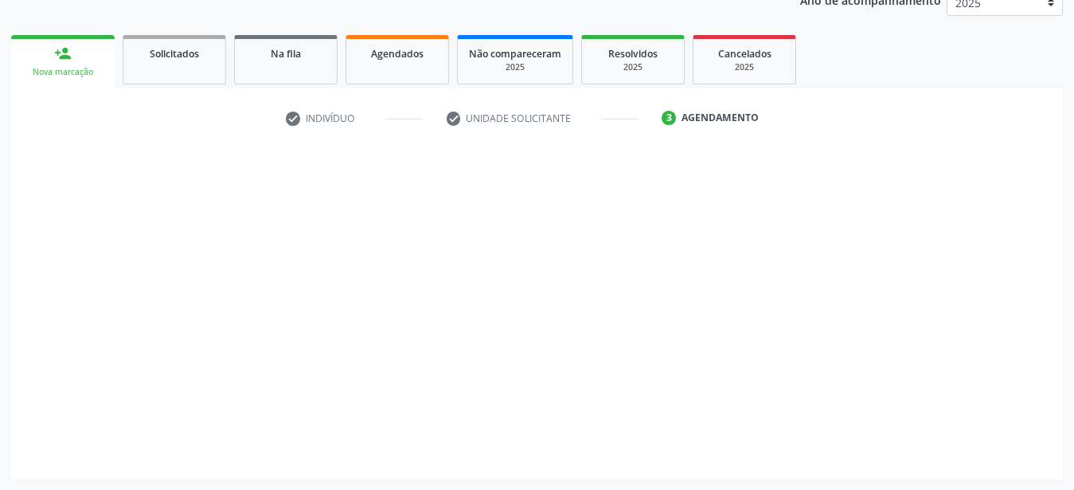
scroll to position [203, 0]
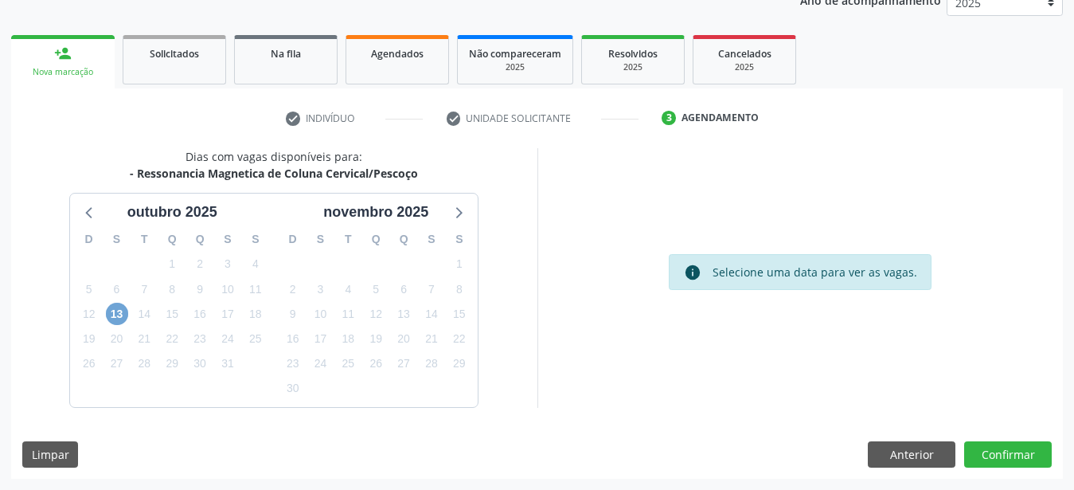
click at [119, 312] on span "13" at bounding box center [117, 314] width 22 height 22
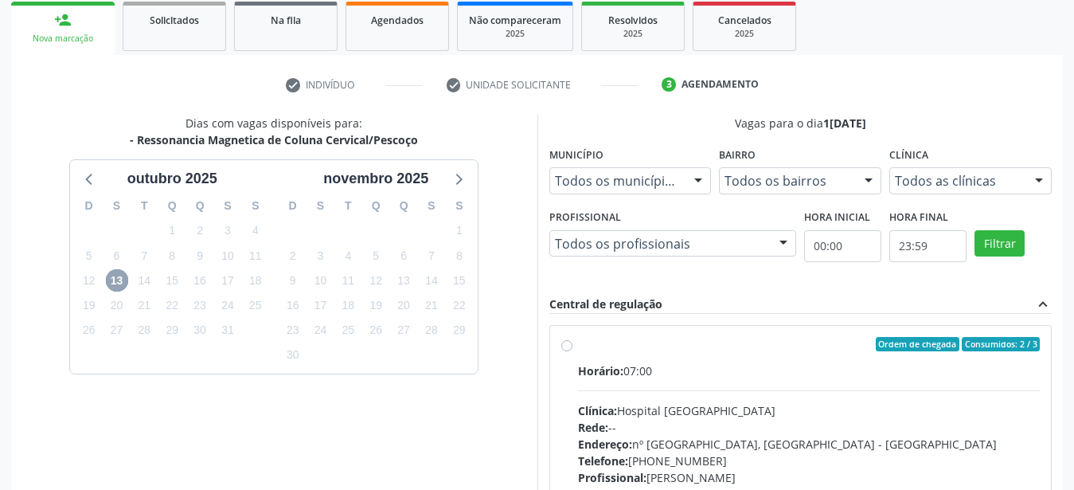
scroll to position [284, 0]
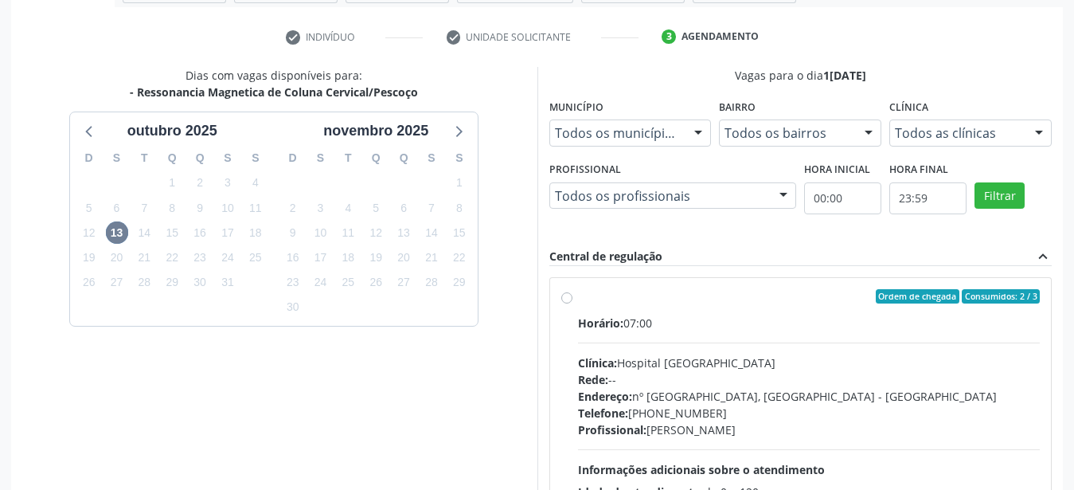
click at [578, 299] on label "Ordem de chegada Consumidos: 2 / 3 Horário: 07:00 Clínica: Hospital Santa Marta…" at bounding box center [809, 411] width 463 height 245
click at [562, 299] on input "Ordem de chegada Consumidos: 2 / 3 Horário: 07:00 Clínica: Hospital Santa Marta…" at bounding box center [567, 296] width 11 height 14
radio input "true"
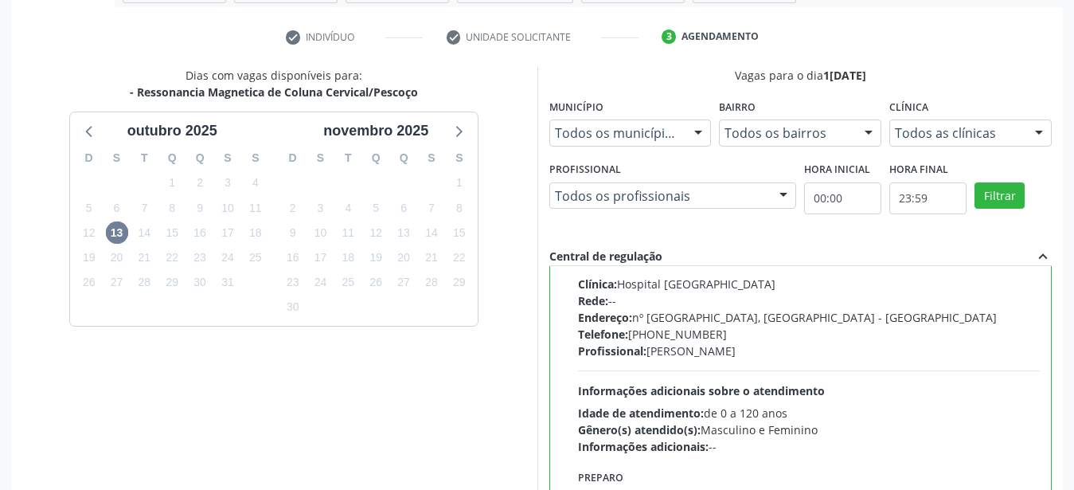
scroll to position [461, 0]
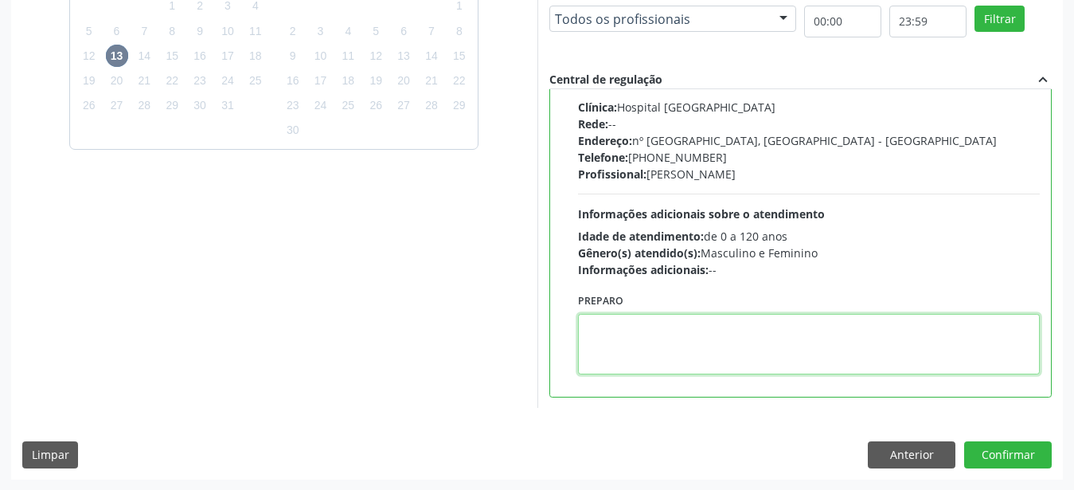
click at [757, 348] on textarea at bounding box center [809, 344] width 463 height 61
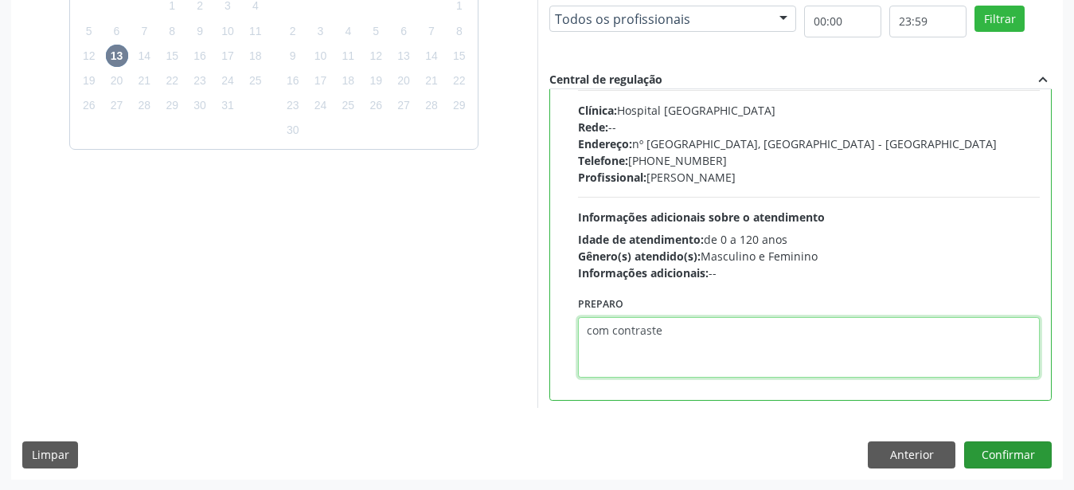
type textarea "com contraste"
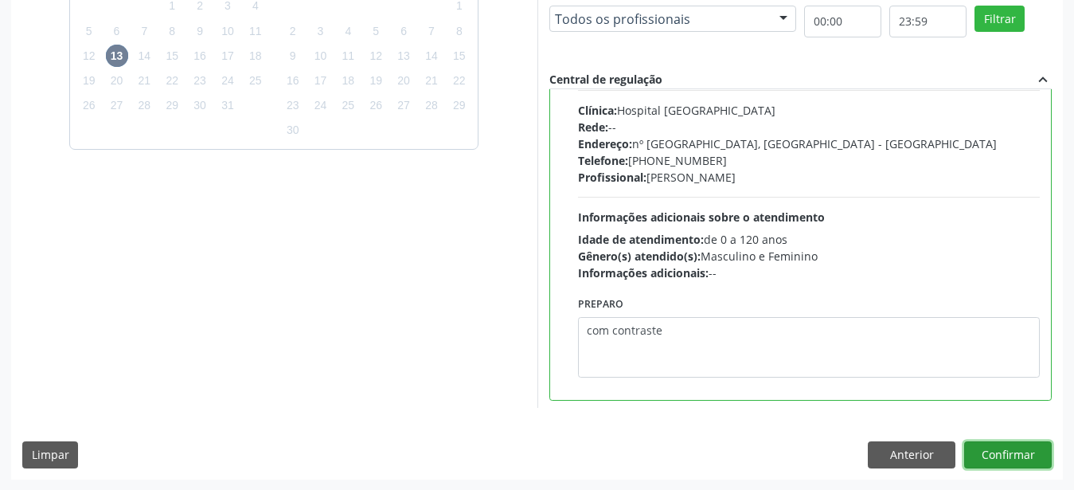
click at [1019, 445] on button "Confirmar" at bounding box center [1009, 454] width 88 height 27
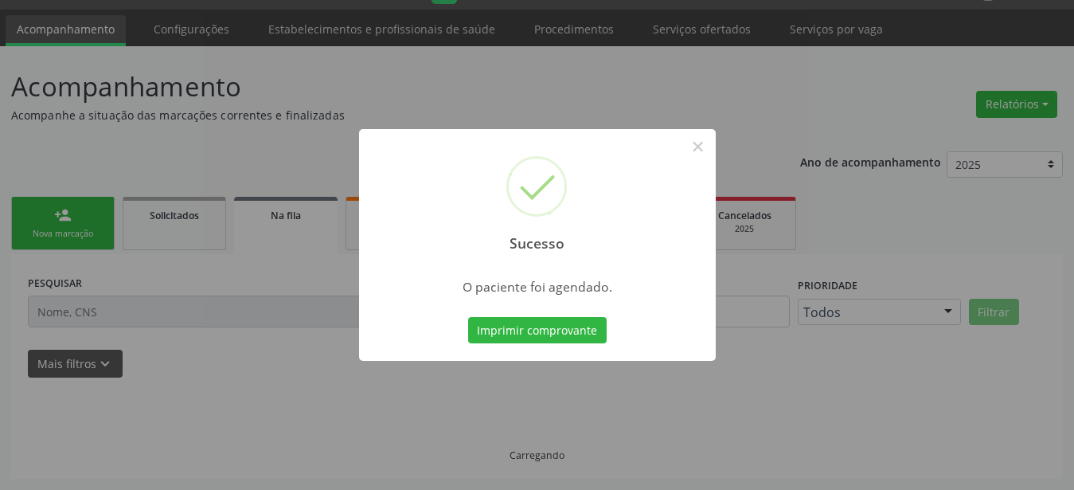
scroll to position [41, 0]
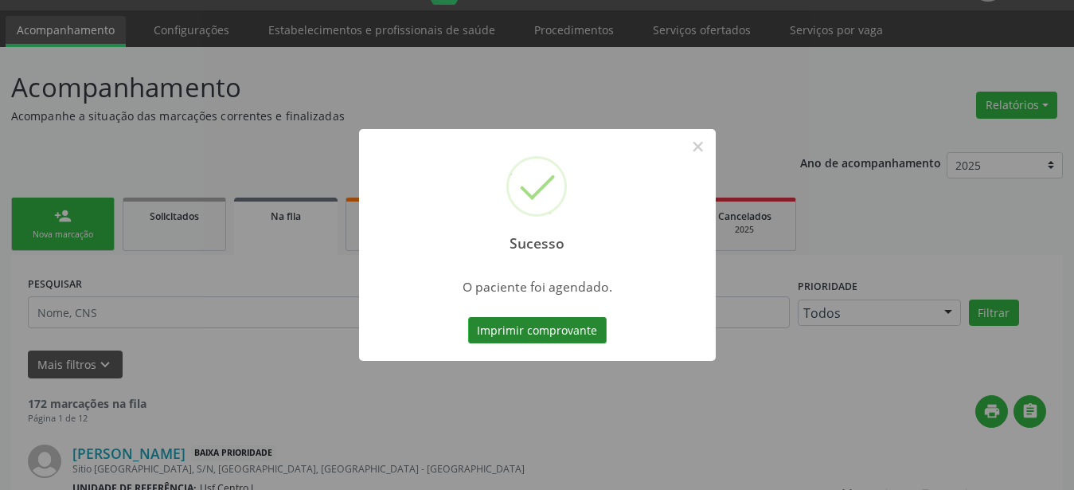
click at [558, 333] on button "Imprimir comprovante" at bounding box center [537, 330] width 139 height 27
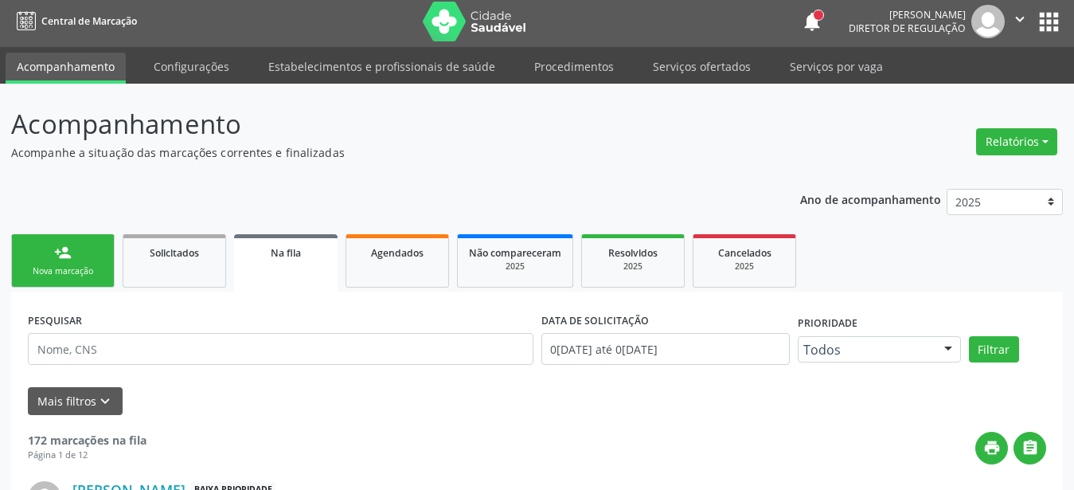
scroll to position [0, 0]
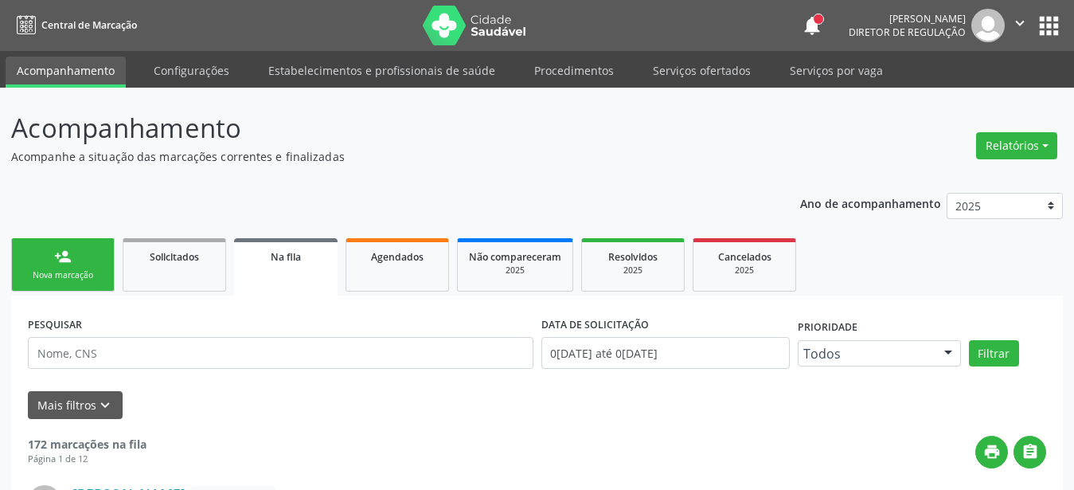
click at [1037, 16] on button "apps" at bounding box center [1049, 26] width 28 height 28
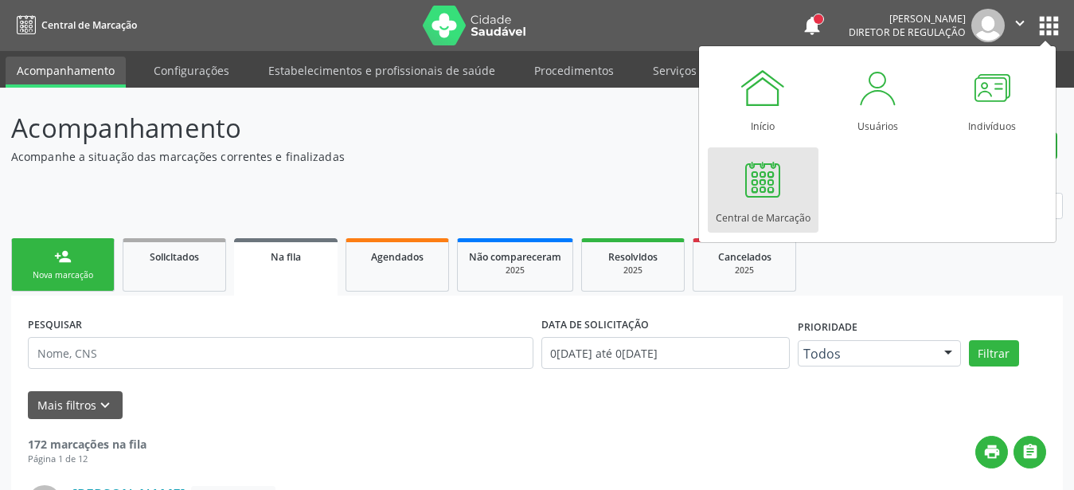
click at [765, 186] on div at bounding box center [763, 179] width 48 height 48
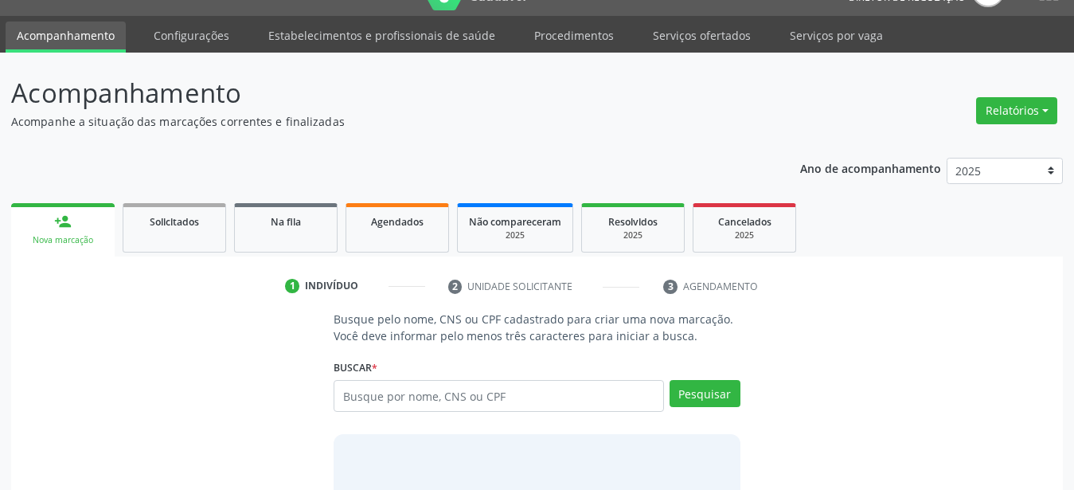
scroll to position [81, 0]
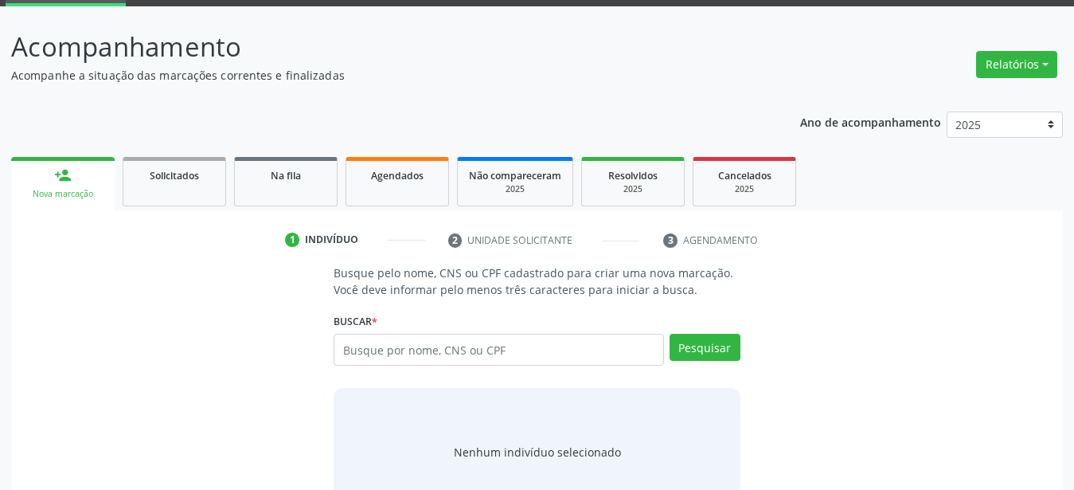
click at [483, 359] on input "text" at bounding box center [499, 350] width 331 height 32
type input "709207238941135"
click at [731, 347] on button "Pesquisar" at bounding box center [705, 347] width 71 height 27
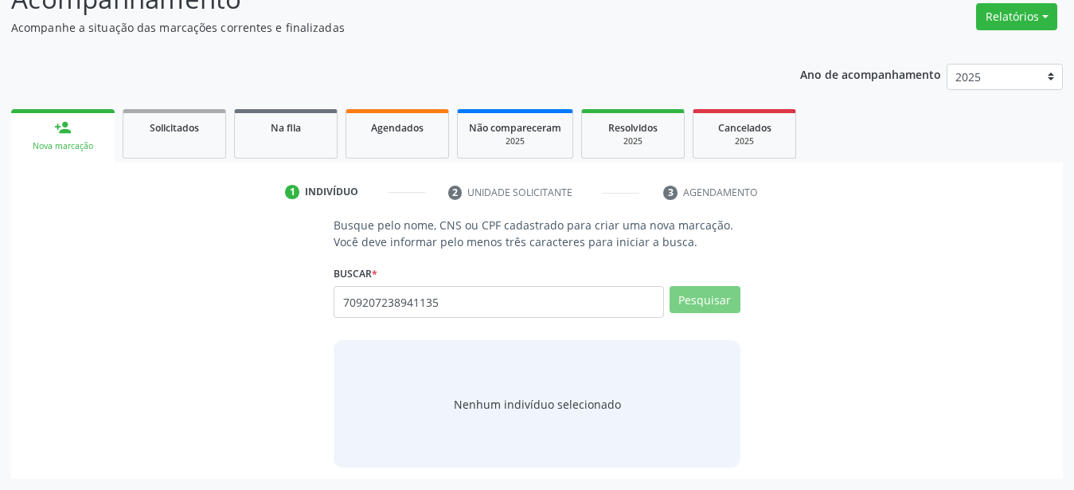
scroll to position [123, 0]
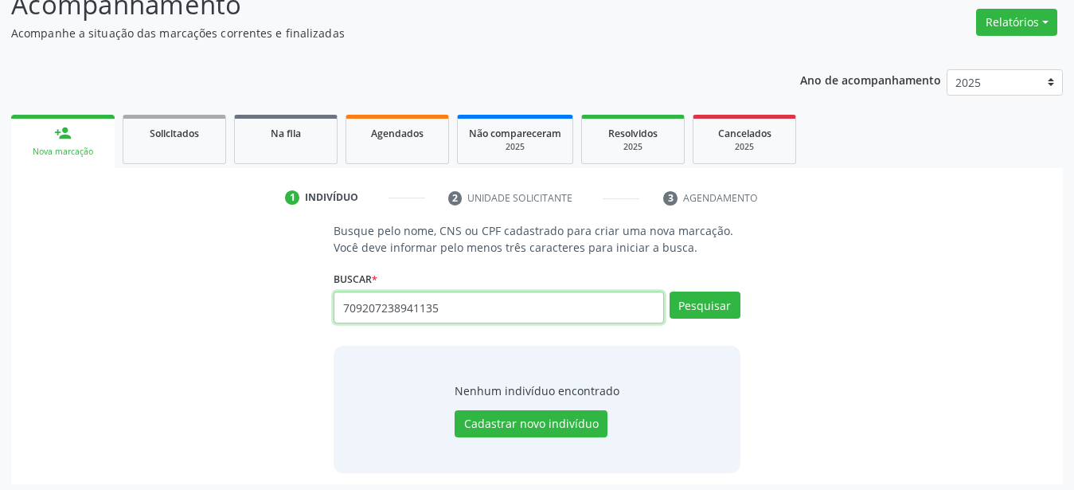
drag, startPoint x: 461, startPoint y: 310, endPoint x: 250, endPoint y: 325, distance: 211.6
click at [334, 323] on input "709207238941135" at bounding box center [499, 308] width 331 height 32
click at [416, 303] on input "text" at bounding box center [499, 308] width 331 height 32
type input "898003950567021"
click at [708, 307] on button "Pesquisar" at bounding box center [705, 305] width 71 height 27
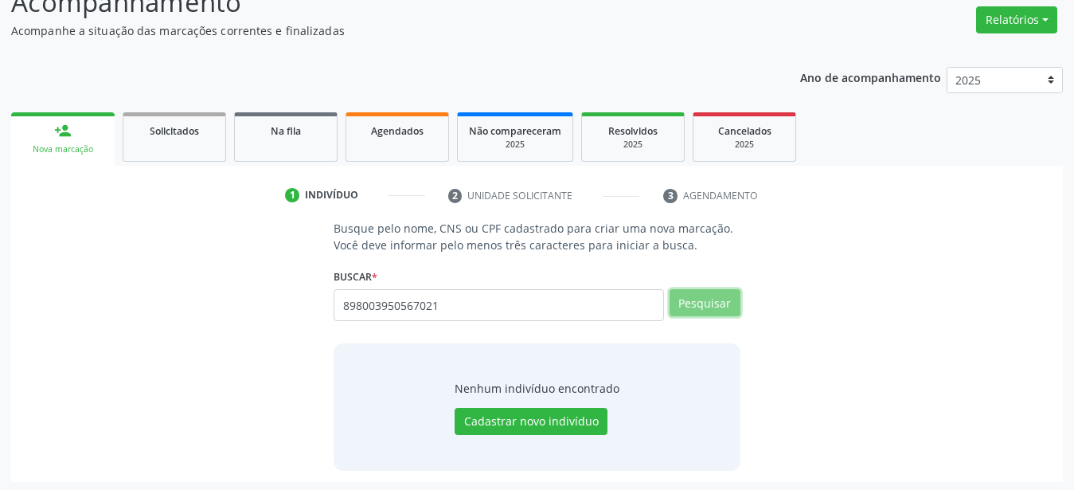
scroll to position [129, 0]
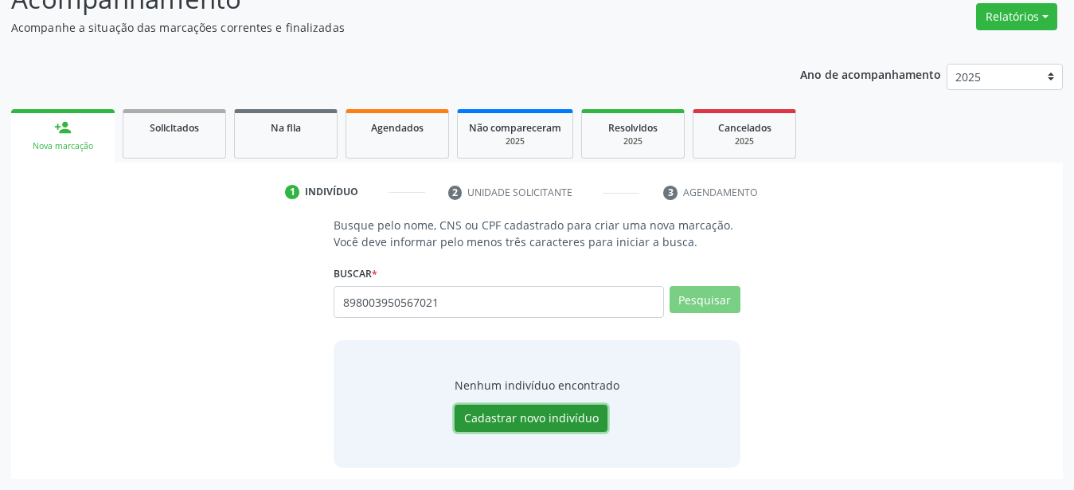
drag, startPoint x: 560, startPoint y: 413, endPoint x: 542, endPoint y: 380, distance: 37.1
click at [560, 413] on button "Cadastrar novo indivíduo" at bounding box center [531, 418] width 153 height 27
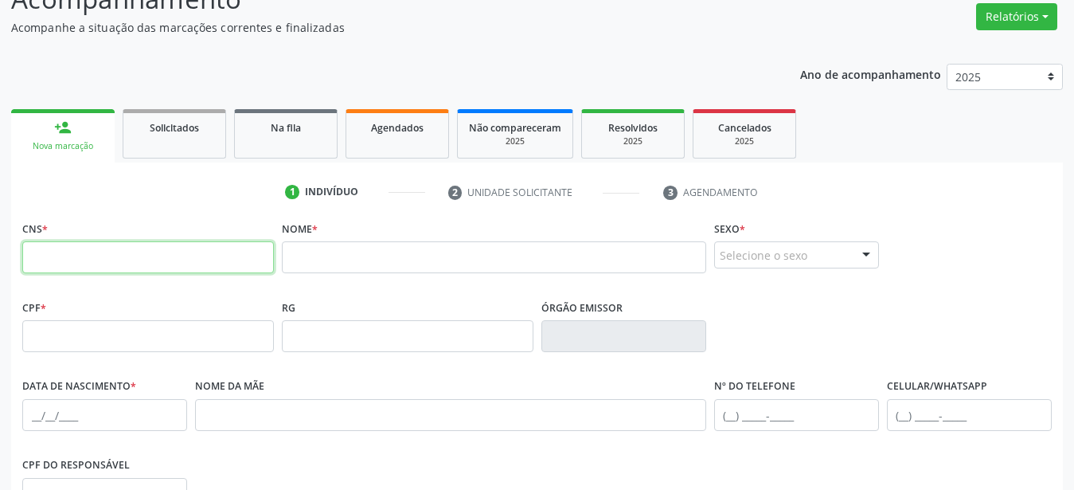
click at [55, 255] on input "text" at bounding box center [148, 257] width 252 height 32
type input "898 0039 5567 021"
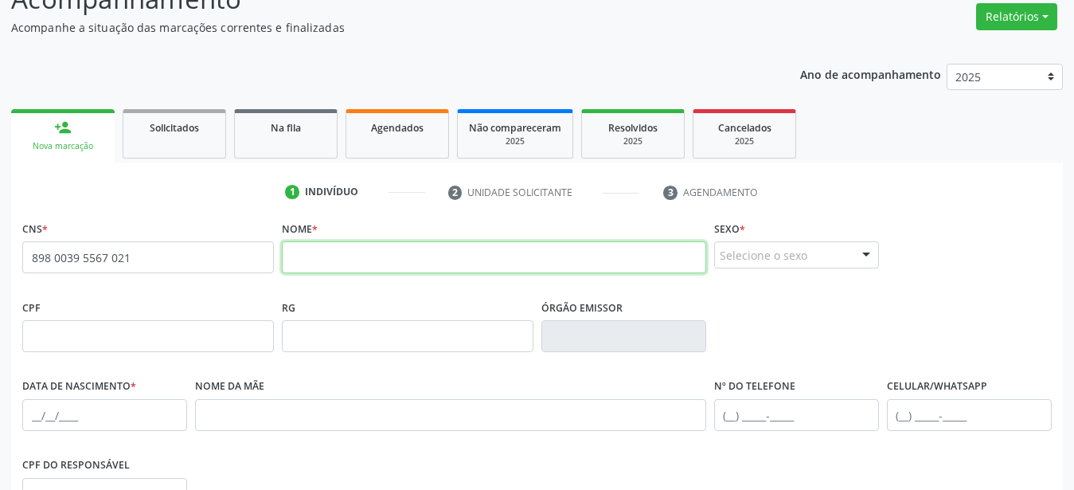
click at [340, 272] on input "text" at bounding box center [494, 257] width 425 height 32
type input "[PERSON_NAME]"
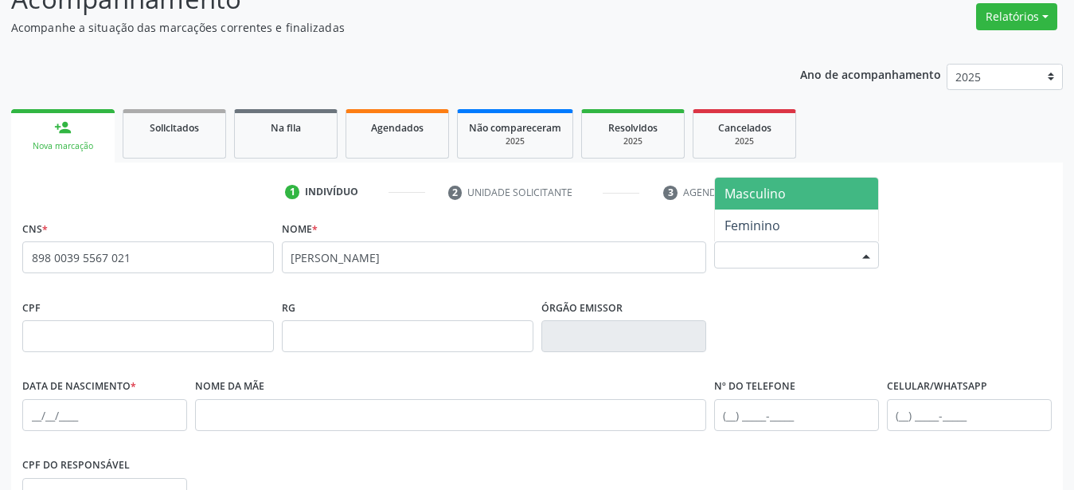
click at [801, 253] on div "Selecione o sexo" at bounding box center [796, 254] width 165 height 27
click at [755, 197] on span "Masculino" at bounding box center [755, 194] width 61 height 18
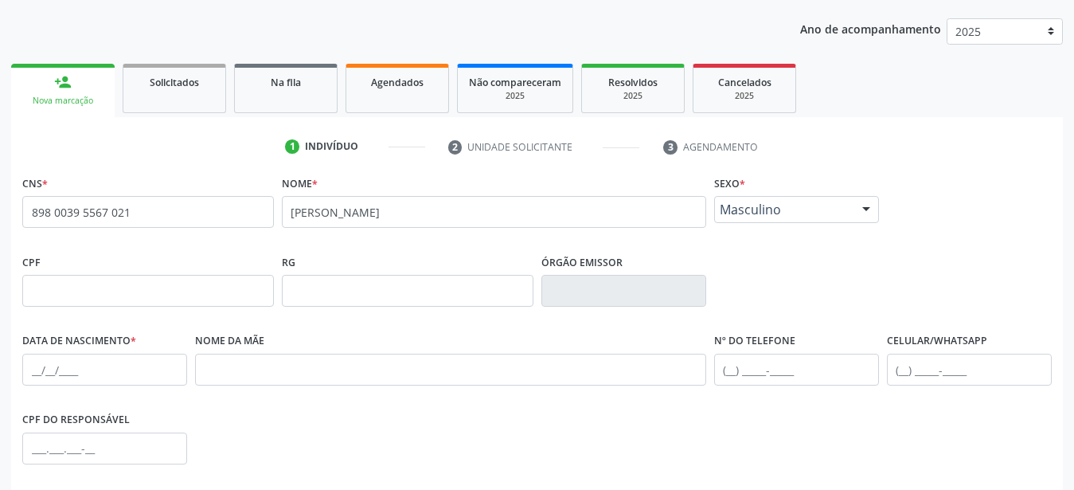
scroll to position [292, 0]
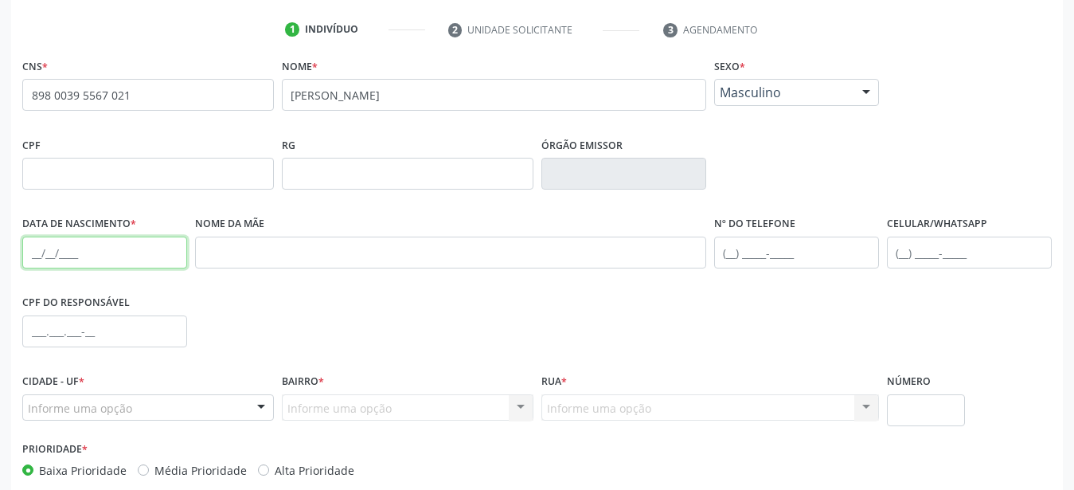
click at [36, 256] on input "text" at bounding box center [104, 253] width 165 height 32
type input "[DATE]"
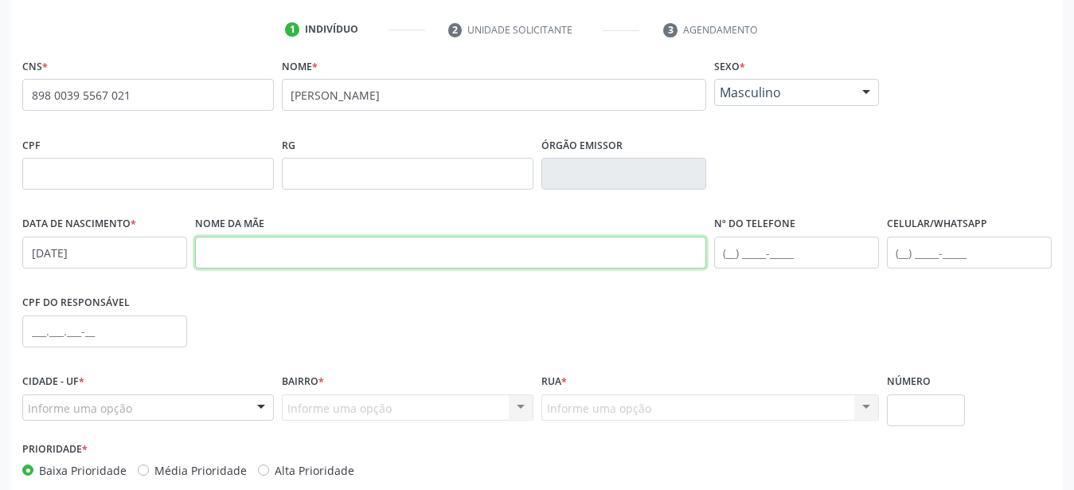
click at [312, 260] on input "text" at bounding box center [450, 253] width 511 height 32
type input "[PERSON_NAME]"
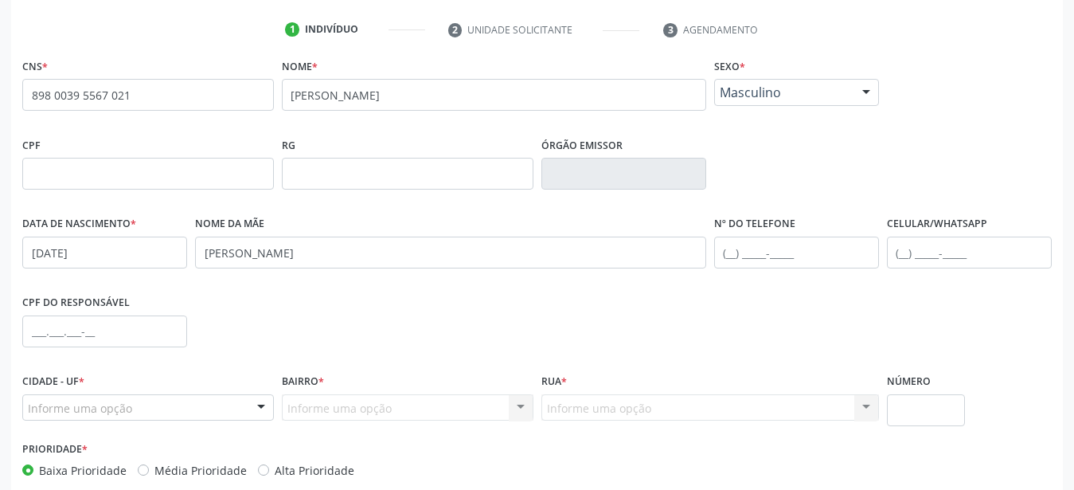
click at [328, 310] on div "CPF do responsável" at bounding box center [537, 330] width 1038 height 79
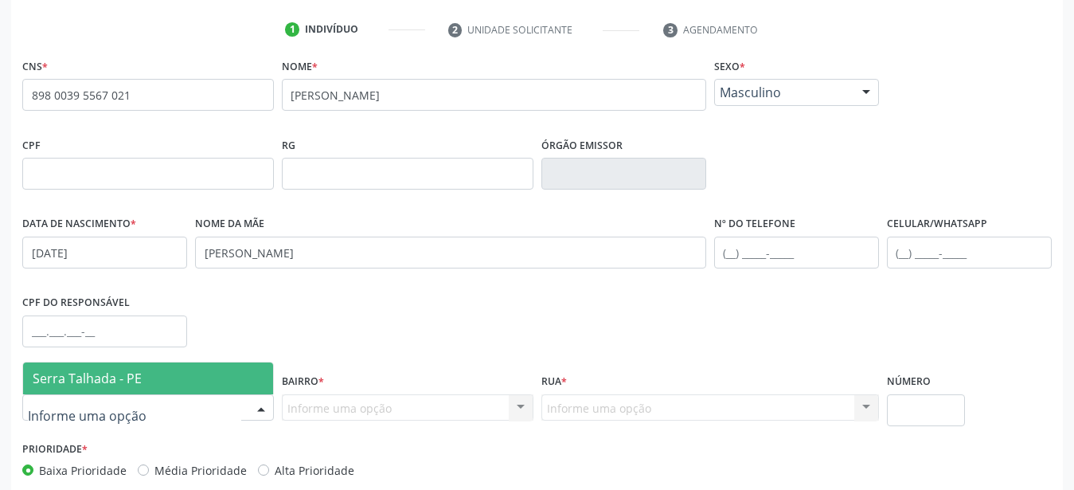
click at [128, 381] on span "Serra Talhada - PE" at bounding box center [87, 379] width 109 height 18
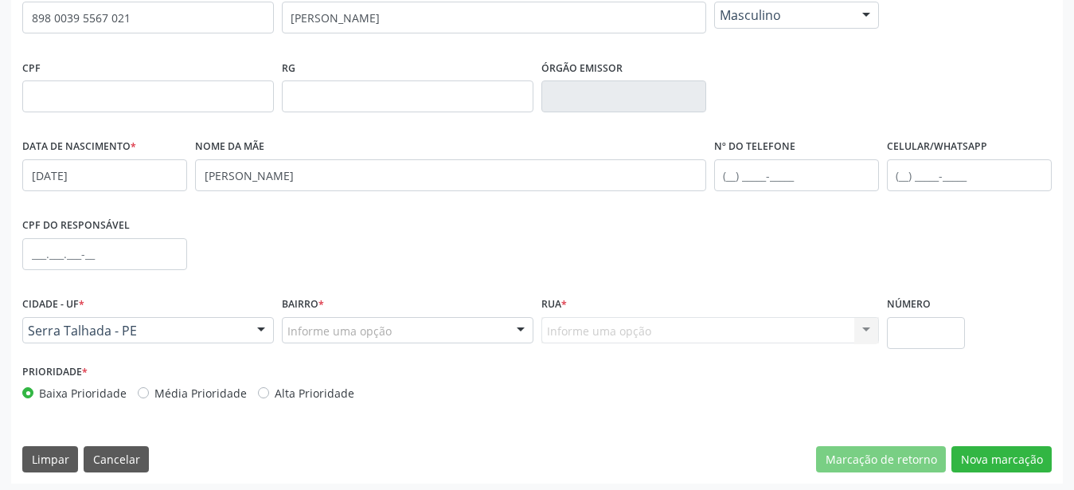
scroll to position [374, 0]
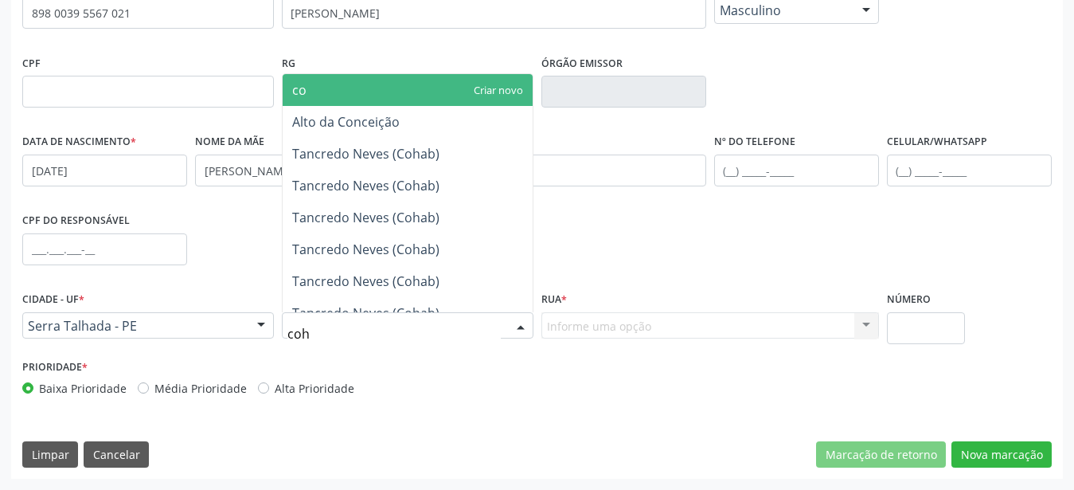
type input "coha"
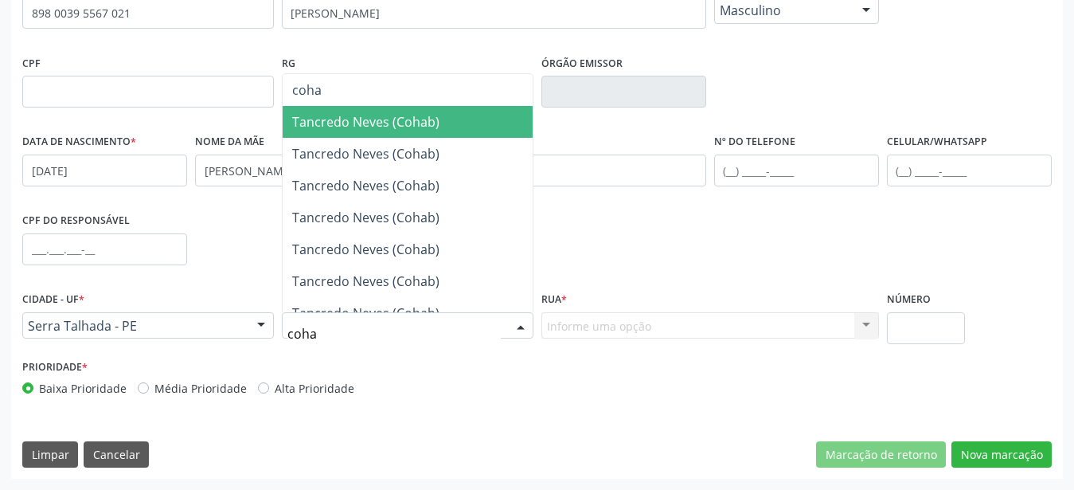
click at [378, 122] on span "Tancredo Neves (Cohab)" at bounding box center [365, 122] width 147 height 18
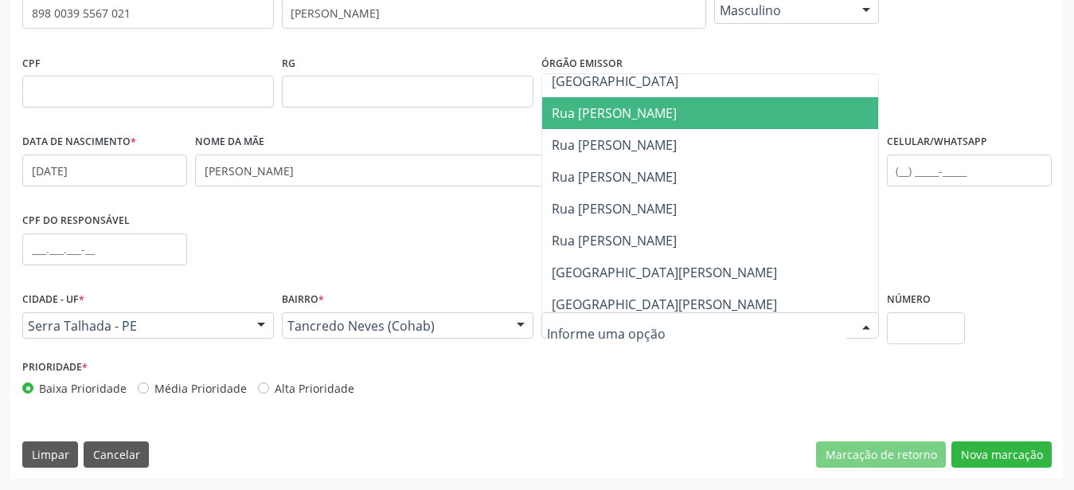
scroll to position [1577, 0]
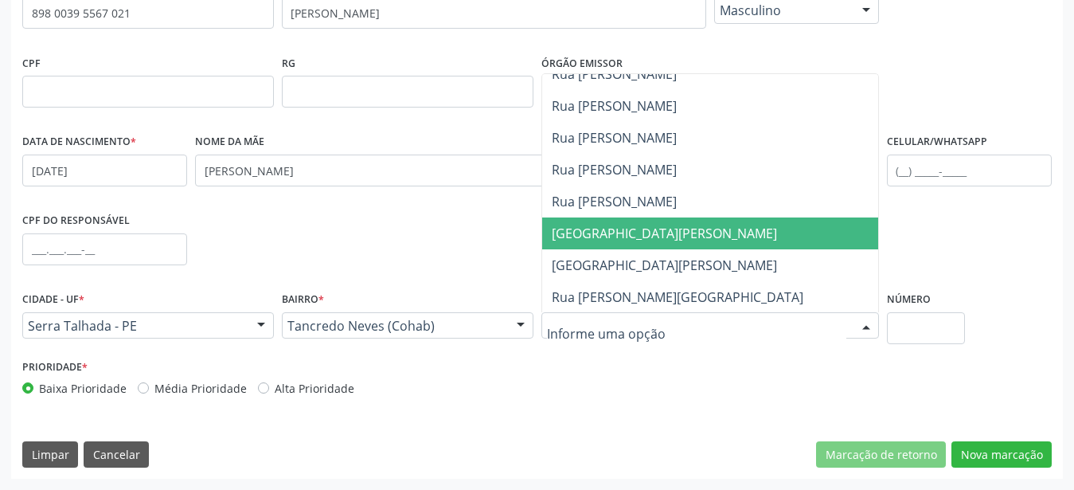
click at [734, 240] on span "[GEOGRAPHIC_DATA][PERSON_NAME]" at bounding box center [727, 233] width 371 height 32
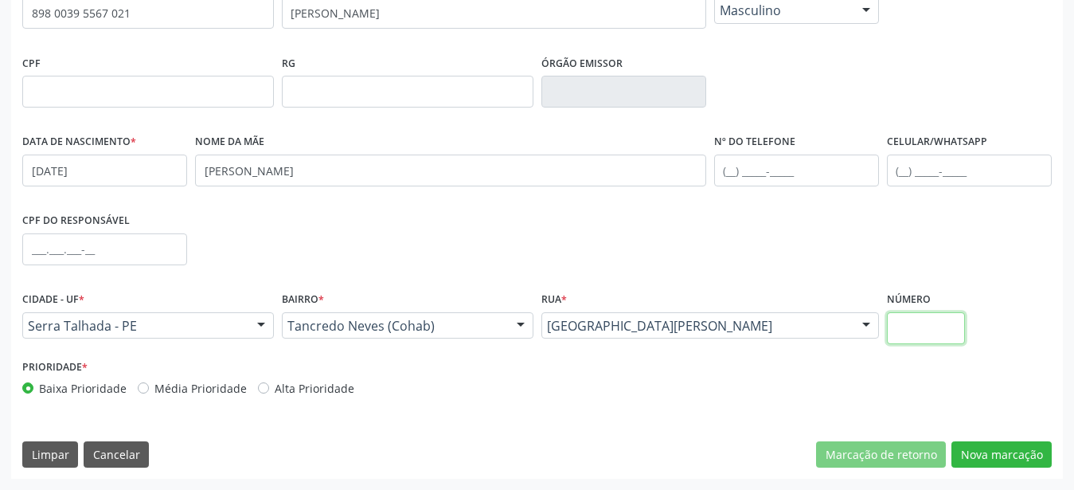
click at [951, 322] on input "text" at bounding box center [926, 328] width 79 height 32
type input "00"
click at [993, 448] on button "Nova marcação" at bounding box center [1002, 454] width 100 height 27
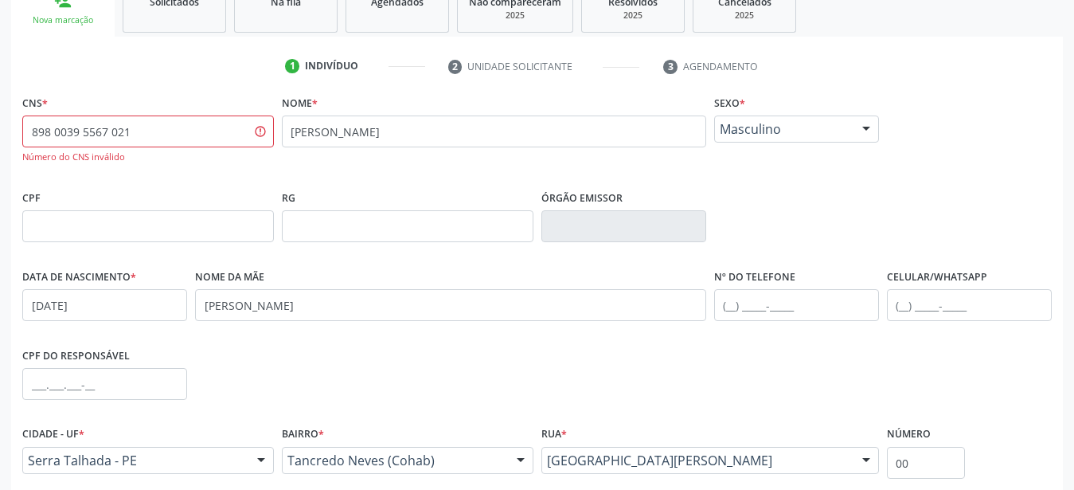
scroll to position [211, 0]
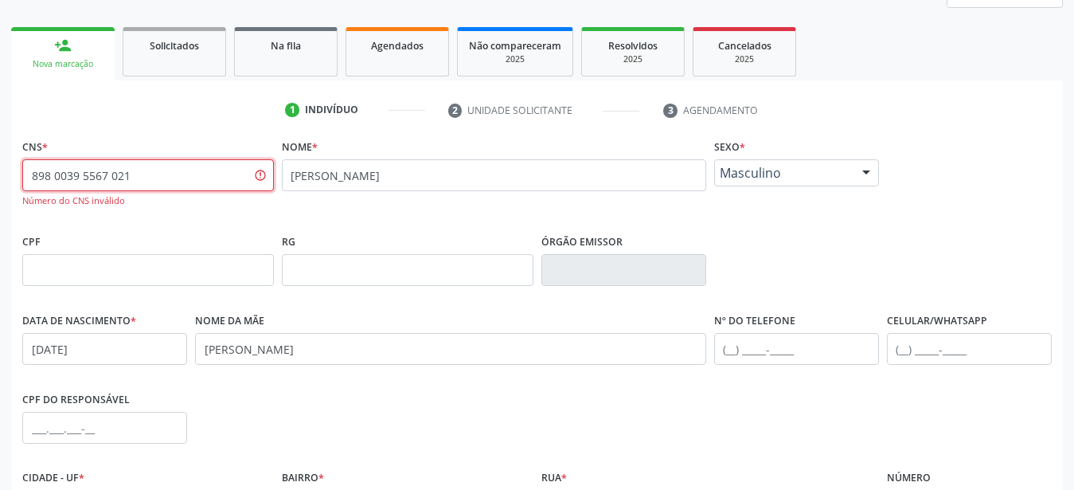
drag, startPoint x: 172, startPoint y: 178, endPoint x: 2, endPoint y: 198, distance: 170.7
click at [22, 191] on input "898 0039 5567 021" at bounding box center [148, 175] width 252 height 32
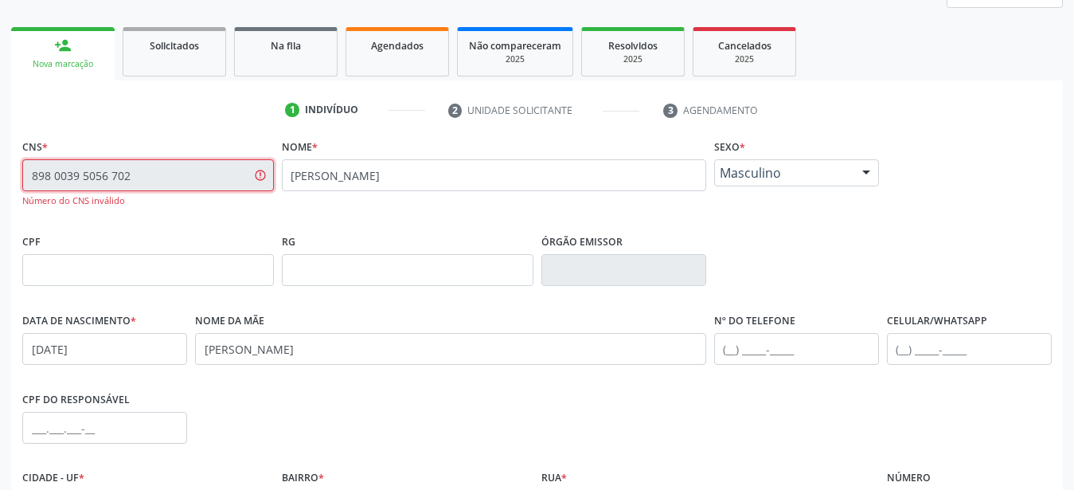
type input "898 0039 5056 7021"
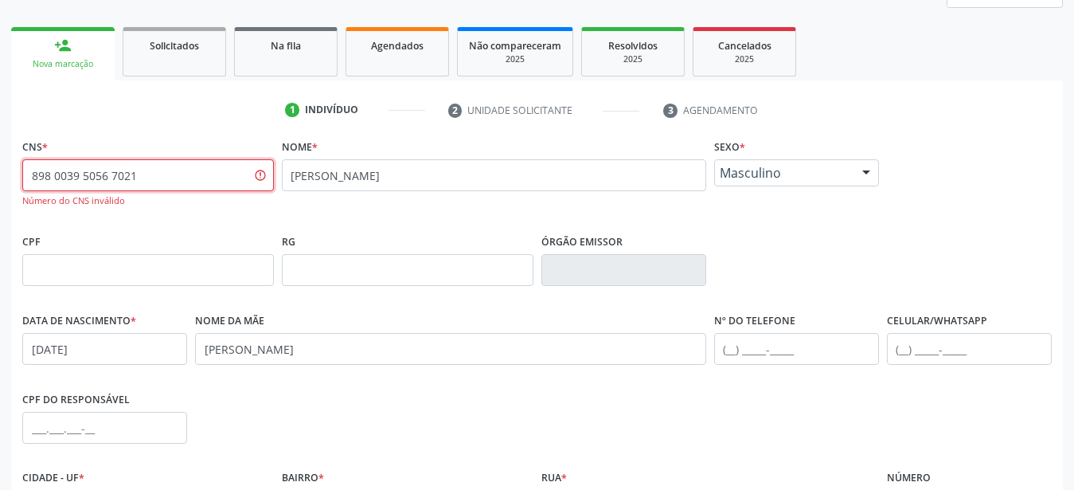
click at [223, 222] on div "CNS * 898 0039 5056 7021 Número do CNS inválido" at bounding box center [148, 182] width 260 height 95
drag, startPoint x: 164, startPoint y: 171, endPoint x: 4, endPoint y: 182, distance: 160.4
click at [22, 182] on input "898 0039 5056 7021" at bounding box center [148, 175] width 252 height 32
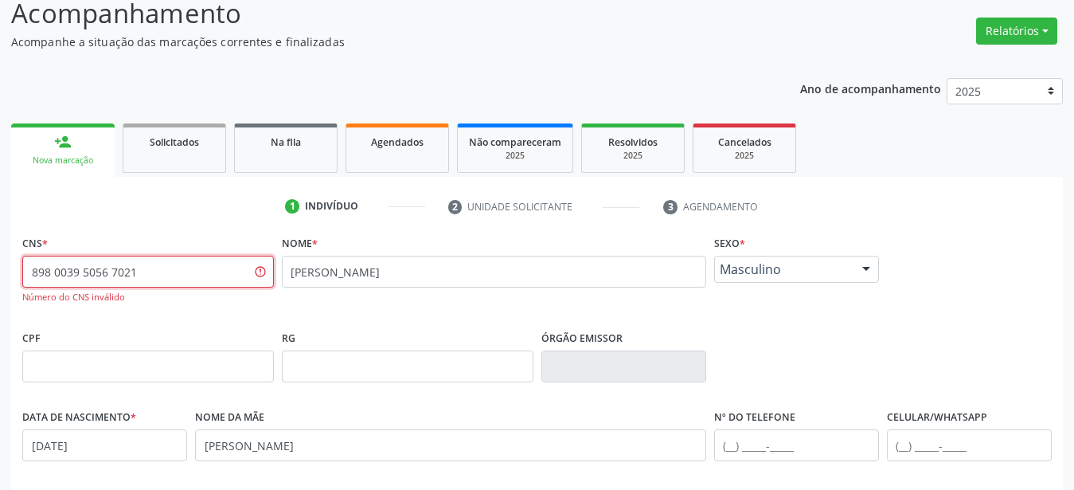
scroll to position [0, 0]
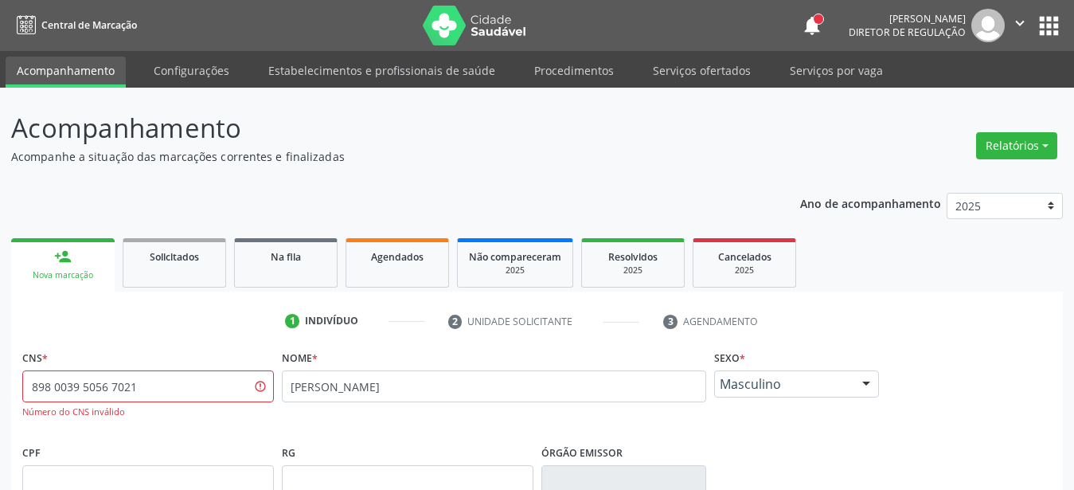
click at [1046, 35] on button "apps" at bounding box center [1049, 26] width 28 height 28
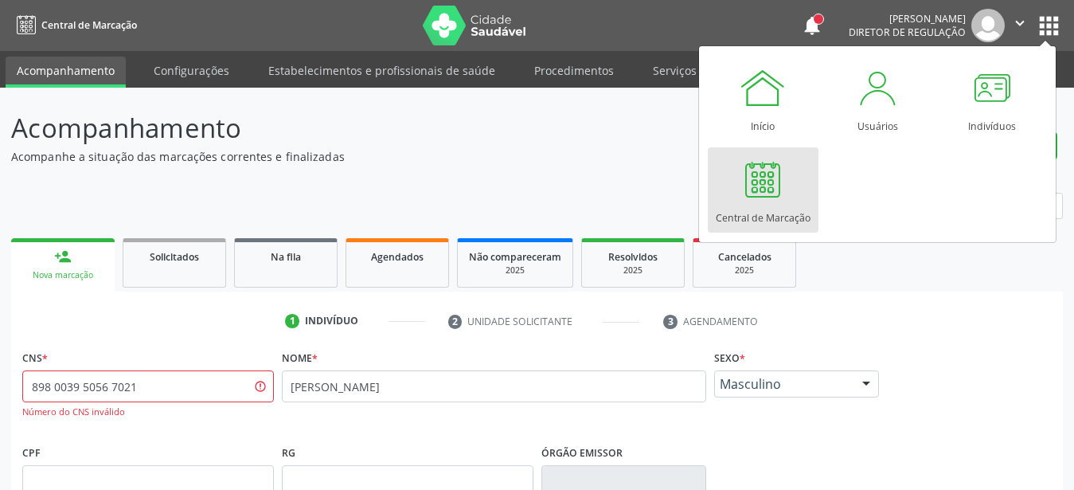
click at [761, 205] on div "Central de Marcação" at bounding box center [763, 214] width 95 height 22
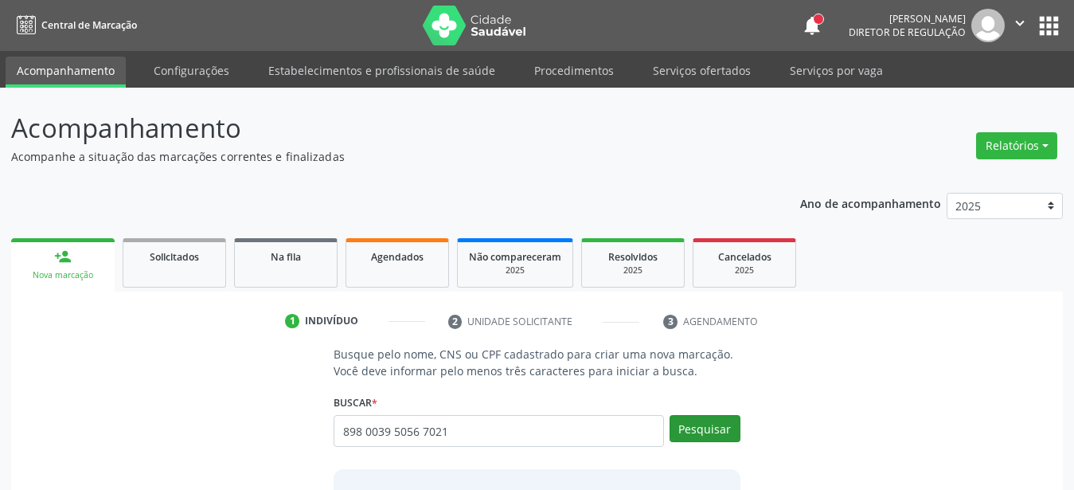
type input "898 0039 5056 7021"
click at [720, 425] on button "Pesquisar" at bounding box center [705, 428] width 71 height 27
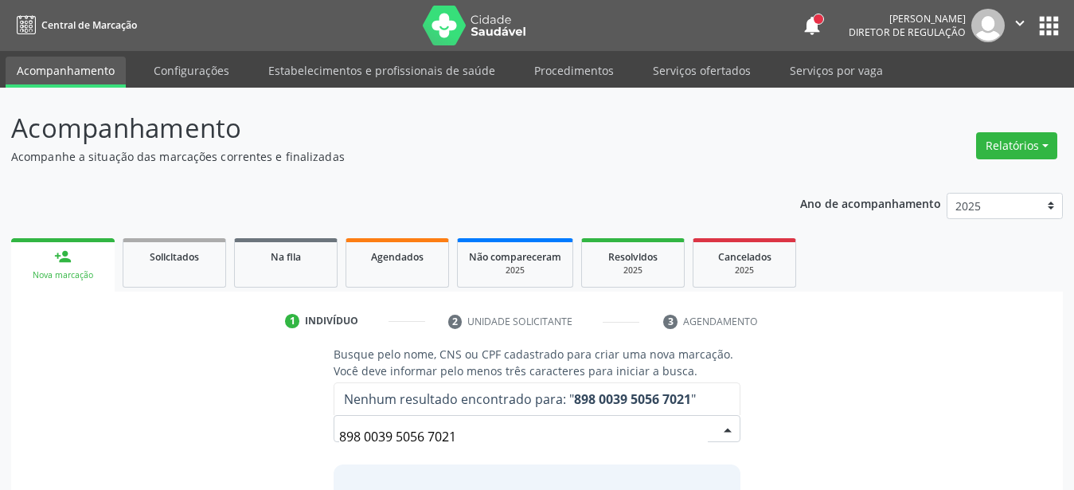
drag, startPoint x: 501, startPoint y: 432, endPoint x: 329, endPoint y: 449, distance: 172.9
click at [339, 449] on input "898 0039 5056 7021" at bounding box center [523, 437] width 369 height 32
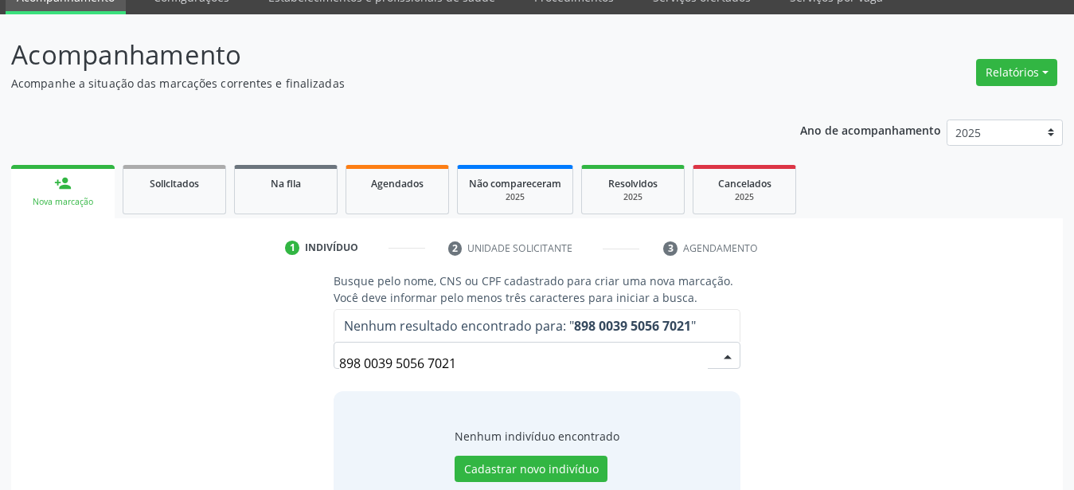
scroll to position [123, 0]
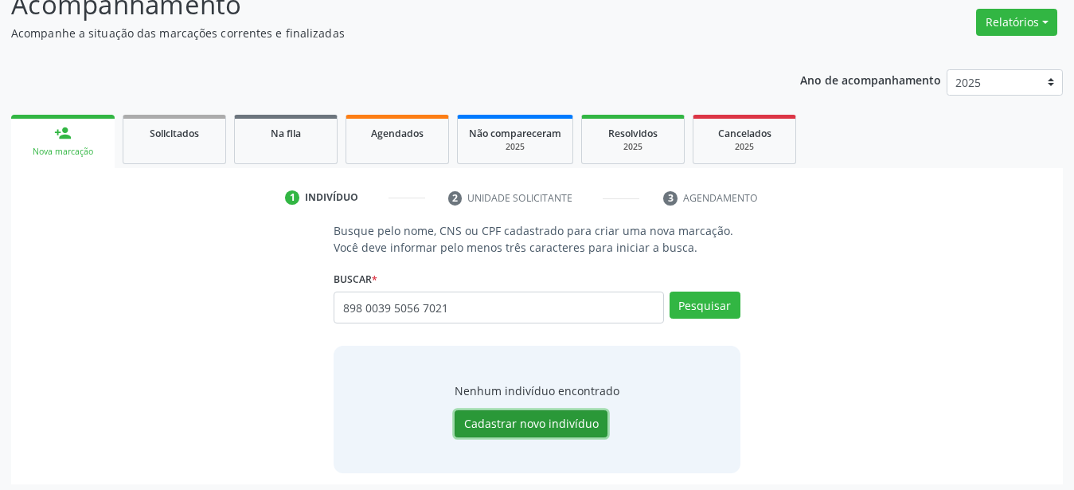
click at [505, 418] on button "Cadastrar novo indivíduo" at bounding box center [531, 423] width 153 height 27
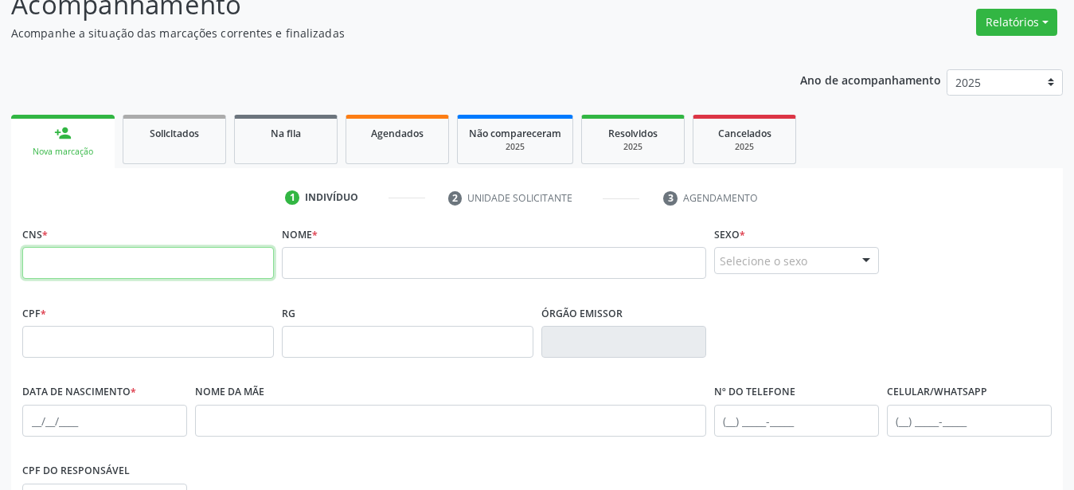
paste input "898 0039 5056 7021"
type input "898 0039 5056 7021"
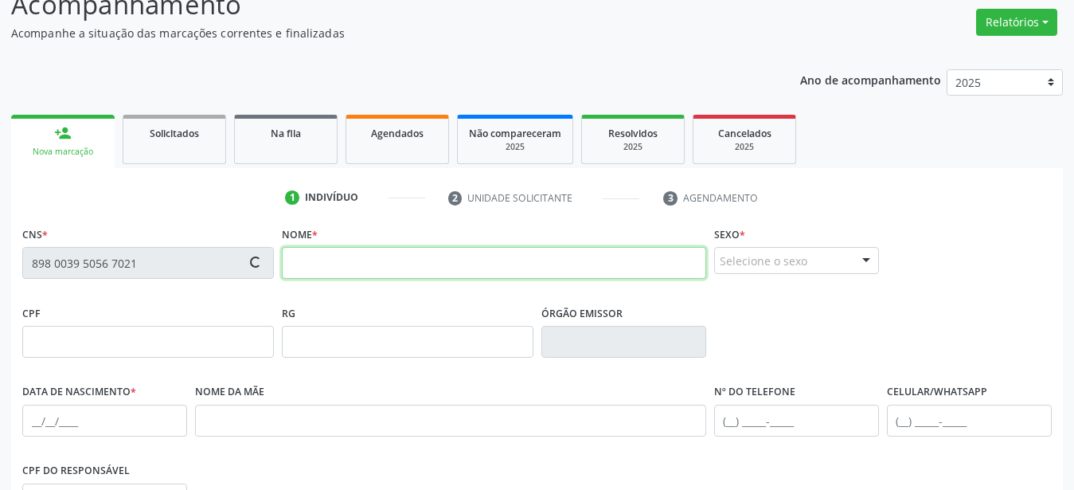
click at [384, 268] on input "text" at bounding box center [494, 263] width 425 height 32
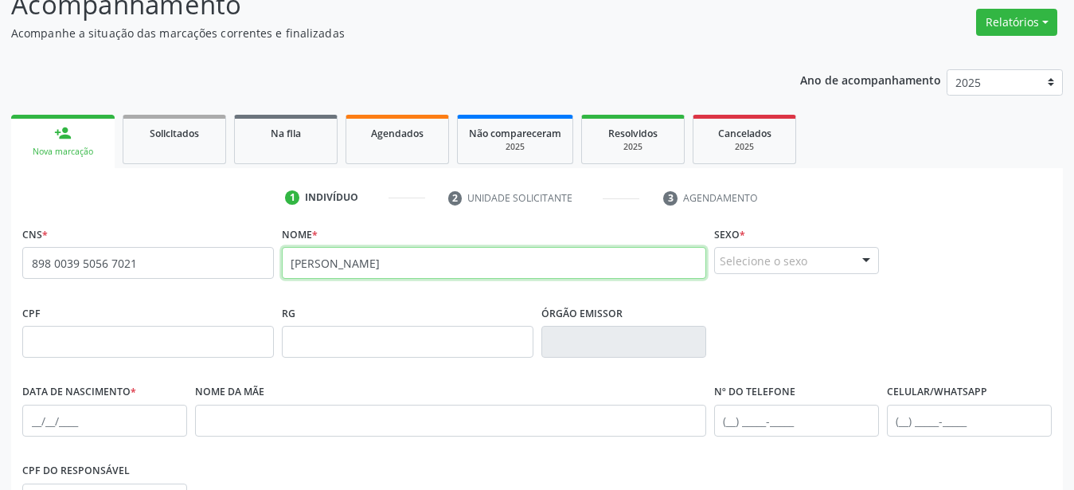
type input "[PERSON_NAME]"
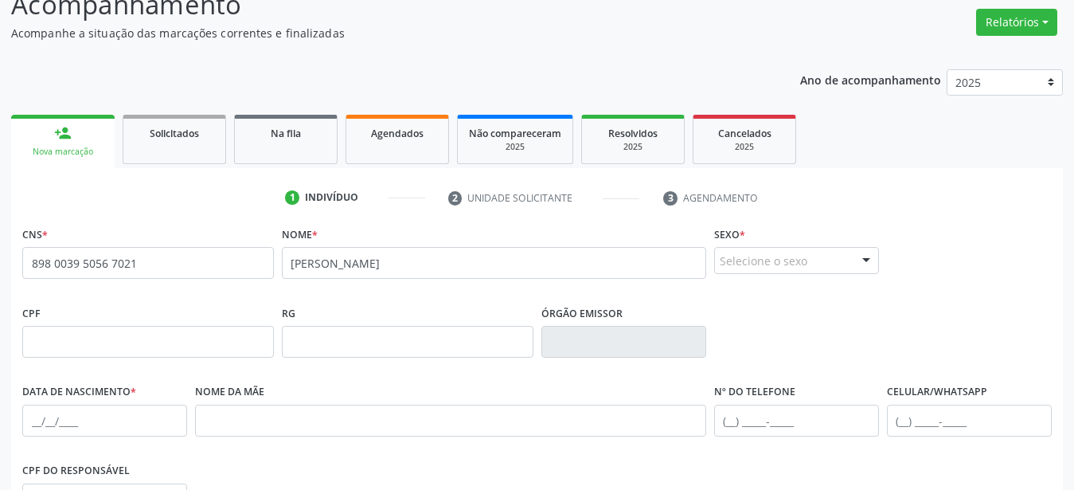
click at [867, 264] on div at bounding box center [867, 261] width 24 height 27
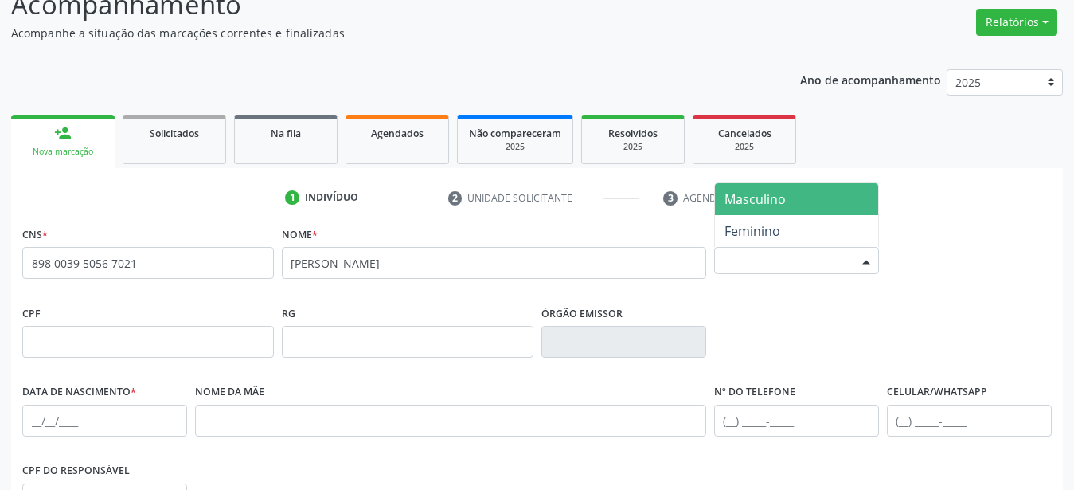
click at [798, 203] on span "Masculino" at bounding box center [796, 199] width 163 height 32
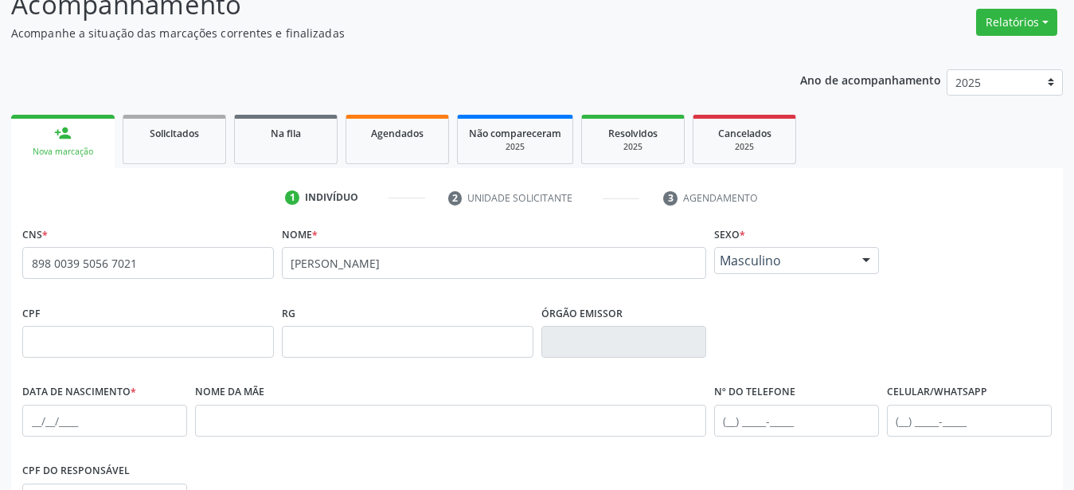
scroll to position [286, 0]
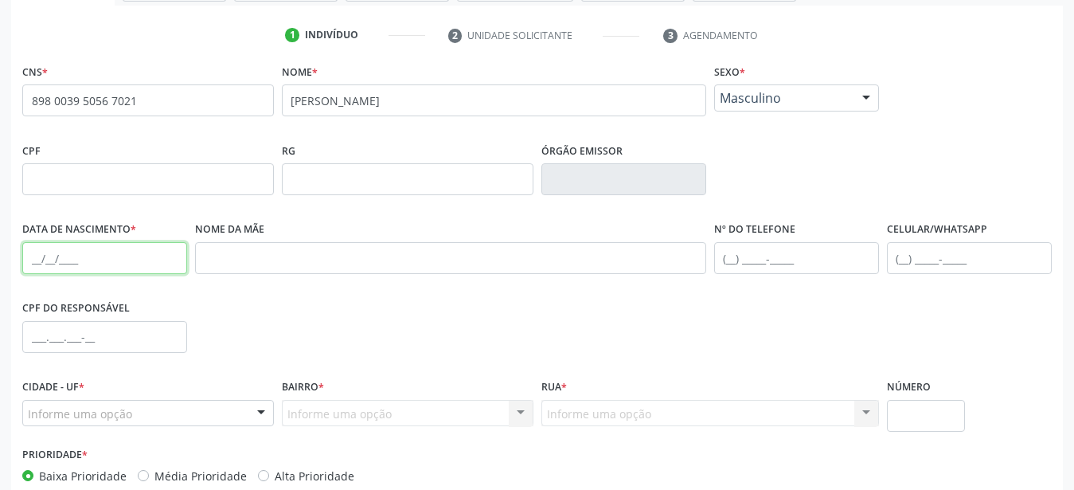
click at [29, 250] on input "text" at bounding box center [104, 258] width 165 height 32
type input "[DATE]"
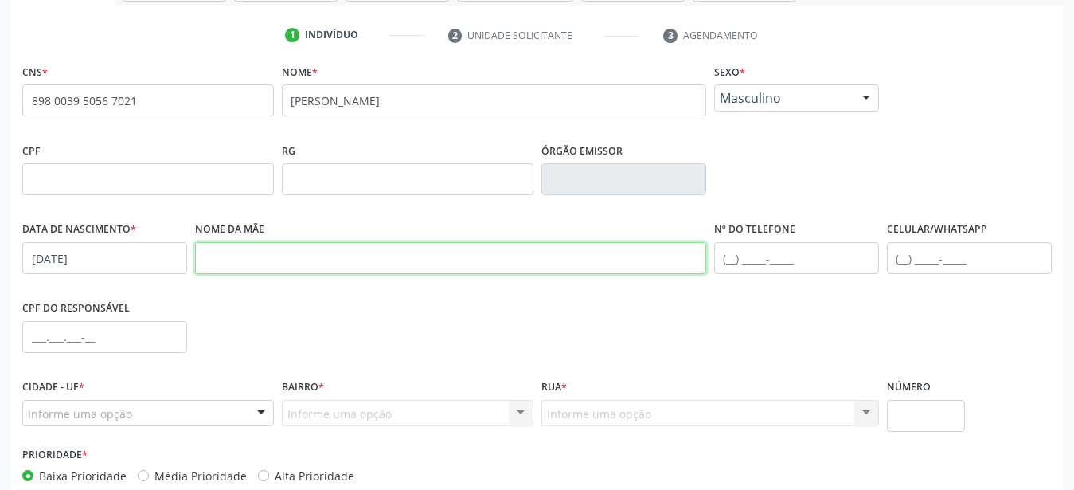
click at [287, 264] on input "text" at bounding box center [450, 258] width 511 height 32
type input "[PERSON_NAME]"
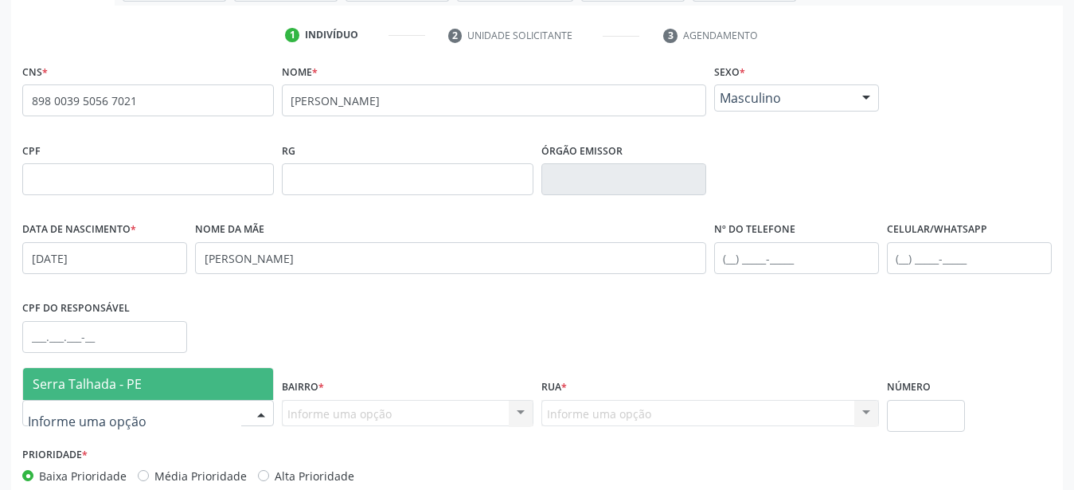
click at [147, 378] on span "Serra Talhada - PE" at bounding box center [148, 384] width 250 height 32
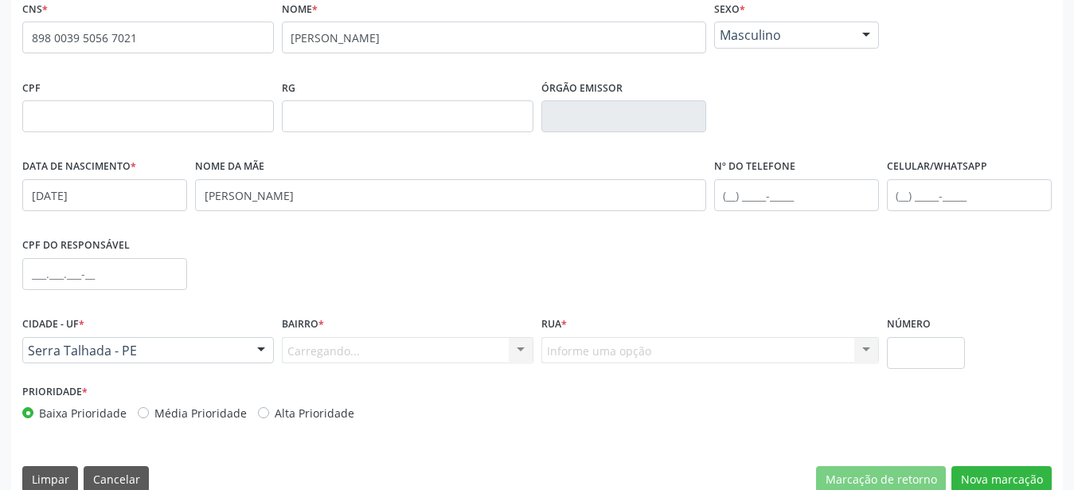
scroll to position [374, 0]
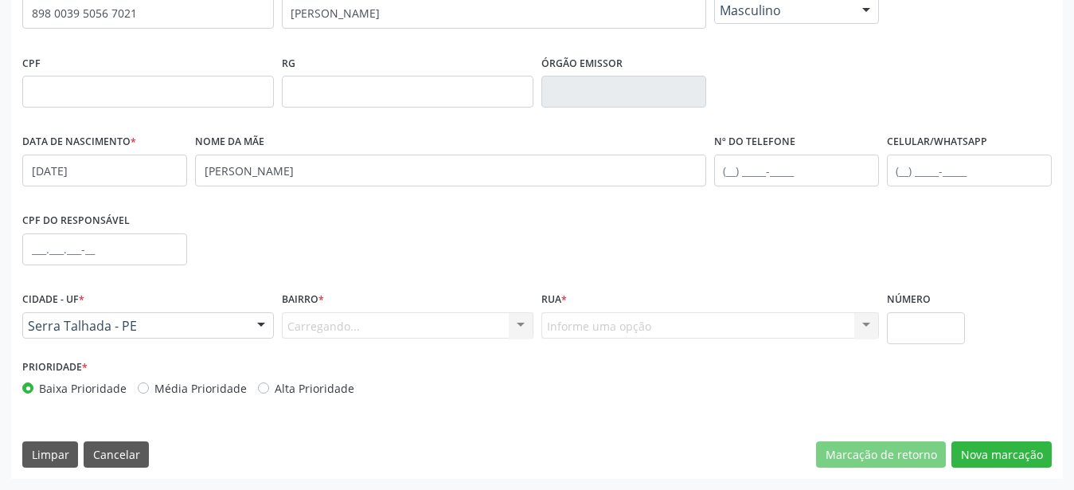
click at [432, 330] on div "Carregando... Nenhum resultado encontrado para: " " Nenhuma opção encontrada. D…" at bounding box center [408, 325] width 252 height 27
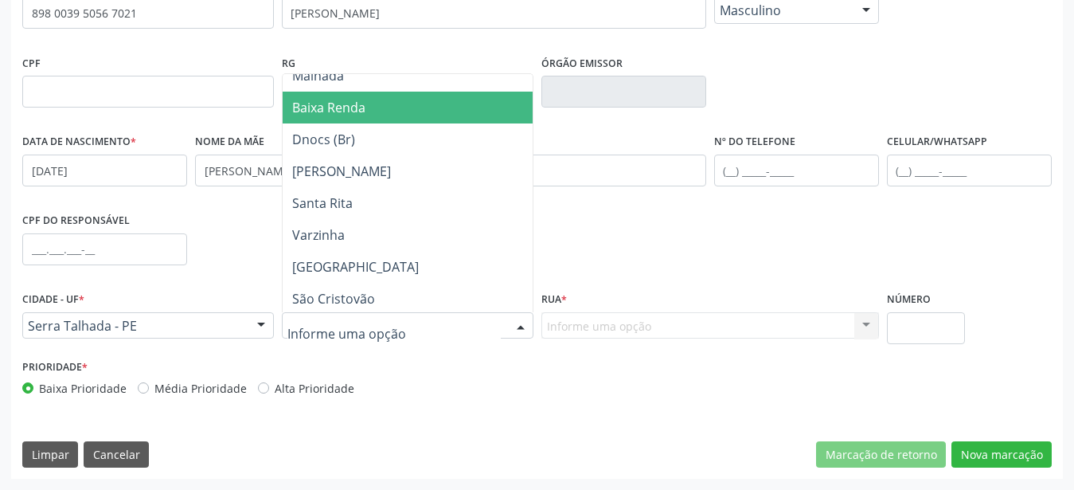
scroll to position [210, 0]
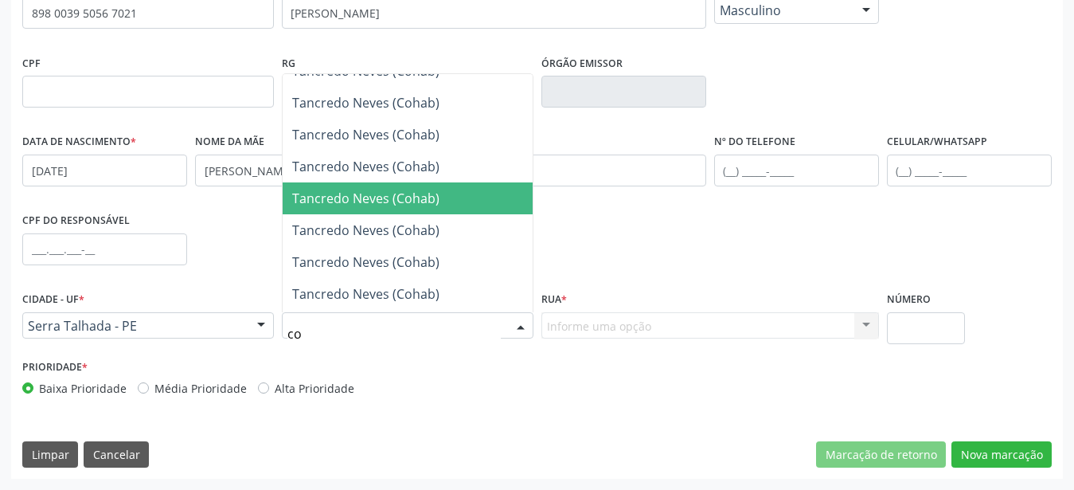
type input "coh"
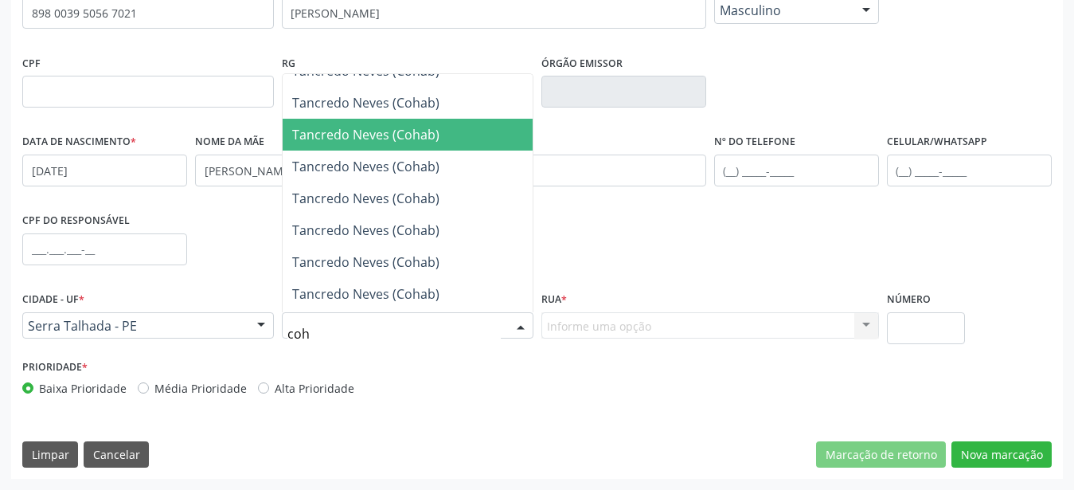
click at [353, 120] on span "Tancredo Neves (Cohab)" at bounding box center [408, 135] width 250 height 32
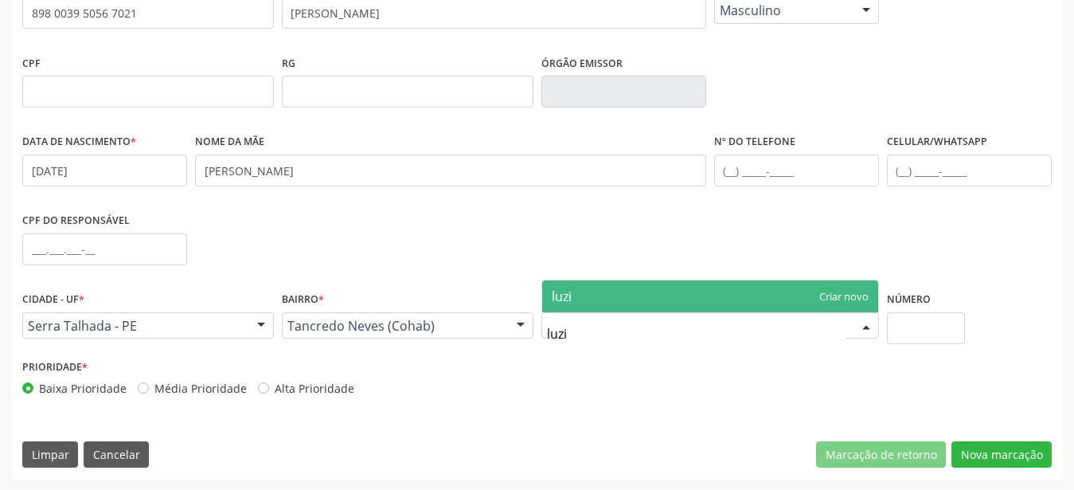
type input "luzia"
click at [539, 249] on div "CPF do responsável" at bounding box center [537, 248] width 1038 height 79
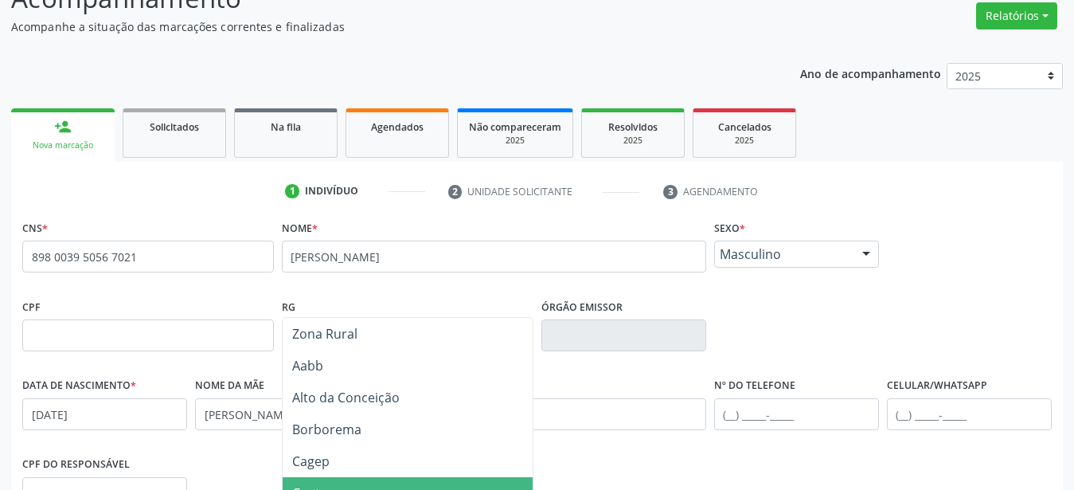
scroll to position [226, 0]
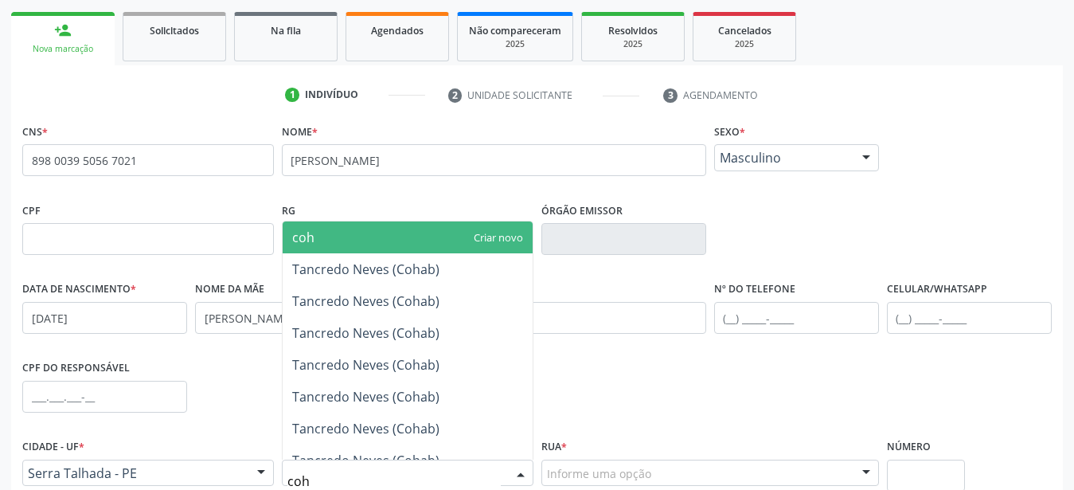
type input "coha"
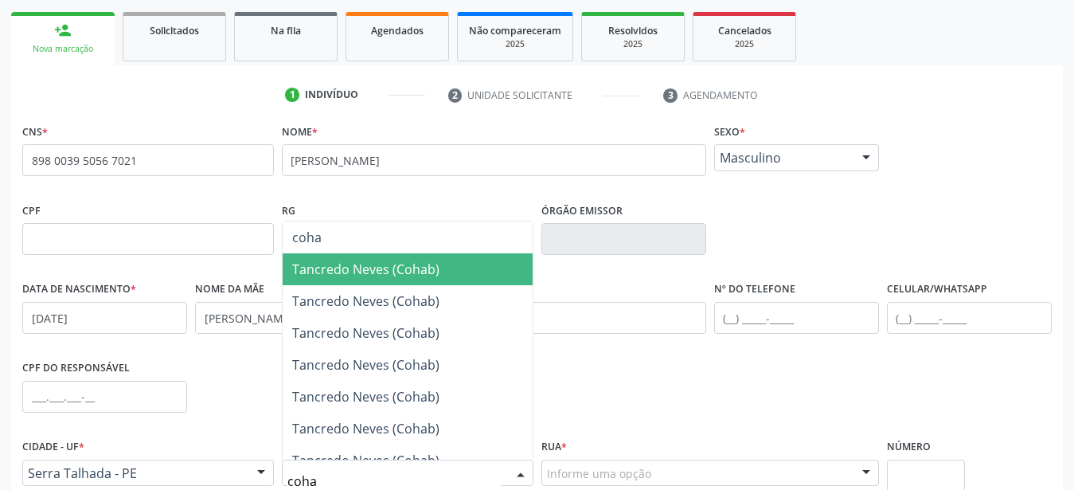
drag, startPoint x: 432, startPoint y: 271, endPoint x: 460, endPoint y: 288, distance: 33.6
click at [432, 273] on span "Tancredo Neves (Cohab)" at bounding box center [365, 269] width 147 height 18
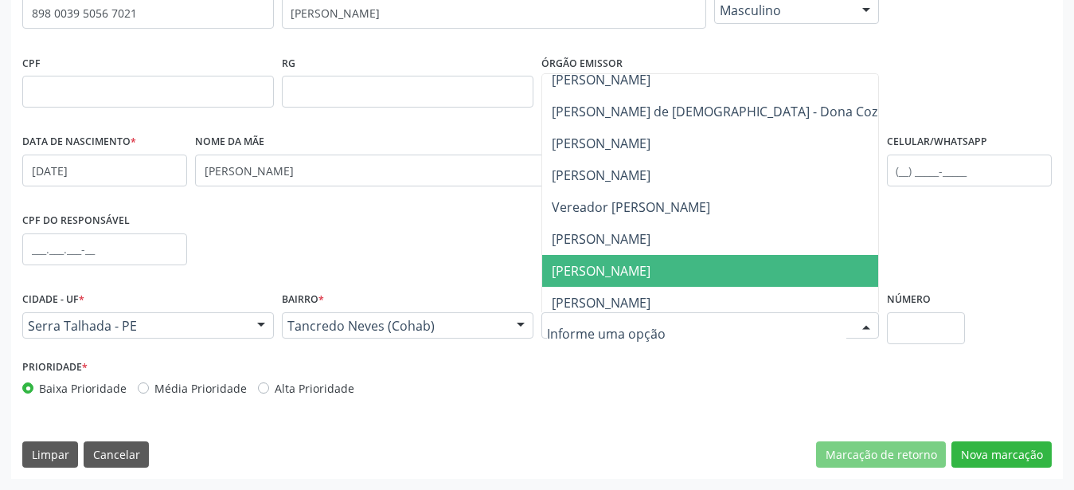
scroll to position [3935, 0]
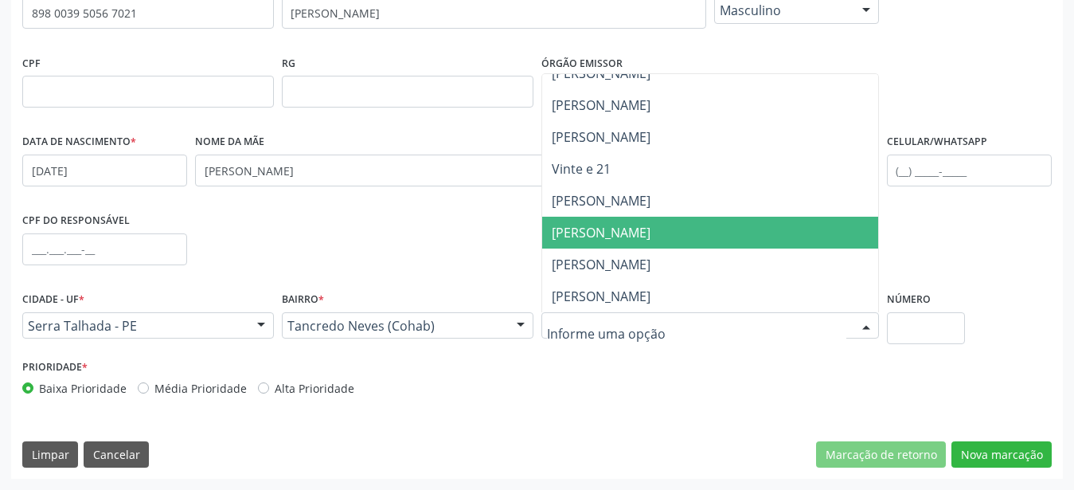
click at [679, 239] on span "[PERSON_NAME]" at bounding box center [727, 233] width 371 height 32
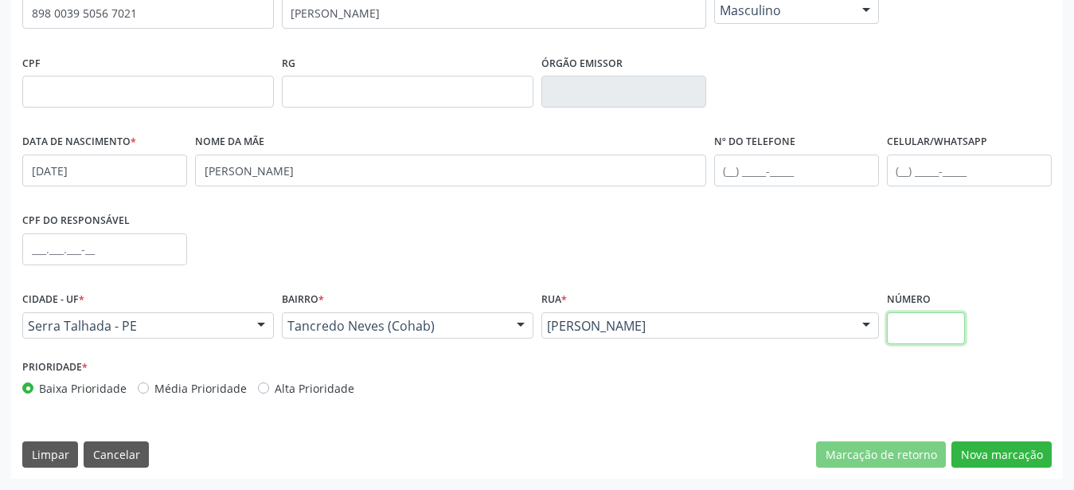
click at [898, 335] on input "text" at bounding box center [926, 328] width 79 height 32
type input "708"
click at [1027, 458] on button "Nova marcação" at bounding box center [1002, 454] width 100 height 27
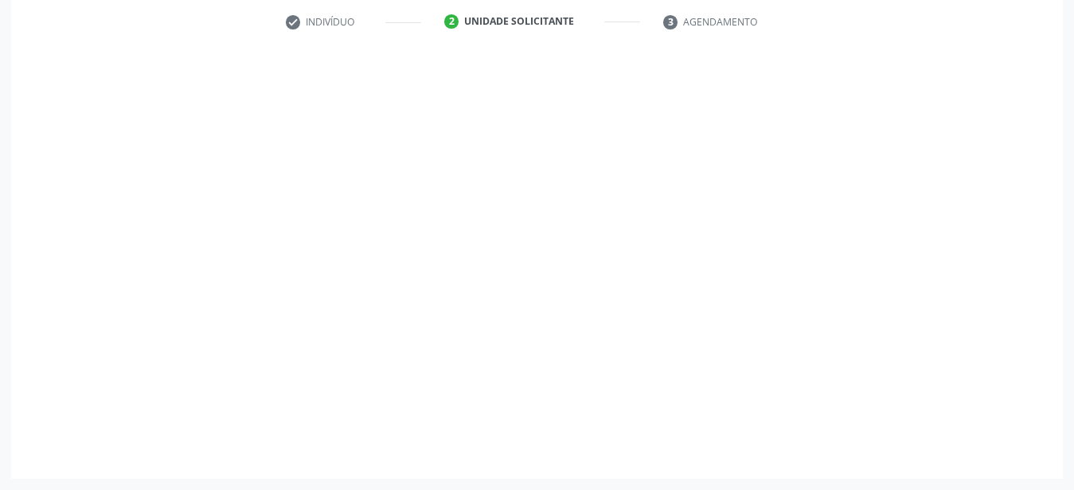
scroll to position [312, 0]
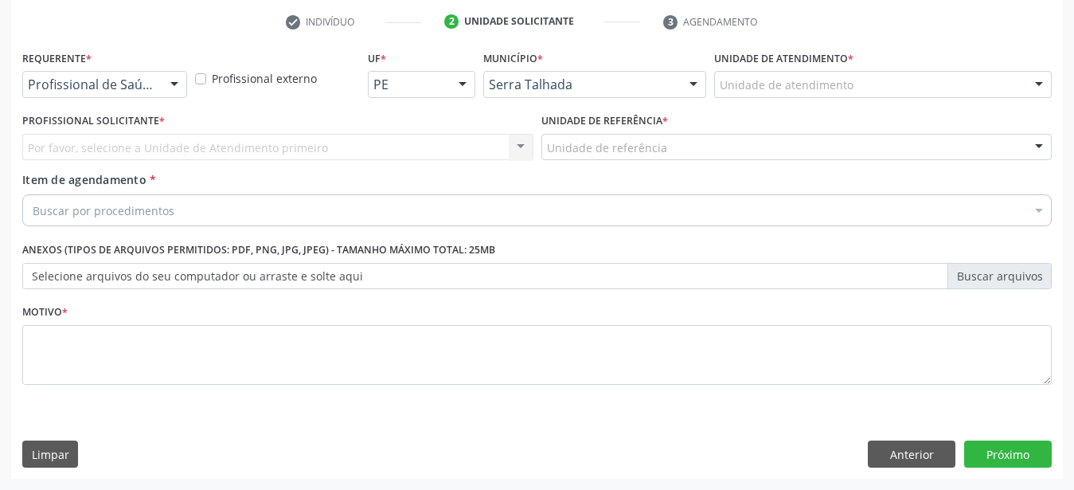
click at [115, 88] on div "Requerente * Profissional de Saúde Profissional de Saúde Paciente Nenhum result…" at bounding box center [104, 77] width 173 height 62
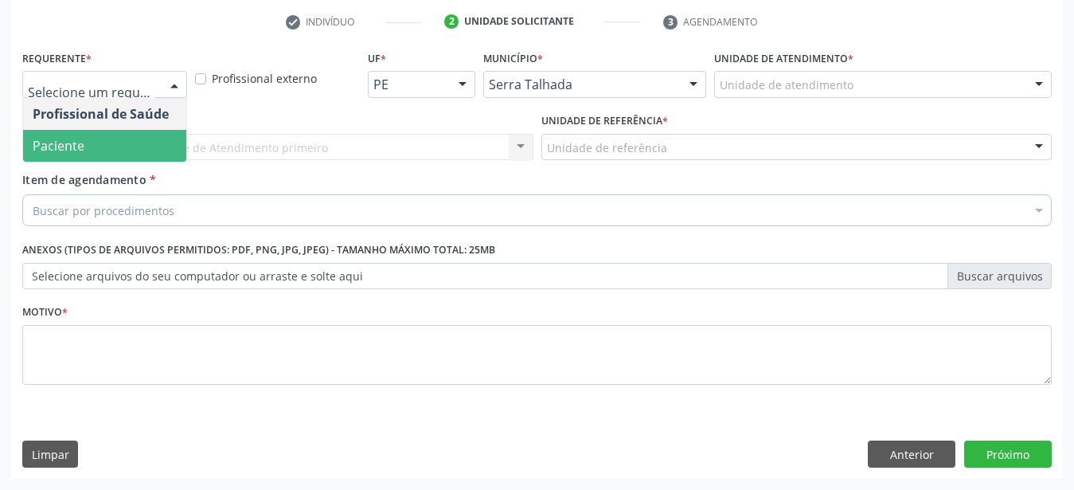
click at [97, 137] on span "Paciente" at bounding box center [104, 146] width 163 height 32
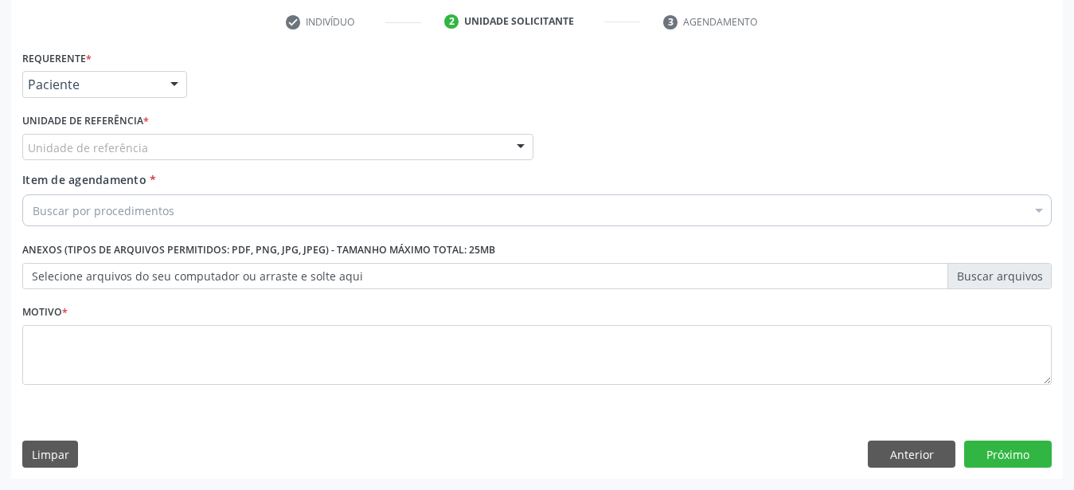
click at [95, 134] on span "Paciente" at bounding box center [104, 146] width 163 height 32
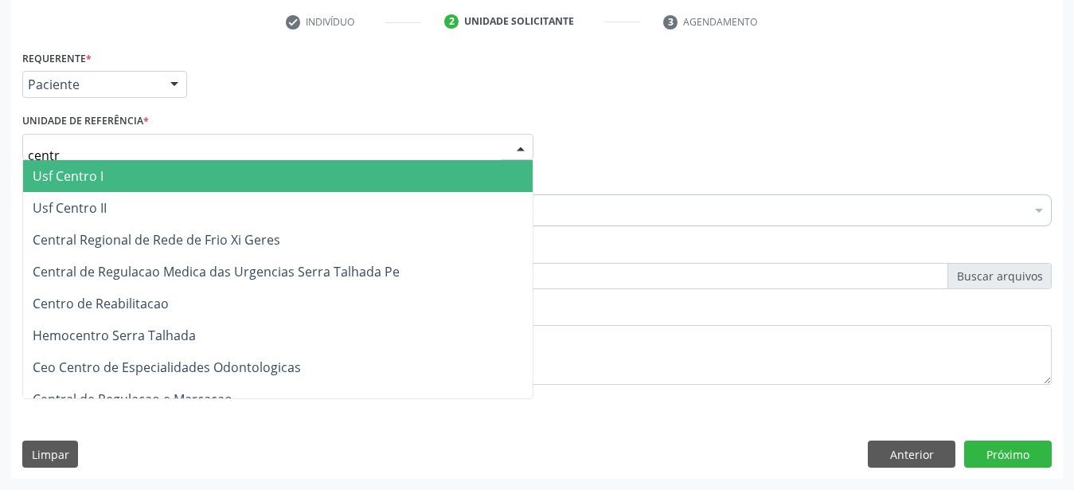
type input "centro"
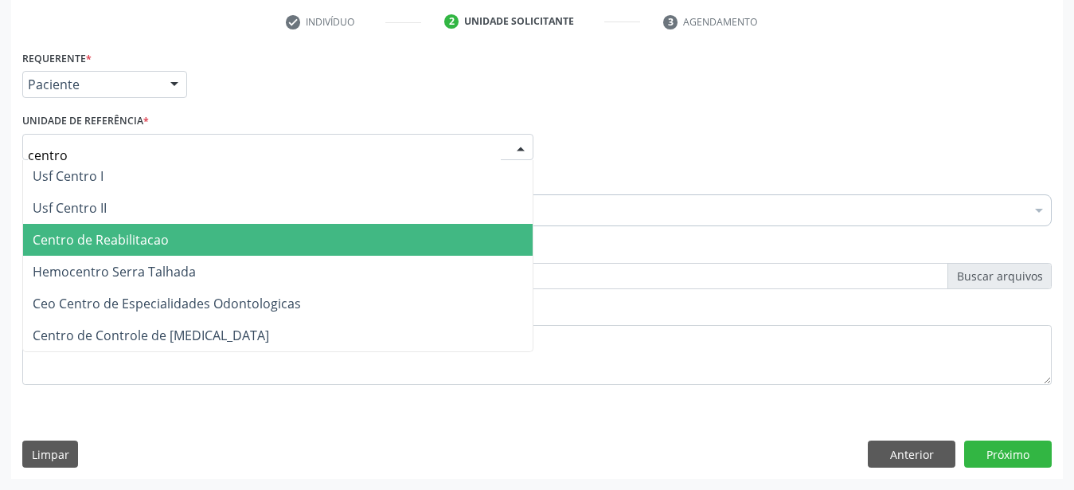
click at [96, 233] on span "Centro de Reabilitacao" at bounding box center [101, 240] width 136 height 18
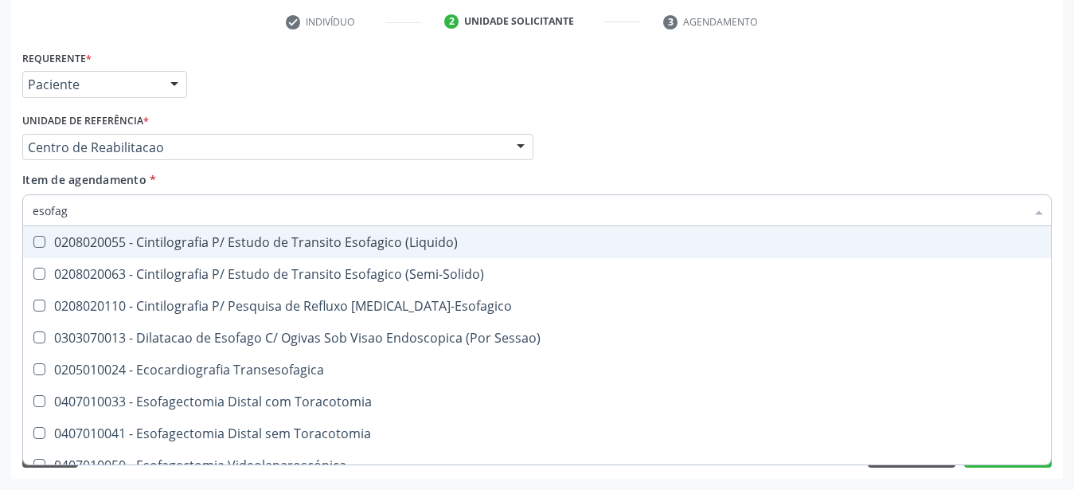
type input "esofago"
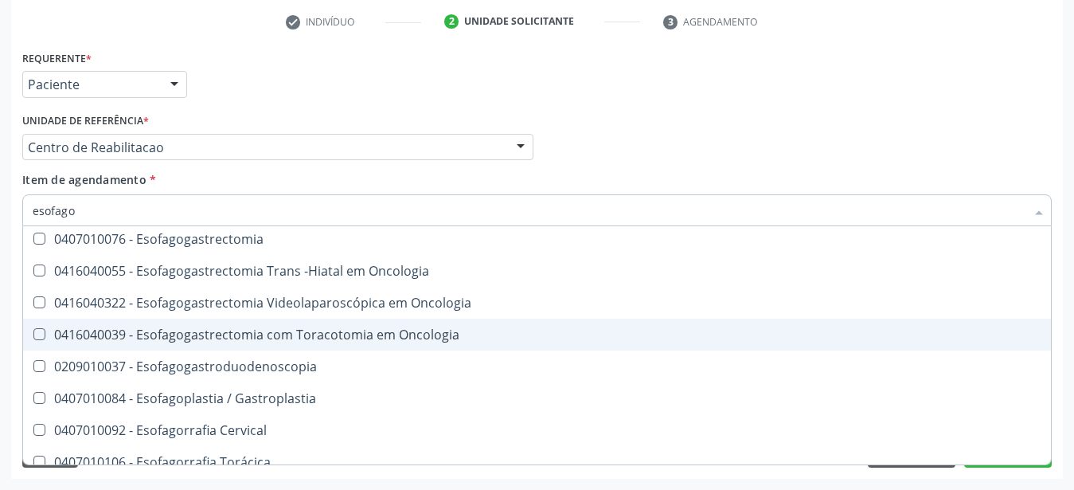
scroll to position [105, 0]
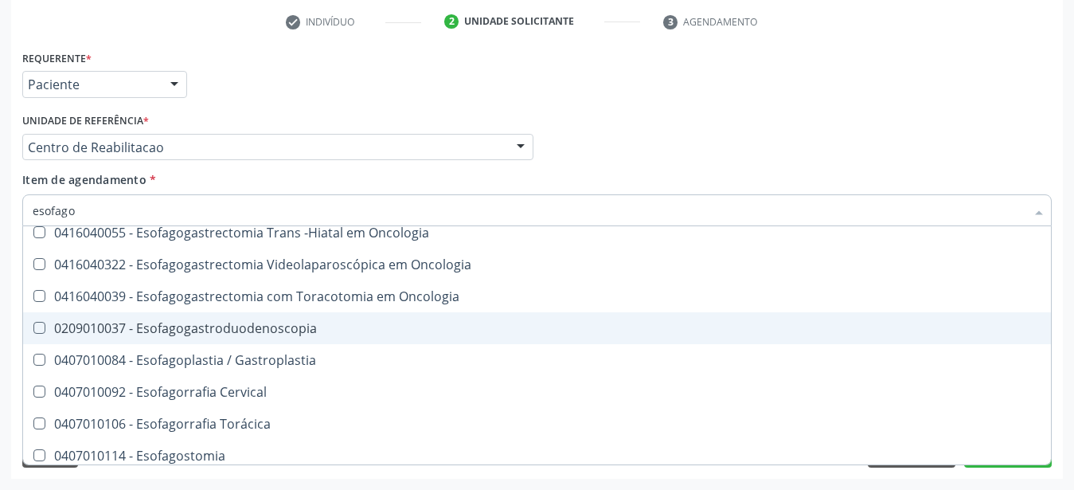
click at [219, 322] on div "0209010037 - Esofagogastroduodenoscopia" at bounding box center [537, 328] width 1009 height 13
checkbox Esofagogastroduodenoscopia "true"
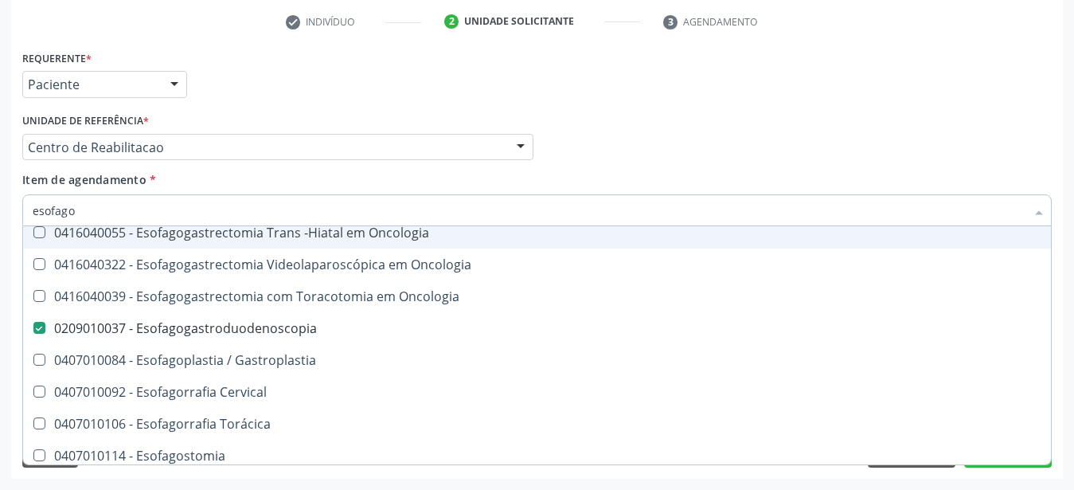
click at [652, 171] on div "Item de agendamento * esofago Desfazer seleção 0303070013 - Dilatacao de Esofag…" at bounding box center [537, 196] width 1030 height 50
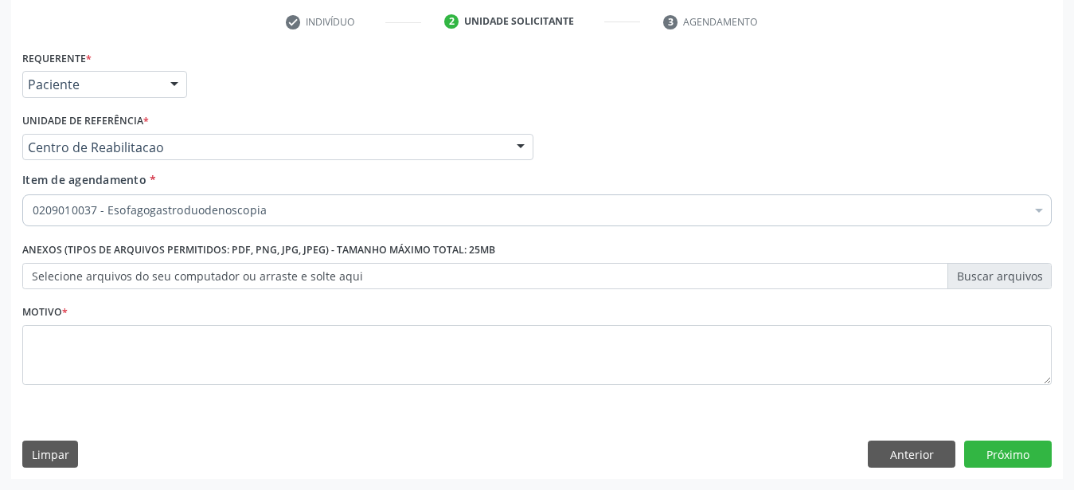
scroll to position [0, 0]
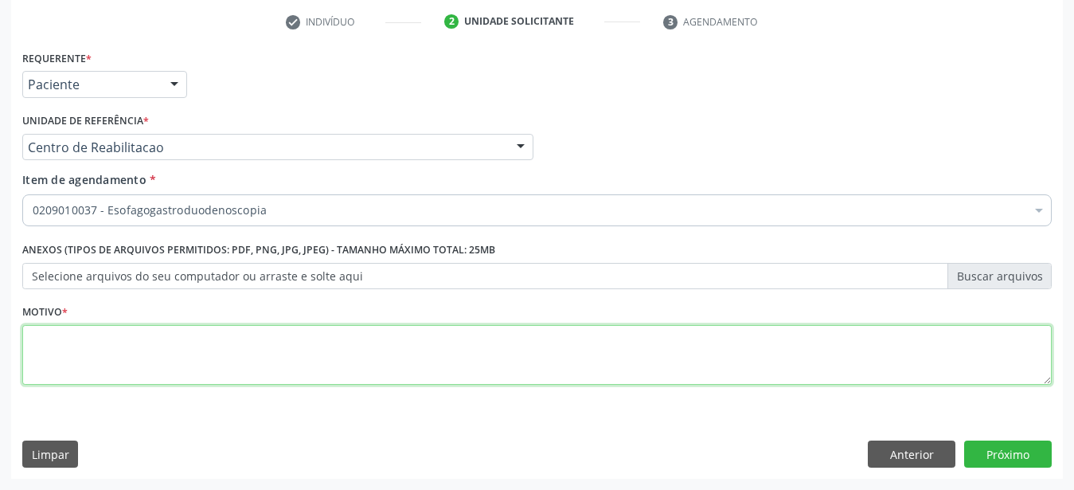
click at [169, 373] on textarea at bounding box center [537, 355] width 1030 height 61
type textarea "..."
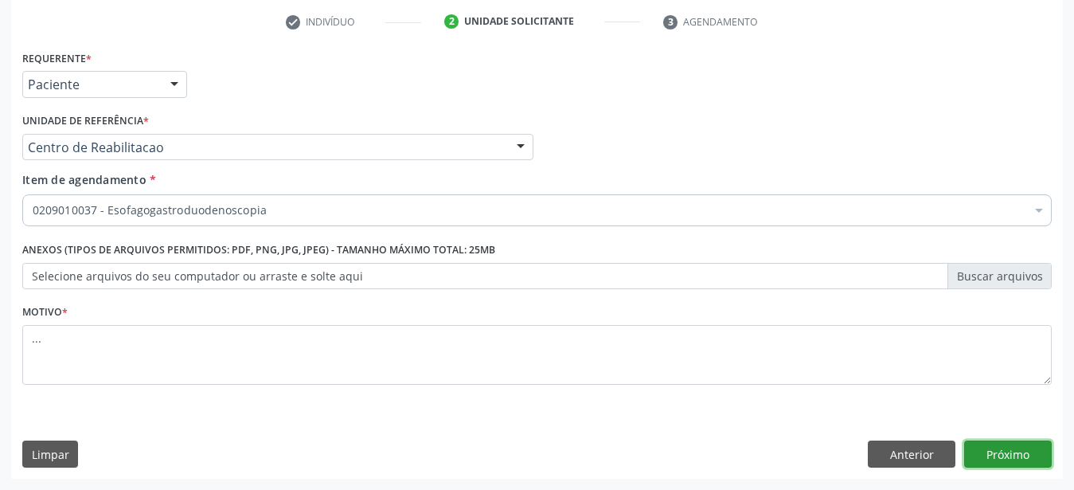
click at [998, 467] on button "Próximo" at bounding box center [1009, 453] width 88 height 27
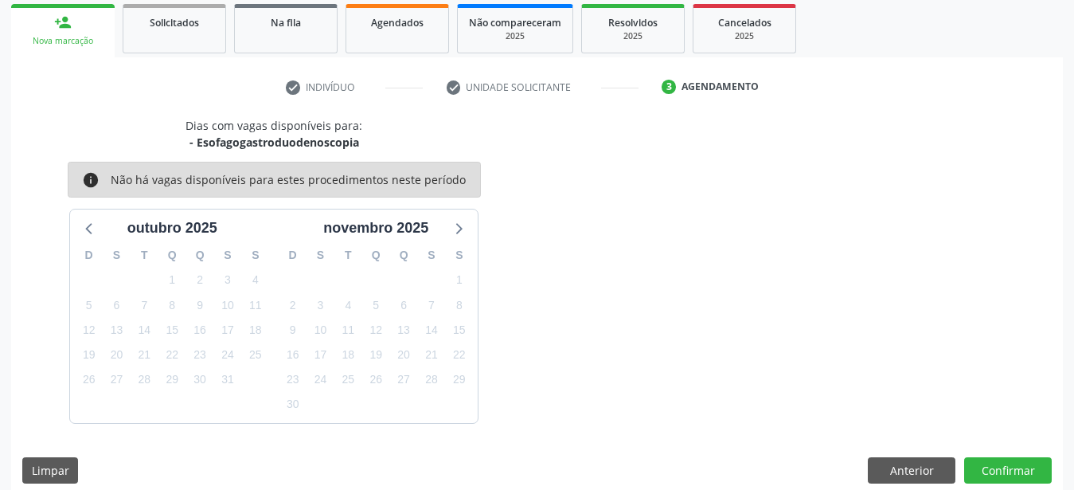
scroll to position [250, 0]
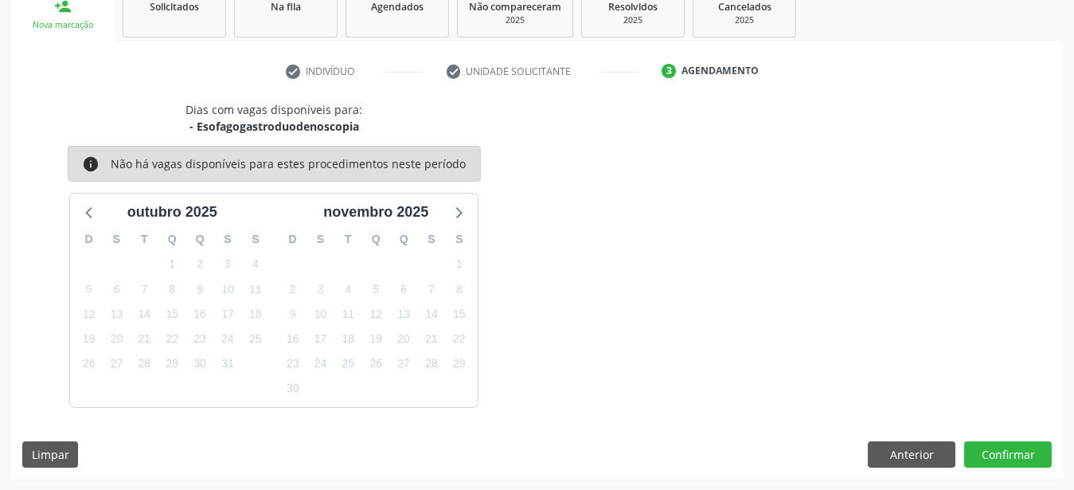
click at [899, 472] on div "Dias com vagas disponíveis para: - Esofagogastroduodenoscopia info Não há vagas…" at bounding box center [537, 290] width 1052 height 378
click at [899, 463] on button "Anterior" at bounding box center [912, 454] width 88 height 27
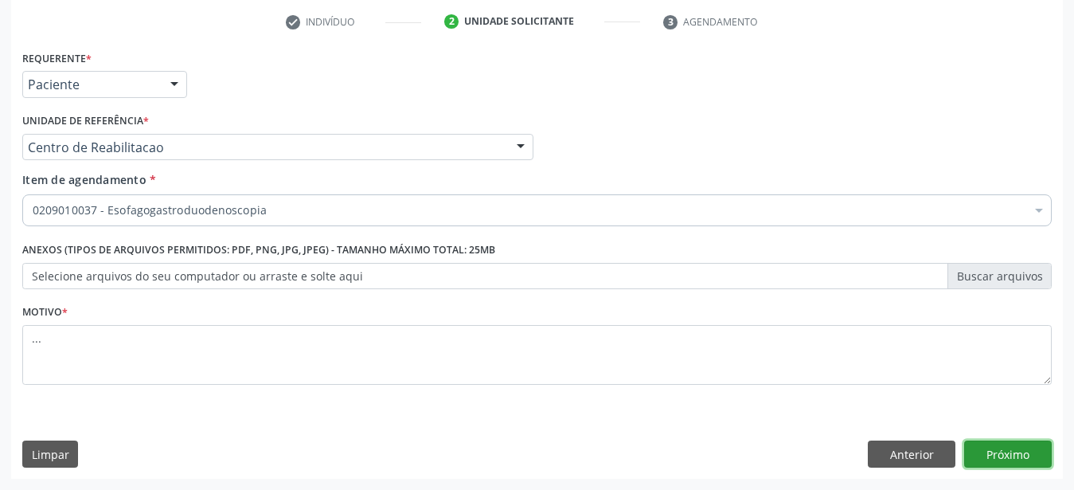
click at [1014, 464] on button "Próximo" at bounding box center [1009, 453] width 88 height 27
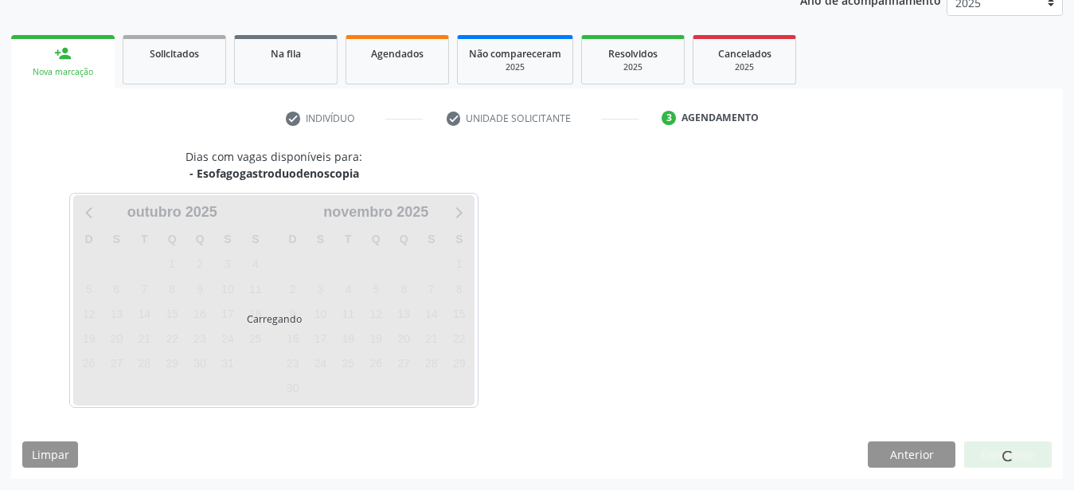
scroll to position [203, 0]
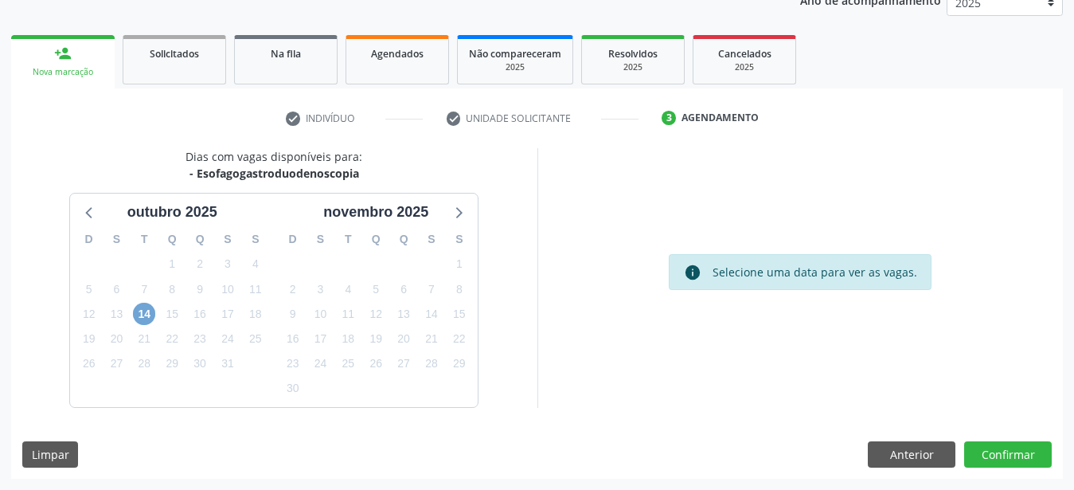
click at [139, 315] on span "14" at bounding box center [144, 314] width 22 height 22
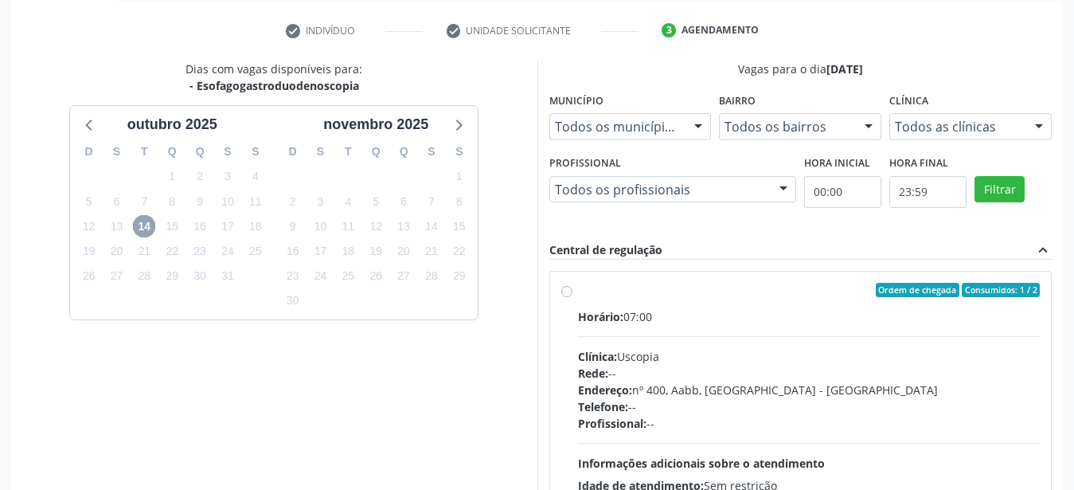
scroll to position [366, 0]
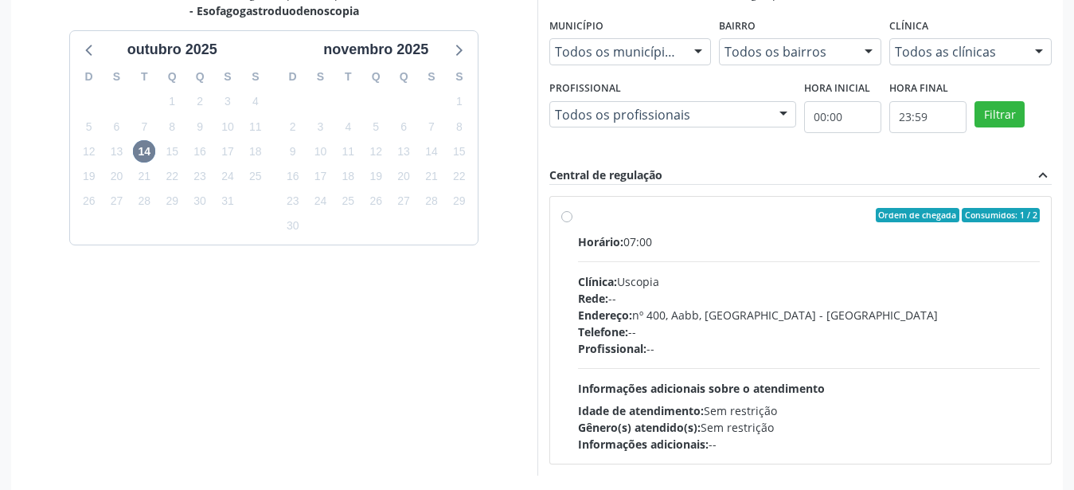
click at [578, 216] on label "Ordem de chegada Consumidos: 1 / 2 Horário: 07:00 Clínica: Uscopia Rede: -- End…" at bounding box center [809, 330] width 463 height 245
click at [567, 216] on input "Ordem de chegada Consumidos: 1 / 2 Horário: 07:00 Clínica: Uscopia Rede: -- End…" at bounding box center [567, 215] width 11 height 14
radio input "true"
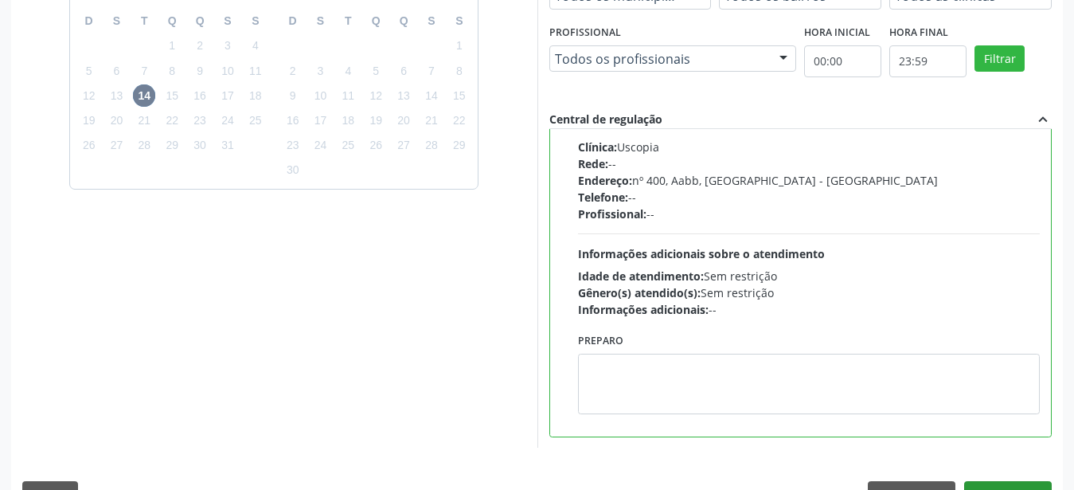
scroll to position [461, 0]
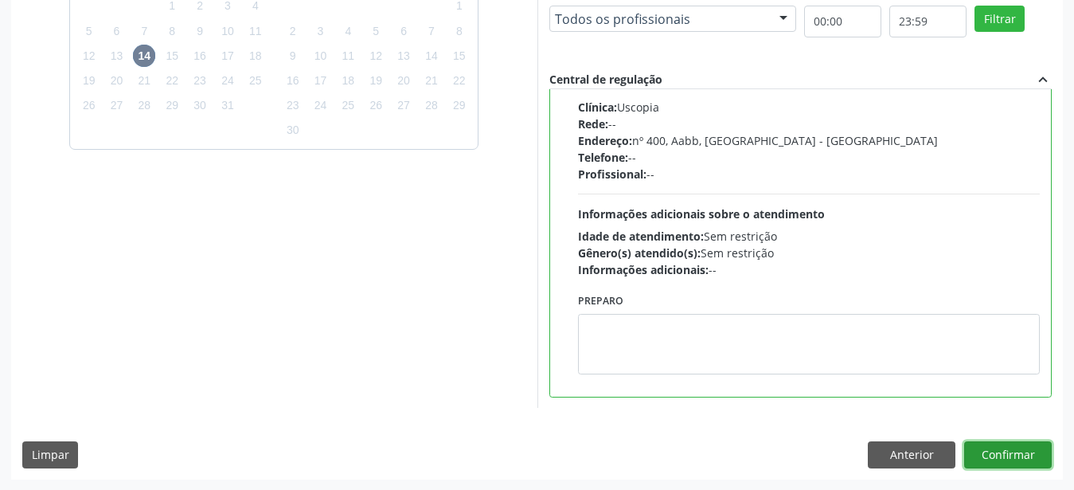
click at [993, 452] on button "Confirmar" at bounding box center [1009, 454] width 88 height 27
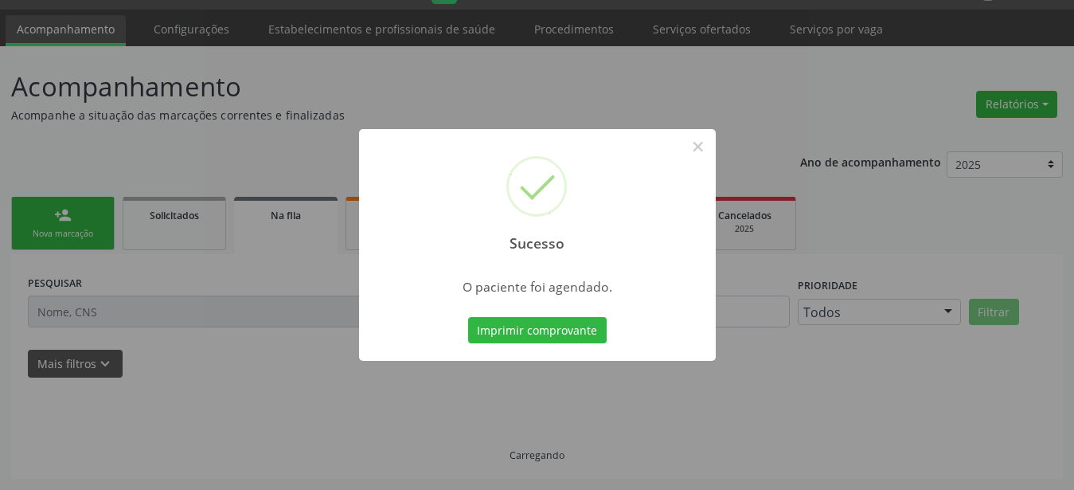
scroll to position [41, 0]
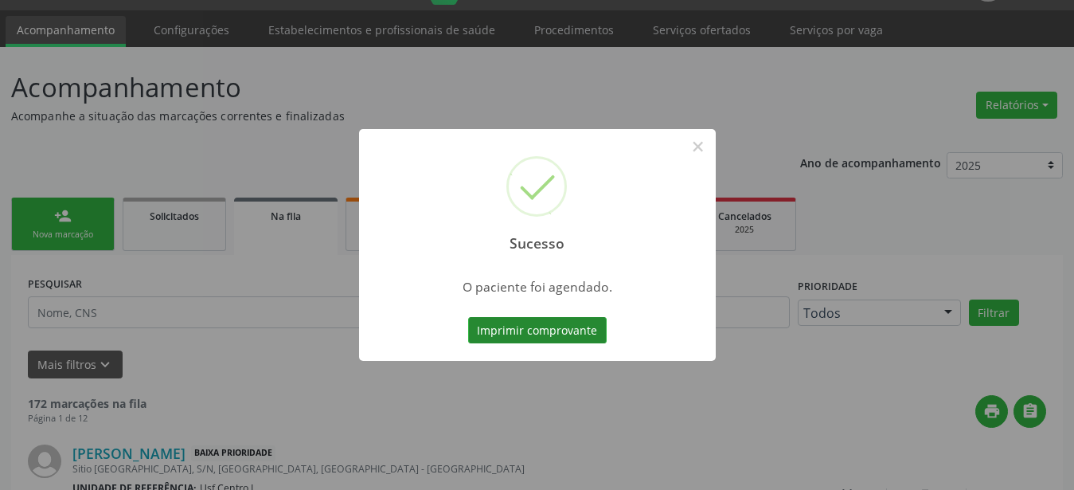
click at [529, 328] on button "Imprimir comprovante" at bounding box center [537, 330] width 139 height 27
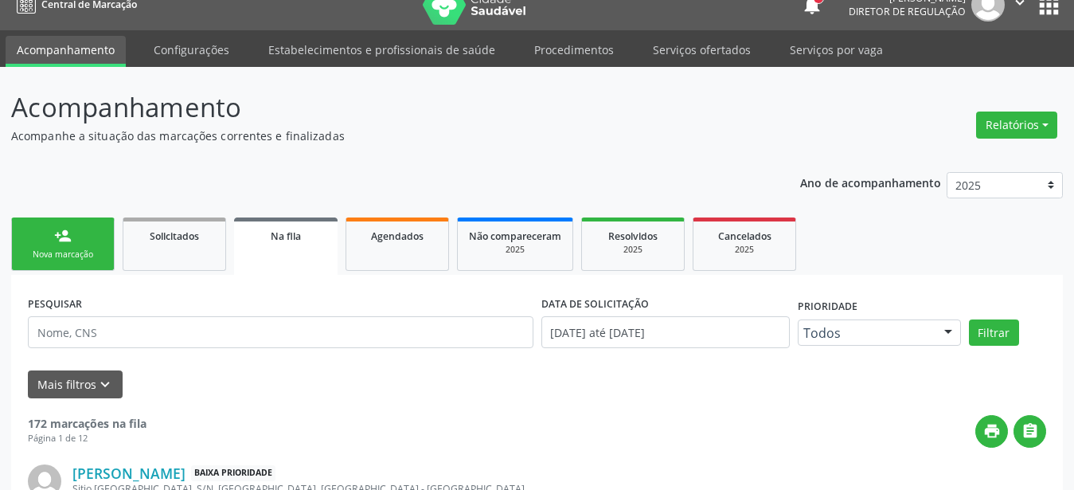
scroll to position [0, 0]
